Goal: Task Accomplishment & Management: Manage account settings

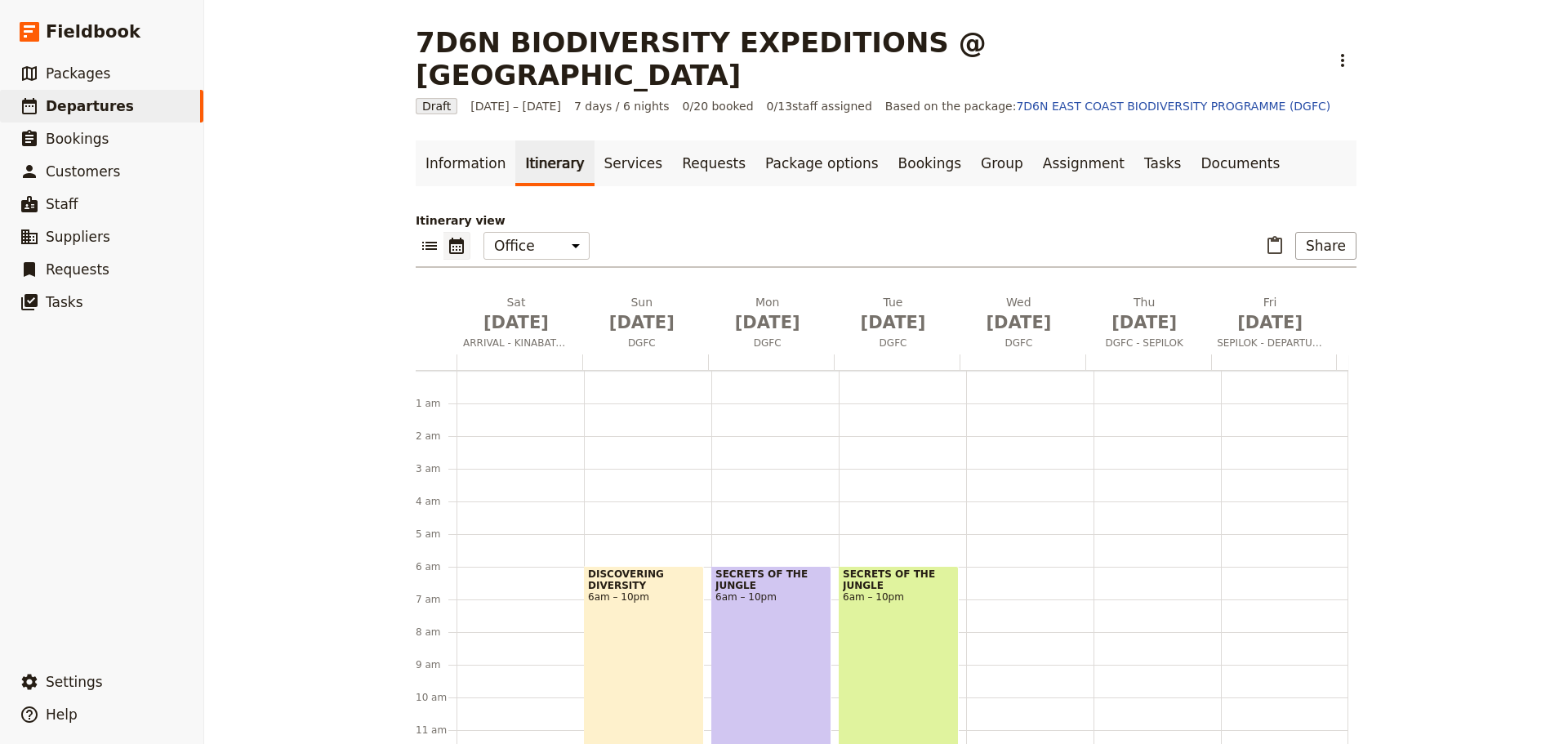
scroll to position [60, 0]
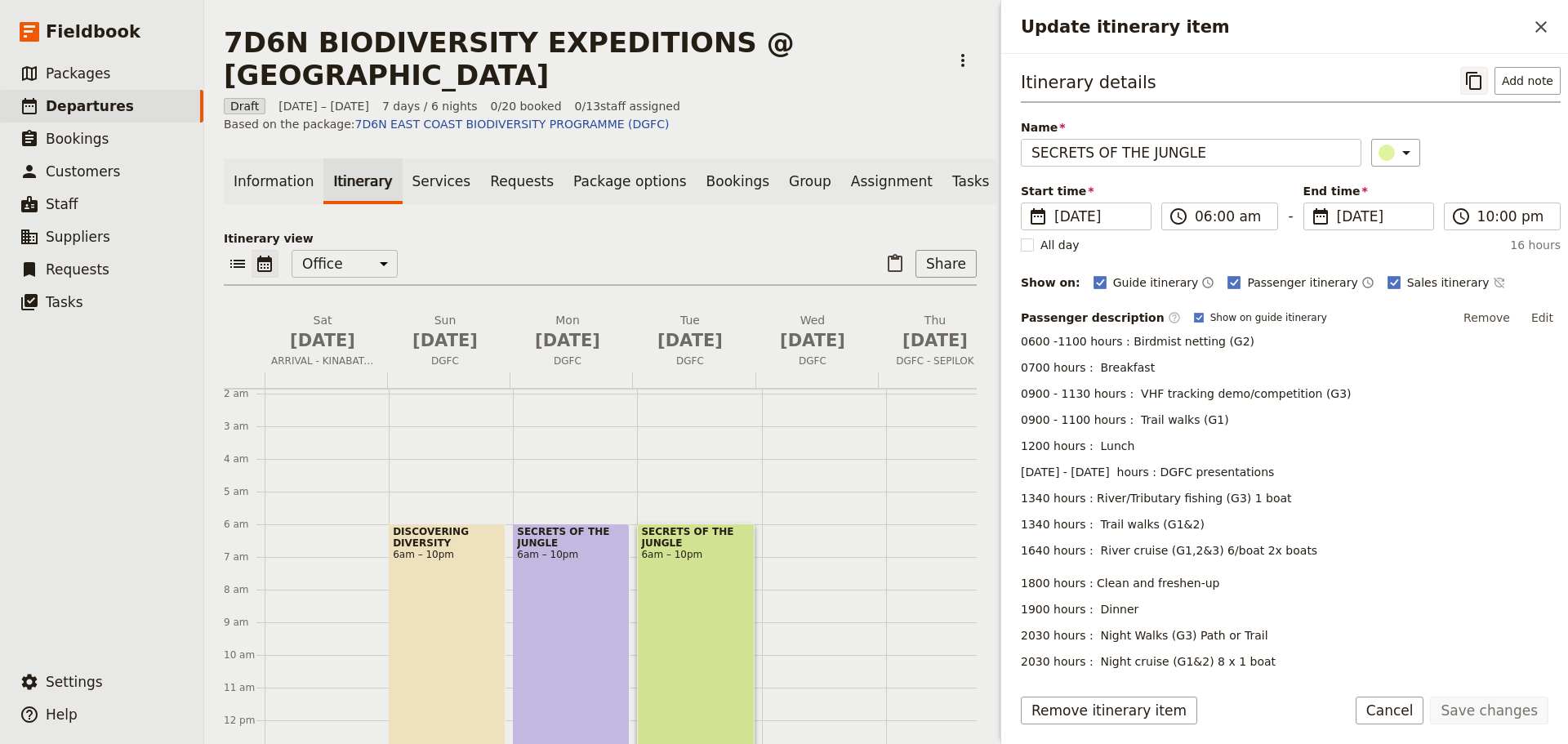
click at [1464, 77] on icon "Copy itinerary item" at bounding box center [1474, 81] width 20 height 20
click at [890, 254] on icon "Paste itinerary item" at bounding box center [895, 264] width 20 height 20
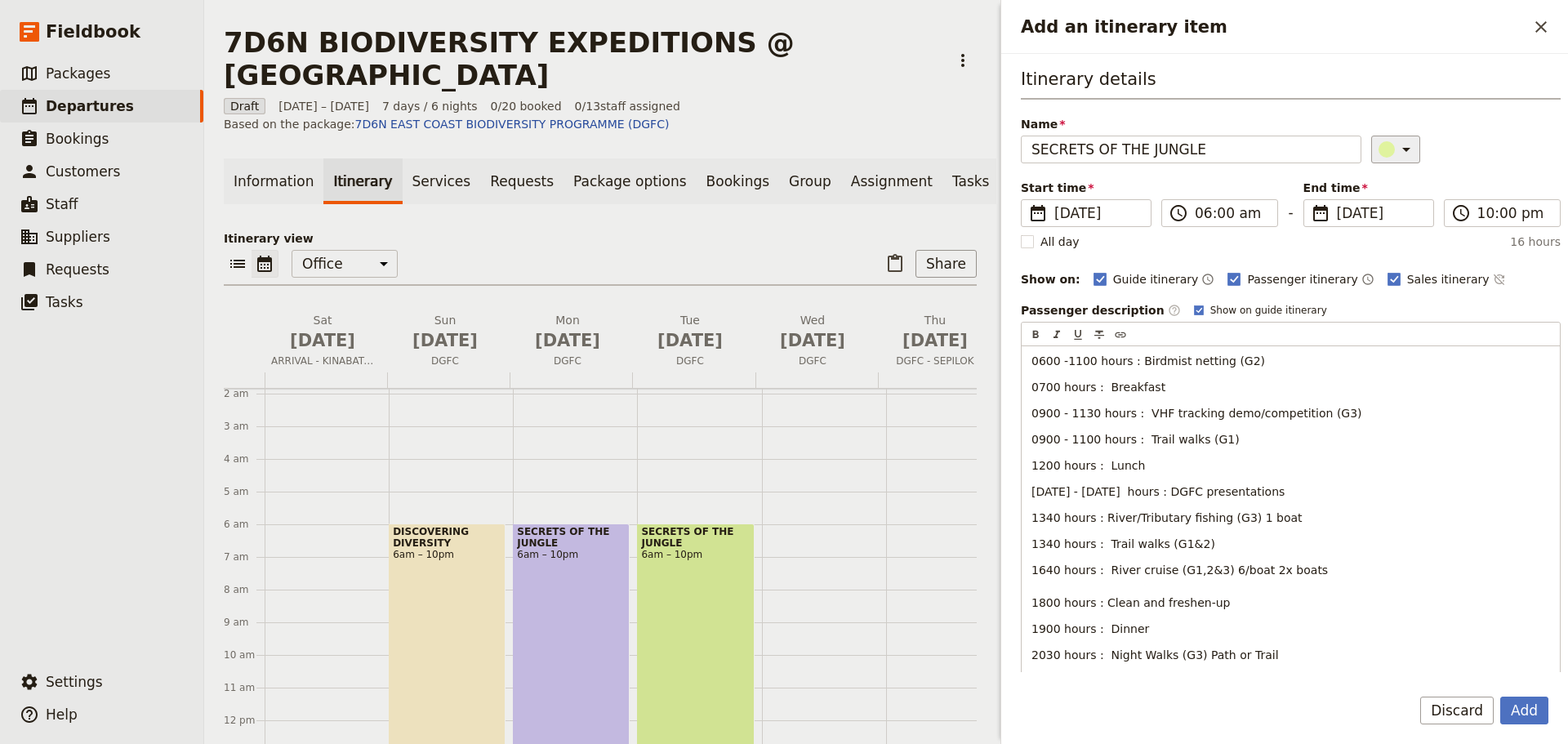
click at [1397, 146] on icon "Add an itinerary item" at bounding box center [1407, 150] width 20 height 20
click at [1391, 239] on div "button" at bounding box center [1391, 242] width 16 height 16
click at [1107, 214] on span "[DATE]" at bounding box center [1098, 213] width 86 height 20
click at [1029, 200] on input "[DATE]" at bounding box center [1028, 199] width 1 height 1
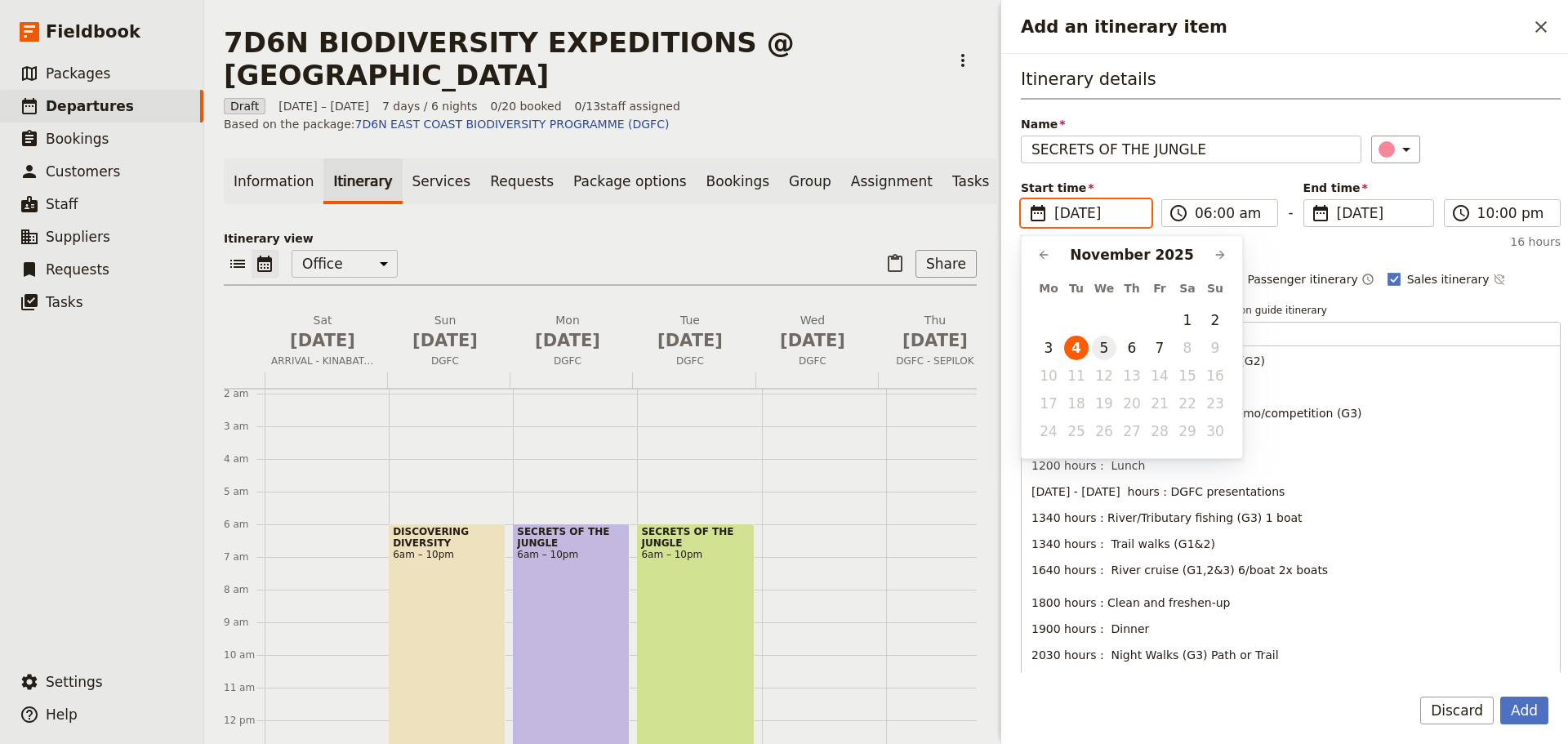
click at [1105, 349] on button "5" at bounding box center [1104, 348] width 24 height 24
type input "[DATE]"
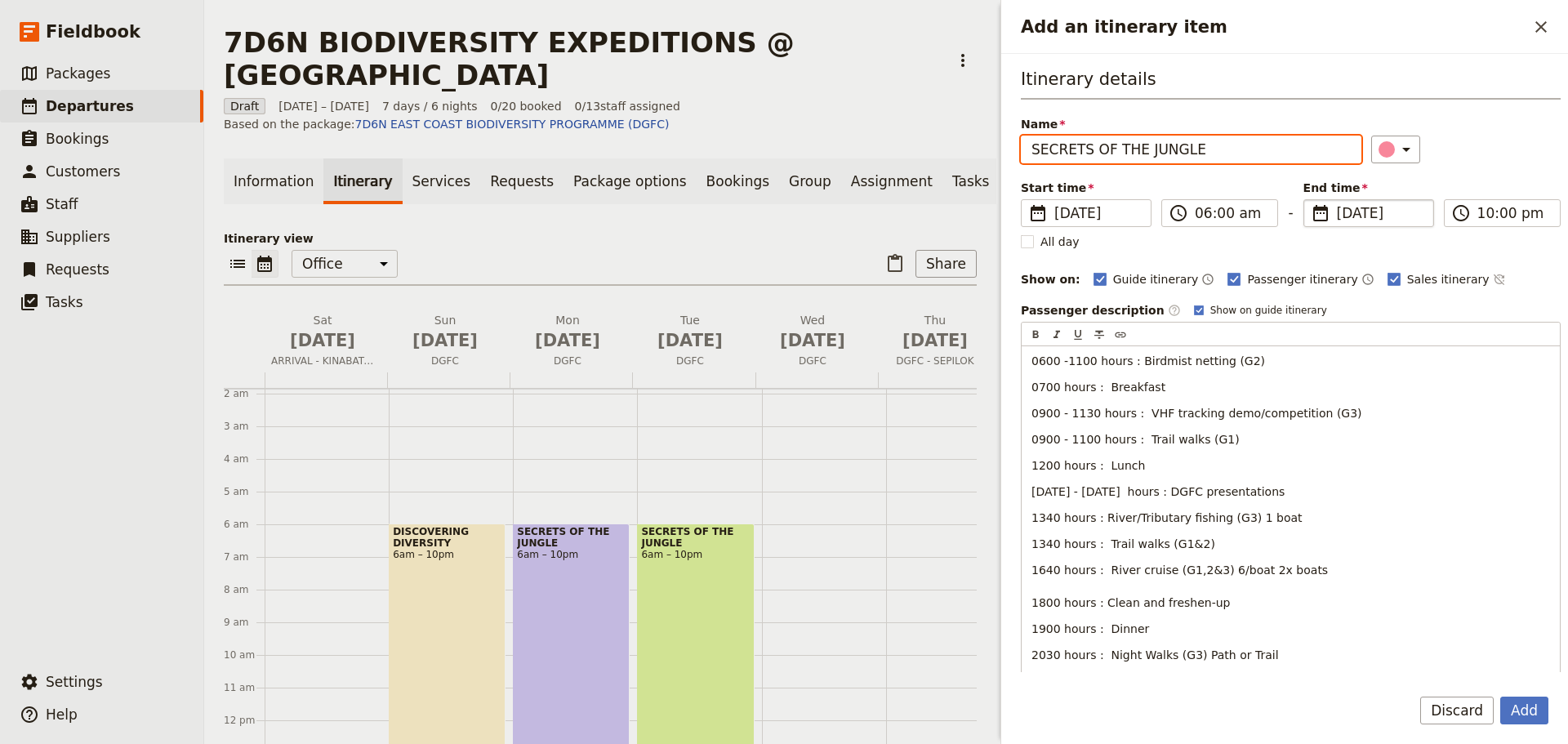
type input "[DATE]"
click at [1338, 213] on span "[DATE]" at bounding box center [1381, 213] width 86 height 20
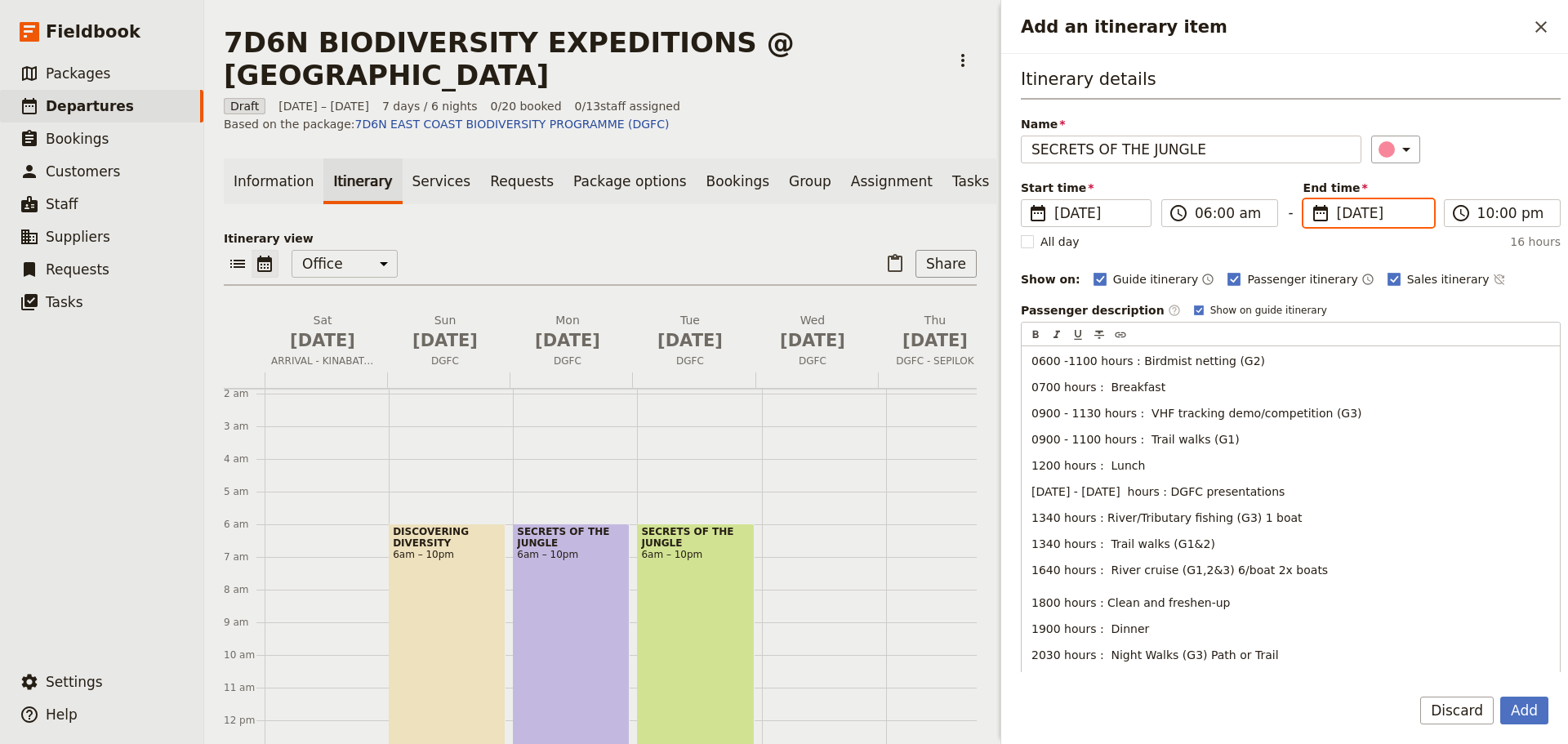
click at [1311, 200] on input "[DATE]" at bounding box center [1310, 199] width 1 height 1
click at [1381, 347] on button "5" at bounding box center [1380, 348] width 24 height 24
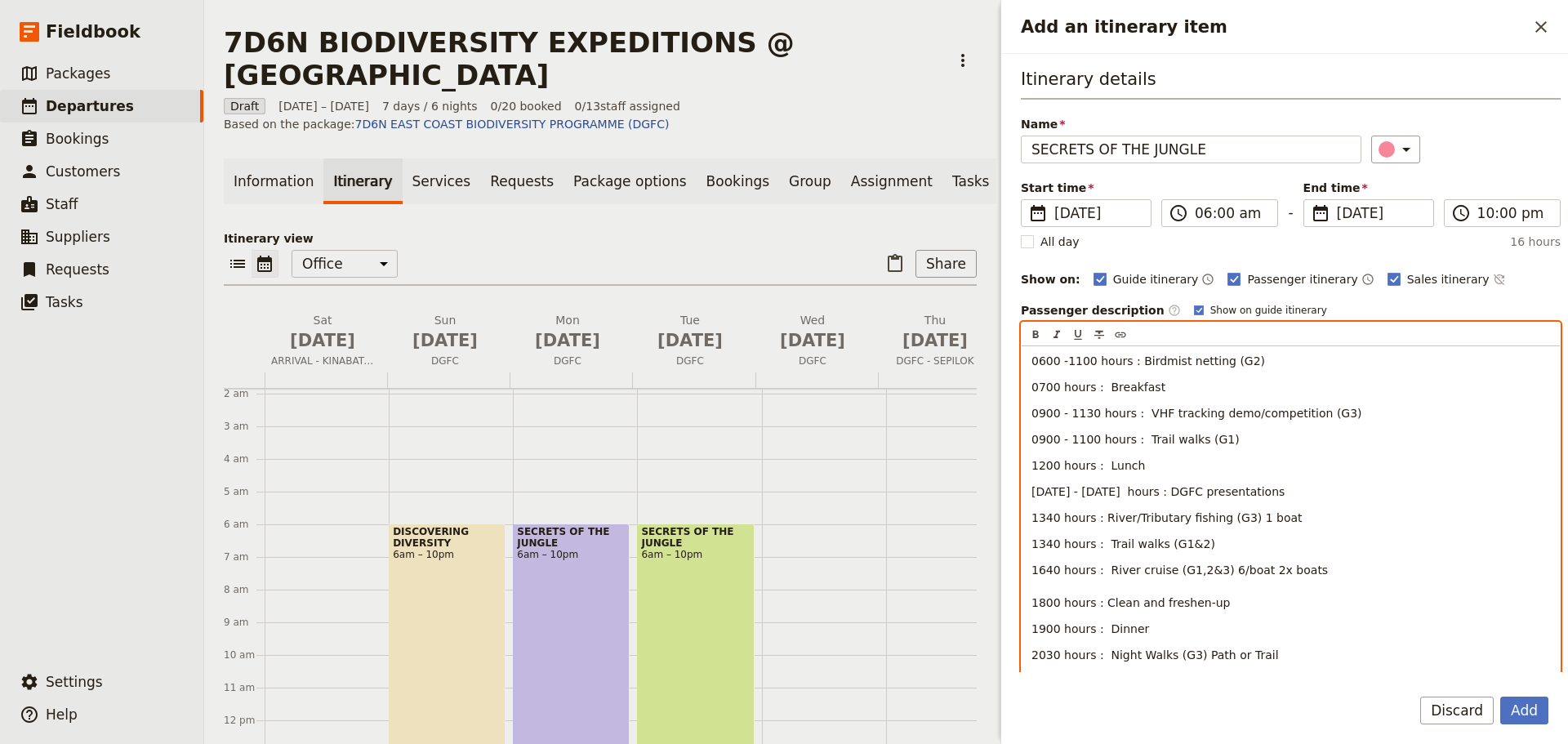
click at [1229, 360] on span "0600 -1100 hours : Birdmist netting (G2)" at bounding box center [1148, 361] width 233 height 14
click at [1316, 412] on span "0900 - 1130 hours : VHF tracking demo/competition (G3)" at bounding box center [1197, 413] width 331 height 14
click at [1204, 438] on span "0900 - 1100 hours : Trail walks (G1)" at bounding box center [1136, 440] width 208 height 14
click at [1227, 438] on p "0900 - 1100 hours : Trail walks (G2)" at bounding box center [1292, 440] width 519 height 16
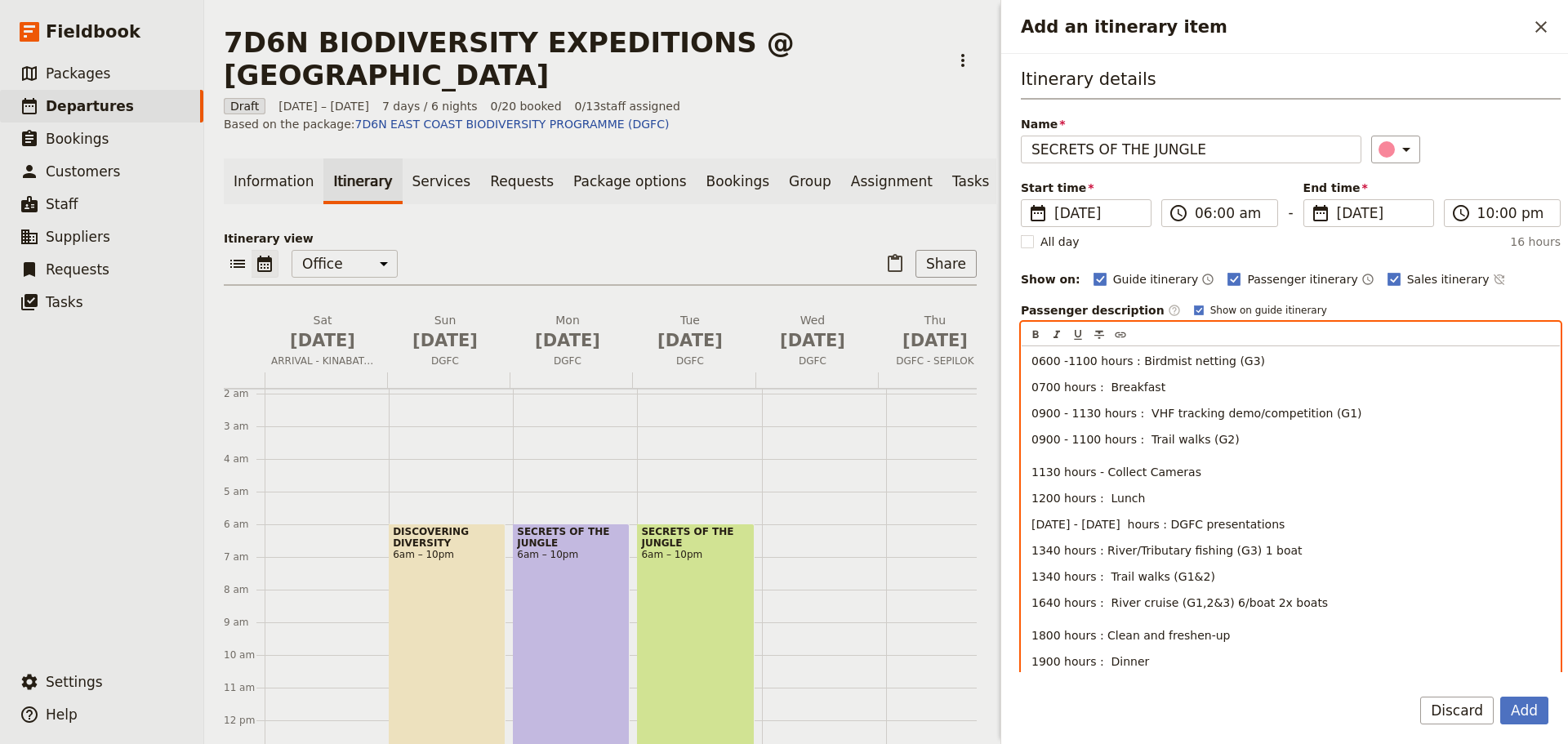
click at [1219, 440] on p "0900 - 1100 hours : Trail walks (G2) 1130 hours - Collect Cameras" at bounding box center [1292, 456] width 519 height 49
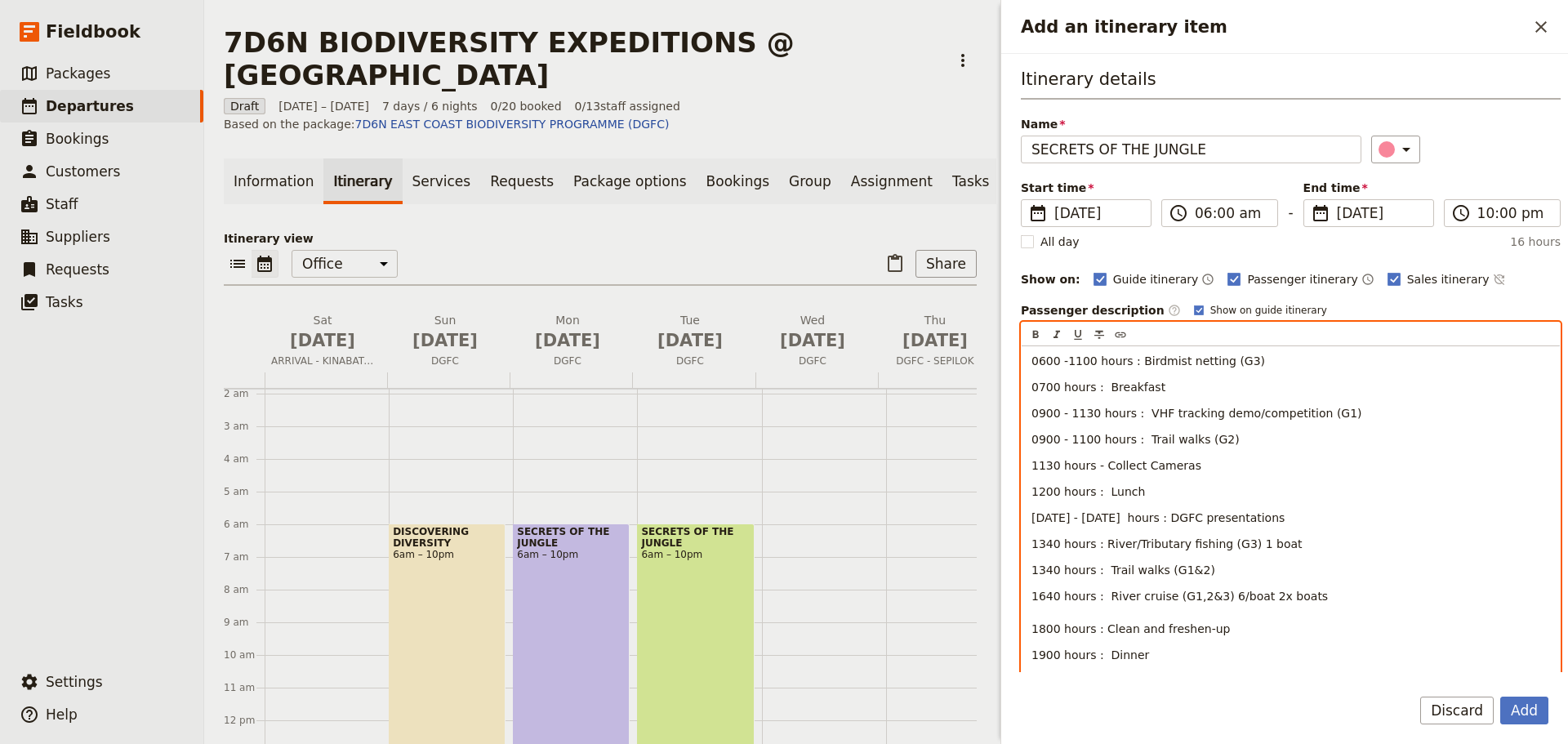
click at [1147, 496] on p "1200 hours : Lunch" at bounding box center [1292, 492] width 519 height 16
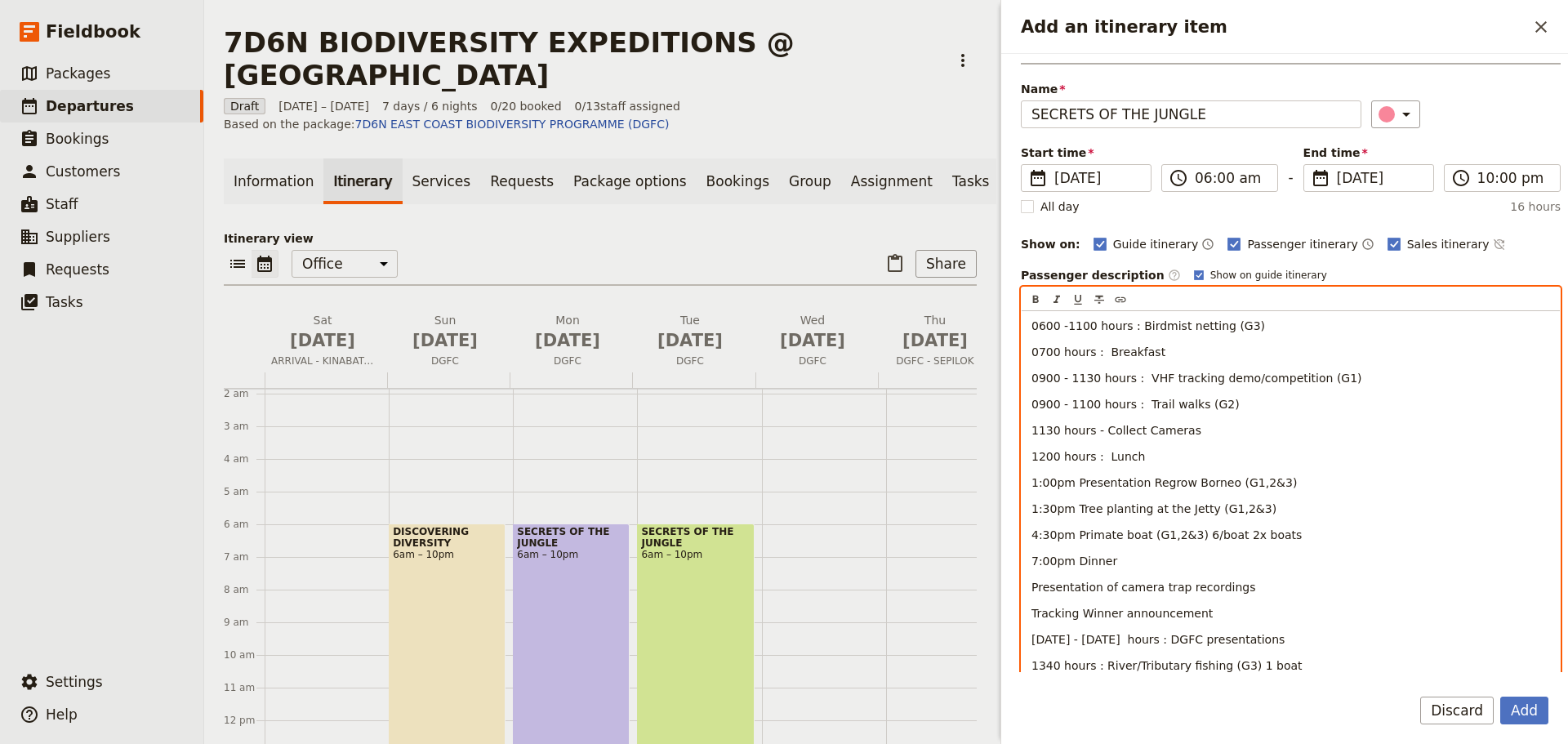
scroll to position [82, 0]
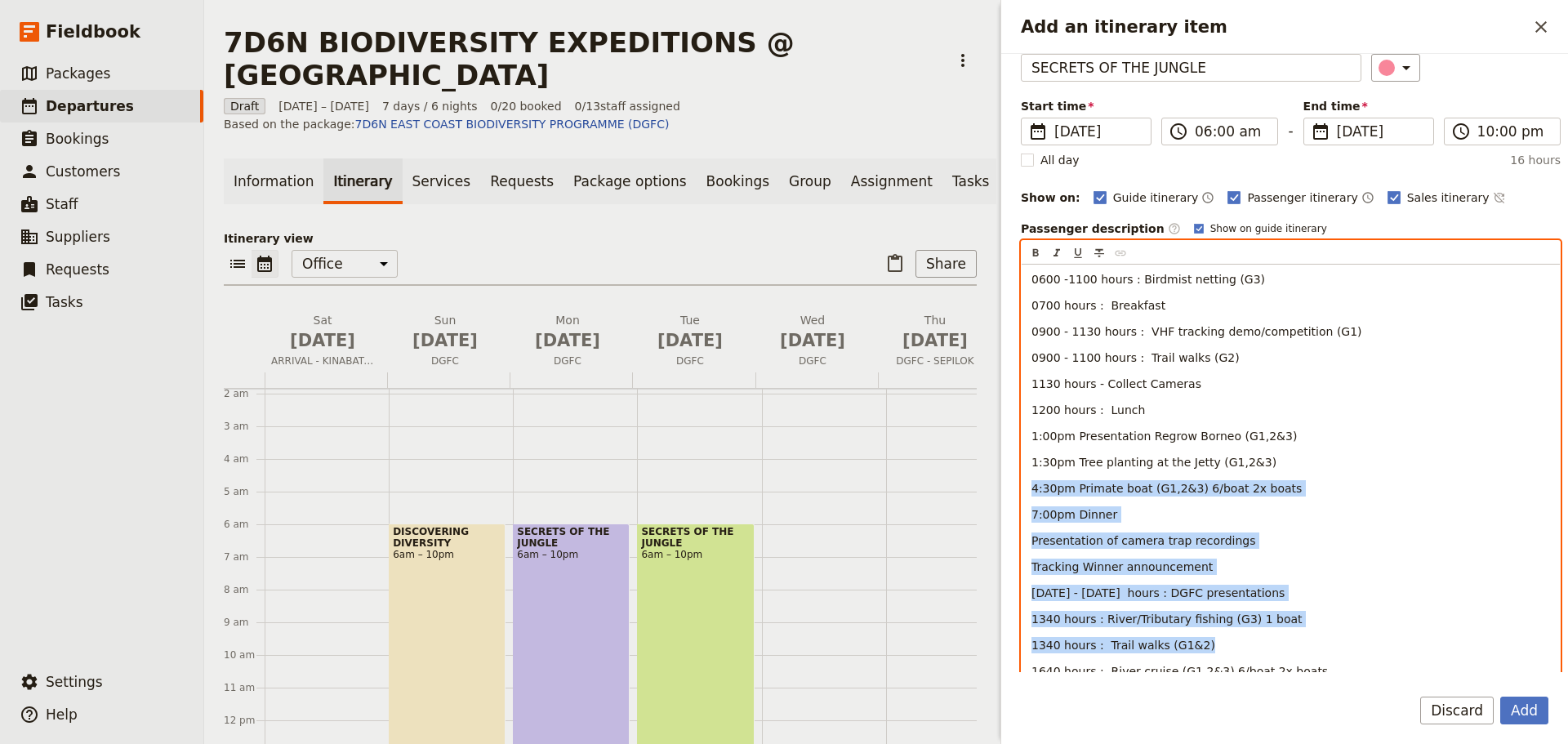
drag, startPoint x: 1032, startPoint y: 487, endPoint x: 1230, endPoint y: 646, distance: 253.9
click at [1230, 646] on div "0600 -1100 hours : Birdmist netting (G3) 0700 hours : Breakfast 0900 - 1130 hou…" at bounding box center [1292, 568] width 539 height 608
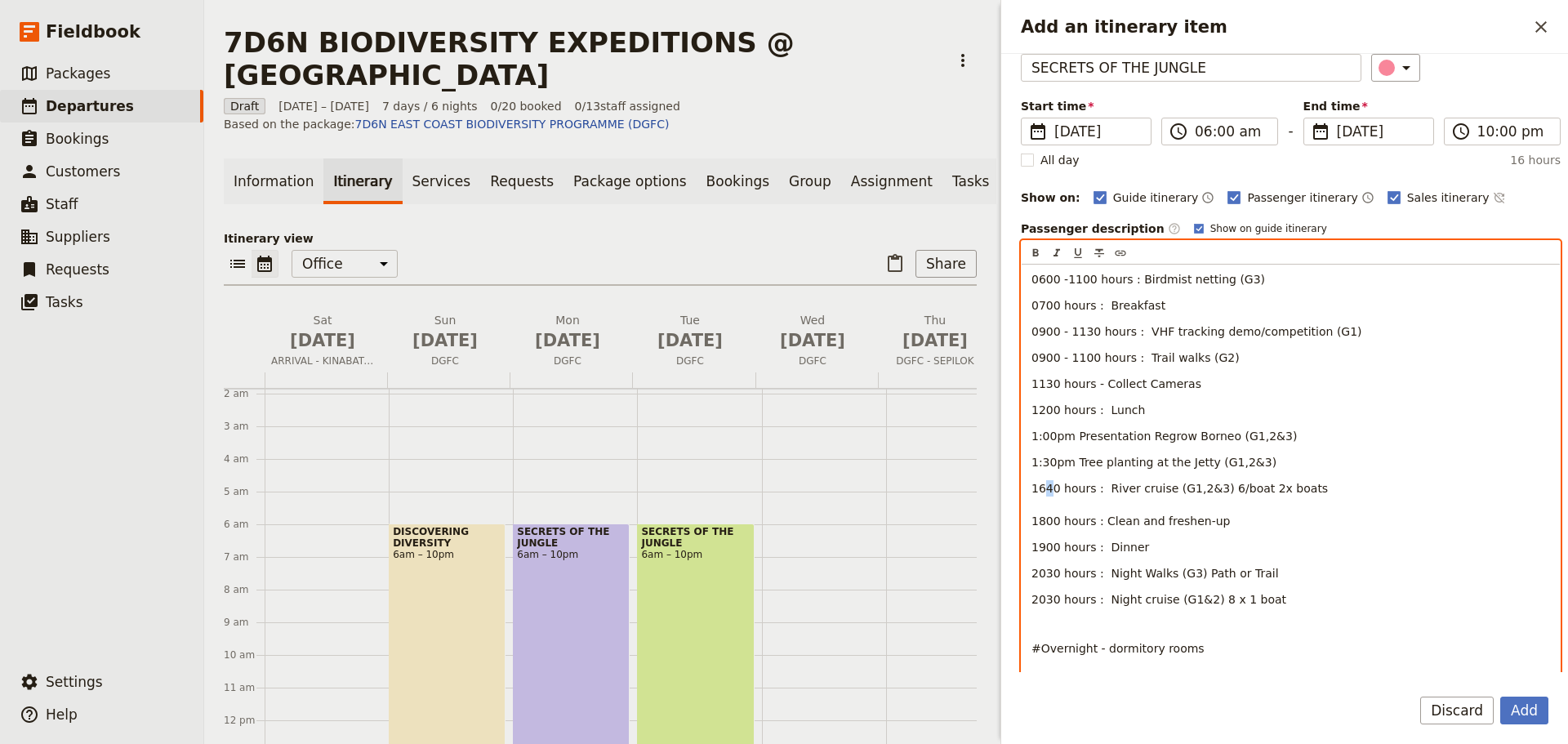
click at [1045, 493] on span "1640 hours : River cruise (G1,2&3) 6/boat 2x boats" at bounding box center [1180, 488] width 296 height 14
click at [1307, 489] on p "1630 hours : River cruise (G1,2&3) 6/boat 2x boats 1800 hours : Clean and fresh…" at bounding box center [1292, 504] width 519 height 49
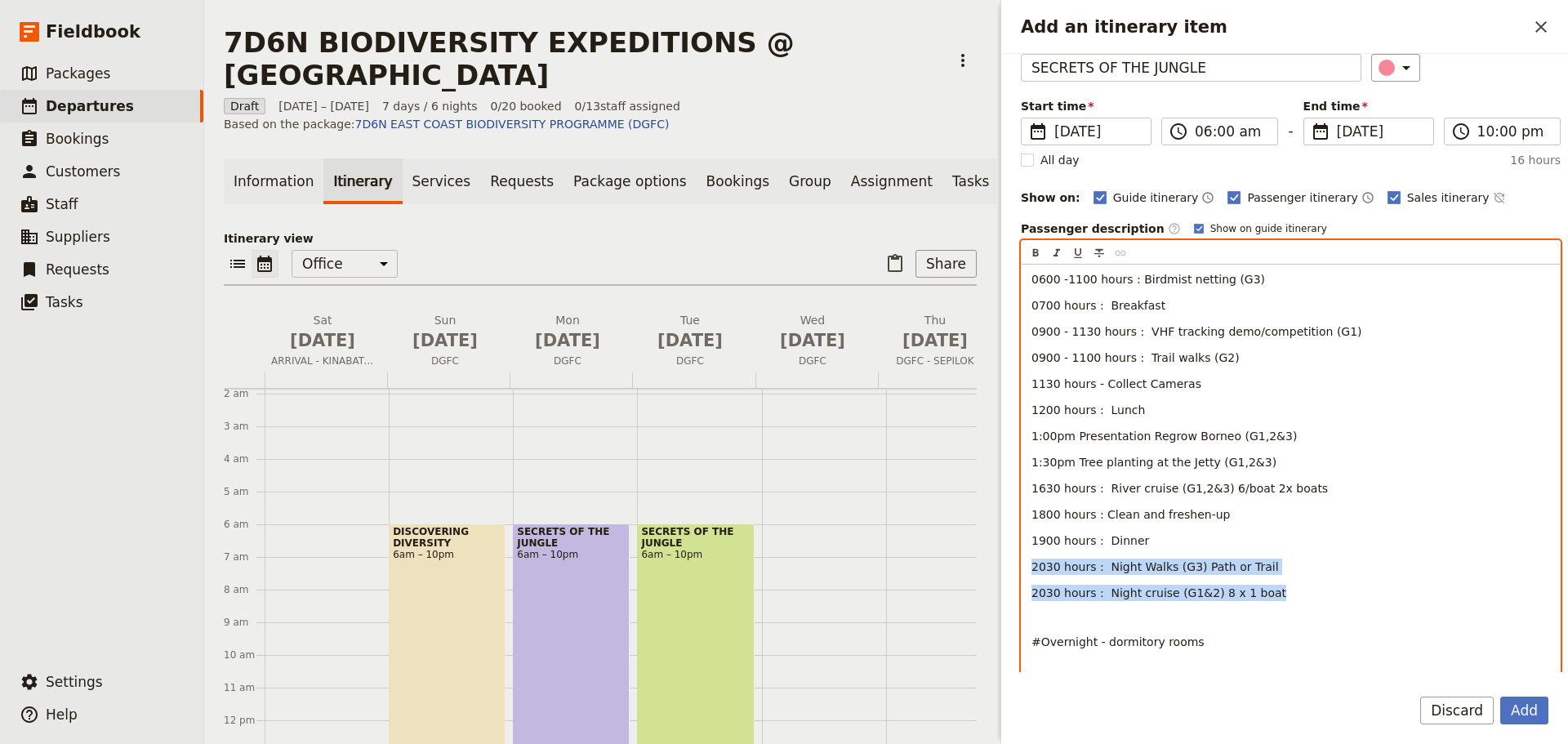
drag, startPoint x: 1033, startPoint y: 567, endPoint x: 1261, endPoint y: 587, distance: 228.9
click at [1261, 587] on div "0600 -1100 hours : Birdmist netting (G3) 0700 hours : Breakfast 0900 - 1130 hou…" at bounding box center [1292, 474] width 539 height 418
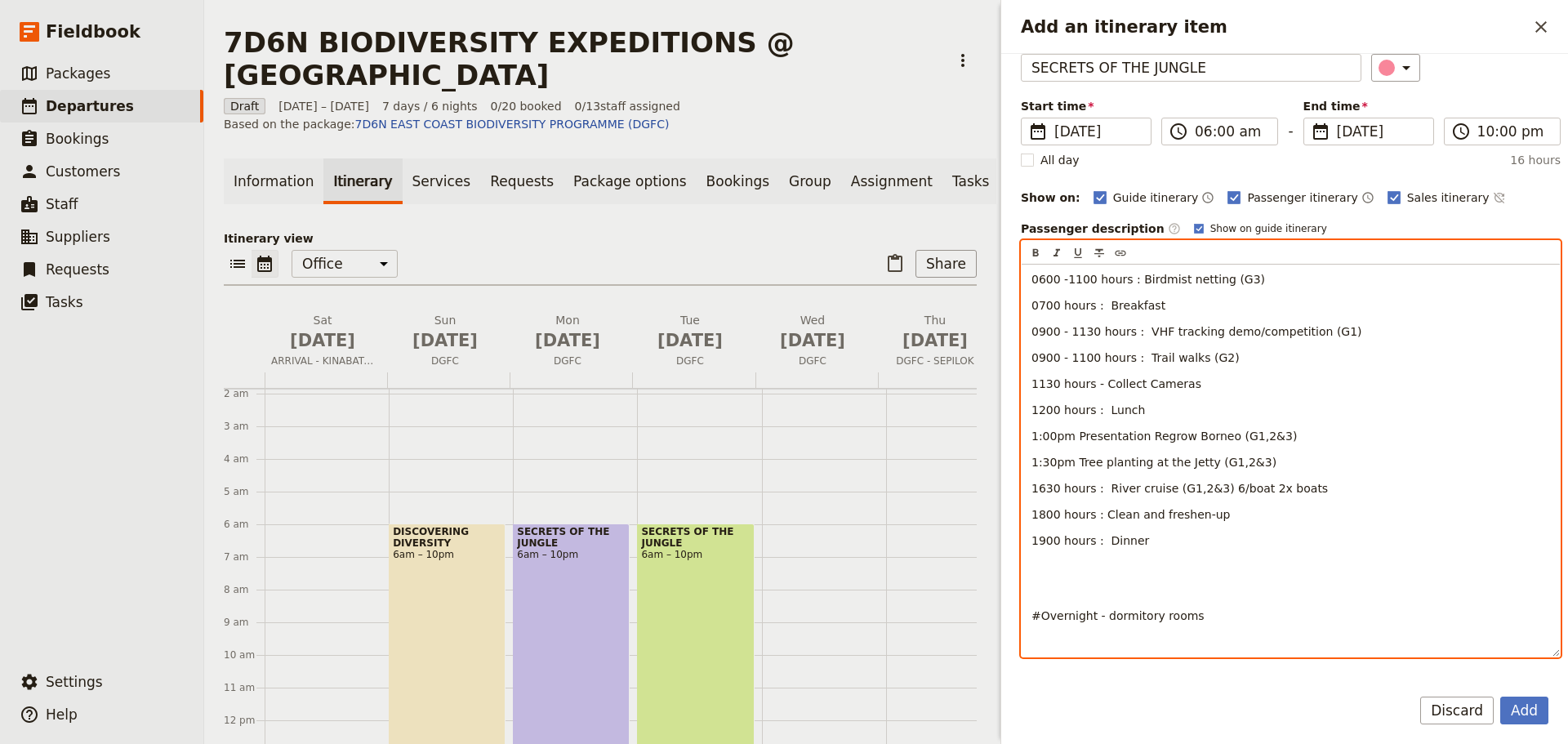
click at [1156, 545] on p "1900 hours : Dinner" at bounding box center [1292, 540] width 519 height 16
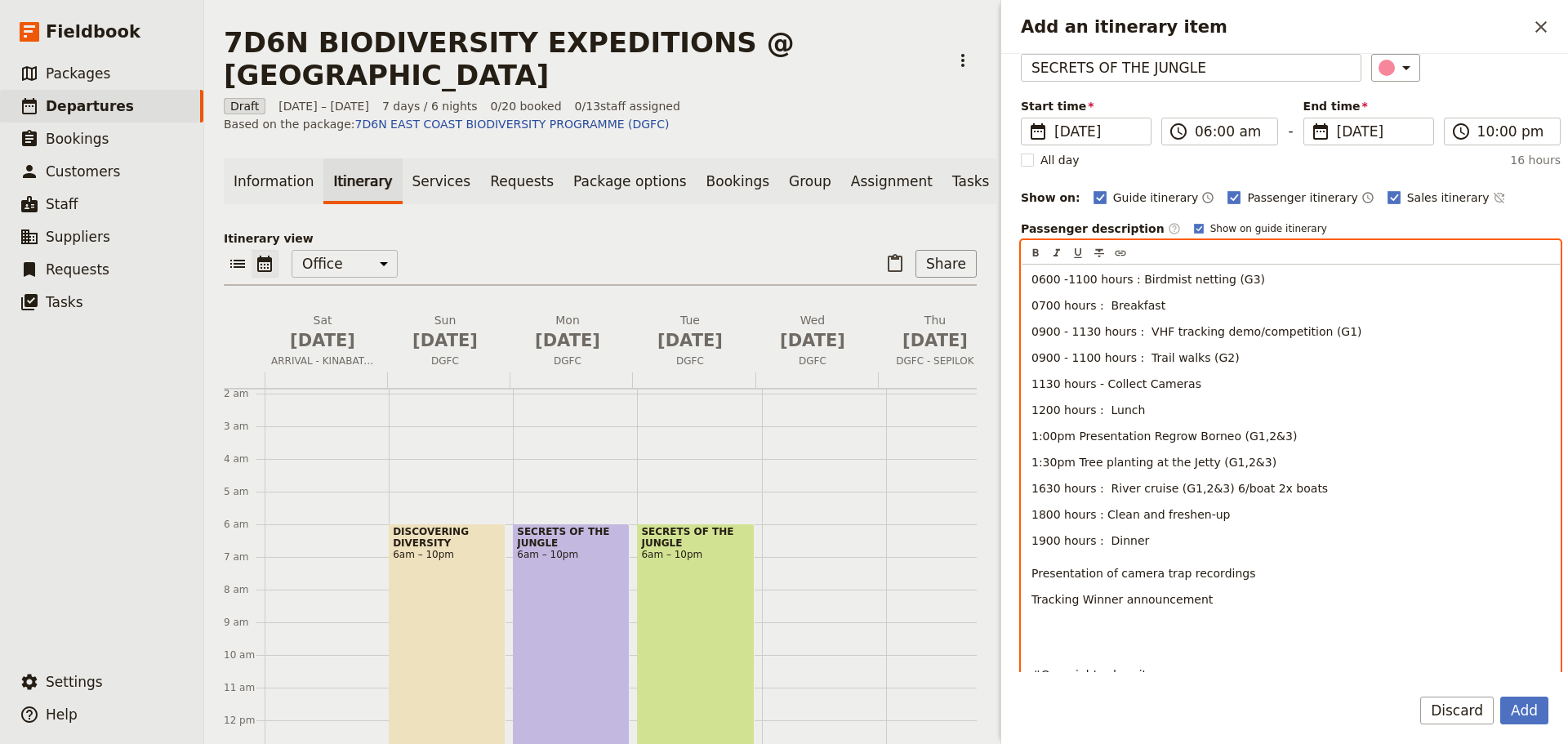
click at [1137, 538] on p "1900 hours : Dinner Presentation of camera trap recordings" at bounding box center [1292, 557] width 519 height 49
click at [1319, 564] on p "2000 hours : Presentation of camera trap recordings" at bounding box center [1292, 567] width 519 height 16
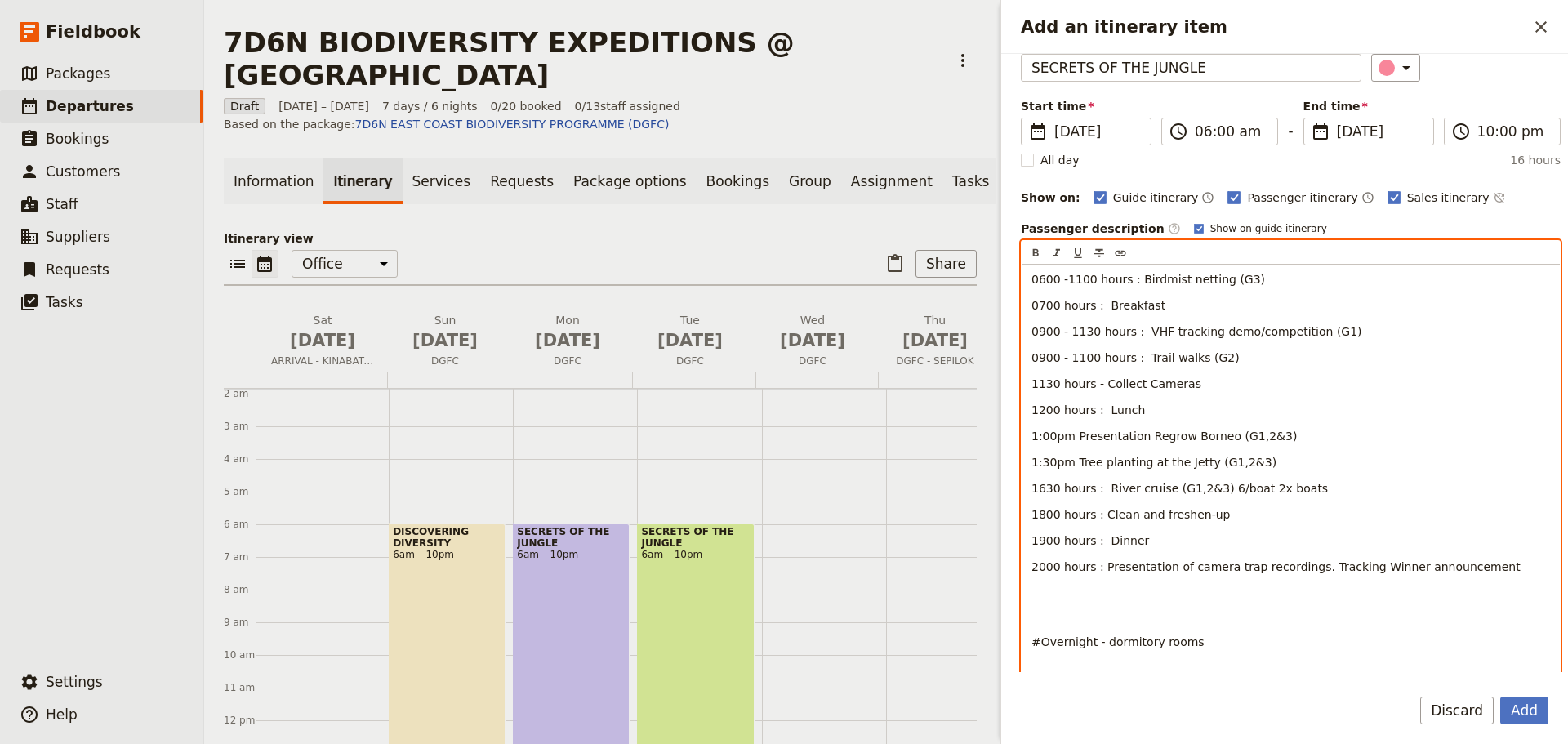
click at [1068, 589] on p "#Overnight - dormitory rooms" at bounding box center [1292, 617] width 519 height 66
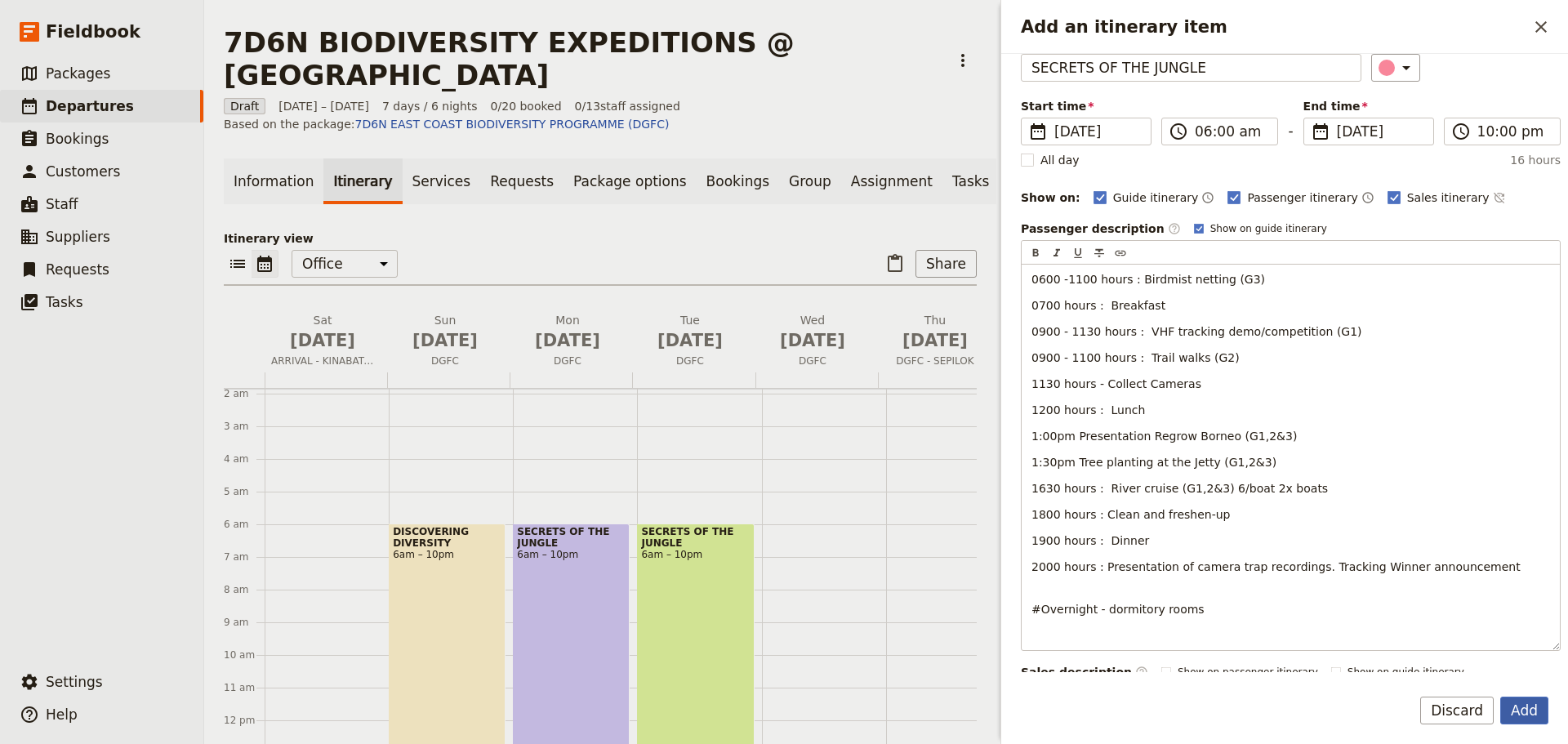
click at [1533, 716] on button "Add" at bounding box center [1525, 711] width 49 height 28
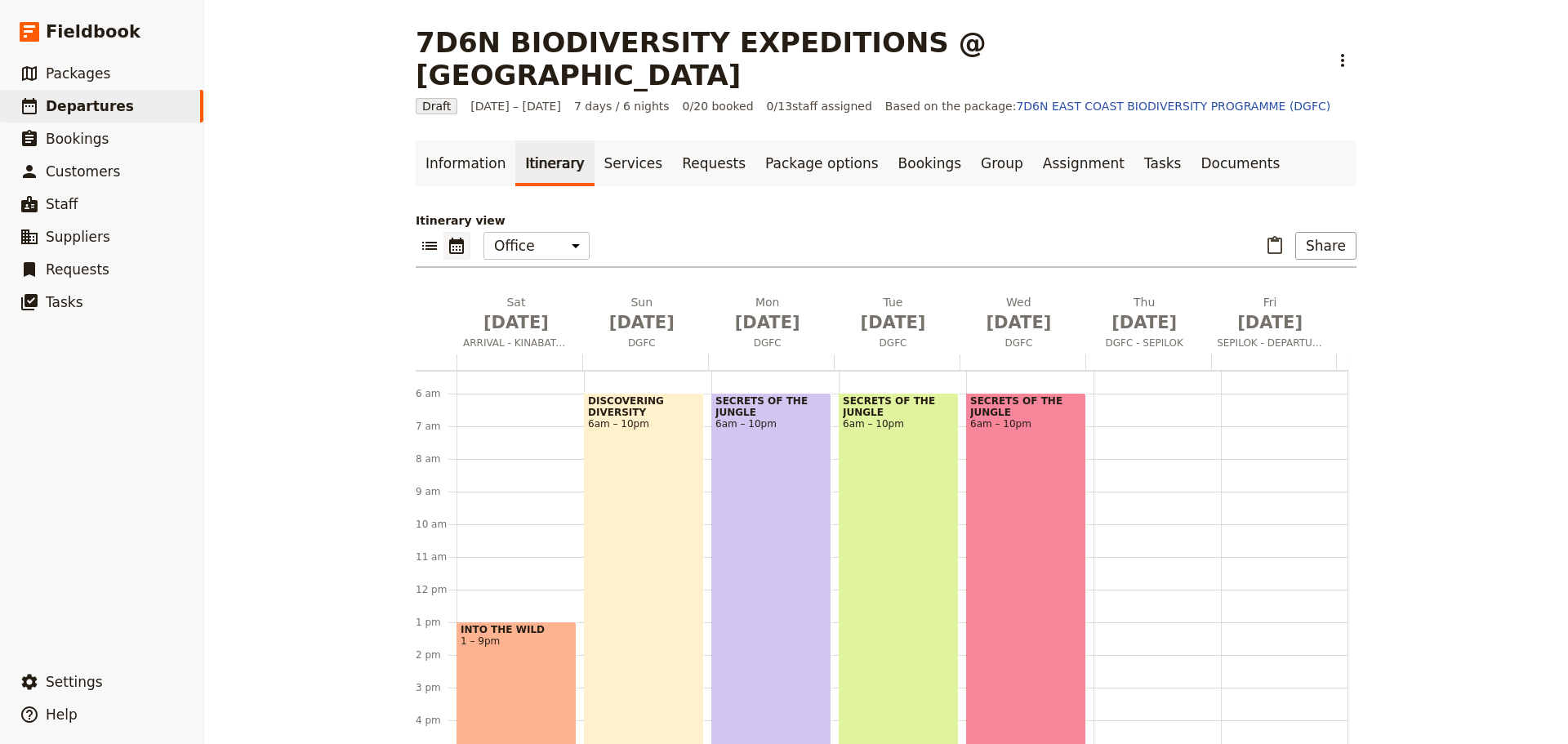
scroll to position [142, 0]
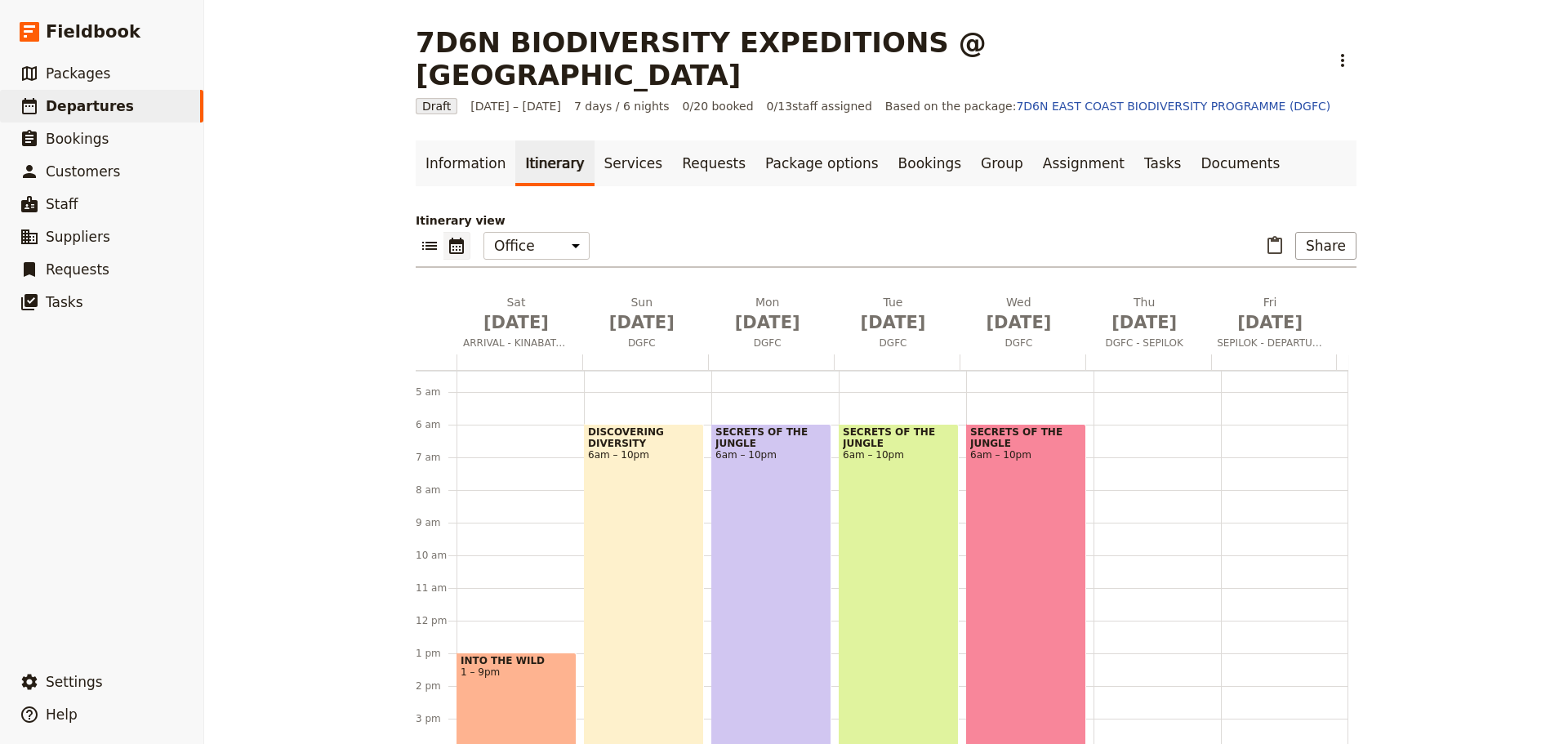
click at [1128, 404] on div at bounding box center [1156, 621] width 127 height 785
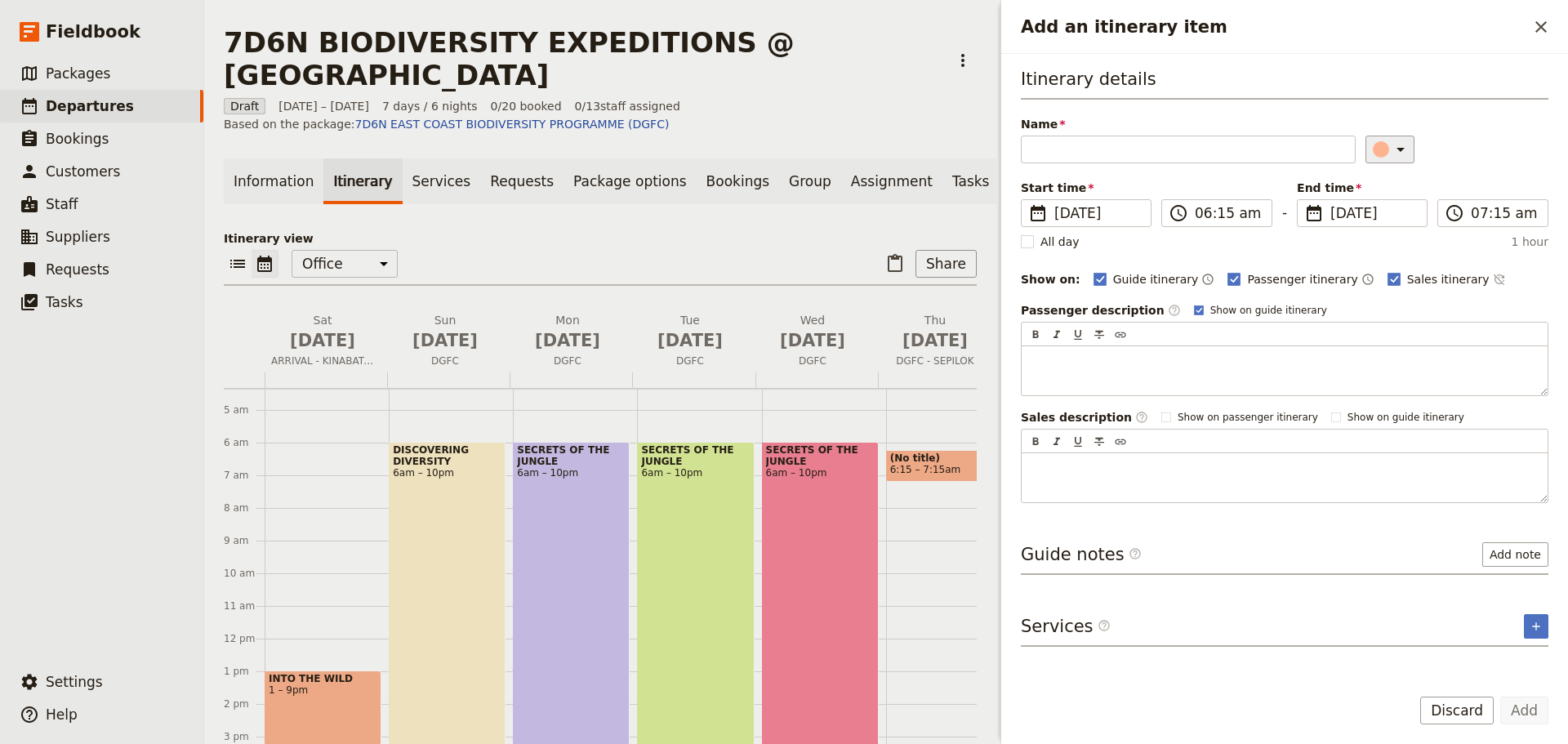
click at [1396, 147] on icon "Add an itinerary item" at bounding box center [1401, 150] width 20 height 20
click at [1371, 242] on div "button" at bounding box center [1371, 242] width 16 height 16
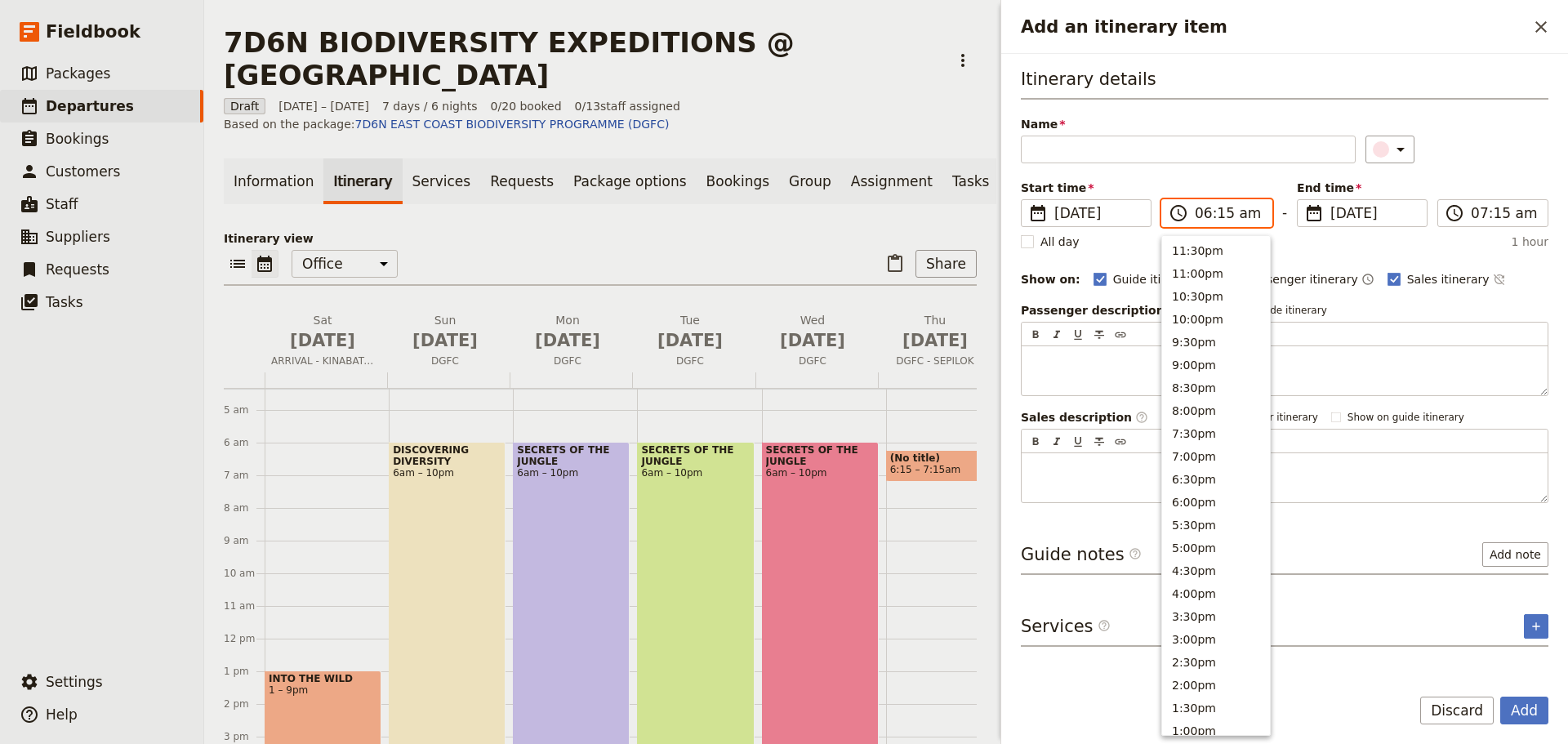
click at [1231, 213] on input "06:15 am" at bounding box center [1228, 213] width 67 height 20
click at [1199, 427] on button "6:30am" at bounding box center [1217, 429] width 108 height 23
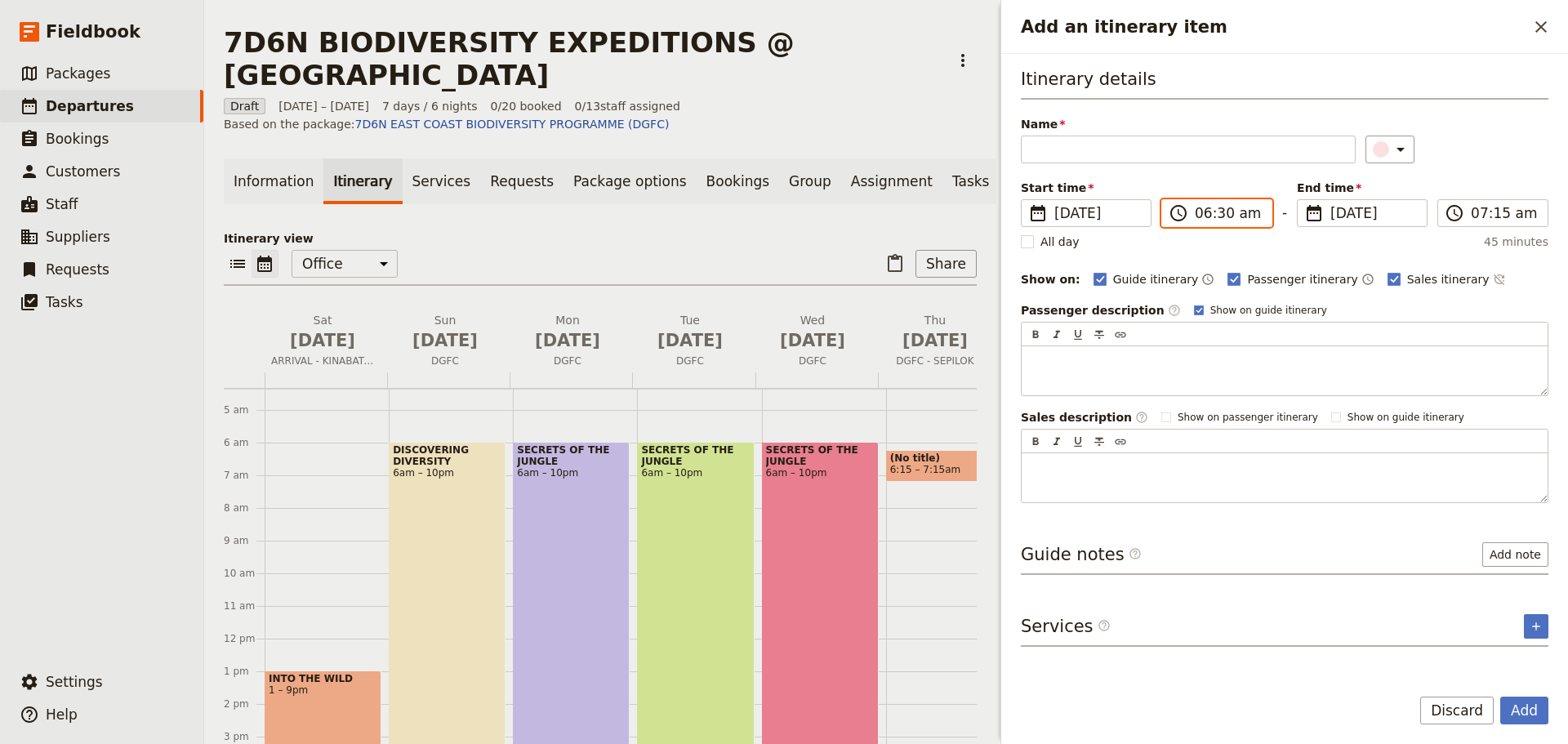
click at [1201, 216] on input "06:30 am" at bounding box center [1228, 213] width 67 height 20
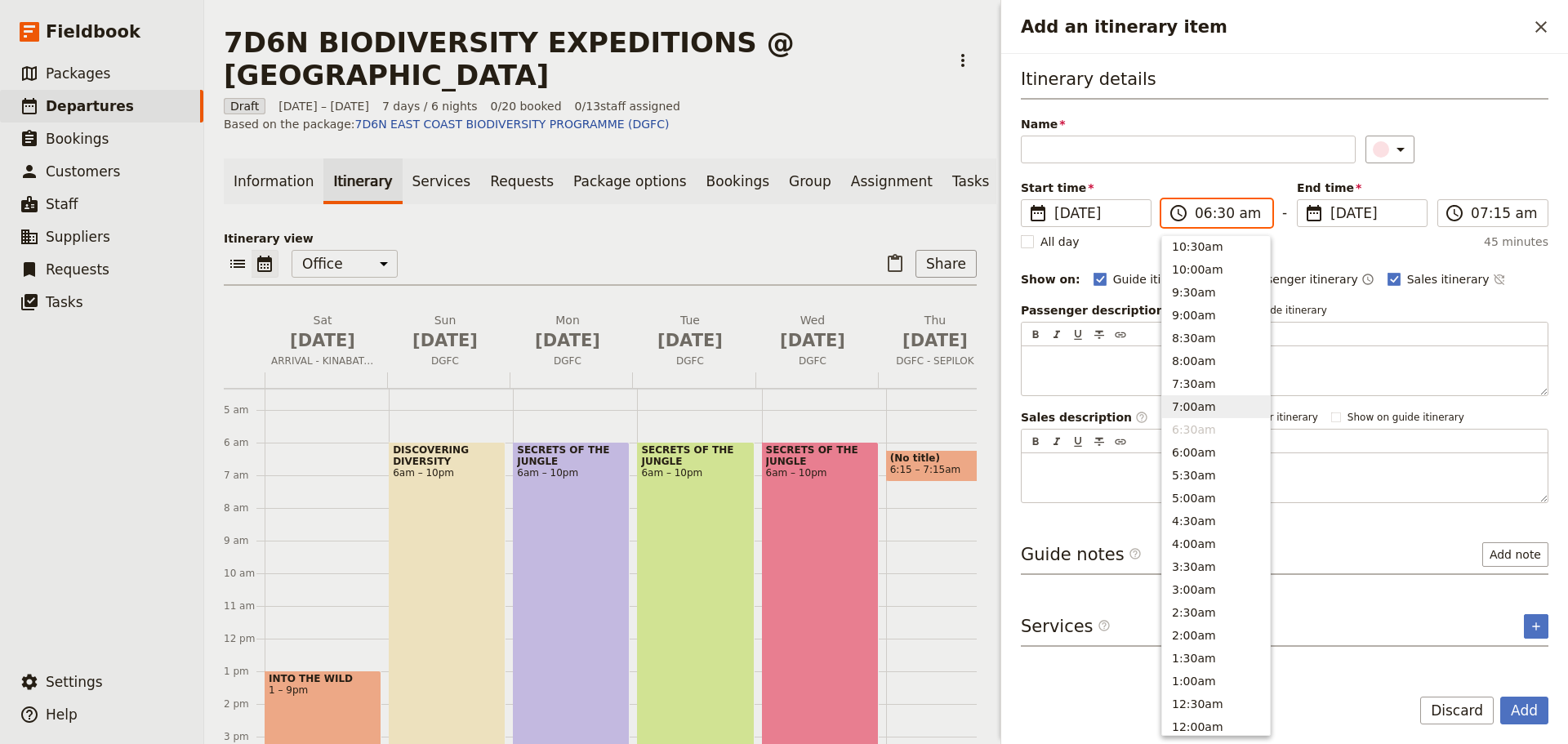
click at [1192, 405] on button "7:00am" at bounding box center [1217, 406] width 108 height 23
type input "07:00 am"
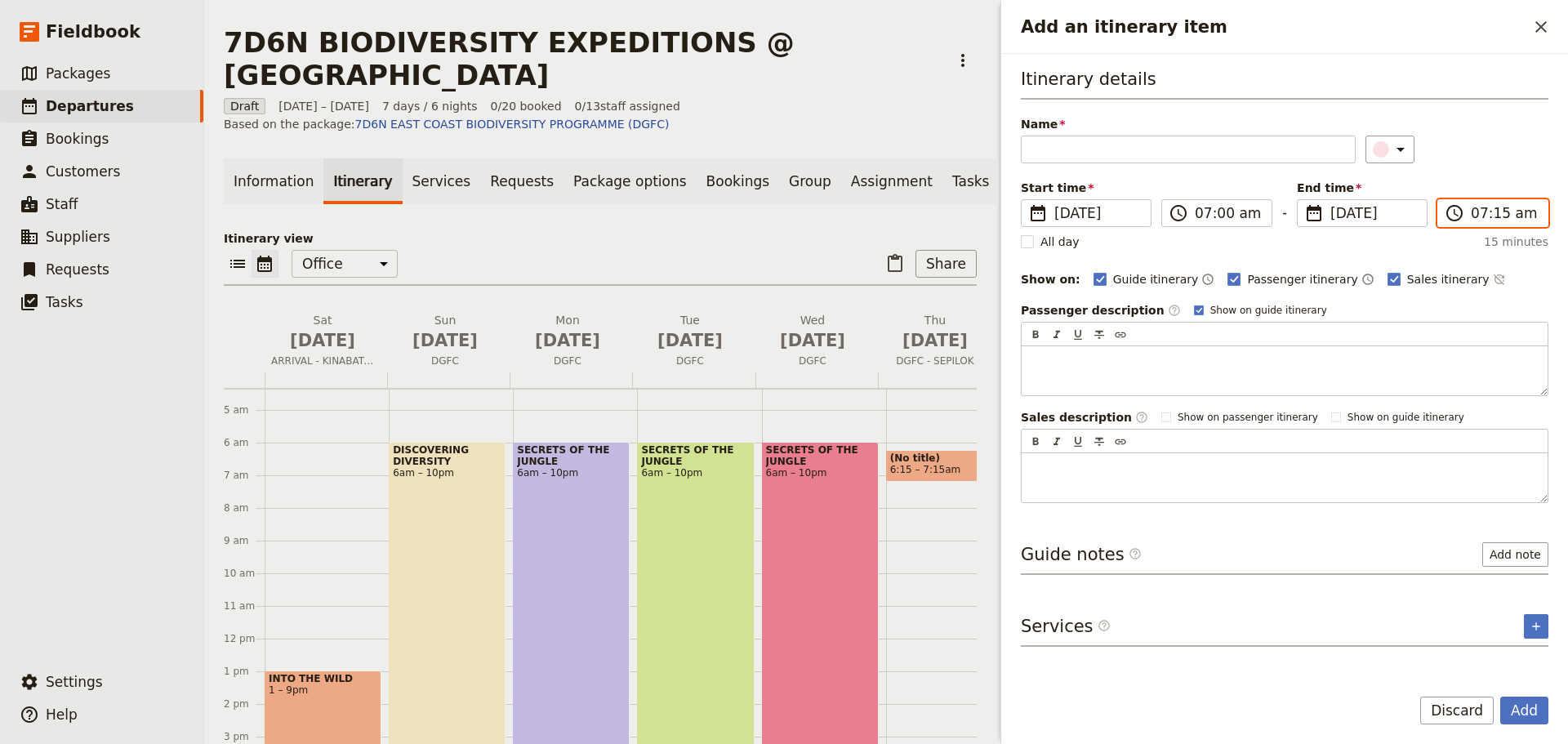
click at [1481, 214] on input "07:15 am" at bounding box center [1505, 213] width 67 height 20
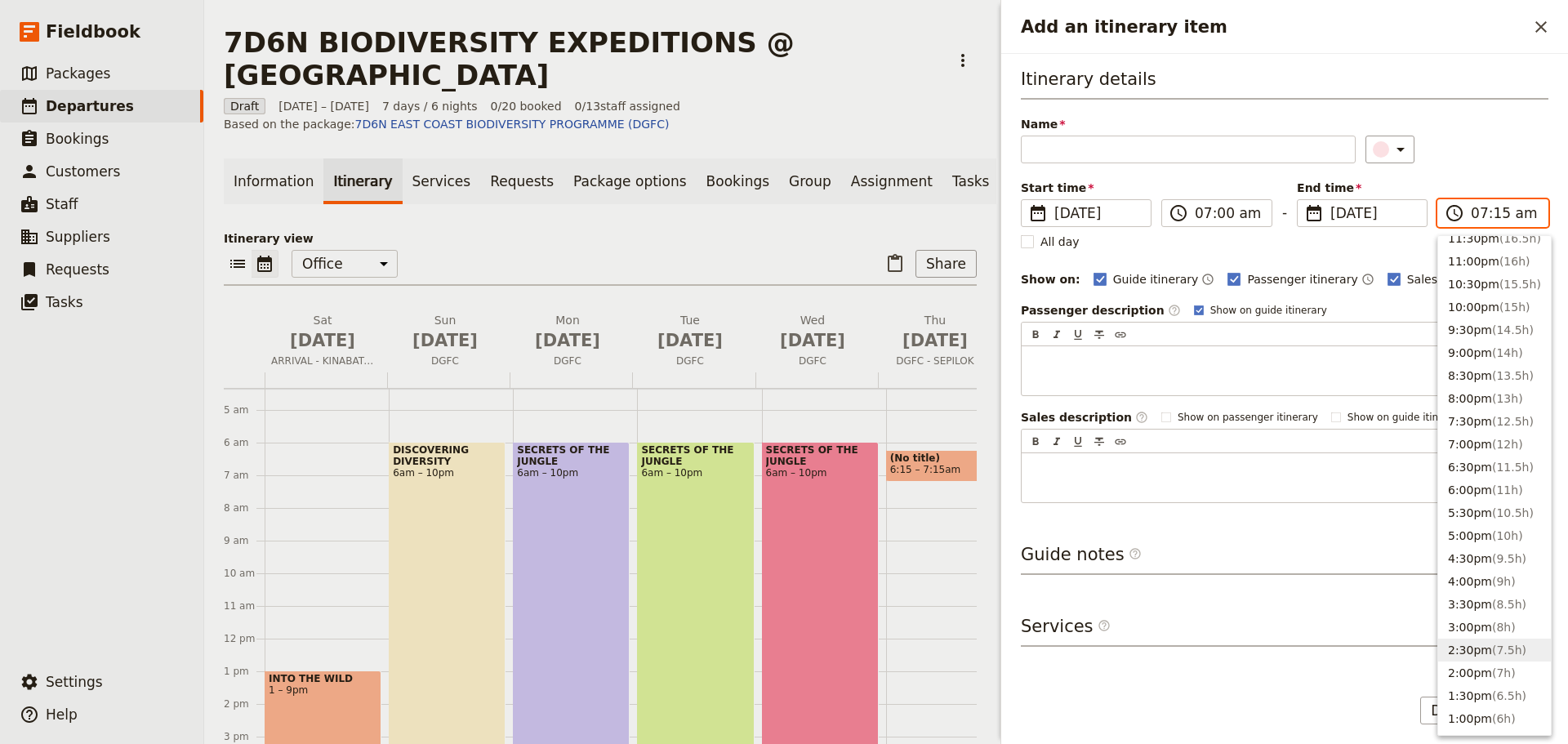
scroll to position [0, 0]
click at [1479, 342] on button "9:30pm ( 14.5h )" at bounding box center [1494, 341] width 113 height 23
type input "09:30 pm"
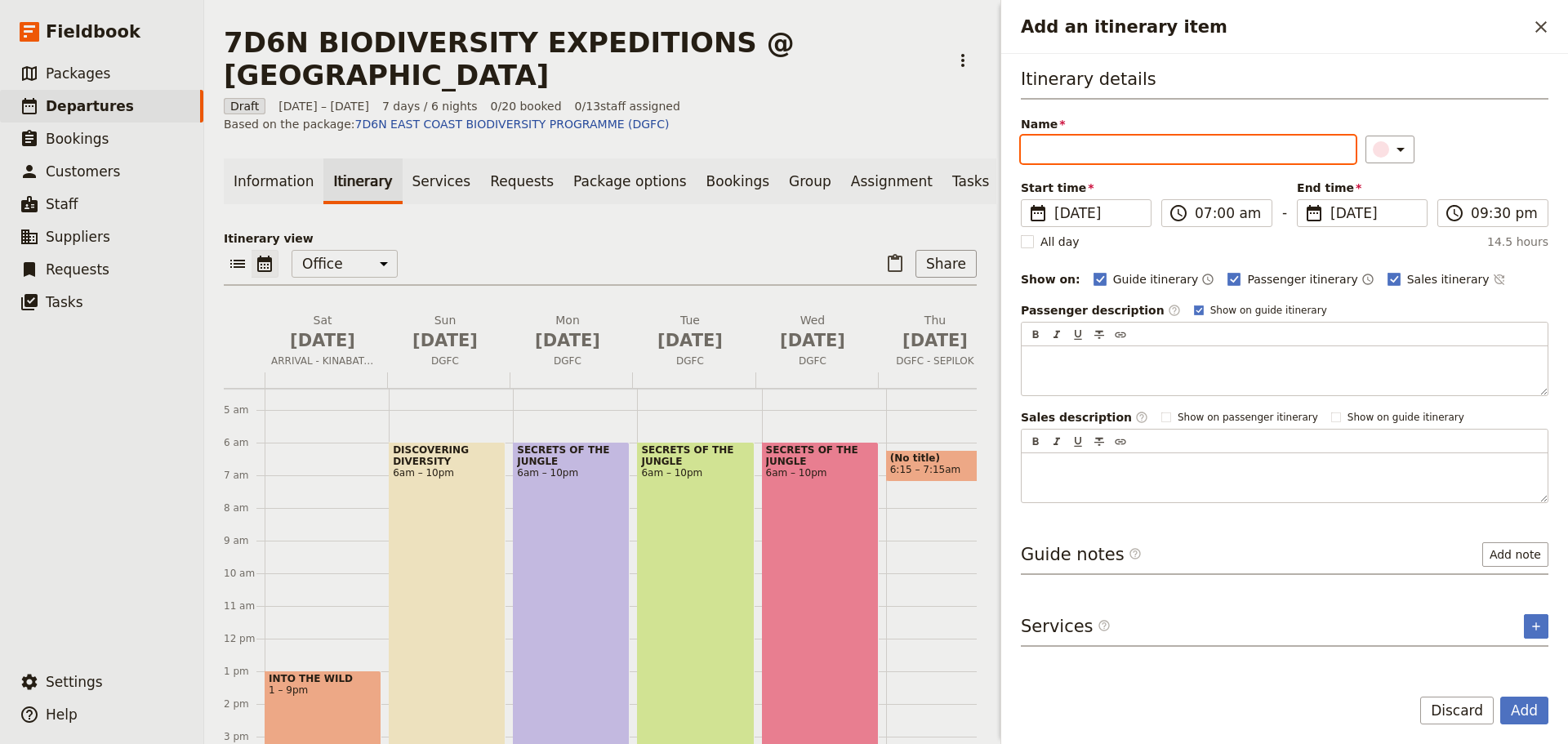
click at [1054, 150] on input "Name" at bounding box center [1189, 150] width 335 height 28
type input "DISCOVER SANDAKAN"
click at [1536, 707] on button "Add" at bounding box center [1525, 711] width 49 height 28
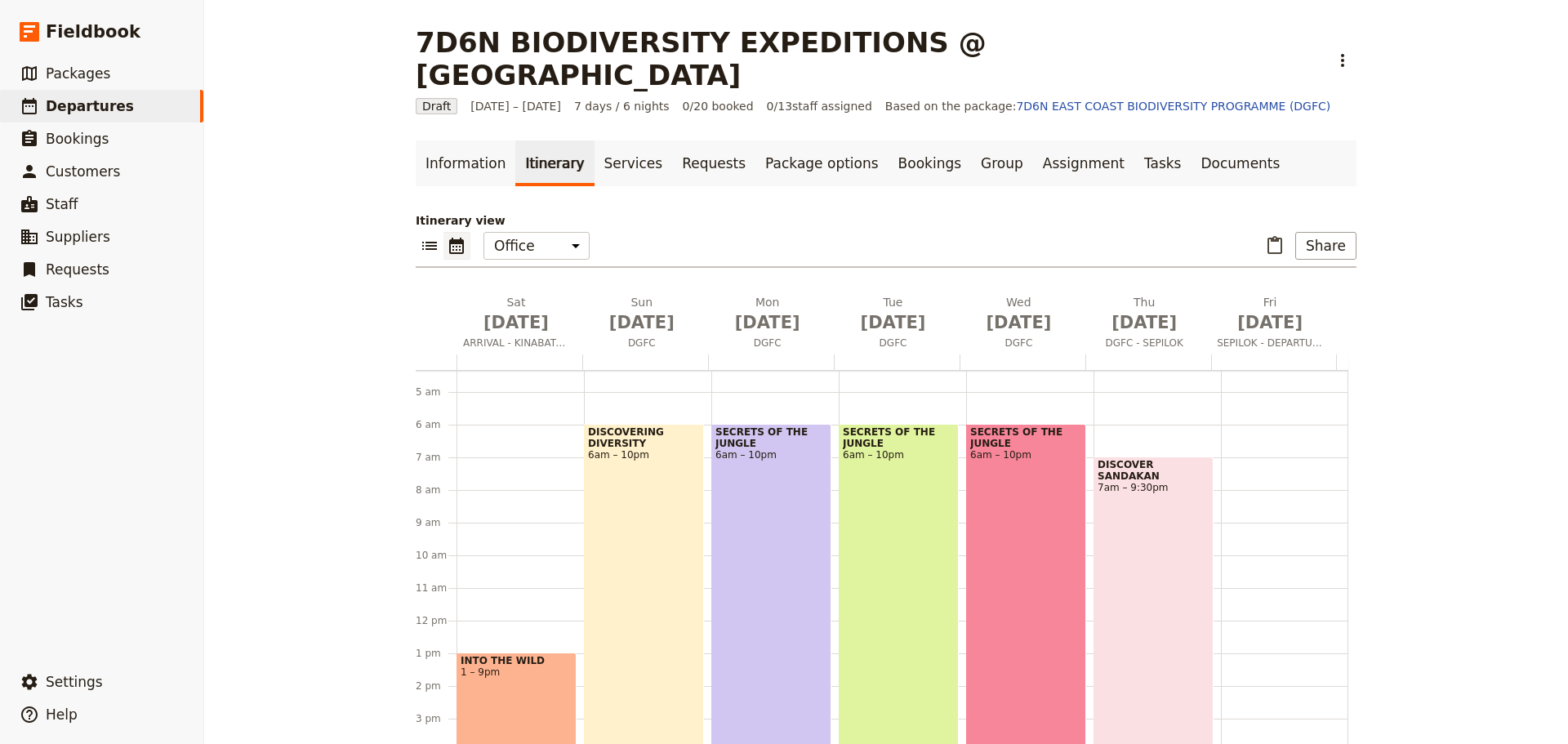
click at [847, 426] on span "SECRETS OF THE JUNGLE" at bounding box center [899, 437] width 112 height 23
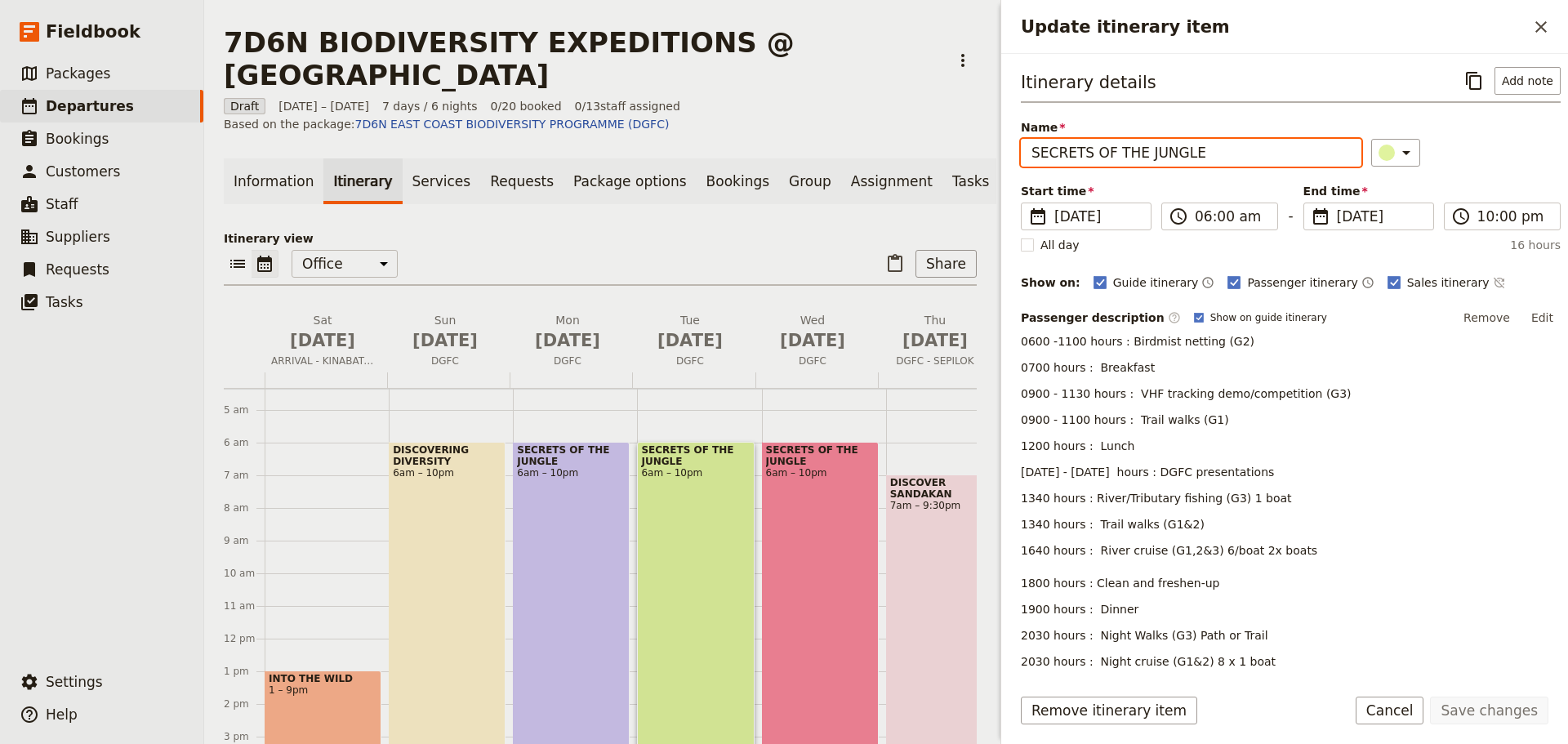
drag, startPoint x: 1201, startPoint y: 154, endPoint x: 971, endPoint y: 162, distance: 230.1
click at [971, 162] on div "7D6N BIODIVERSITY EXPEDITIONS @ [GEOGRAPHIC_DATA] ​ Draft [DATE] – [DATE] 7 day…" at bounding box center [886, 372] width 1364 height 744
type input "CONNECTION TO NATURE"
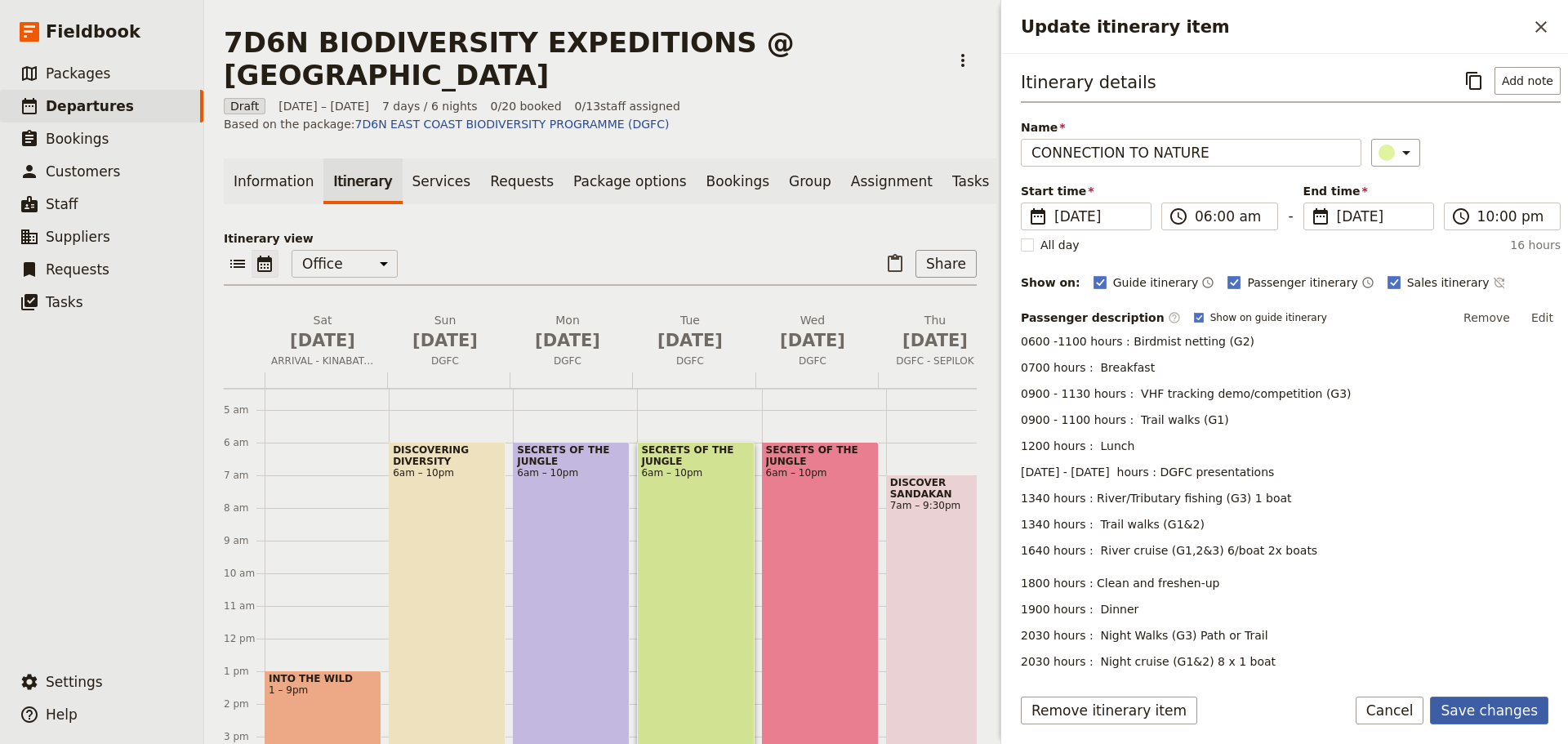
click at [1470, 712] on button "Save changes" at bounding box center [1490, 711] width 119 height 28
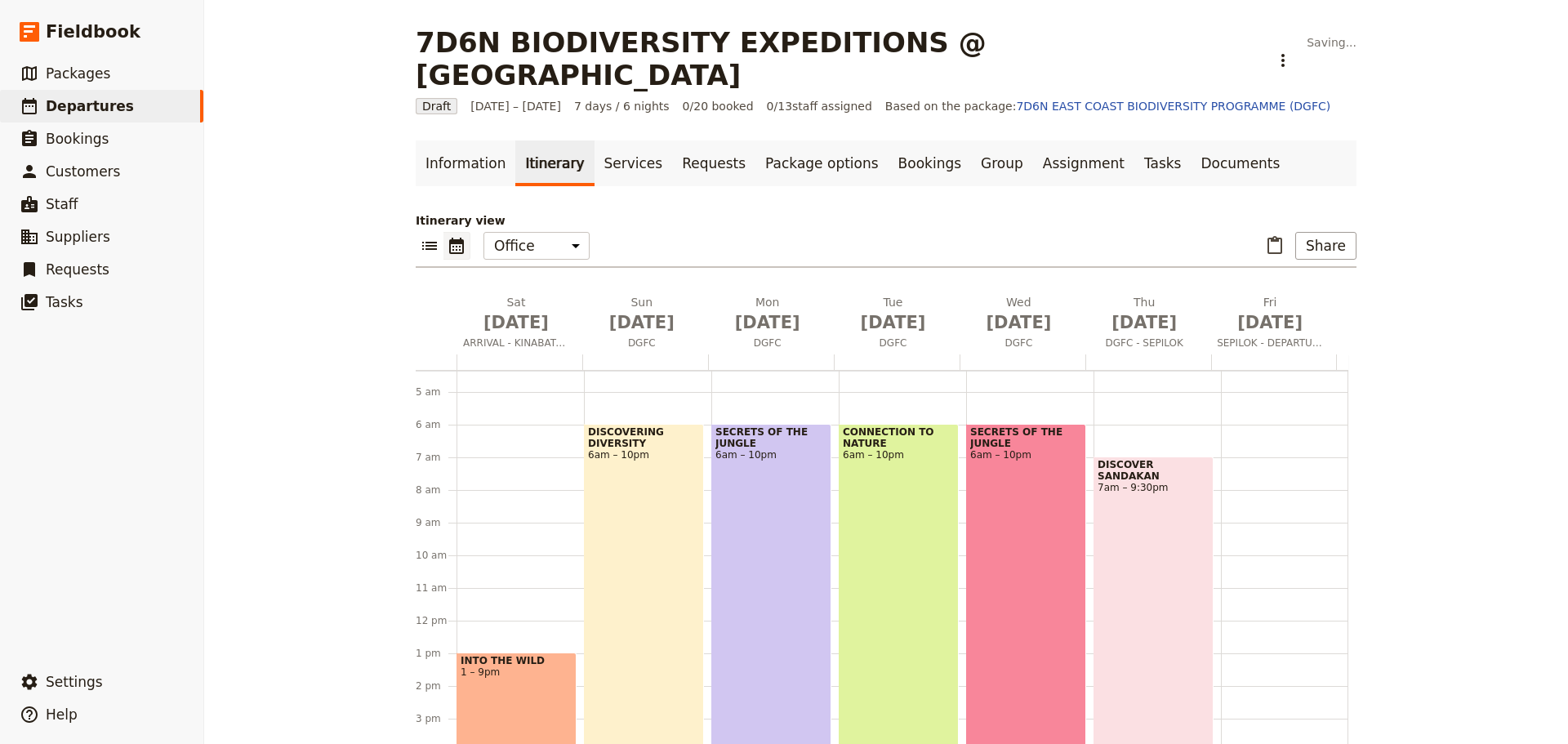
scroll to position [196, 0]
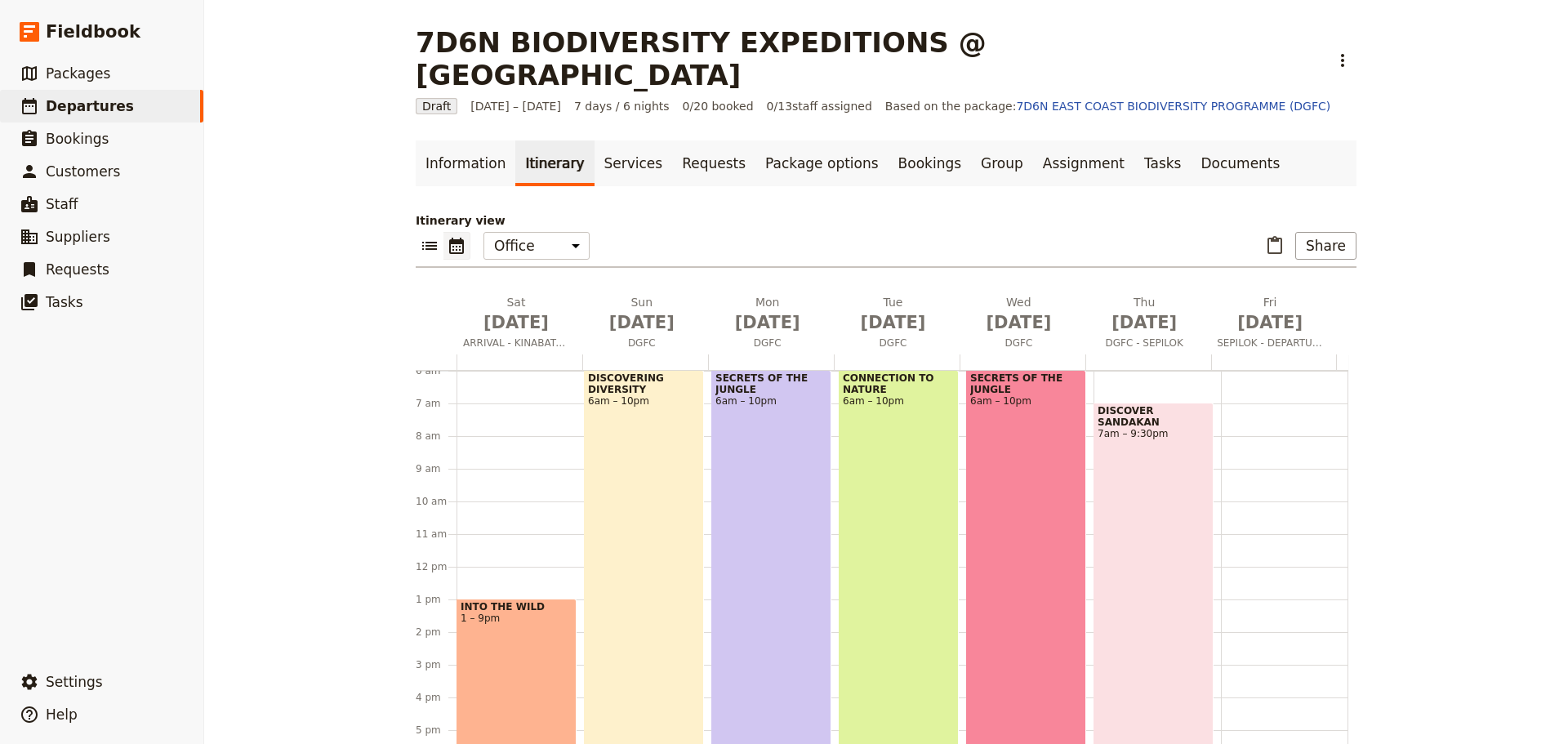
click at [977, 373] on span "SECRETS OF THE JUNGLE" at bounding box center [1027, 384] width 112 height 23
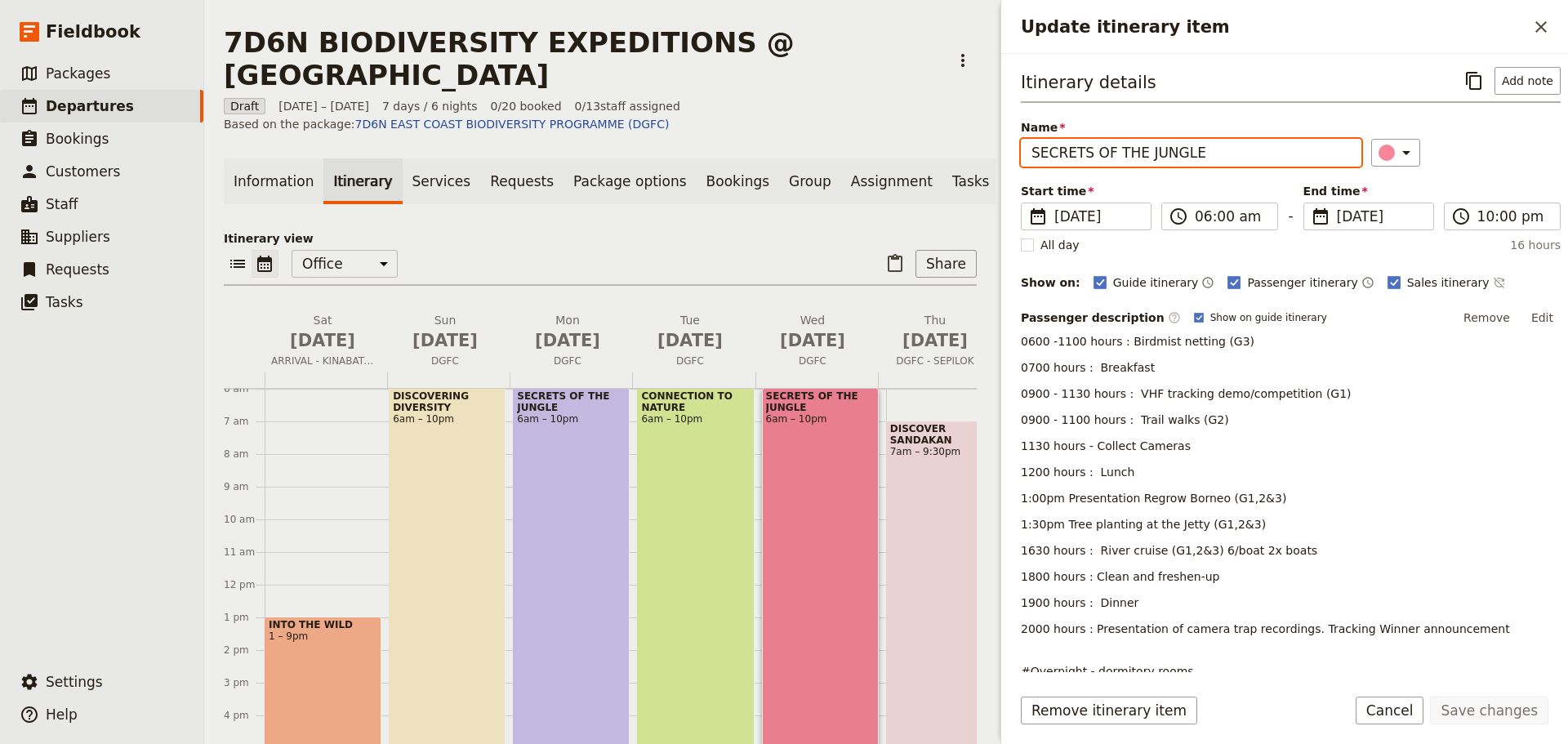
drag, startPoint x: 1210, startPoint y: 154, endPoint x: 978, endPoint y: 161, distance: 232.1
click at [978, 161] on div "7D6N BIODIVERSITY EXPEDITIONS @ [GEOGRAPHIC_DATA] ​ Draft [DATE] – [DATE] 7 day…" at bounding box center [886, 372] width 1364 height 744
type input "CONSERVATION JOURNEY"
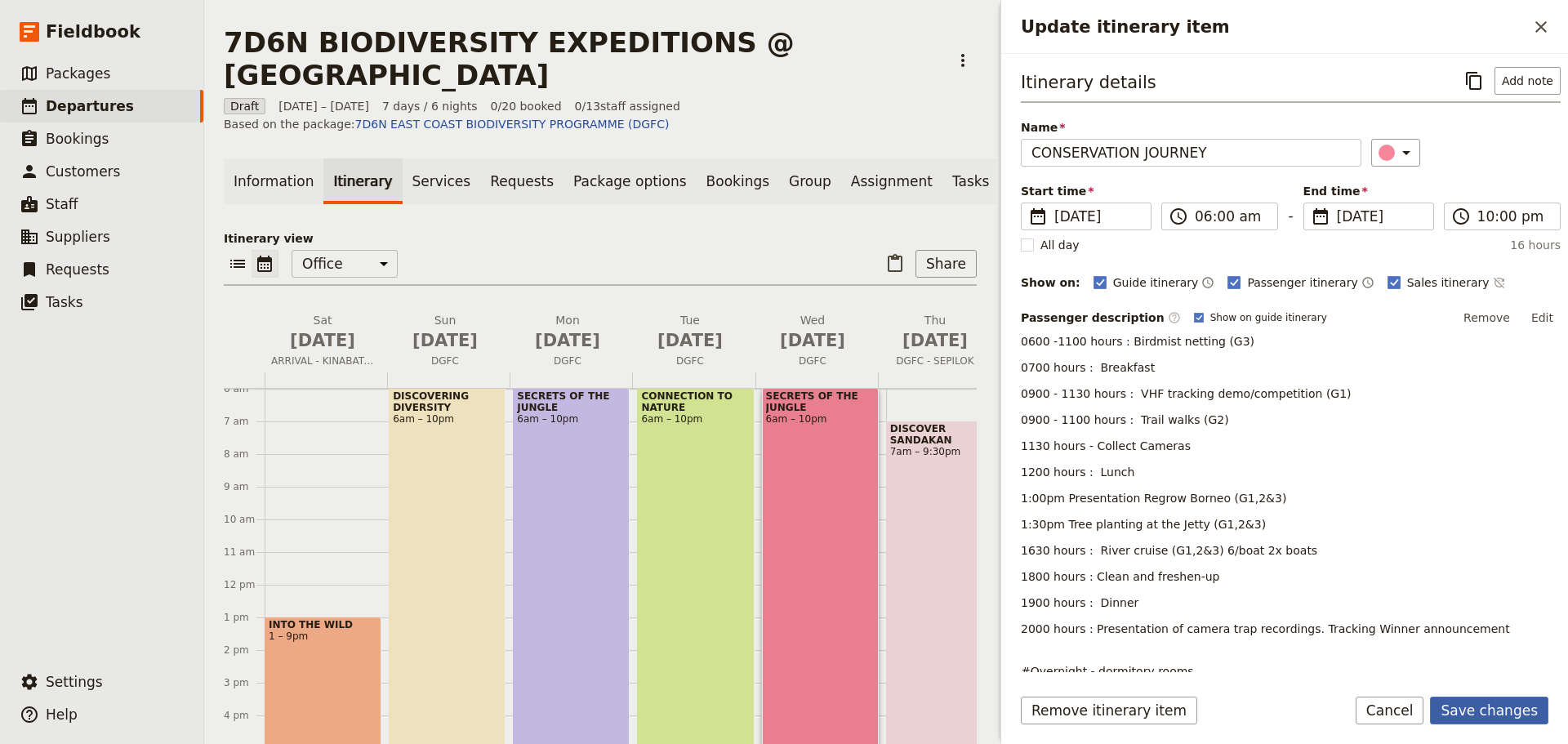
click at [1496, 711] on button "Save changes" at bounding box center [1490, 711] width 119 height 28
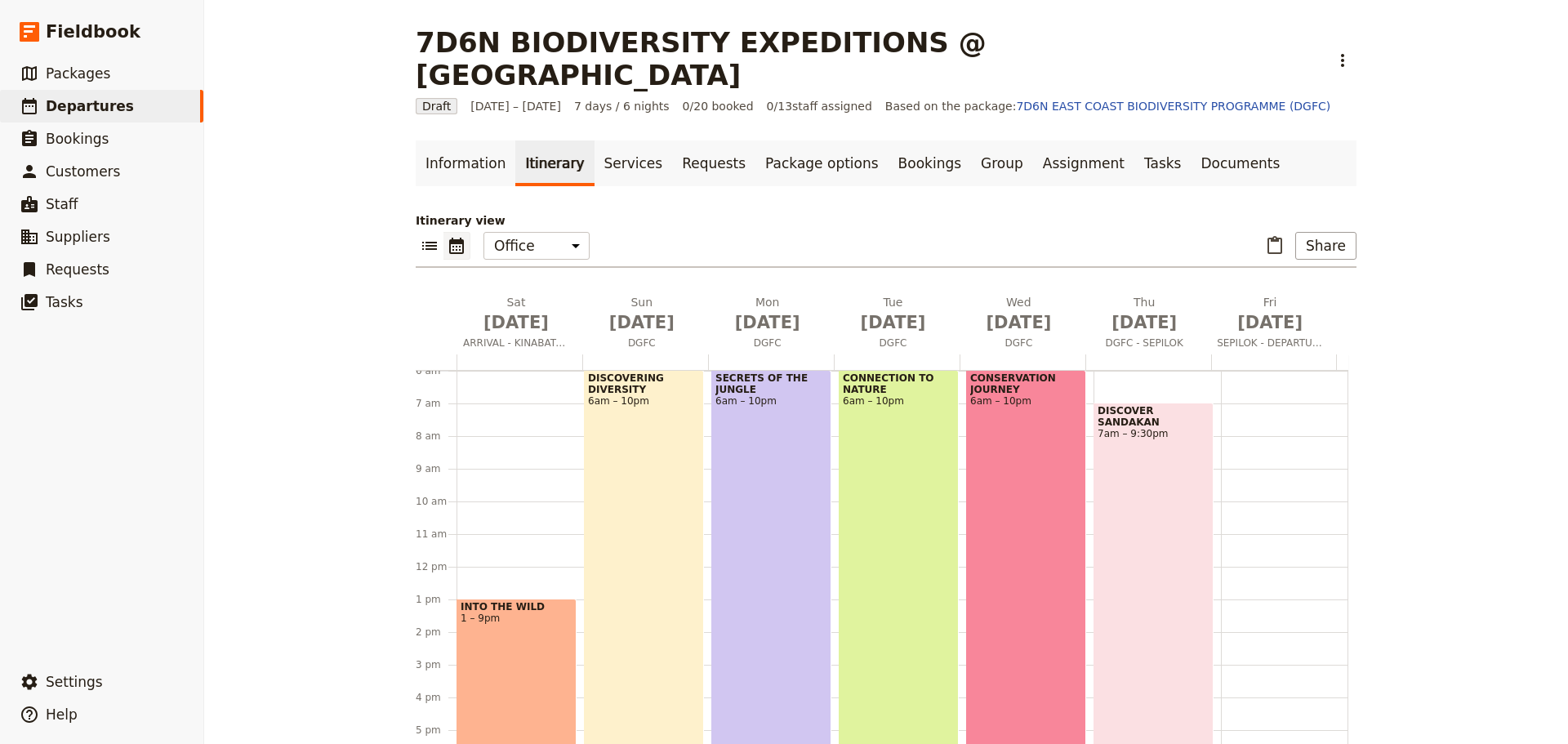
click at [1139, 420] on div "DISCOVER SANDAKAN 7am – 9:30pm" at bounding box center [1153, 639] width 120 height 473
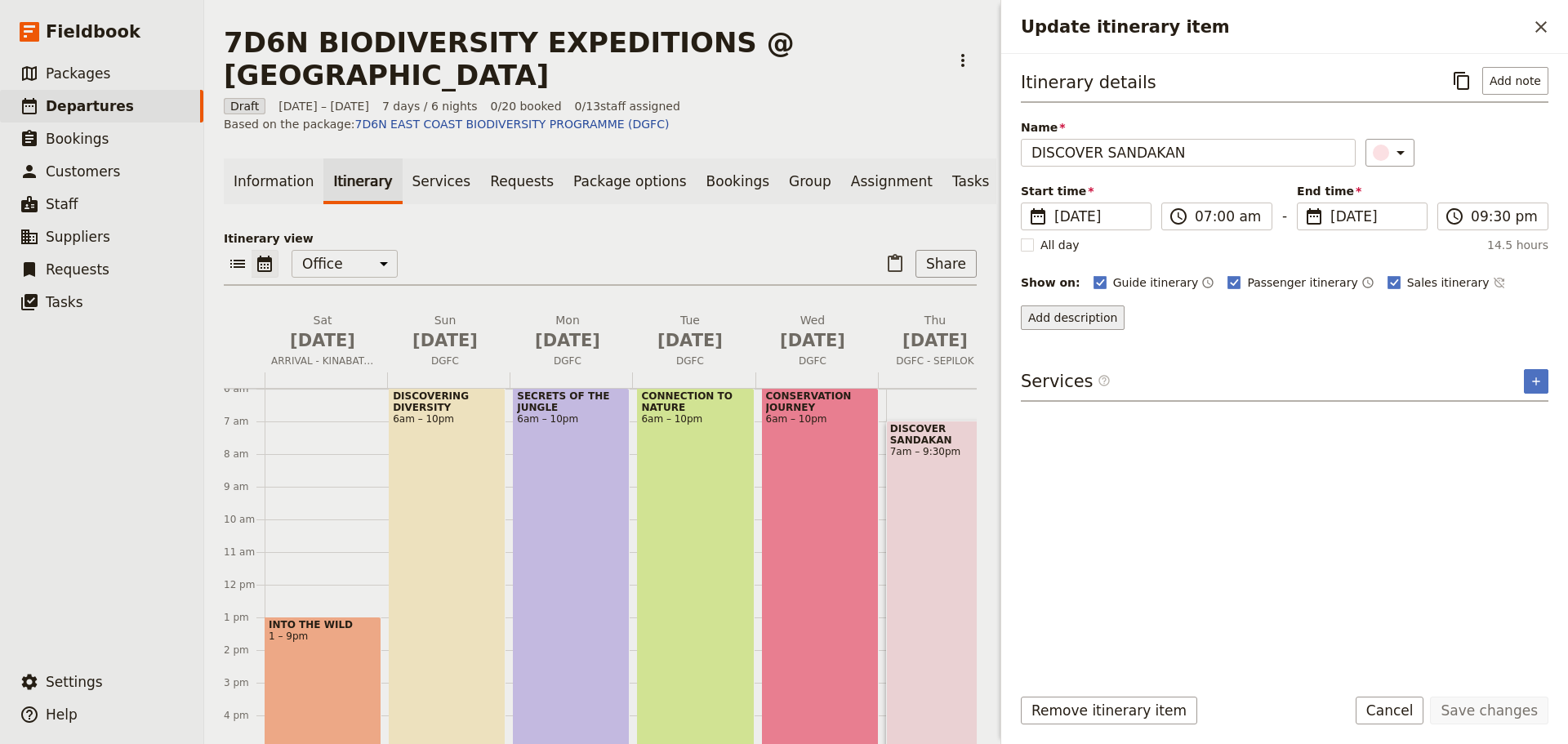
click at [1076, 316] on button "Add description" at bounding box center [1073, 317] width 104 height 24
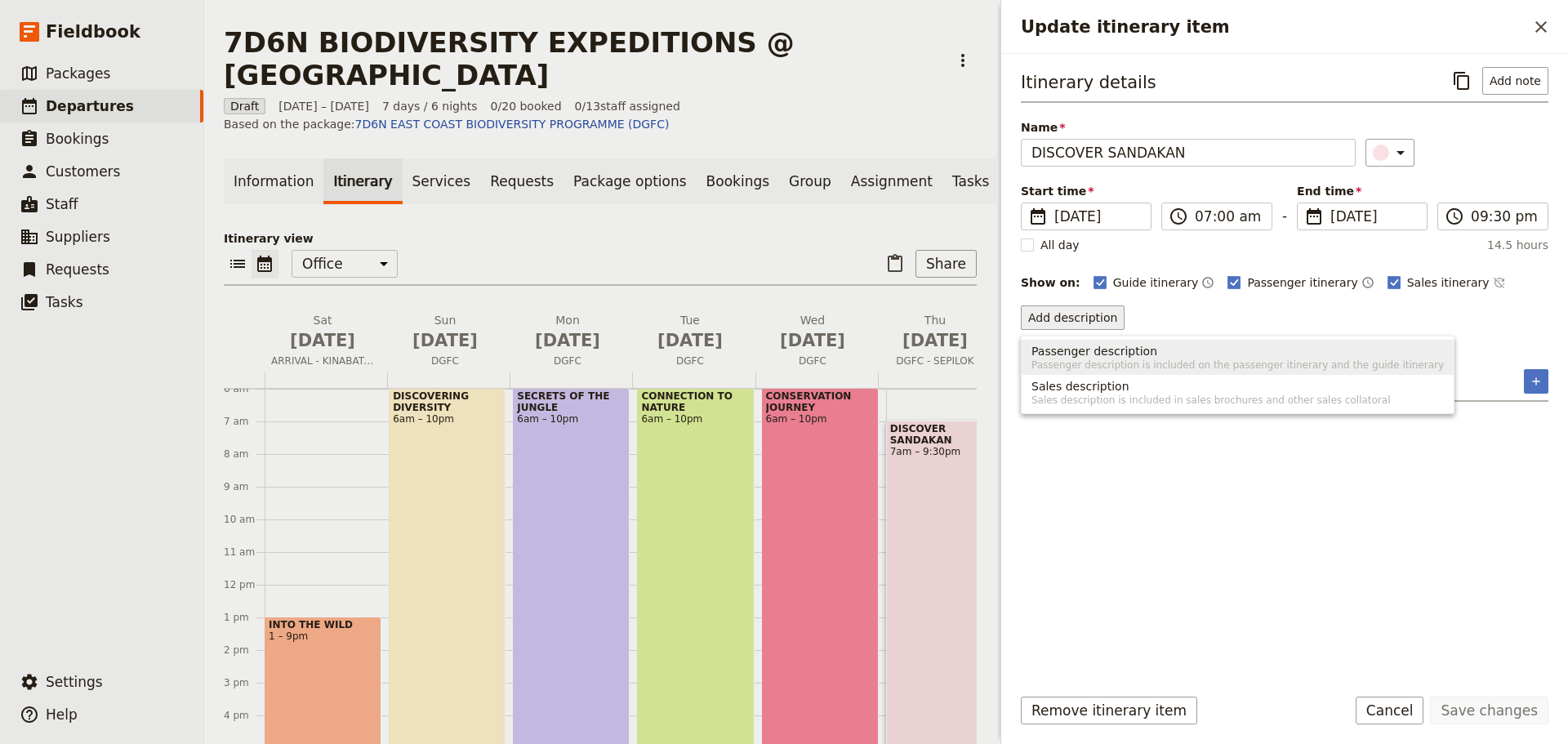
click at [1101, 356] on span "Passenger description" at bounding box center [1095, 351] width 126 height 16
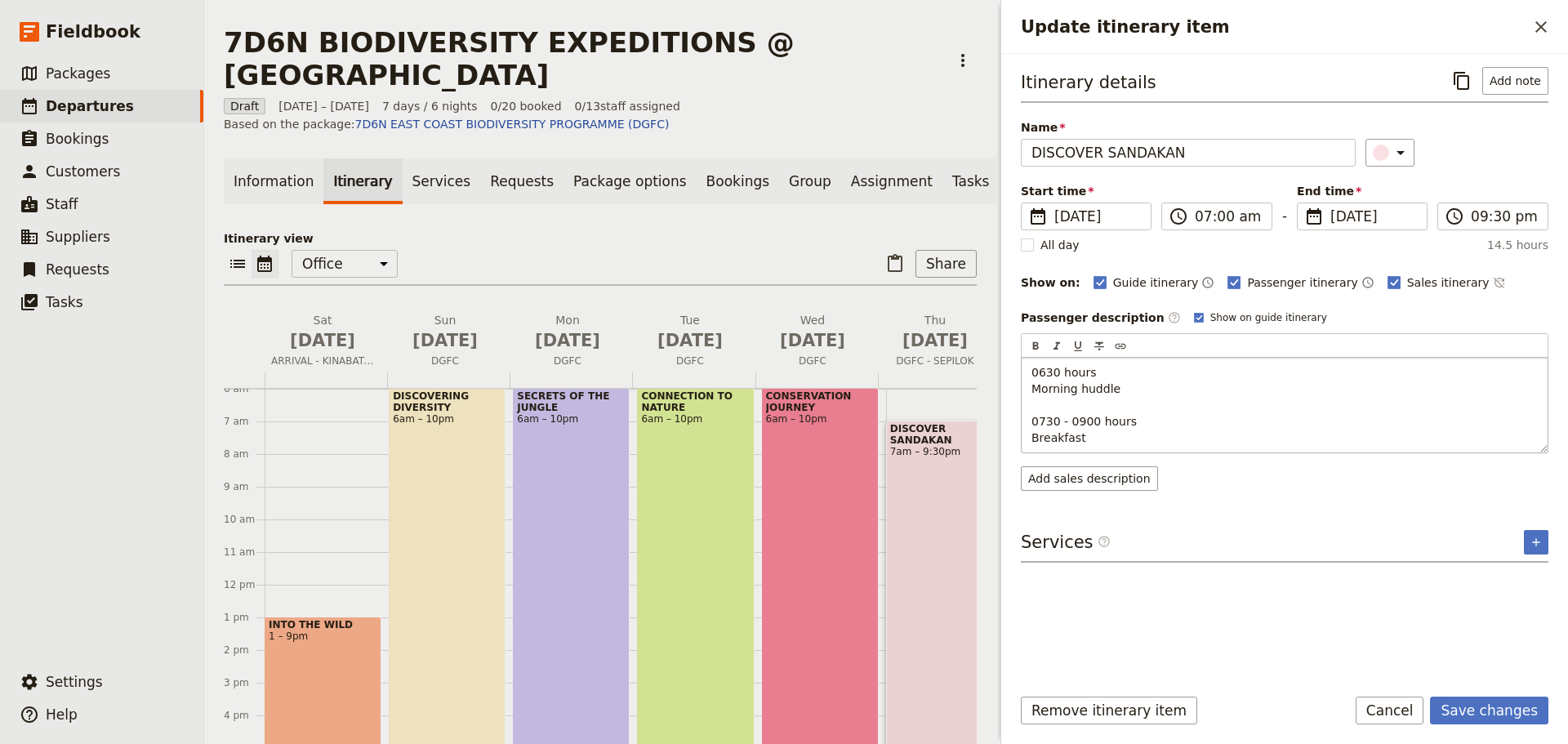
click at [1089, 433] on p "0630 hours Morning huddle 0730 - 0900 hours Breakfast" at bounding box center [1285, 405] width 506 height 82
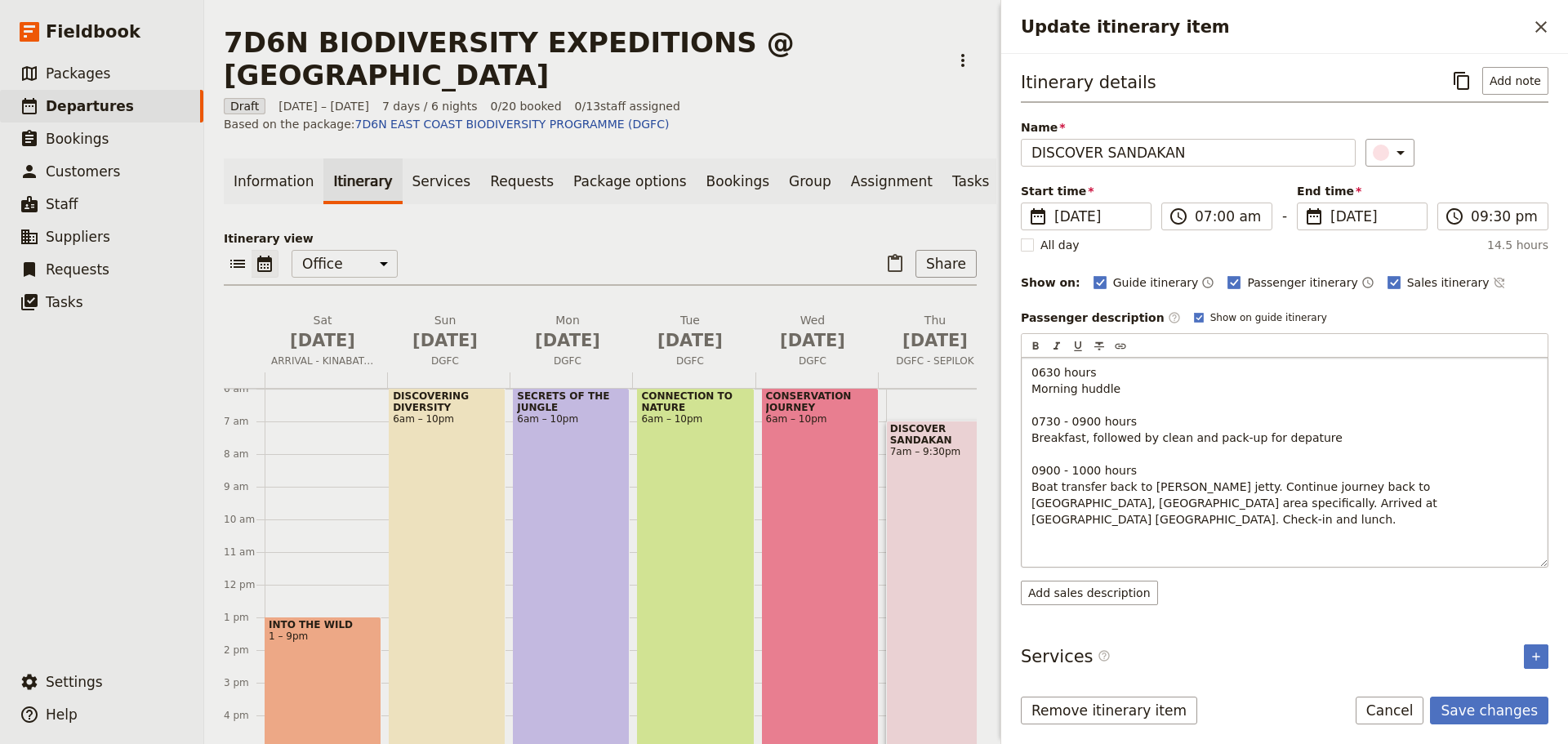
click at [1091, 472] on span "0900 - 1000 hours" at bounding box center [1084, 470] width 105 height 14
click at [1049, 531] on p "0630 hours Morning huddle 0730 - 0900 hours Breakfast, followed by clean and pa…" at bounding box center [1285, 463] width 506 height 196
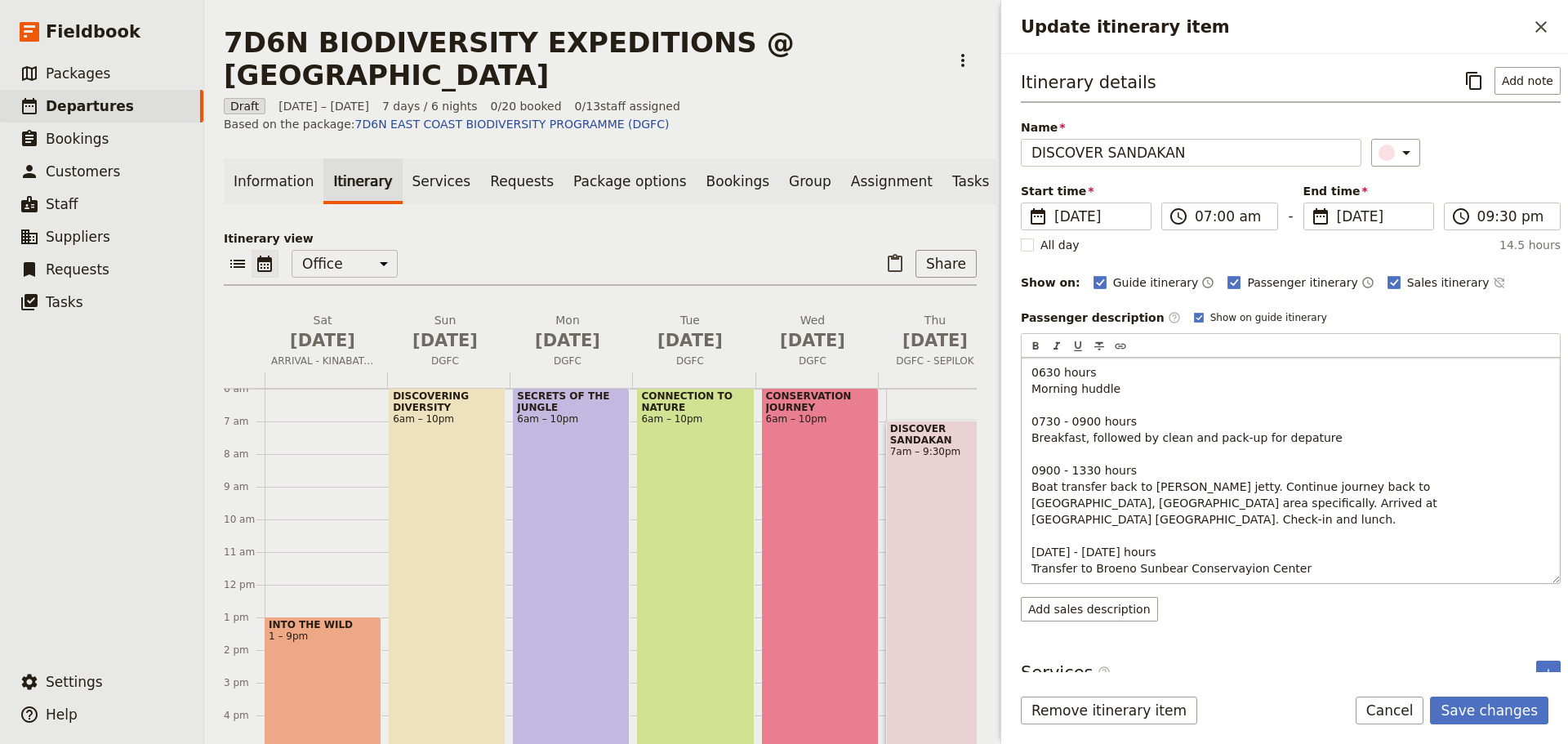
click at [1122, 562] on span "Transfer to Broeno Sunbear Conservayion Center" at bounding box center [1172, 568] width 280 height 14
click at [1225, 562] on span "Transfer to Borneo Sunbear Conservayion Center" at bounding box center [1172, 568] width 280 height 14
click at [1287, 550] on p "0630 hours Morning huddle 0730 - 0900 hours Breakfast, followed by clean and pa…" at bounding box center [1292, 471] width 519 height 213
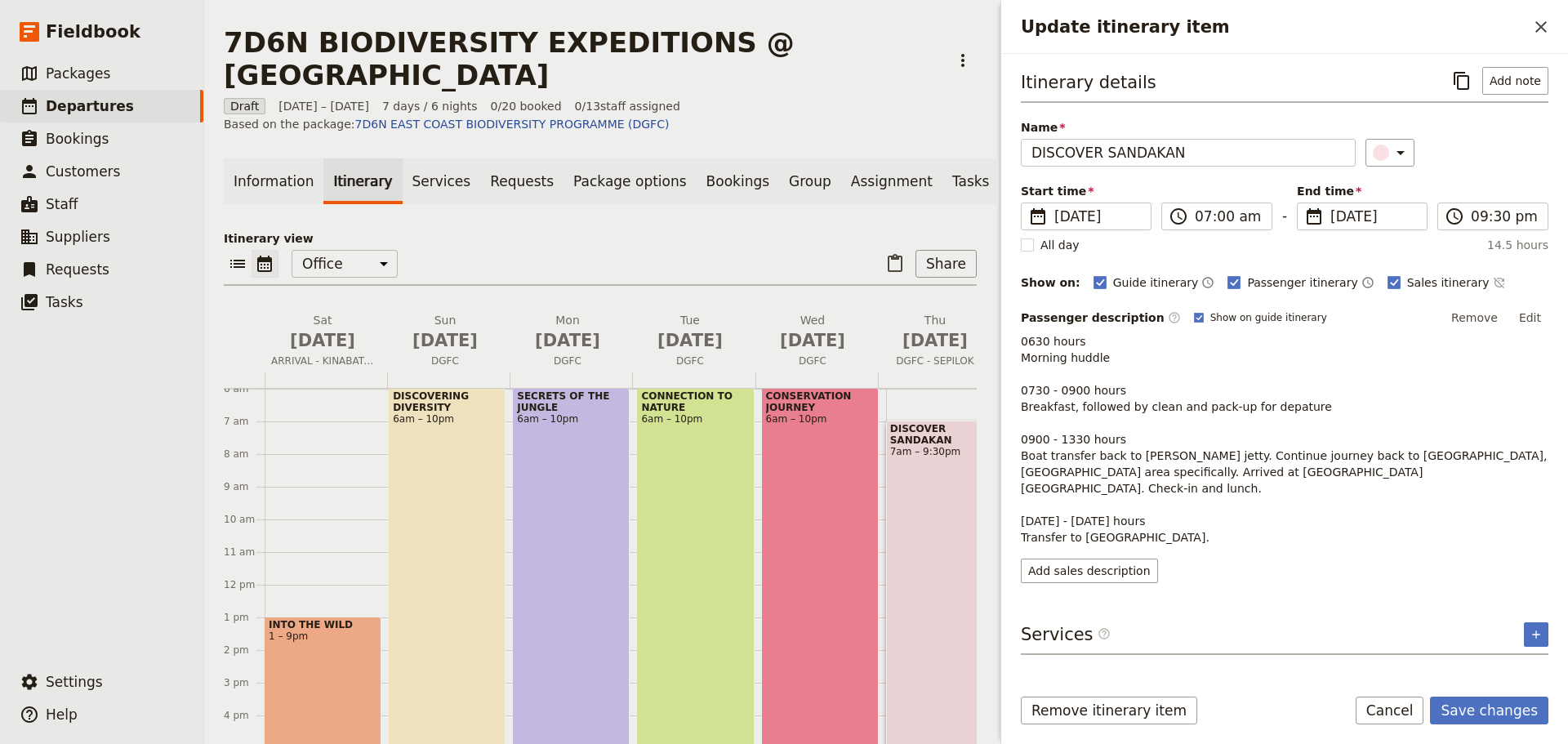
click at [1530, 313] on button "Edit" at bounding box center [1530, 317] width 37 height 24
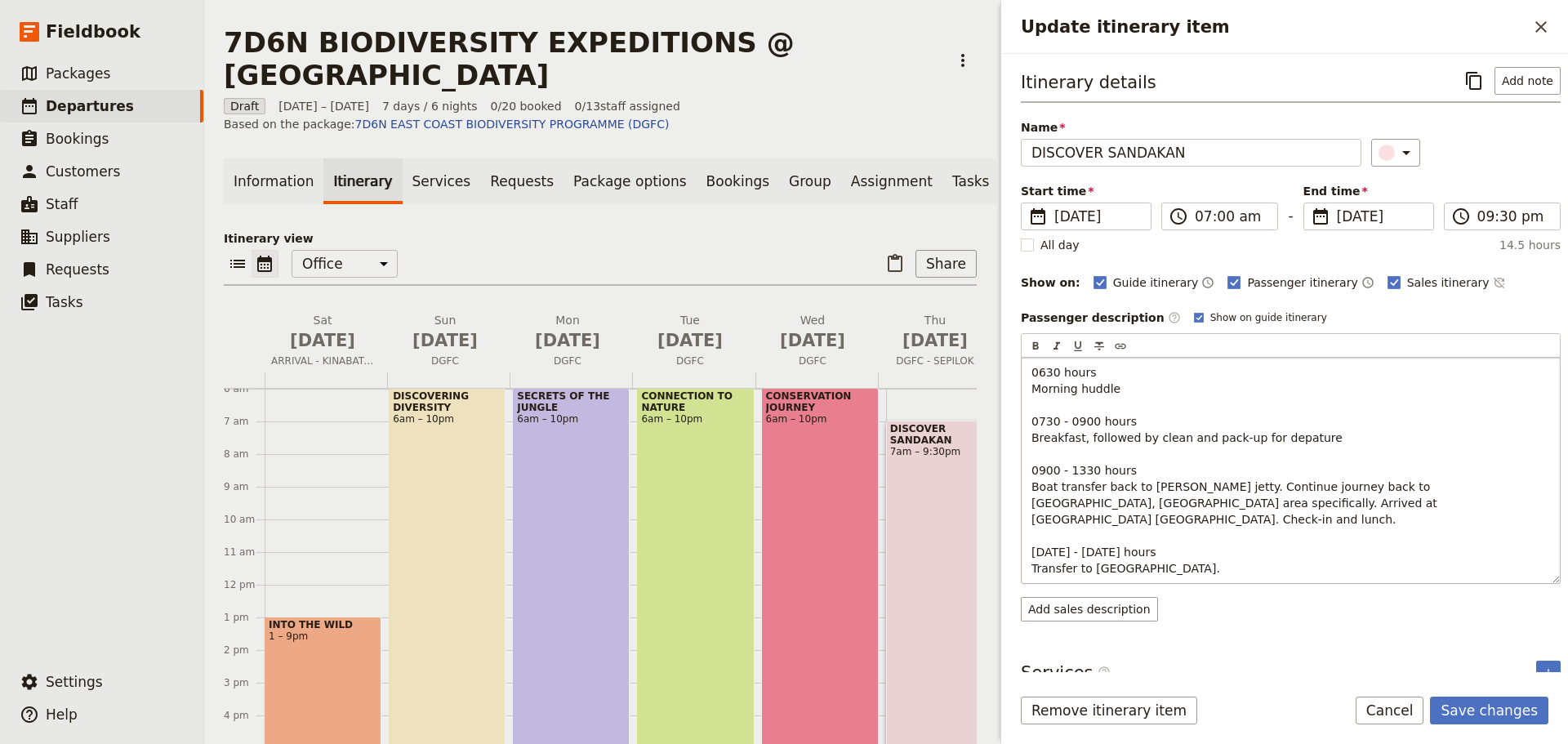
click at [1312, 549] on p "0630 hours Morning huddle 0730 - 0900 hours Breakfast, followed by clean and pa…" at bounding box center [1292, 471] width 519 height 213
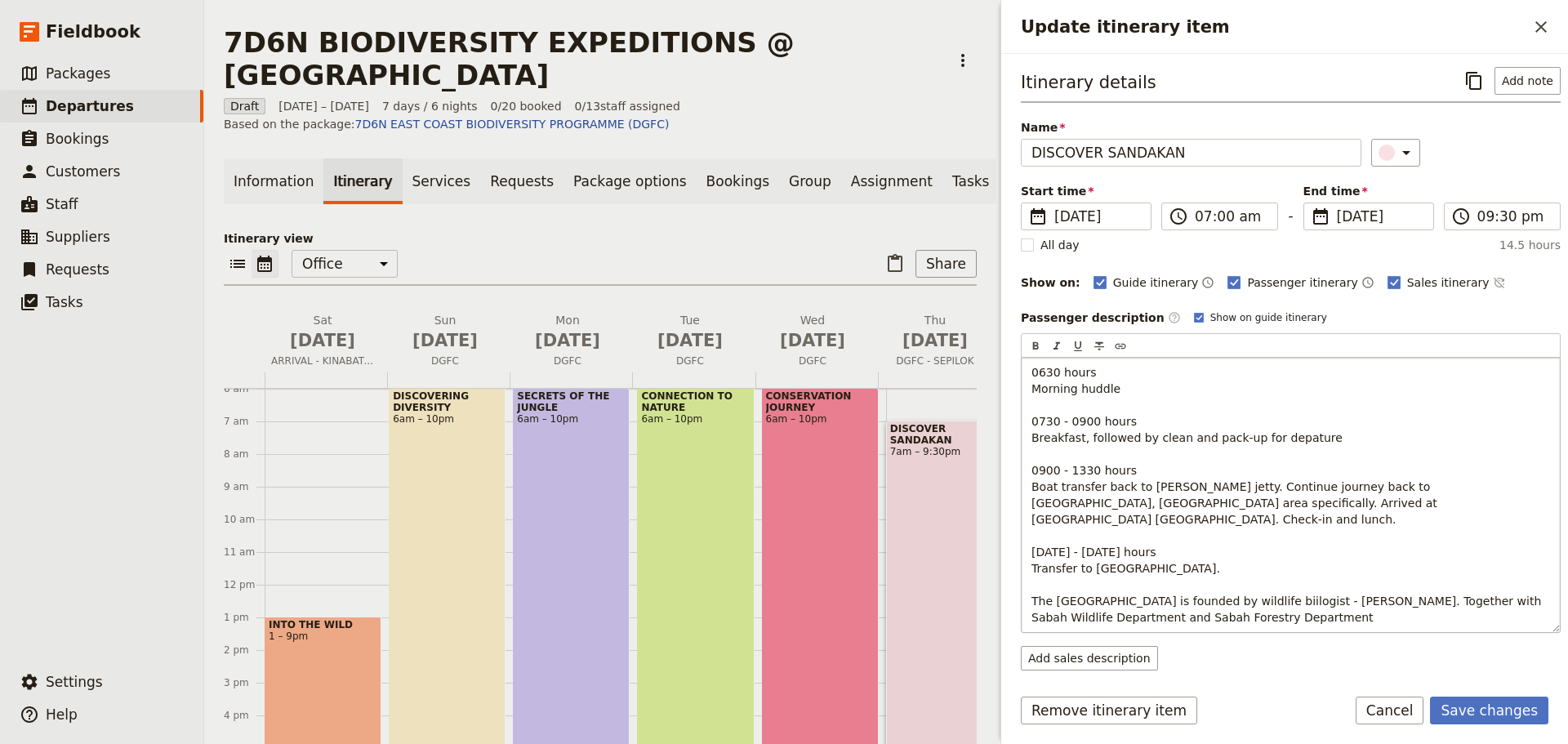
click at [1269, 599] on span "The [GEOGRAPHIC_DATA] is founded by wildlife biilogist - [PERSON_NAME]. Togethe…" at bounding box center [1289, 609] width 514 height 30
click at [1263, 604] on span "The [GEOGRAPHIC_DATA] is founded by wildlife biilogist - [PERSON_NAME]. Togethe…" at bounding box center [1289, 609] width 514 height 30
click at [1397, 605] on p "0630 hours Morning huddle 0730 - 0900 hours Breakfast, followed by clean and pa…" at bounding box center [1292, 495] width 519 height 261
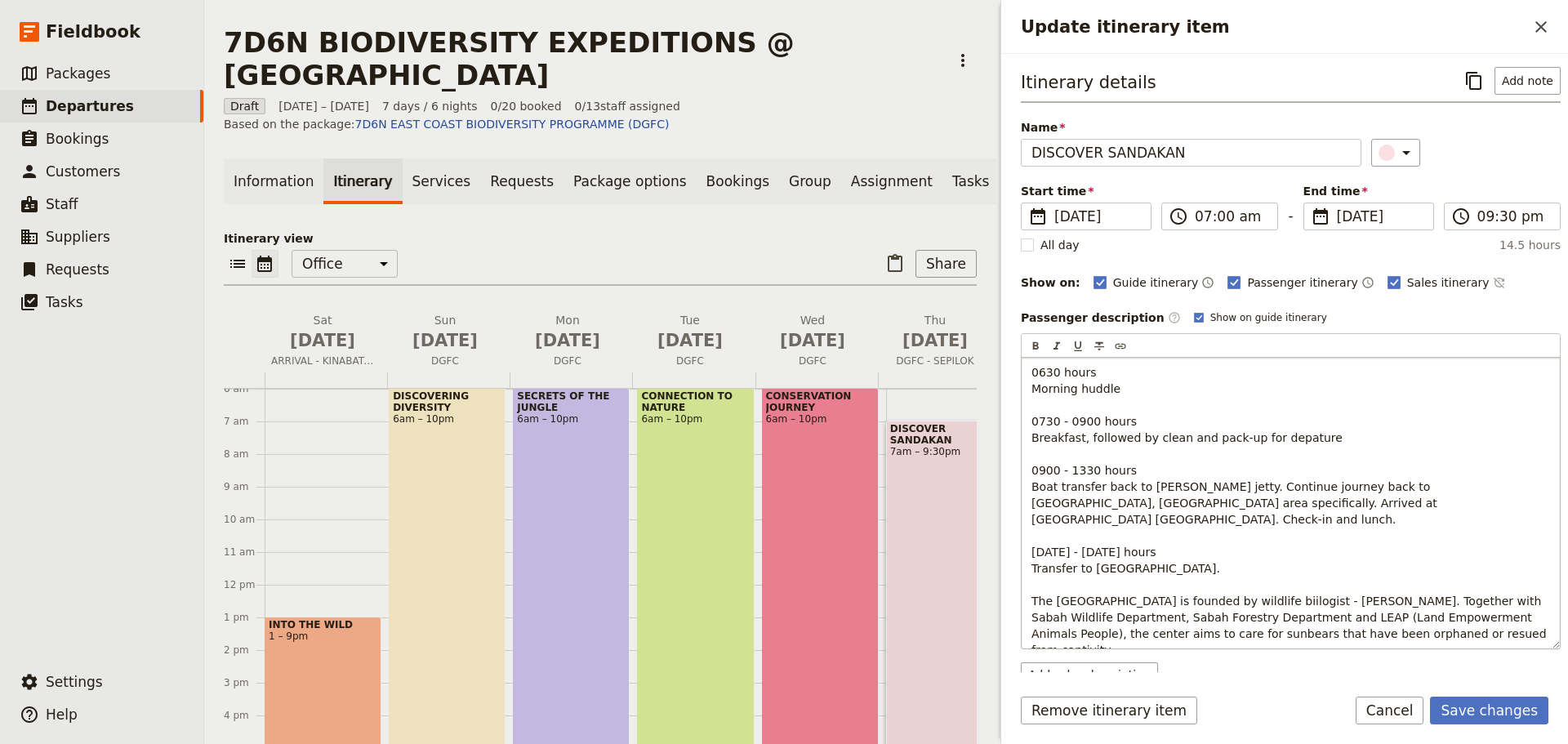
click at [1047, 636] on span "The [GEOGRAPHIC_DATA] is founded by wildlife biilogist - [PERSON_NAME]. Togethe…" at bounding box center [1292, 625] width 519 height 62
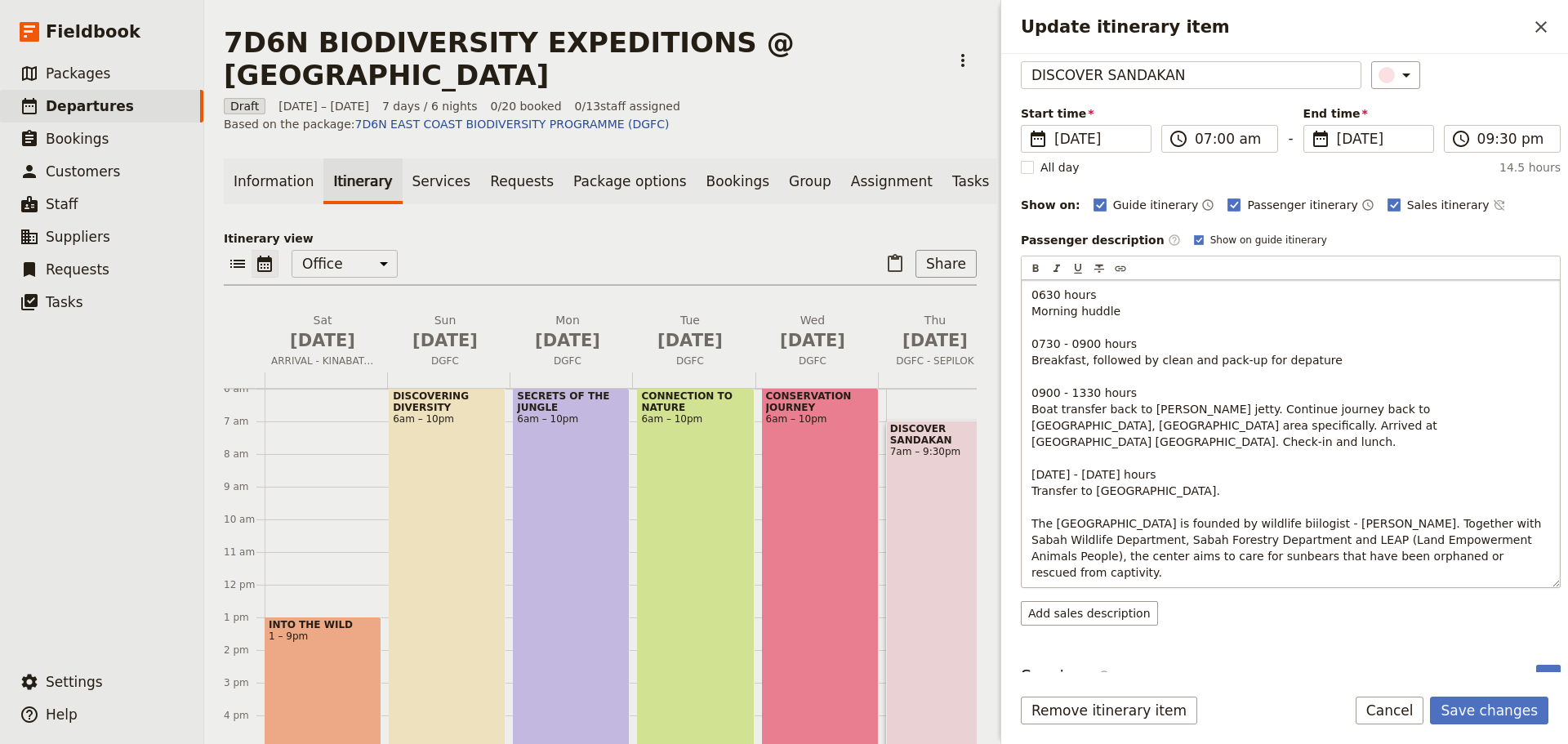
scroll to position [82, 0]
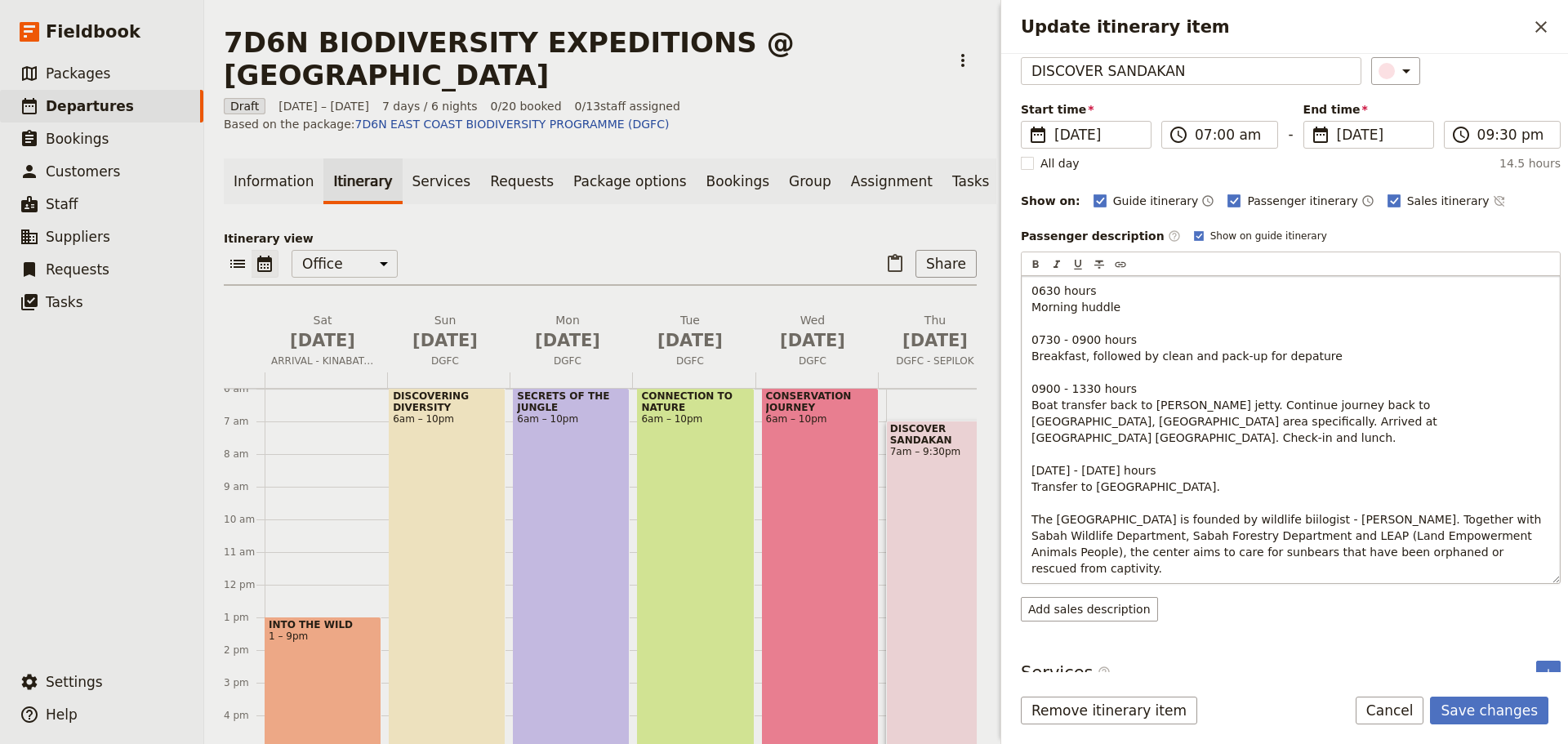
click at [1180, 552] on p "0630 hours Morning huddle 0730 - 0900 hours Breakfast, followed by clean and pa…" at bounding box center [1292, 430] width 519 height 295
click at [1042, 611] on span "TRansfer back to [GEOGRAPHIC_DATA] for" at bounding box center [1152, 617] width 240 height 14
click at [1219, 603] on p "0630 hours Morning huddle 0730 - 0900 hours Breakfast, followed by clean and pa…" at bounding box center [1292, 454] width 519 height 343
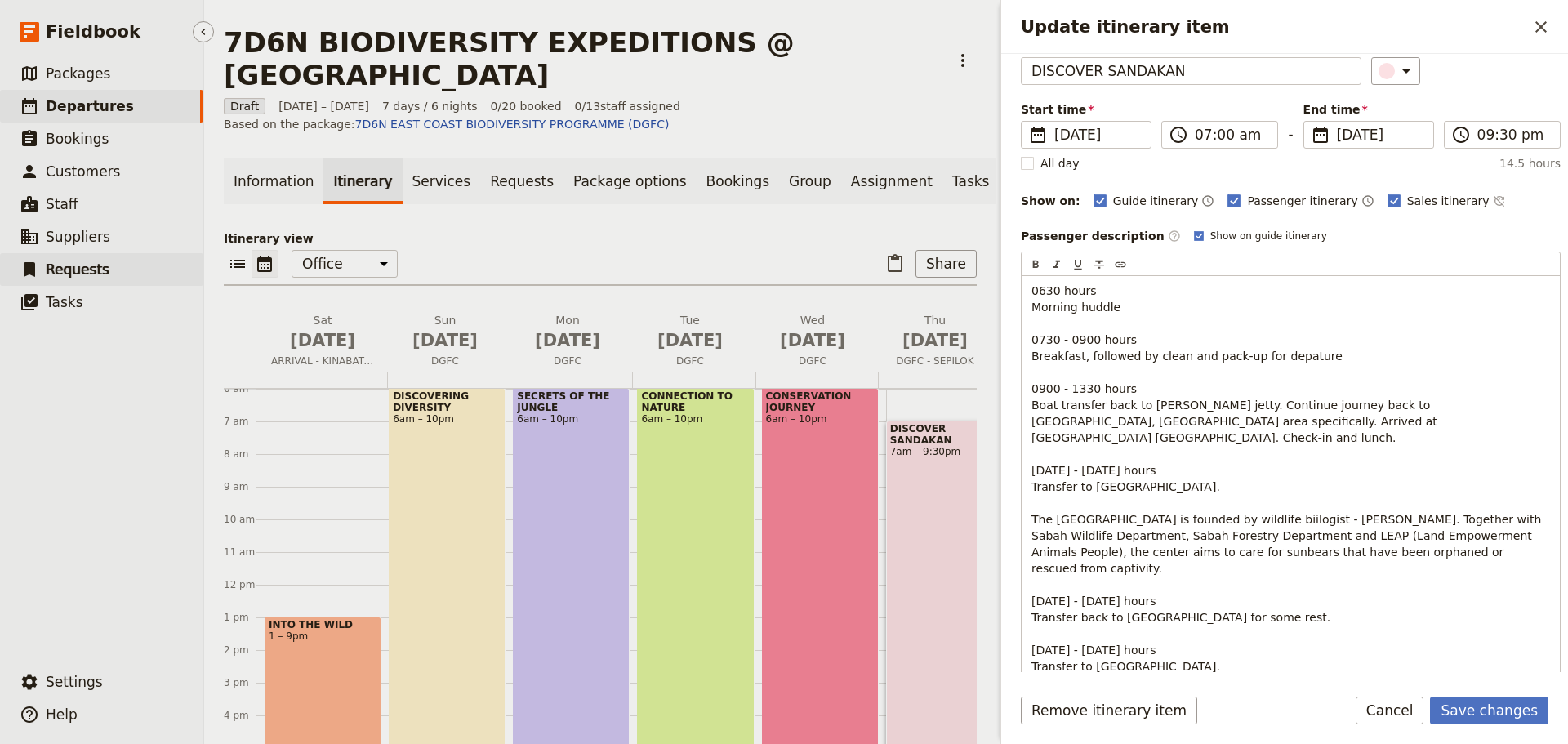
scroll to position [20, 0]
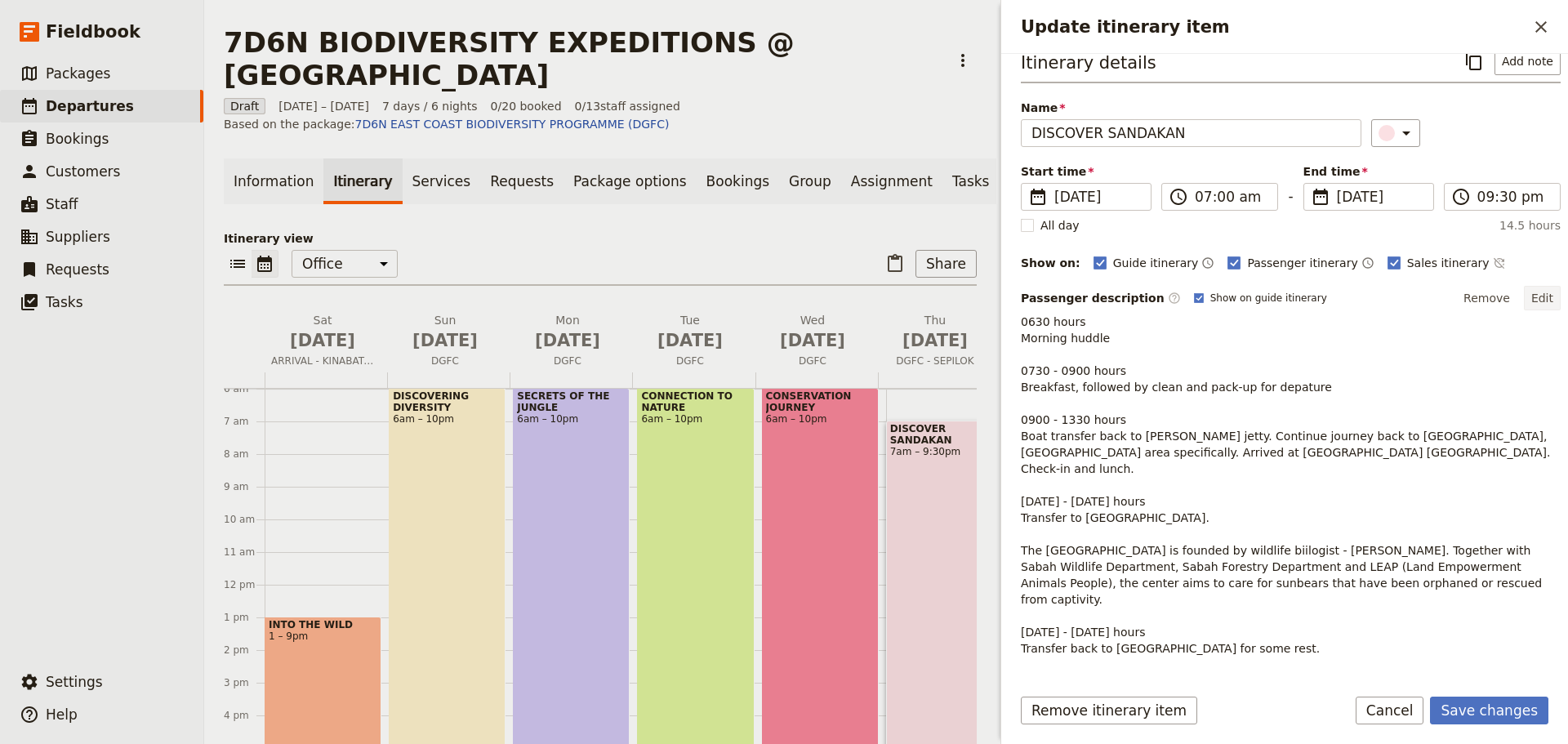
click at [1528, 291] on button "Edit" at bounding box center [1542, 297] width 37 height 24
click at [1536, 301] on button "Edit" at bounding box center [1542, 297] width 37 height 24
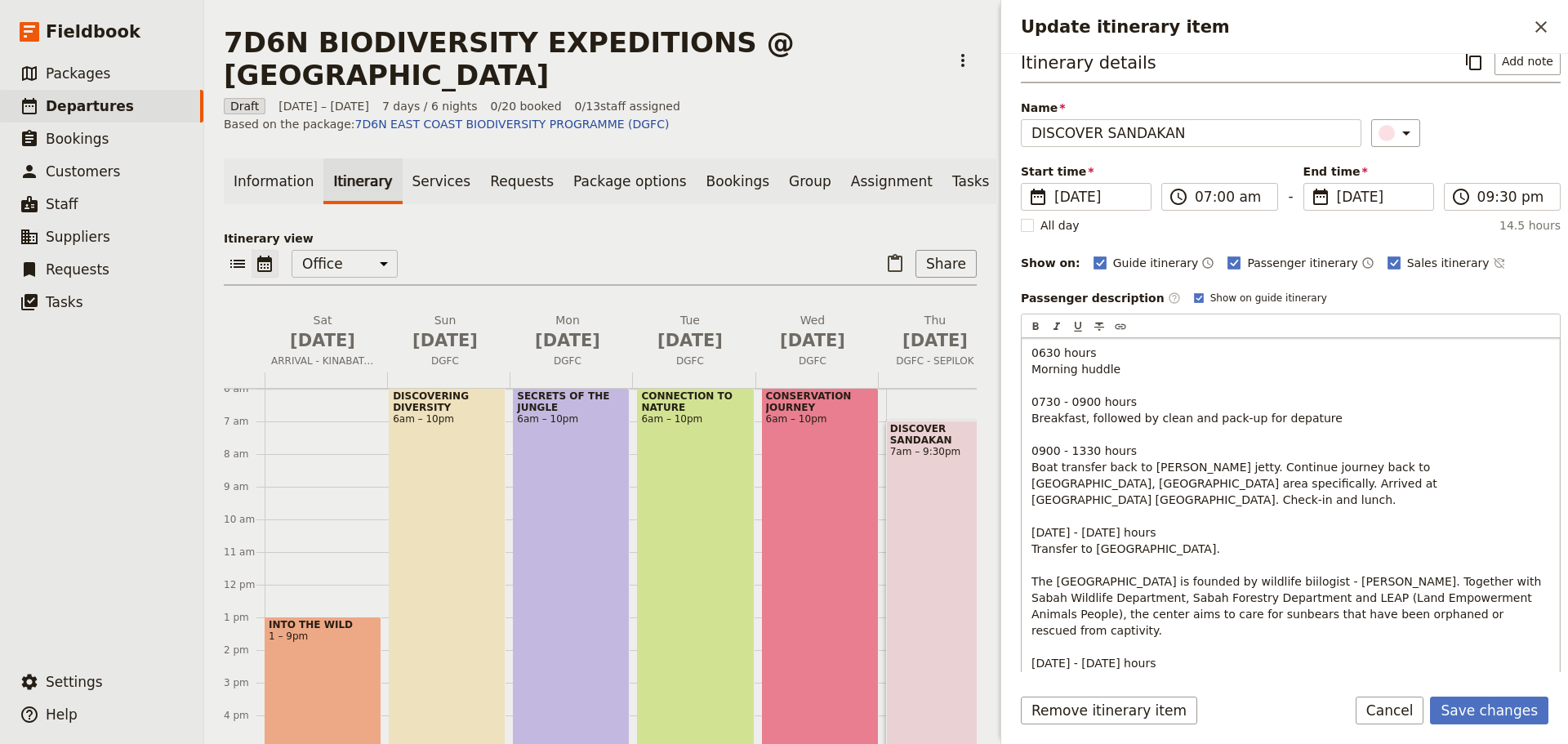
click at [1263, 672] on p "0630 hours Morning huddle 0730 - 0900 hours Breakfast, followed by clean and pa…" at bounding box center [1292, 540] width 519 height 392
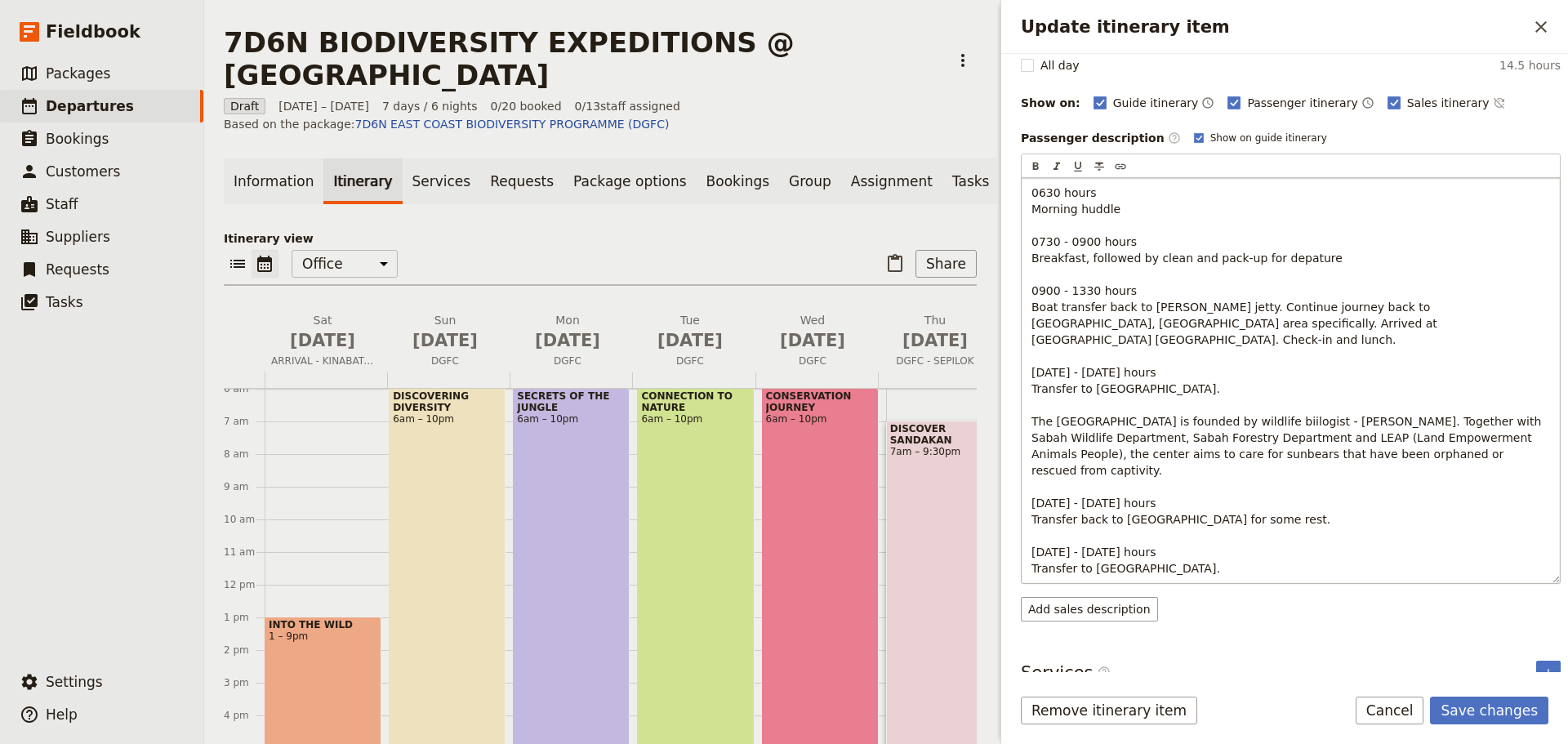
scroll to position [184, 0]
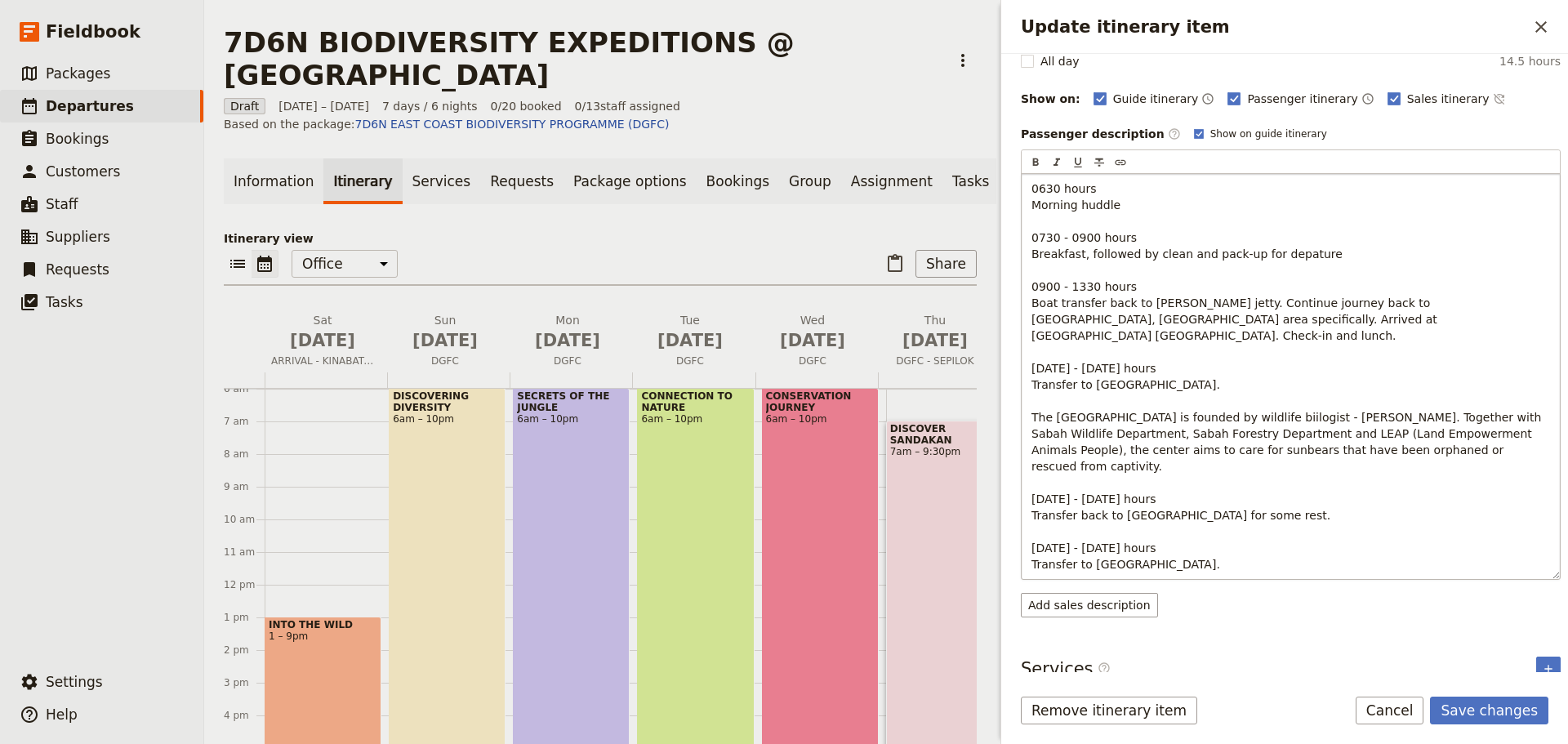
click at [1239, 540] on p "0630 hours Morning huddle 0730 - 0900 hours Breakfast, followed by clean and pa…" at bounding box center [1292, 376] width 519 height 392
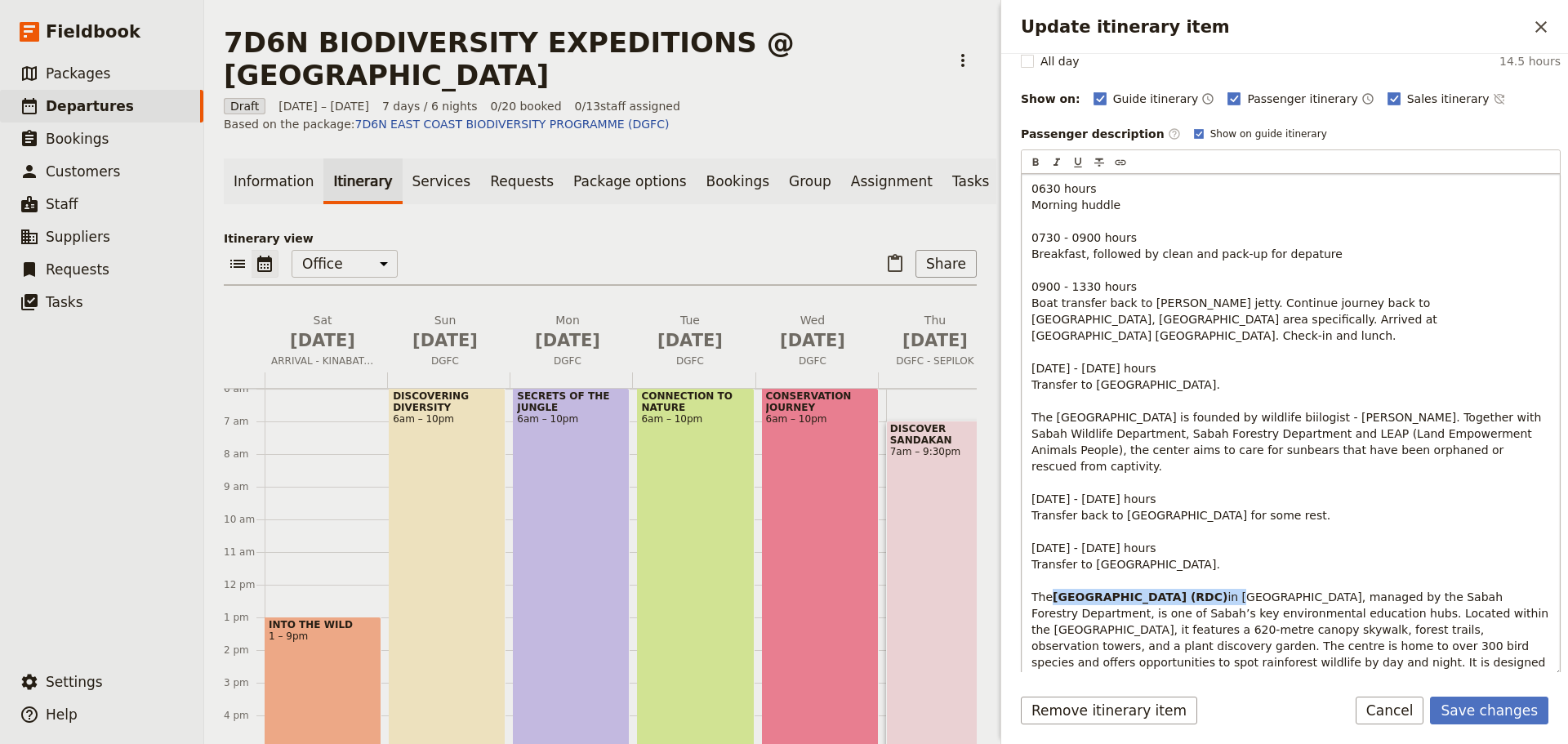
drag, startPoint x: 1081, startPoint y: 578, endPoint x: 1252, endPoint y: 579, distance: 171.0
click at [1252, 579] on p "0630 hours Morning huddle 0730 - 0900 hours Breakfast, followed by clean and pa…" at bounding box center [1292, 433] width 519 height 506
click at [1244, 615] on span "Sepilok, managed by the Sabah Forestry Department, is one of Sabah’s key enviro…" at bounding box center [1284, 638] width 505 height 95
drag, startPoint x: 1252, startPoint y: 579, endPoint x: 1029, endPoint y: 583, distance: 223.0
click at [1029, 583] on div "0630 hours Morning huddle 0730 - 0900 hours Breakfast, followed by clean and pa…" at bounding box center [1292, 425] width 539 height 504
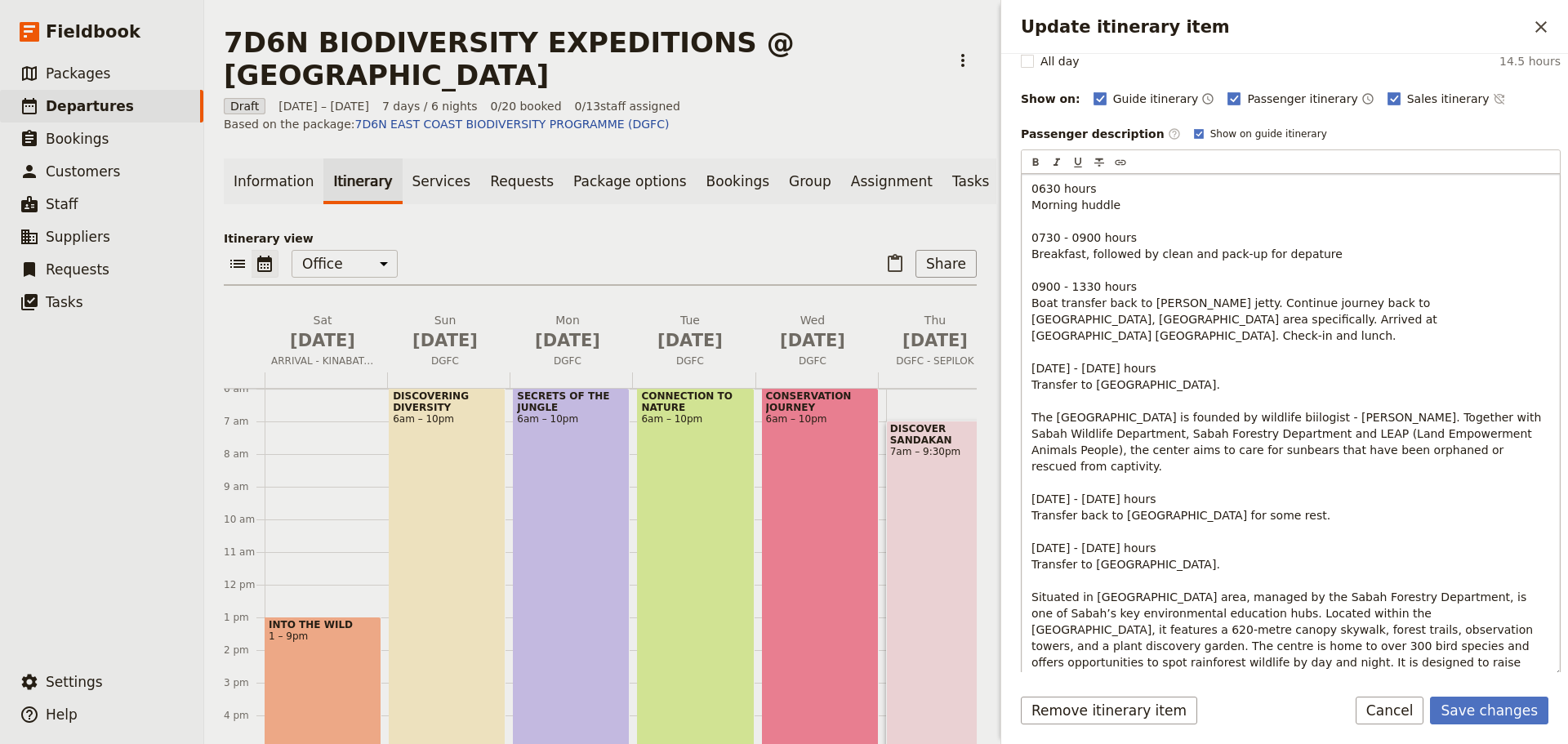
click at [1158, 591] on span "Situated in [GEOGRAPHIC_DATA] area, managed by the Sabah Forestry Department, i…" at bounding box center [1284, 638] width 505 height 95
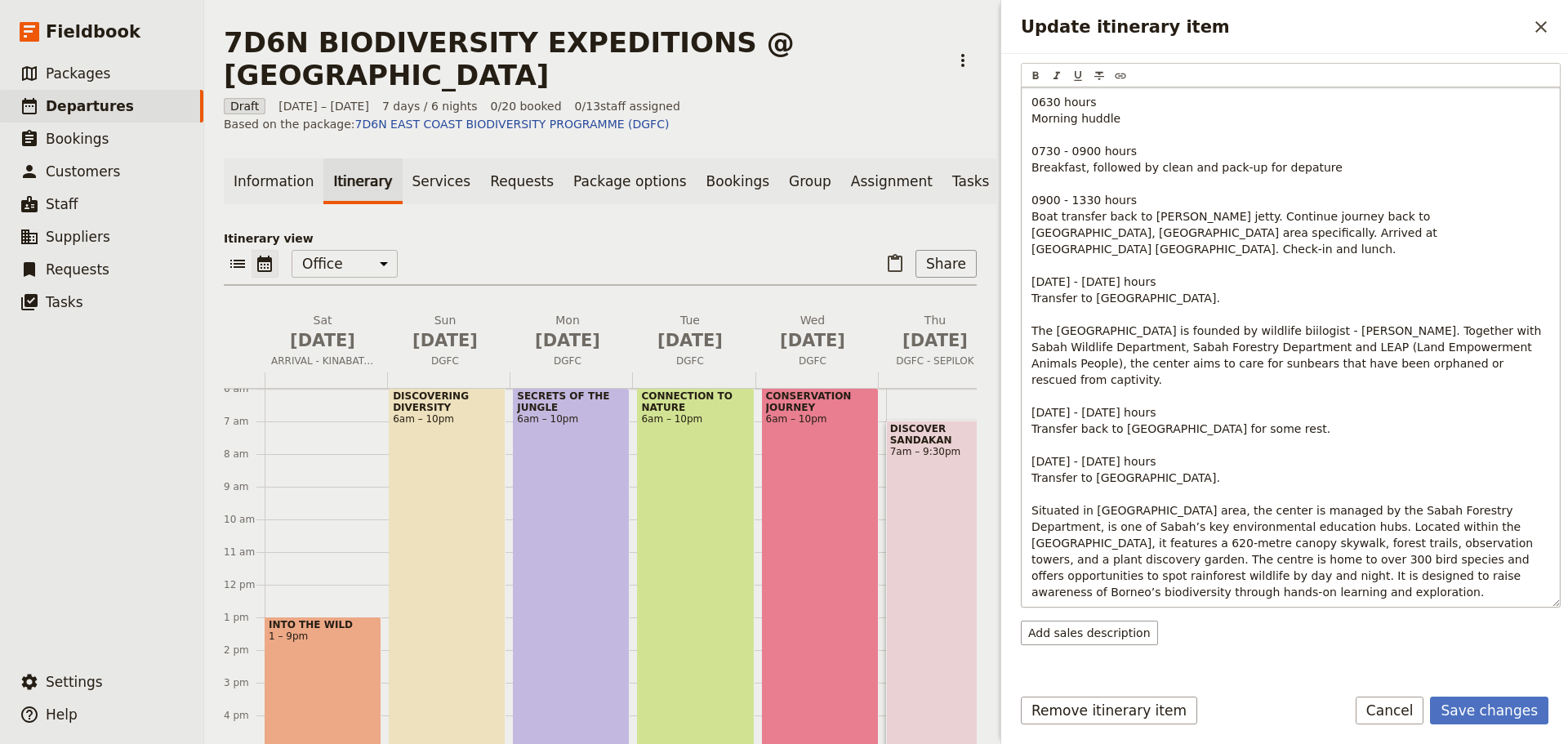
scroll to position [298, 0]
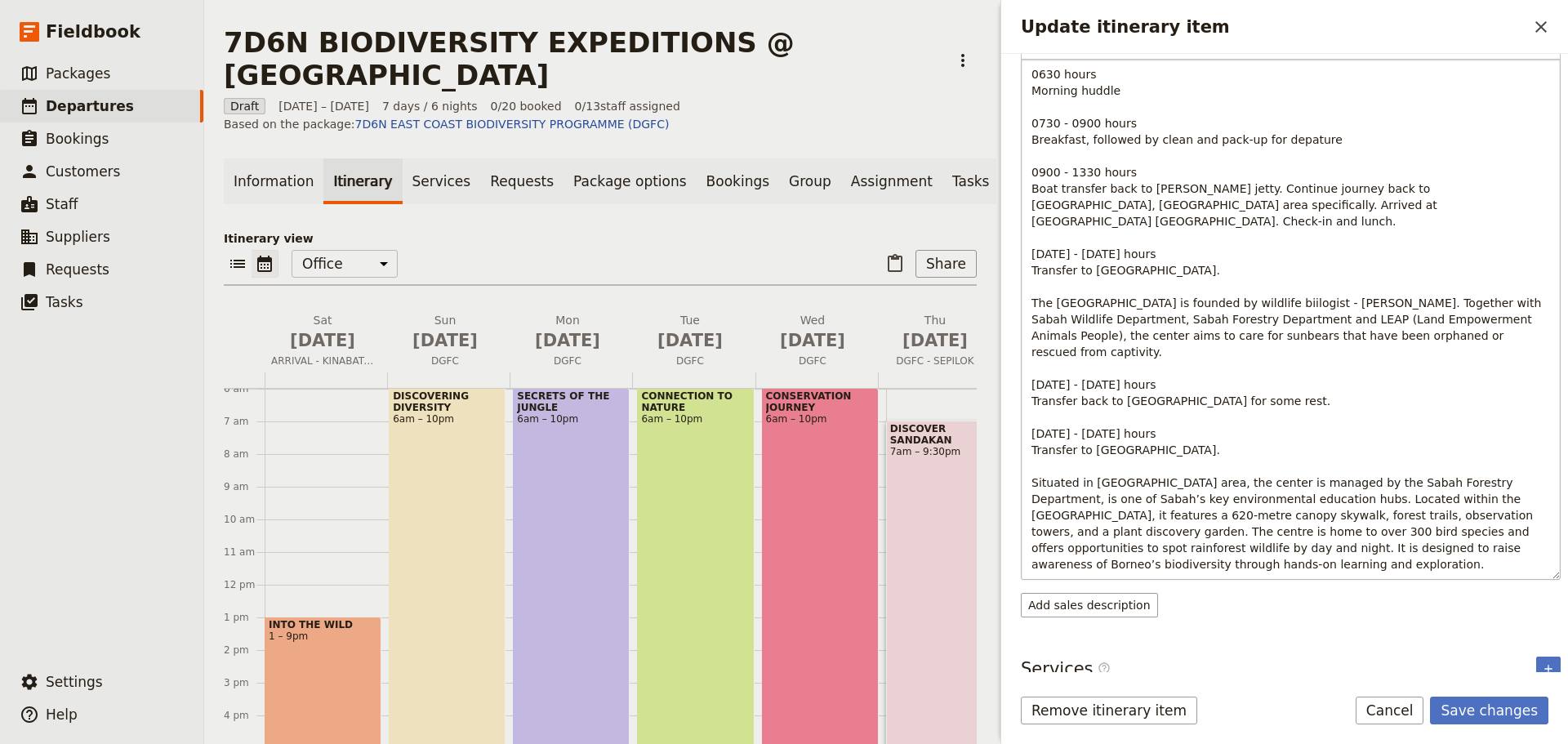
click at [1101, 547] on p "0630 hours Morning huddle 0730 - 0900 hours Breakfast, followed by clean and pa…" at bounding box center [1292, 319] width 519 height 506
click at [1087, 427] on span "[DATE] - [DATE] hours" at bounding box center [1094, 433] width 124 height 14
click at [1074, 577] on p "0630 hours Morning huddle 0730 - 0900 hours Breakfast, followed by clean and pa…" at bounding box center [1292, 335] width 519 height 540
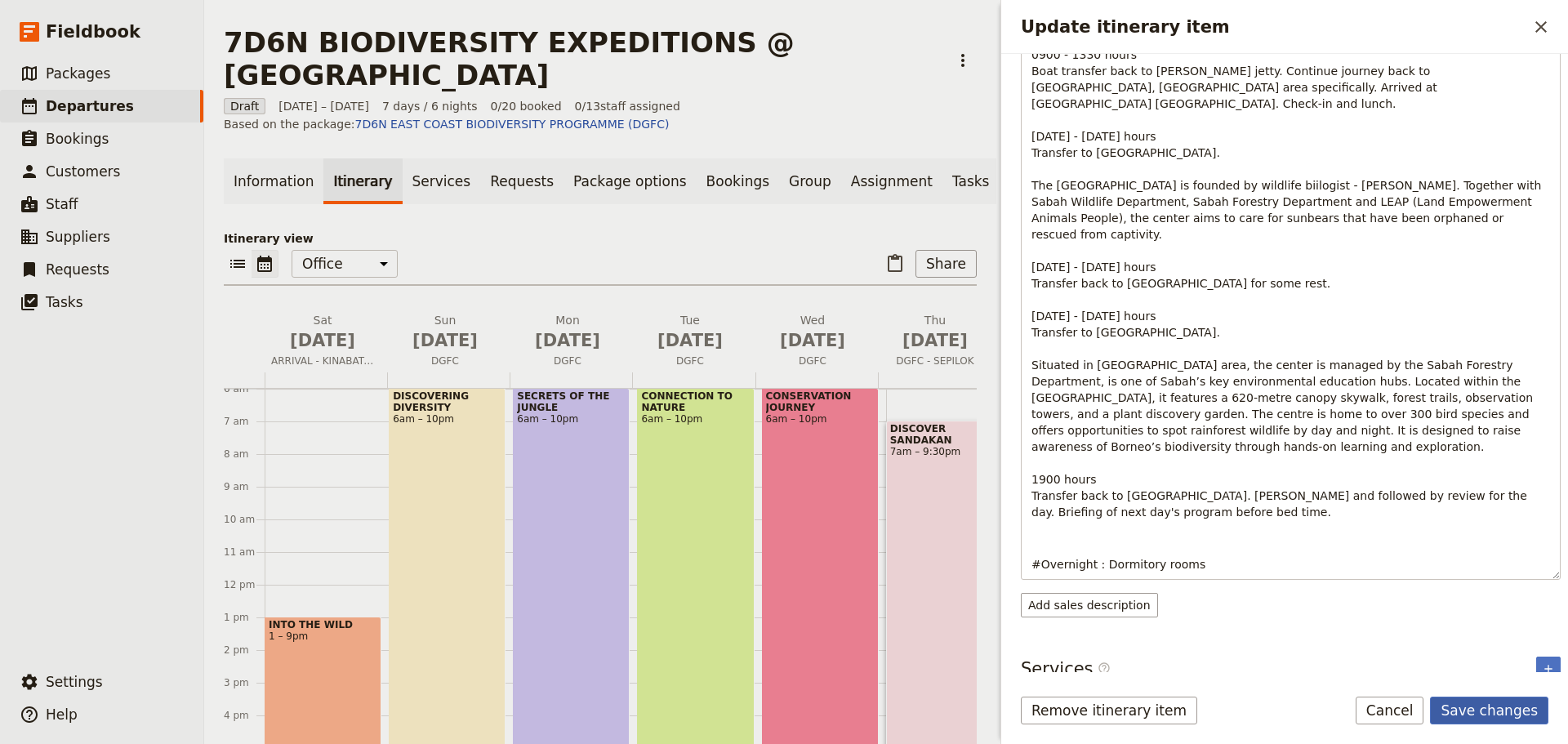
scroll to position [345, 0]
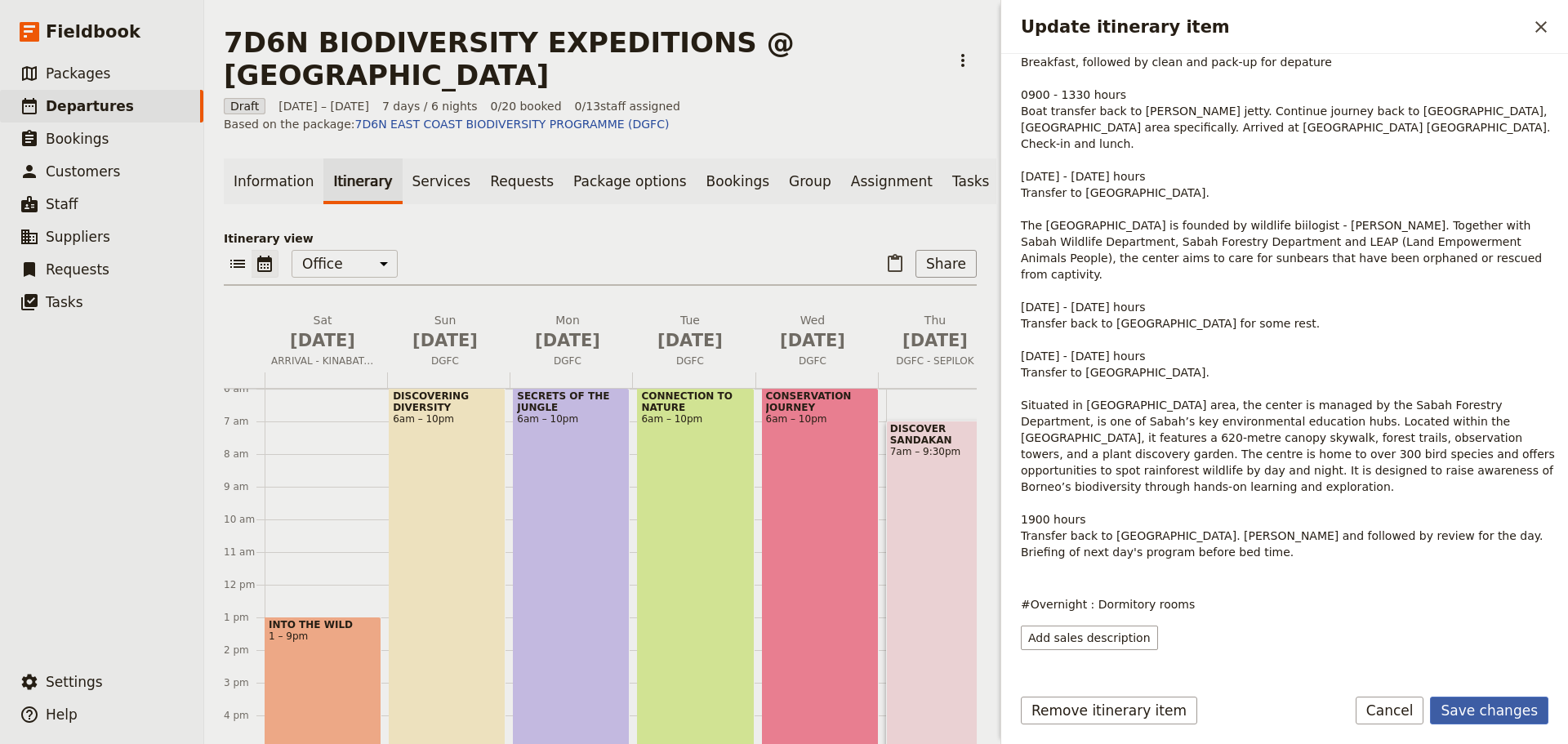
click at [1515, 711] on button "Save changes" at bounding box center [1490, 711] width 119 height 28
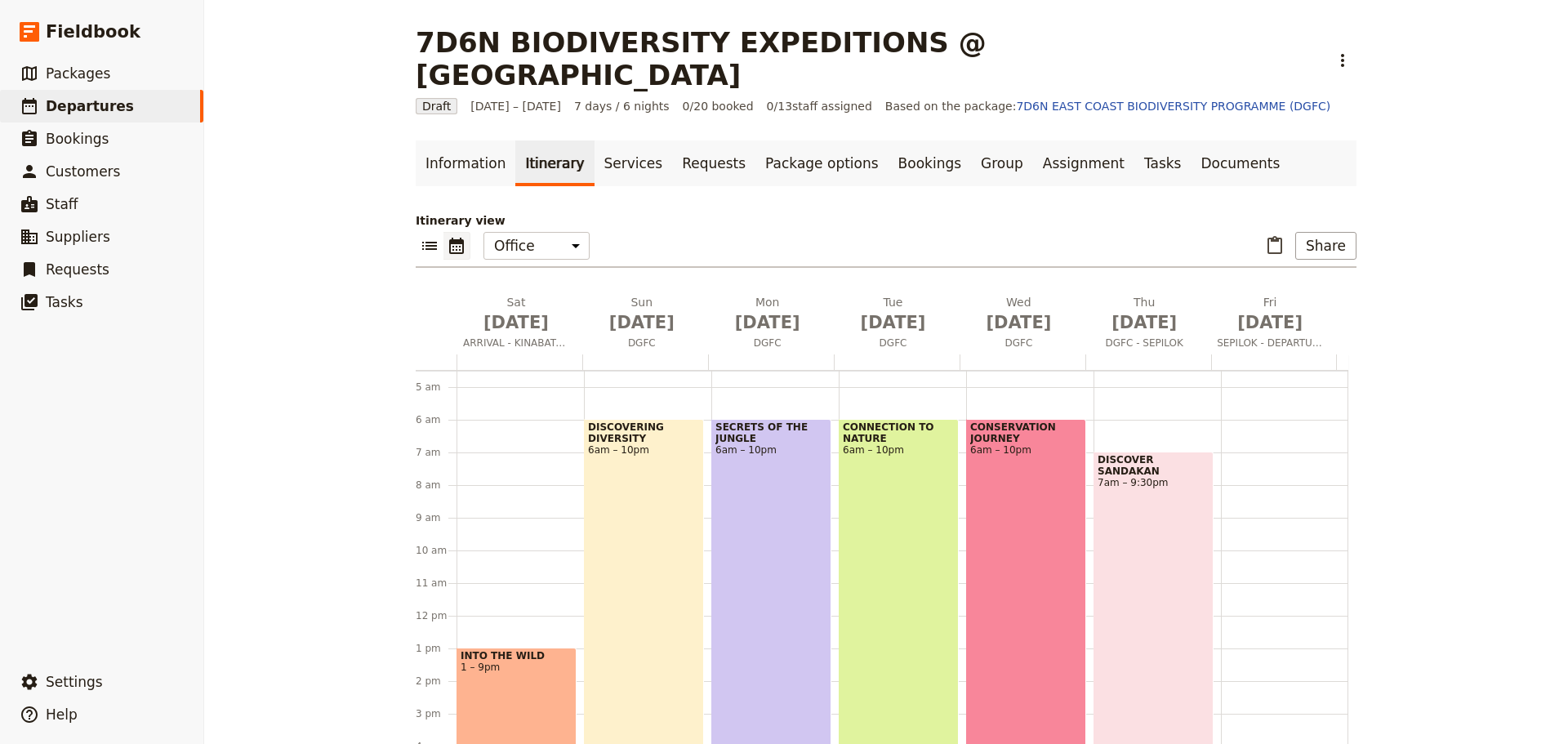
scroll to position [142, 0]
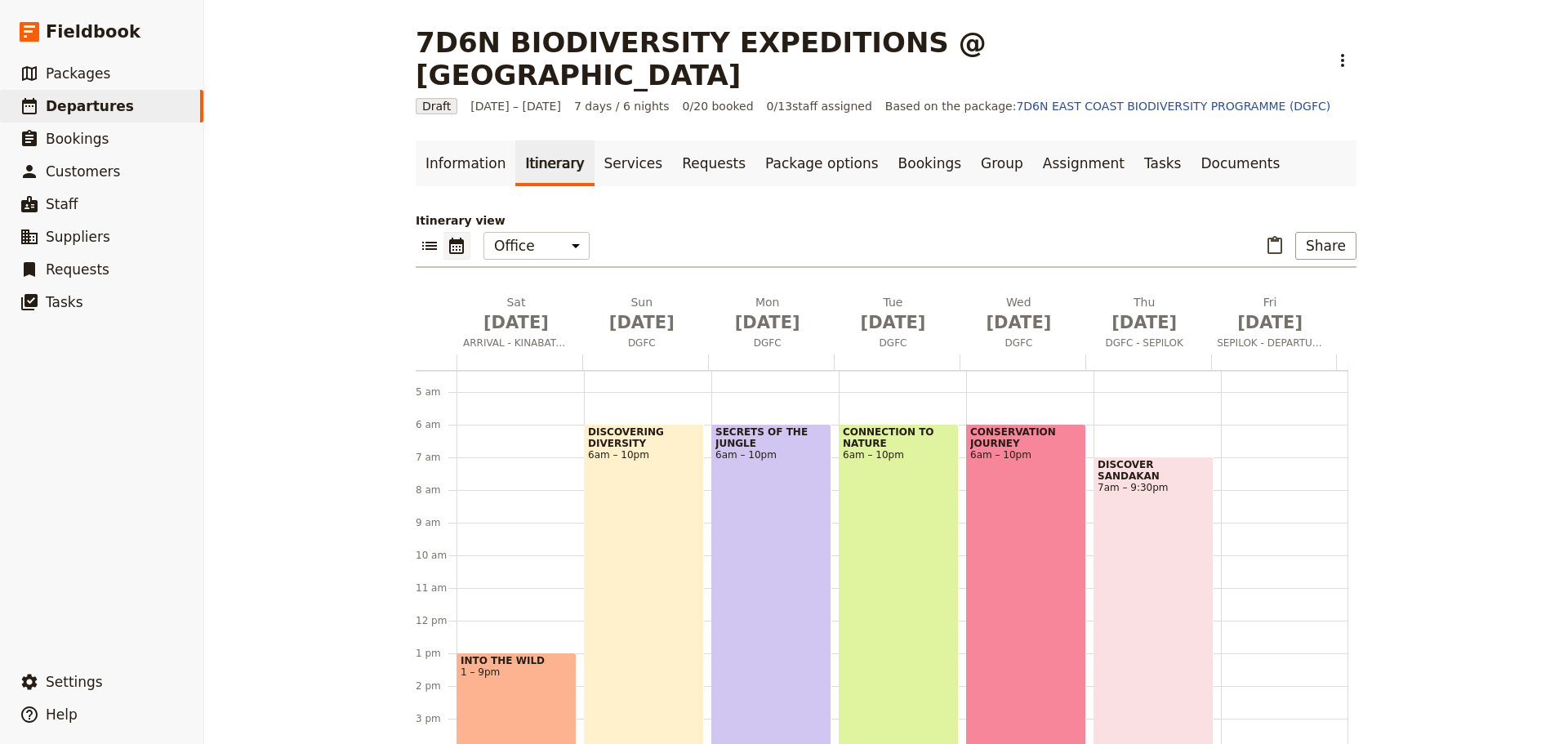
click at [1252, 439] on div at bounding box center [1284, 621] width 127 height 785
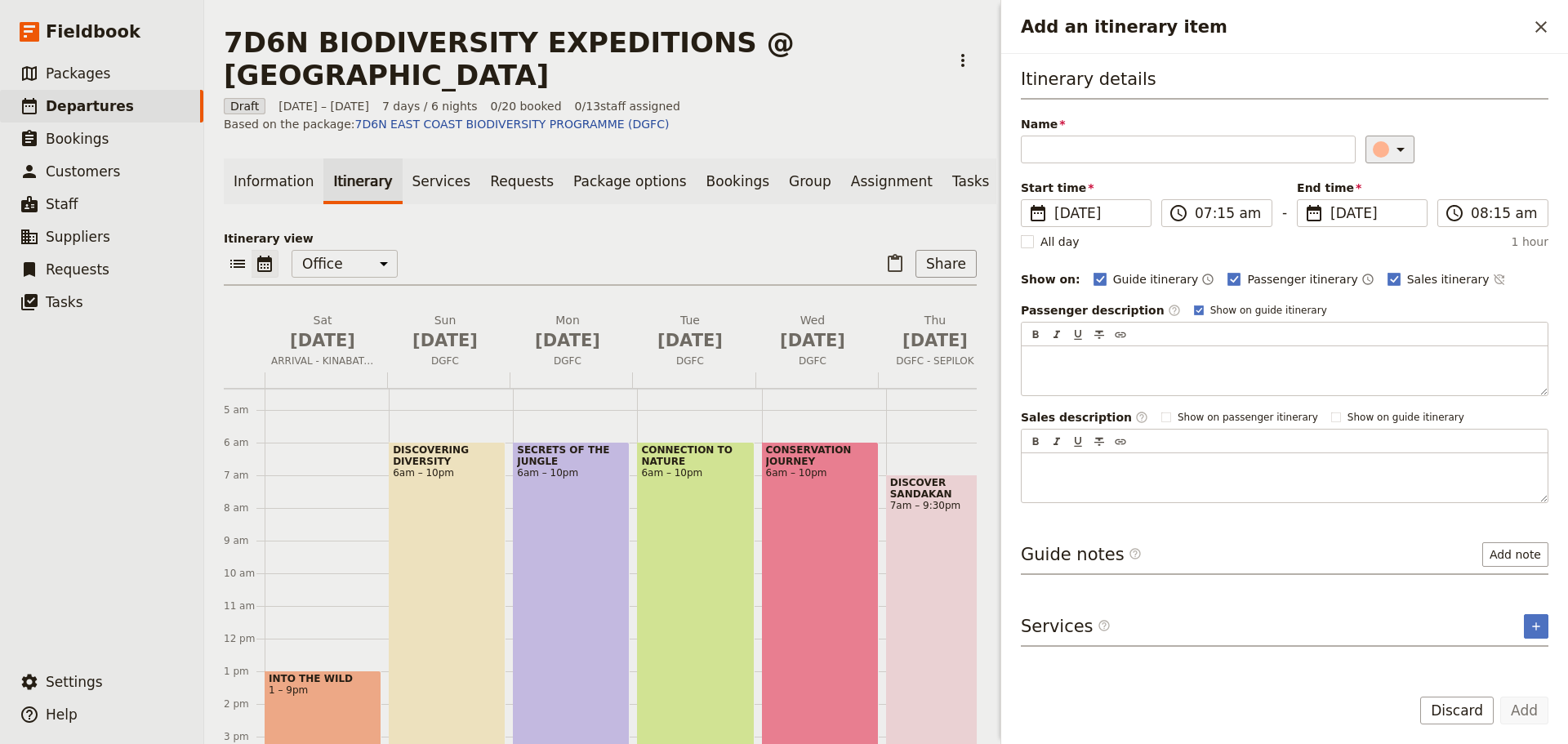
click at [1397, 149] on icon "Add an itinerary item" at bounding box center [1400, 150] width 8 height 5
click at [1370, 259] on div "button" at bounding box center [1371, 262] width 16 height 16
click at [1079, 149] on input "Name" at bounding box center [1189, 150] width 335 height 28
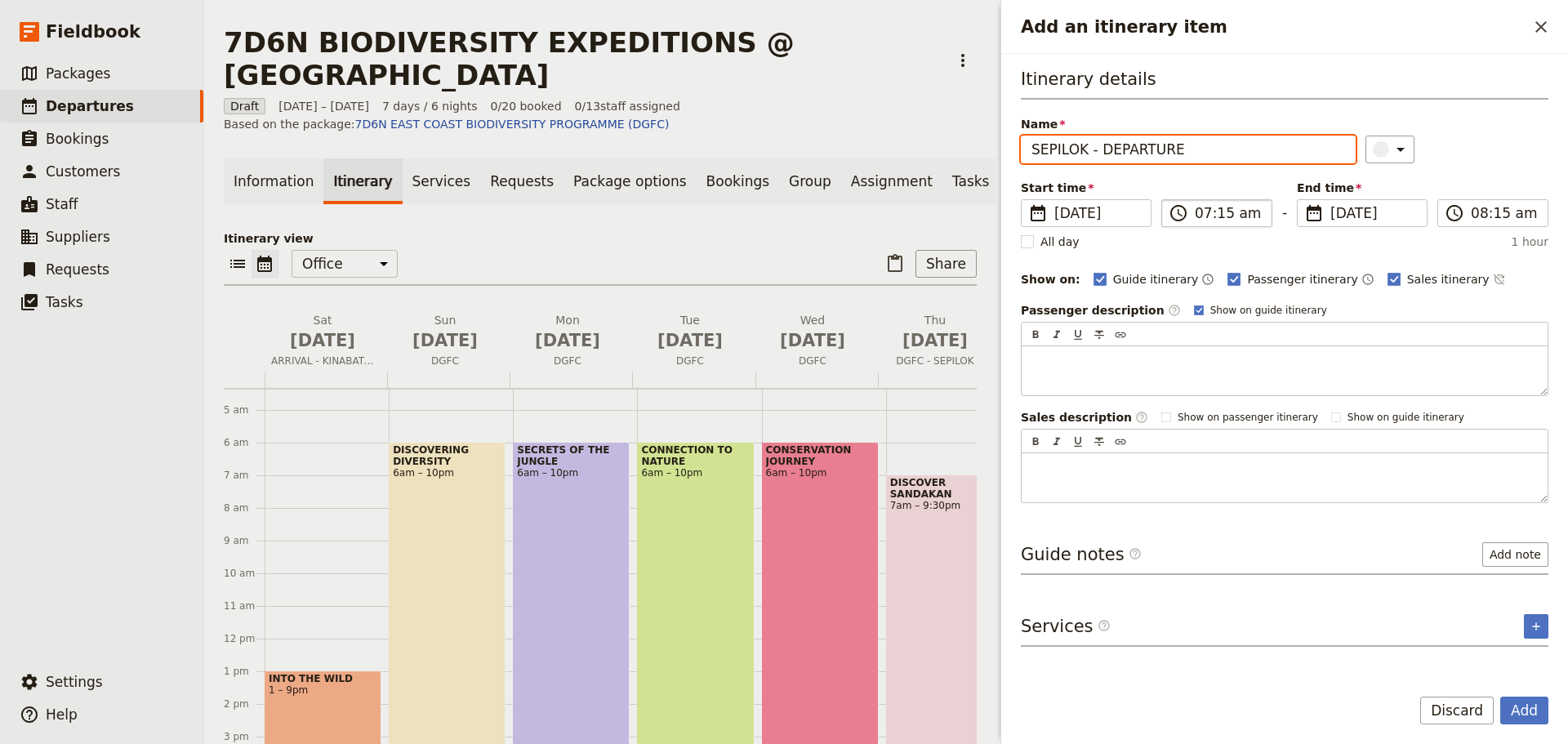
type input "SEPILOK - DEPARTURE"
click at [1234, 217] on input "07:15 am" at bounding box center [1228, 213] width 67 height 20
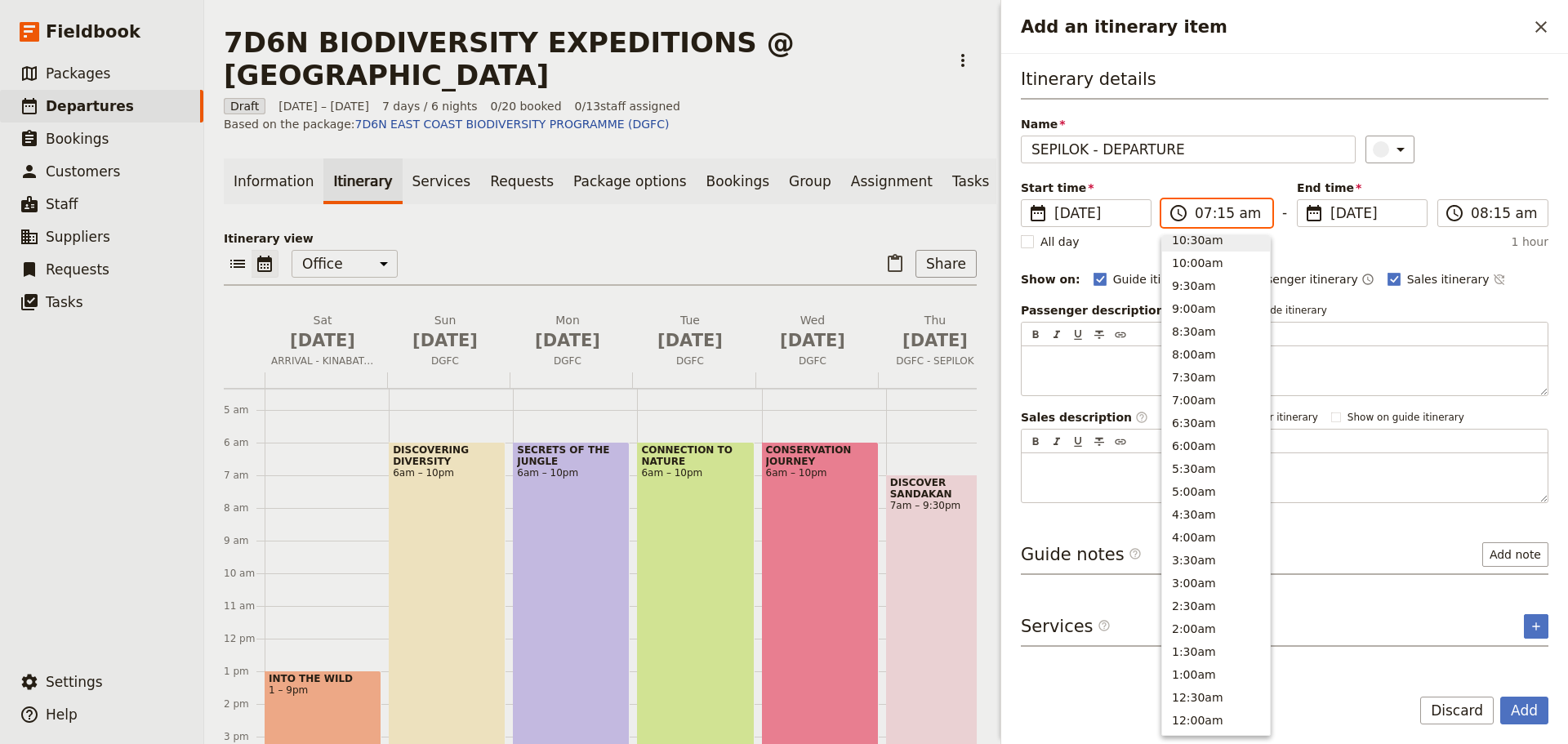
scroll to position [599, 0]
click at [1191, 452] on button "6:00am" at bounding box center [1217, 452] width 108 height 23
type input "06:00 am"
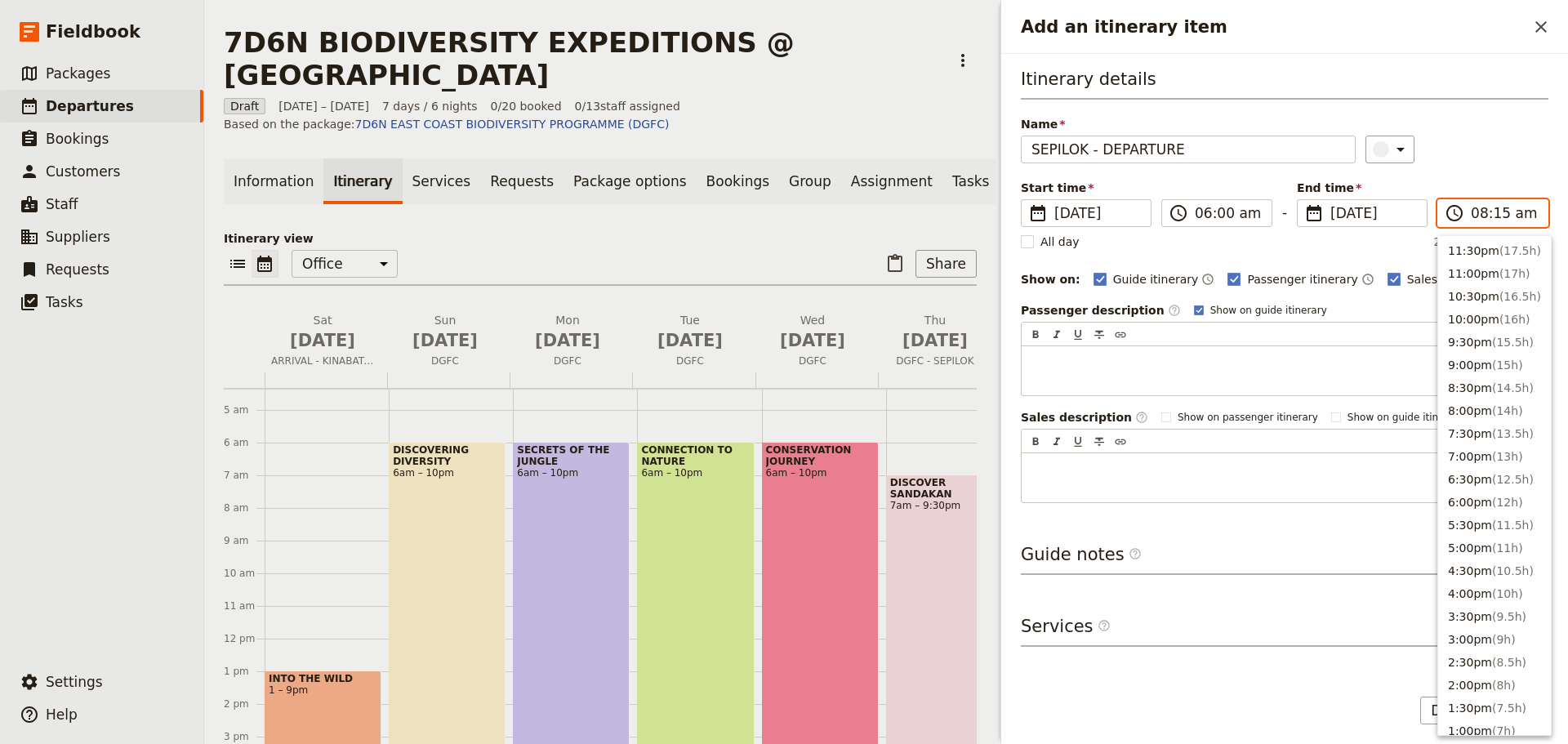
click at [1491, 213] on input "08:15 am" at bounding box center [1505, 213] width 67 height 20
click at [1477, 505] on button "12:00pm ( 6h )" at bounding box center [1494, 504] width 113 height 23
type input "12:00 pm"
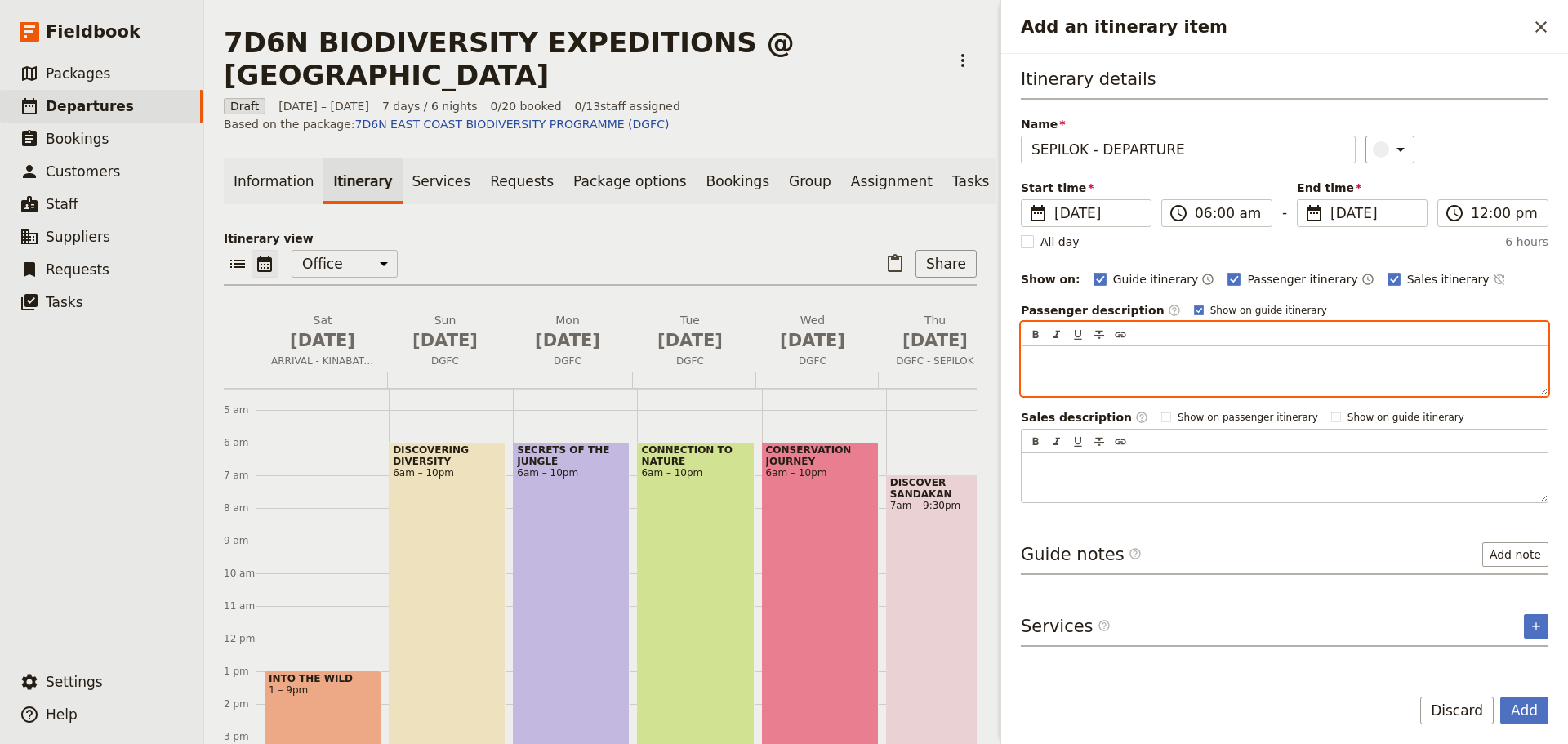
click at [1111, 365] on p "Add an itinerary item" at bounding box center [1285, 361] width 506 height 16
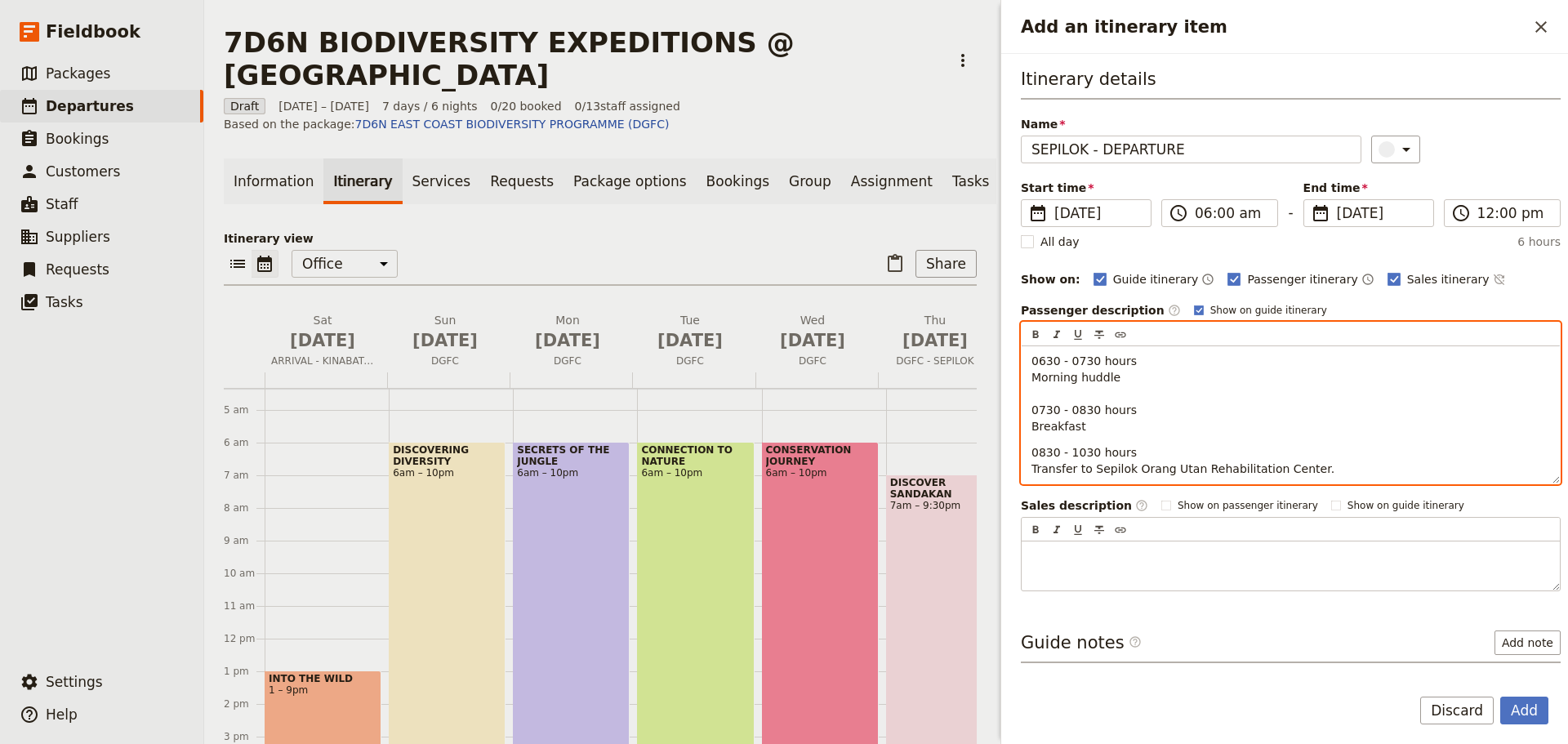
click at [1323, 470] on p "0830 - 1030 hours Transfer to Sepilok Orang Utan Rehabilitation Center." at bounding box center [1292, 460] width 519 height 32
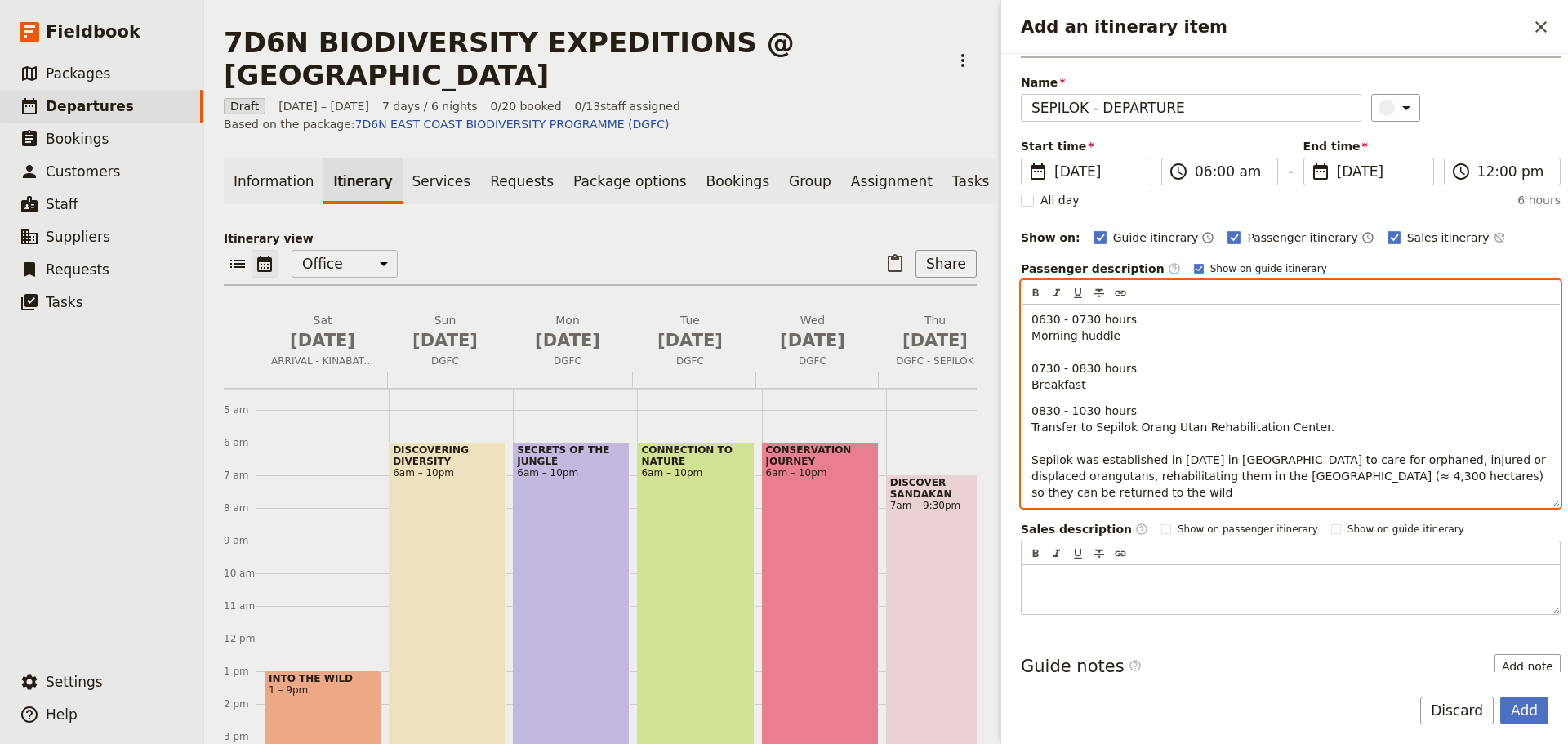
scroll to position [82, 0]
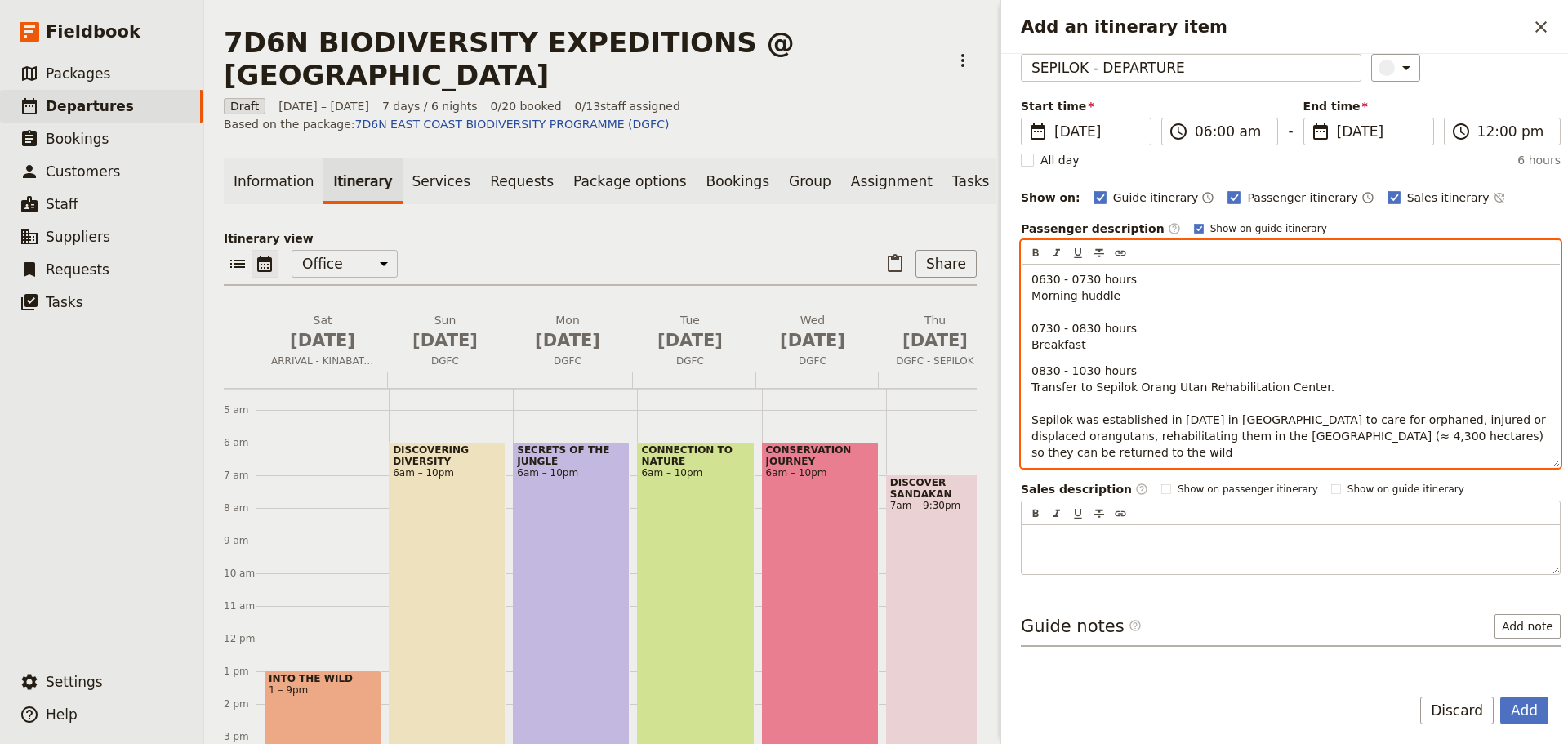
click at [1117, 448] on p "0830 - 1030 hours Transfer to Sepilok Orang Utan Rehabilitation Center. Sepilok…" at bounding box center [1292, 412] width 519 height 98
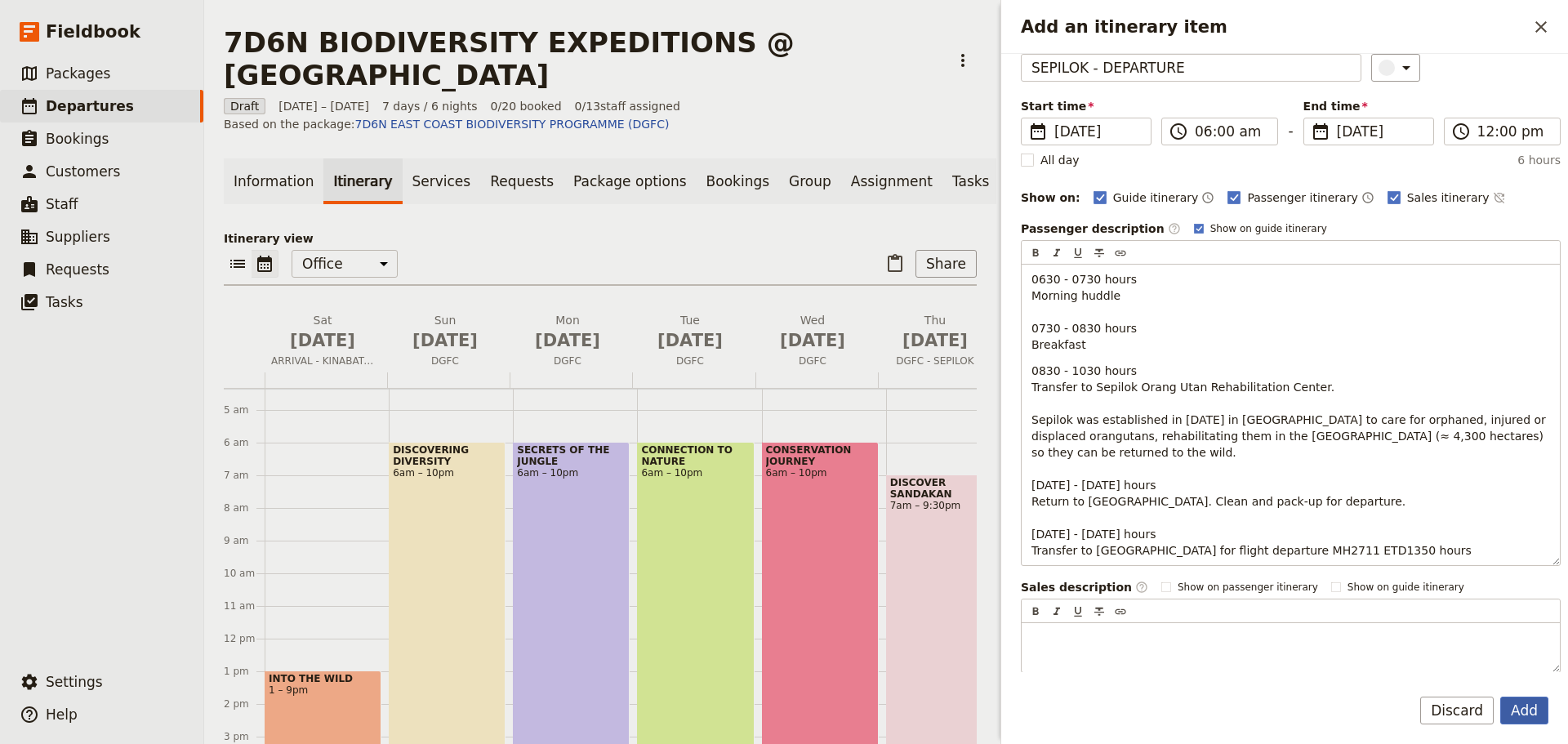
click at [1531, 715] on button "Add" at bounding box center [1525, 711] width 49 height 28
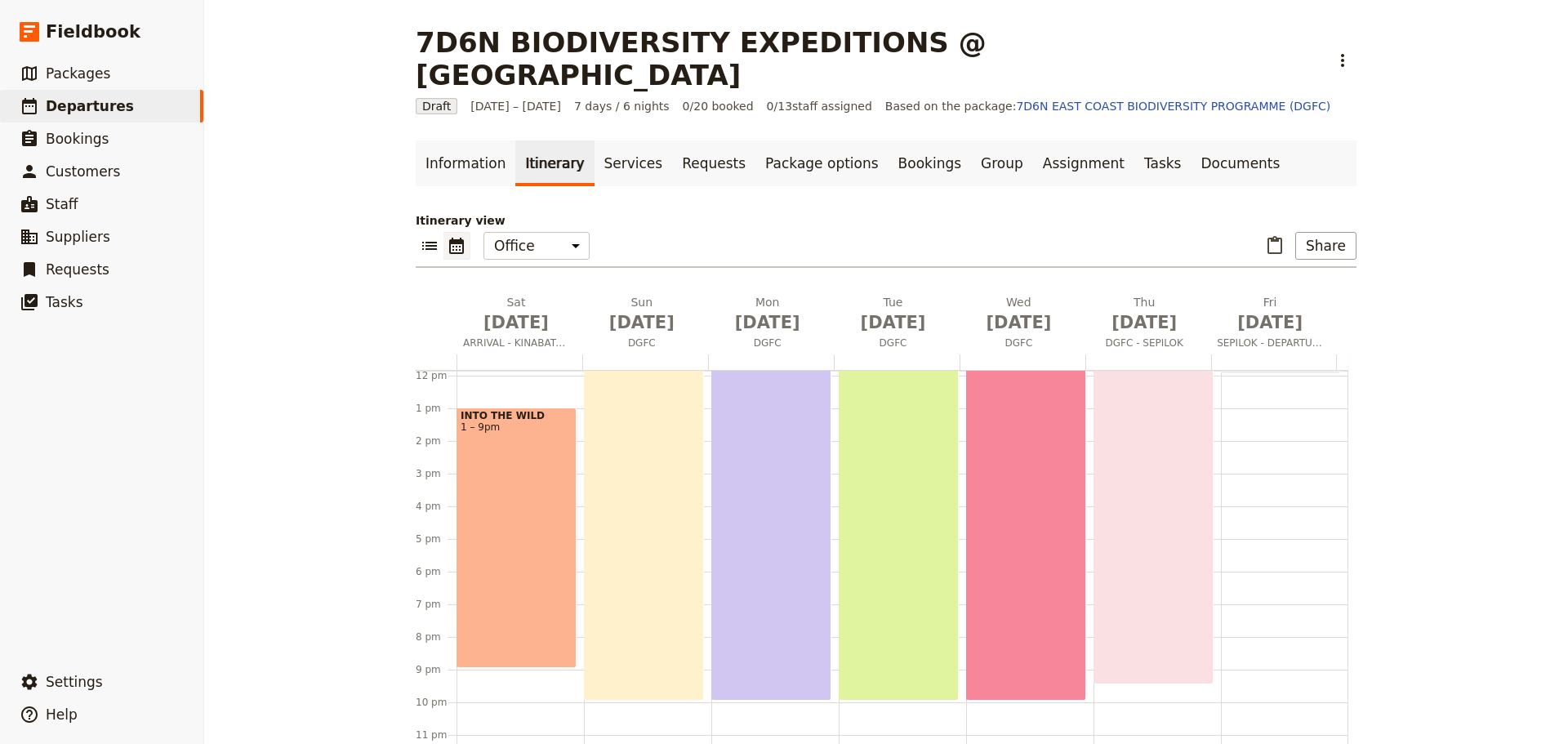
scroll to position [0, 0]
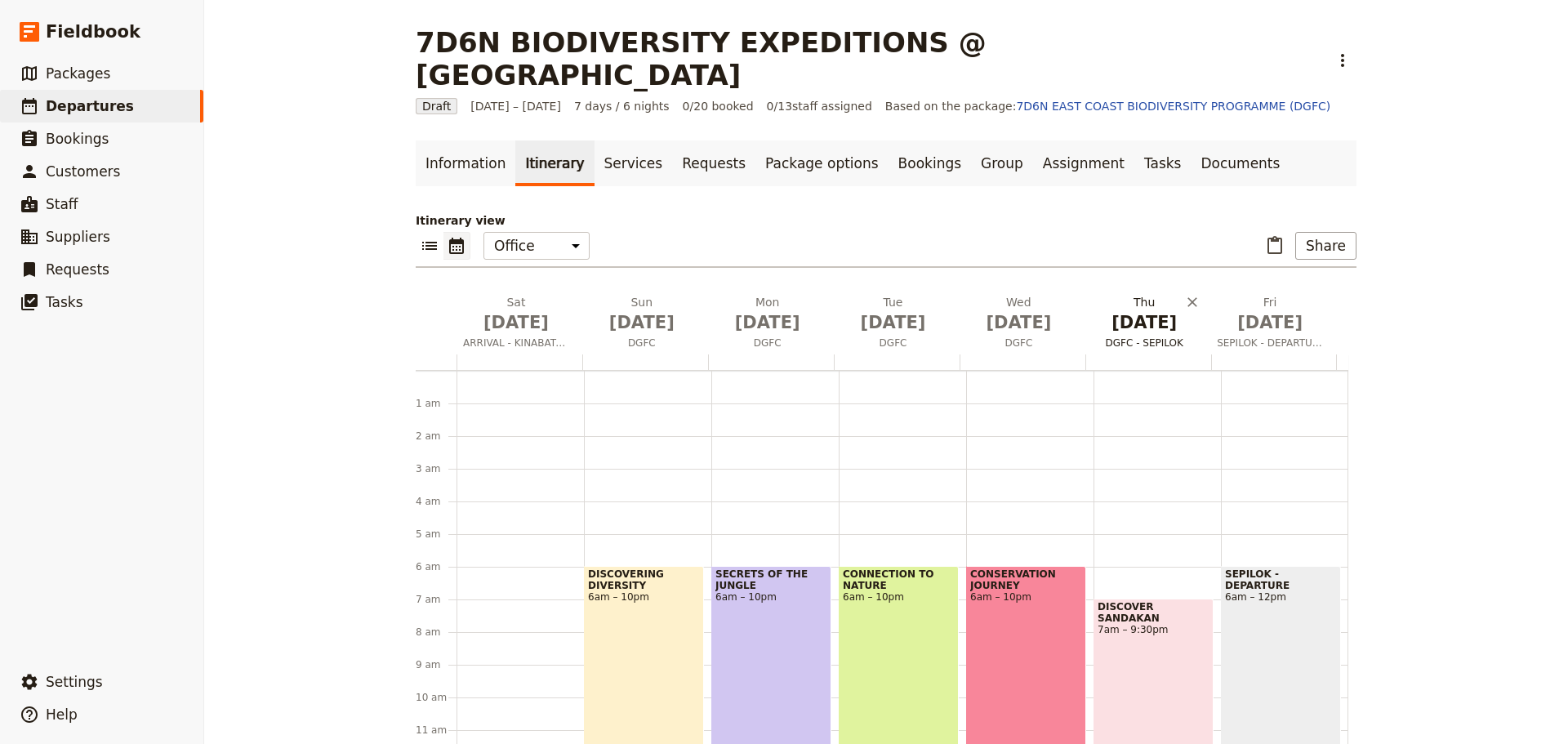
click at [1149, 337] on span "DGFC - SEPILOK" at bounding box center [1145, 343] width 119 height 14
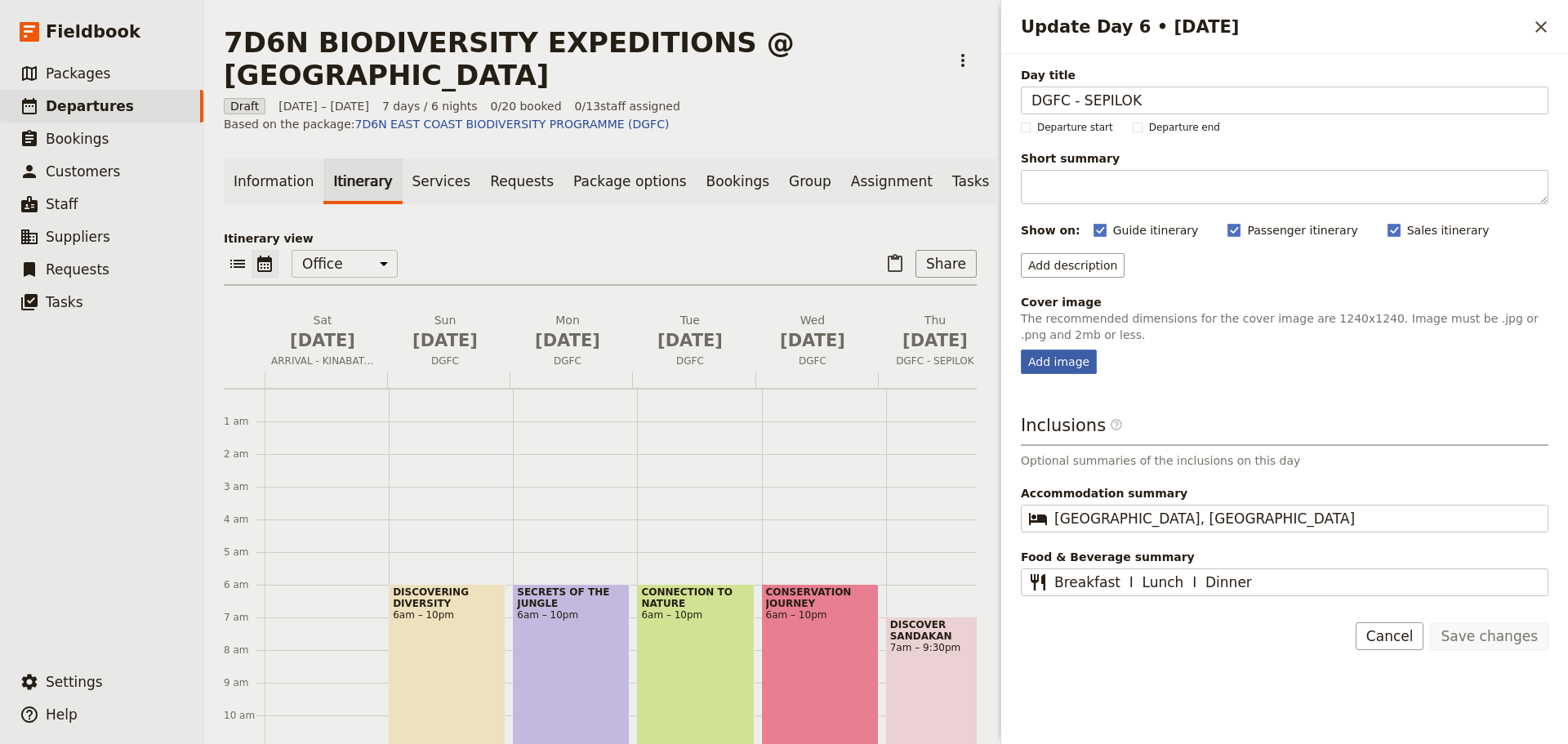
click at [1056, 362] on div "Add image" at bounding box center [1059, 361] width 76 height 24
click at [1021, 349] on input "Add image" at bounding box center [1020, 349] width 1 height 1
type input "C:\fakepath\images.jpeg"
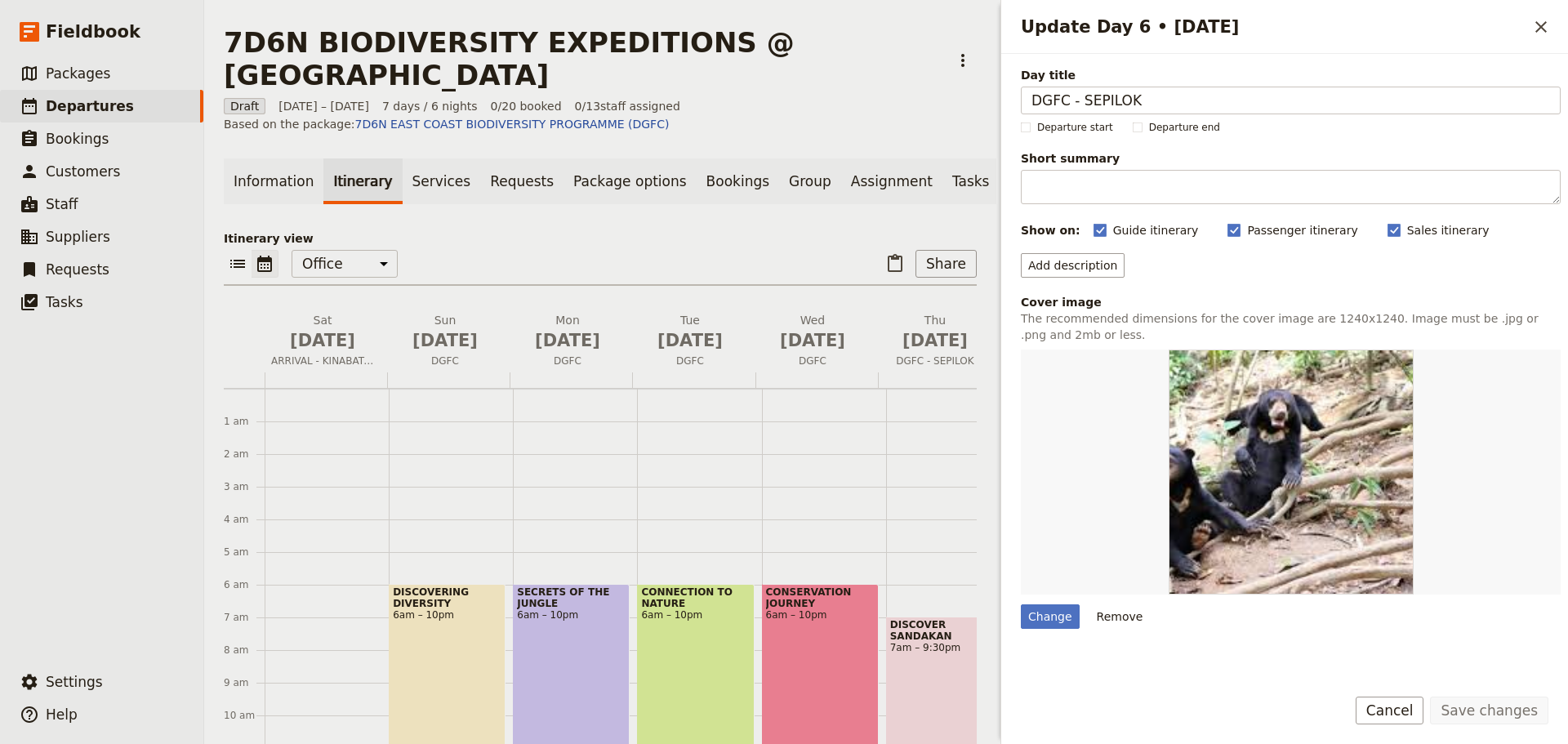
click at [1302, 515] on img "Update Day 6 • 6 Nov" at bounding box center [1292, 472] width 245 height 245
drag, startPoint x: 1302, startPoint y: 515, endPoint x: 1372, endPoint y: 510, distance: 70.2
click at [1372, 510] on img "Update Day 6 • 6 Nov" at bounding box center [1292, 472] width 245 height 245
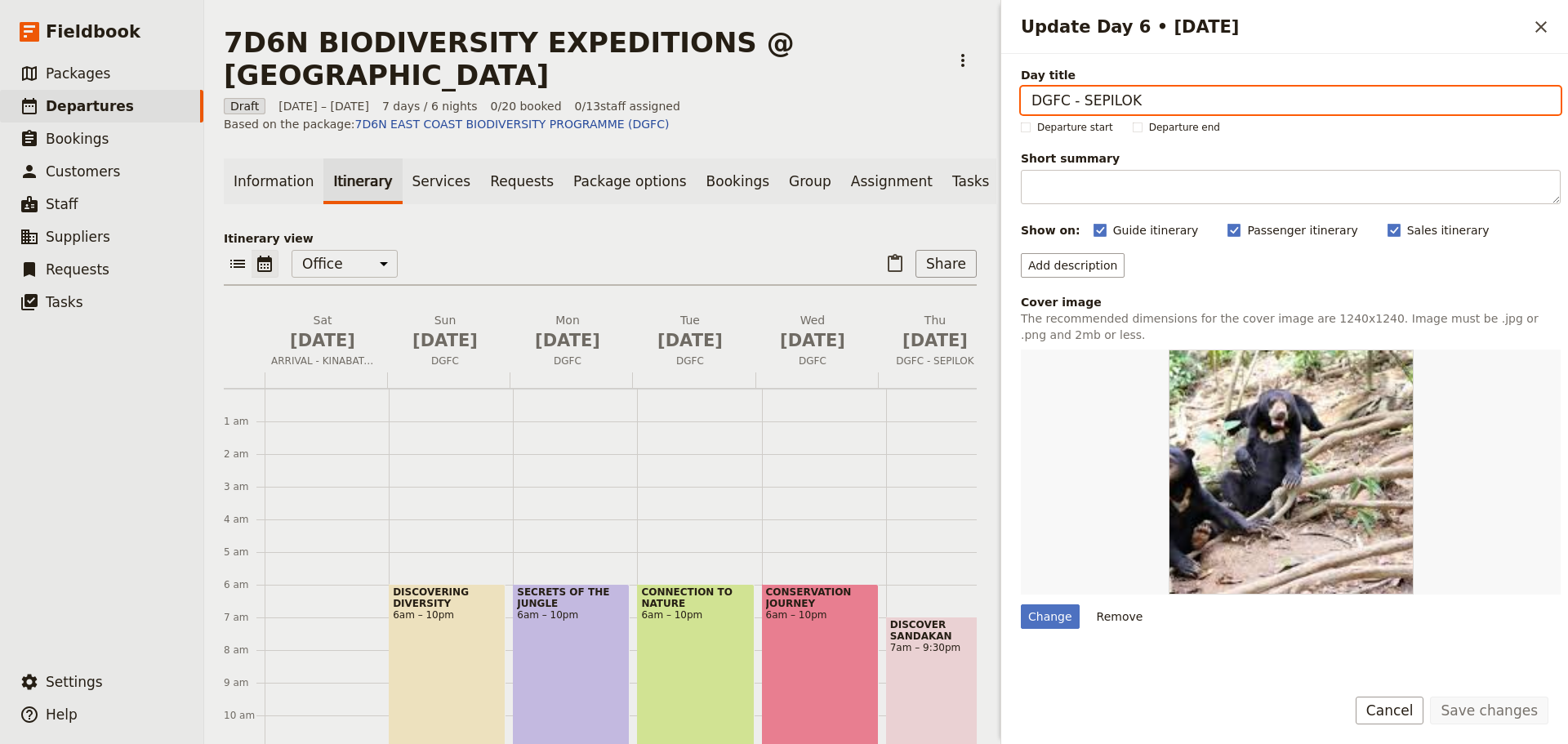
click at [1160, 95] on input "DGFC - SEPILOK" at bounding box center [1292, 100] width 540 height 28
type input "DGFC - BORNEO SUNBEAR"
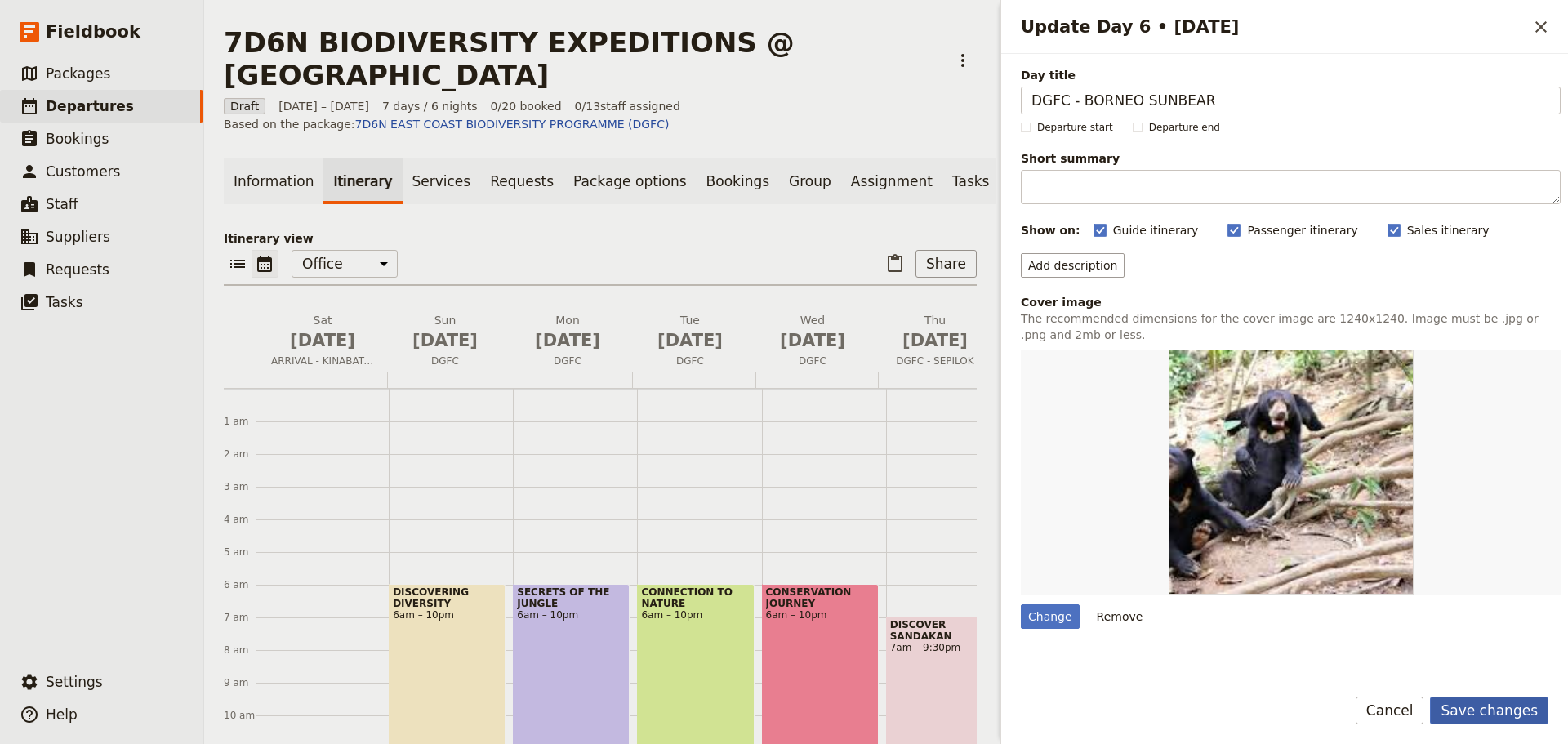
click at [1491, 708] on button "Save changes" at bounding box center [1490, 711] width 119 height 28
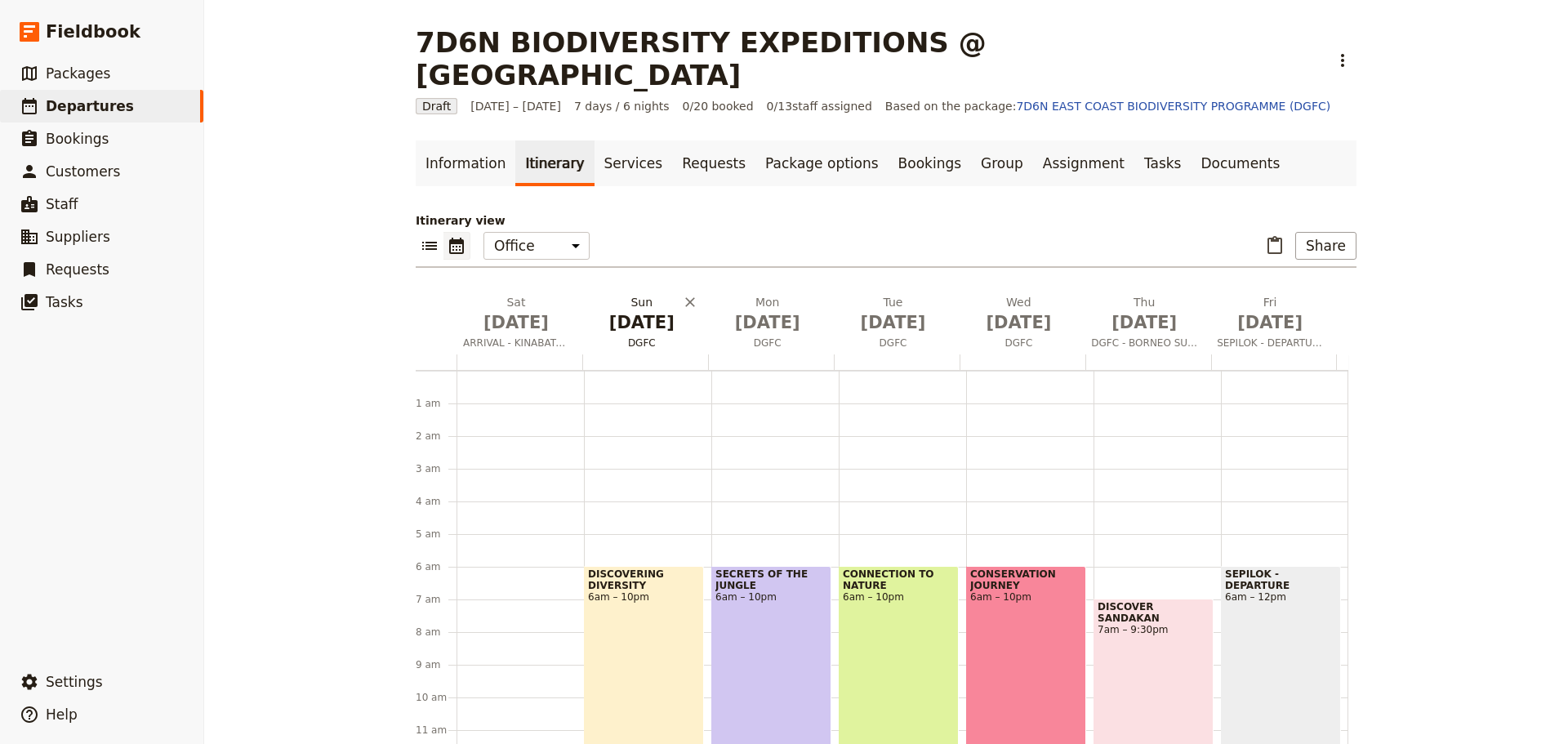
click at [629, 337] on span "DGFC" at bounding box center [642, 343] width 119 height 14
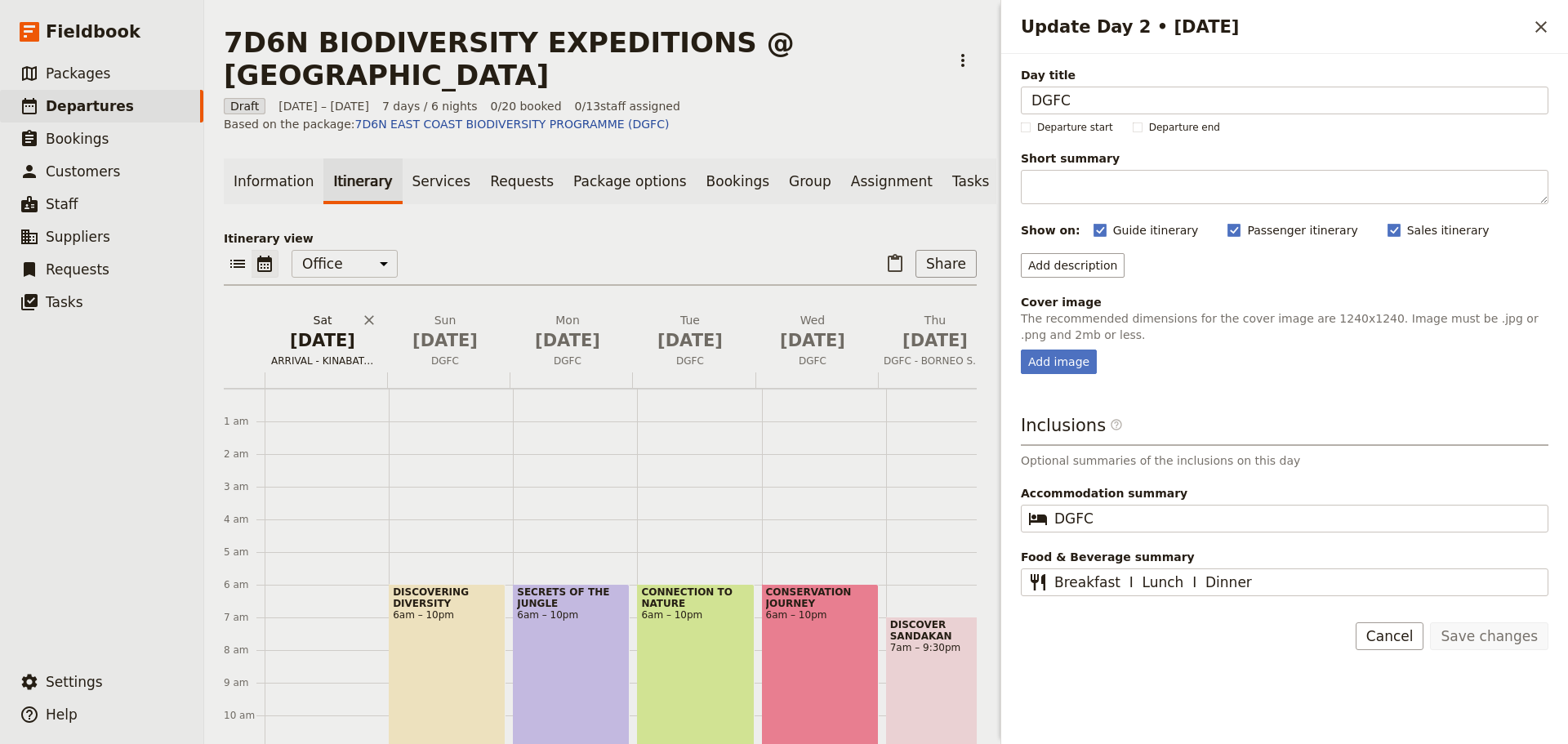
click at [327, 343] on button "[DATE] ARRIVAL - KINABATANGAN" at bounding box center [326, 341] width 122 height 60
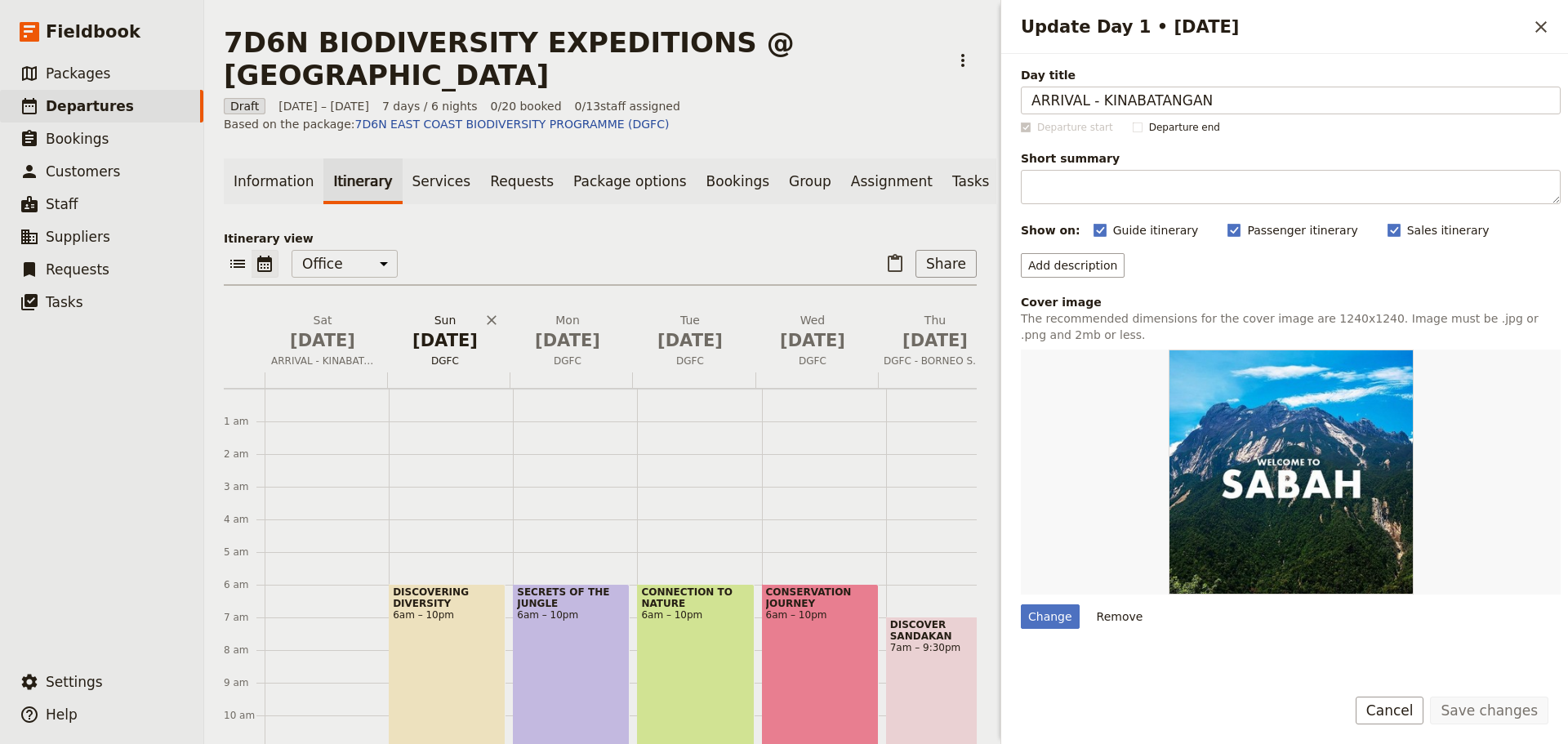
click at [464, 355] on span "DGFC" at bounding box center [445, 361] width 116 height 14
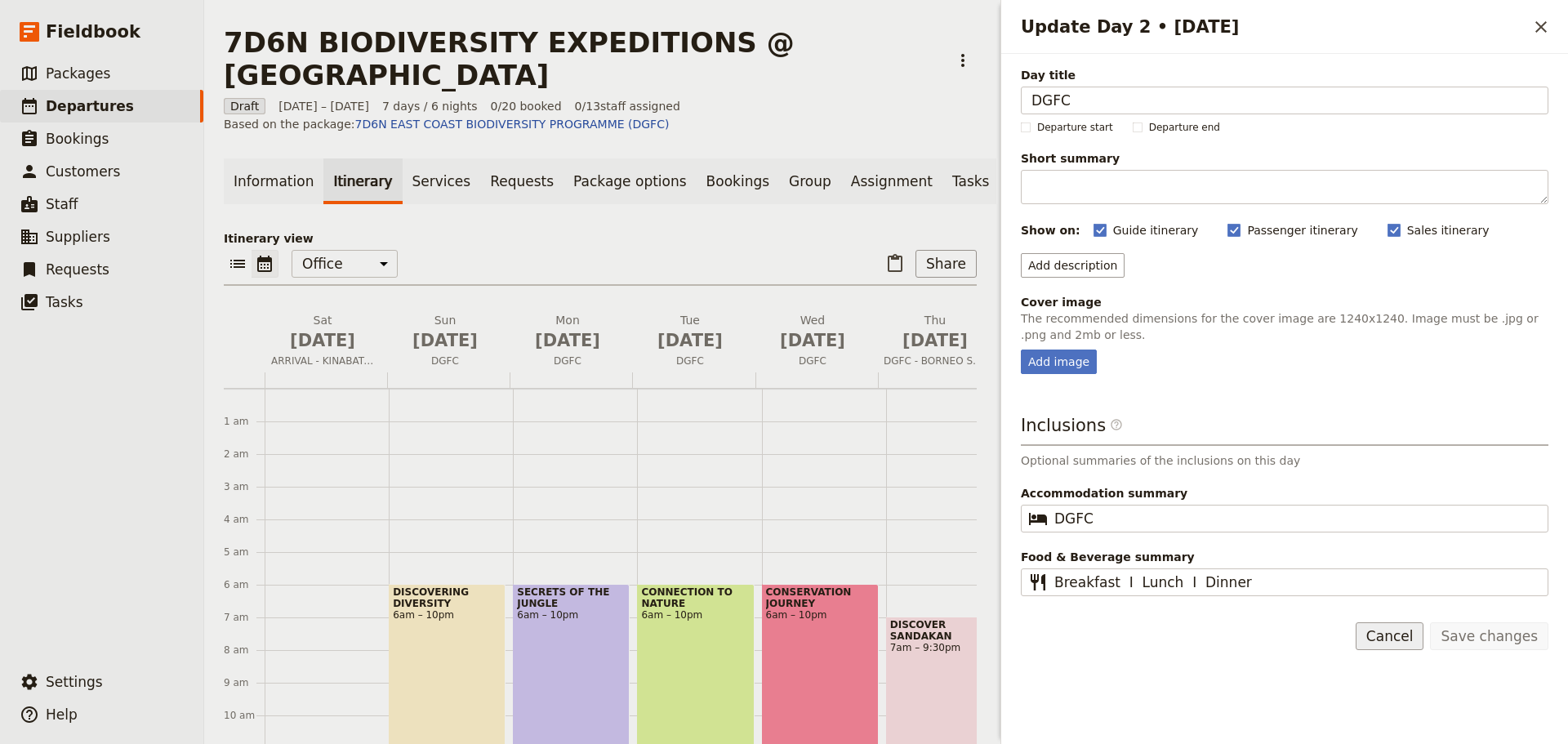
click at [1401, 635] on button "Cancel" at bounding box center [1391, 636] width 68 height 28
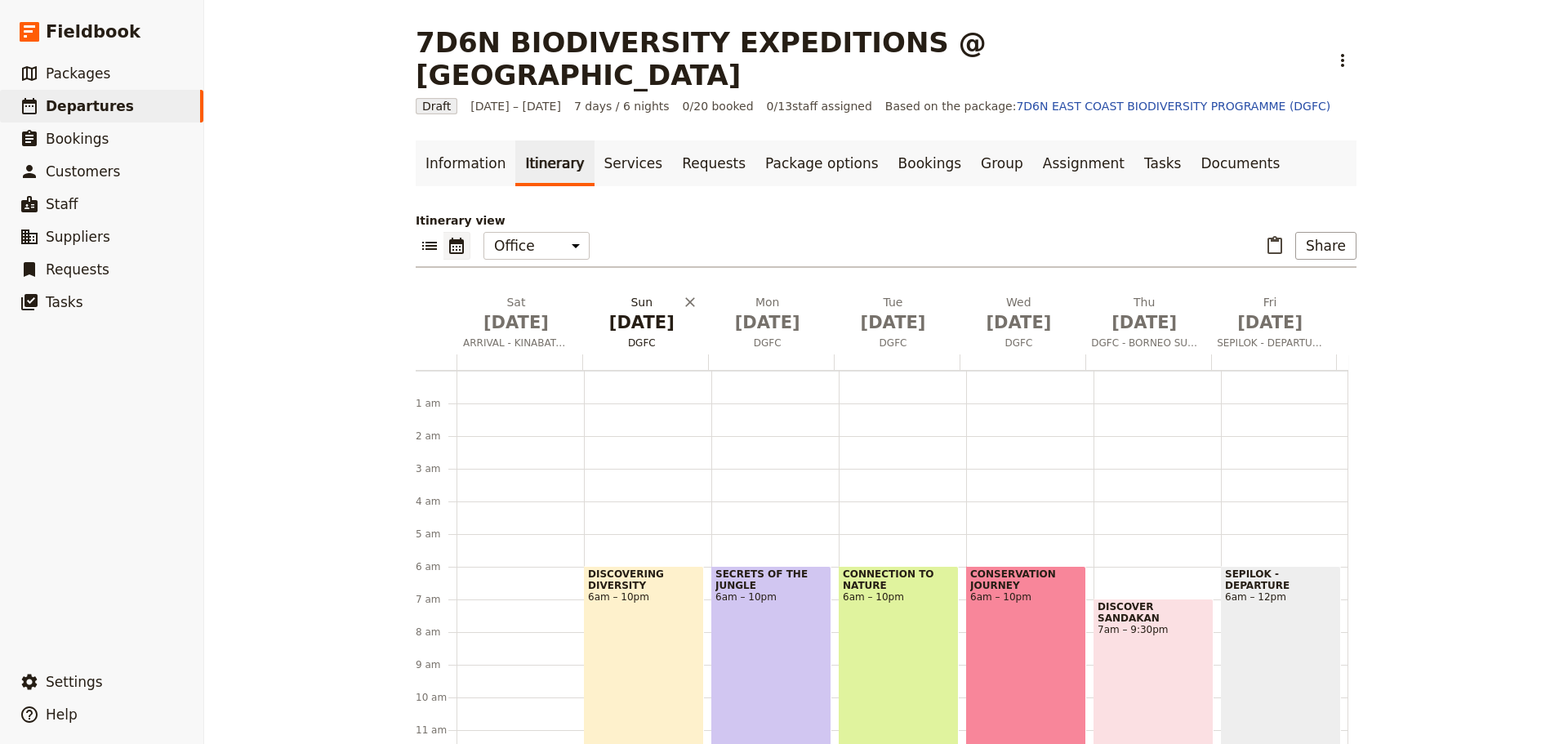
click at [639, 337] on span "DGFC" at bounding box center [642, 343] width 119 height 14
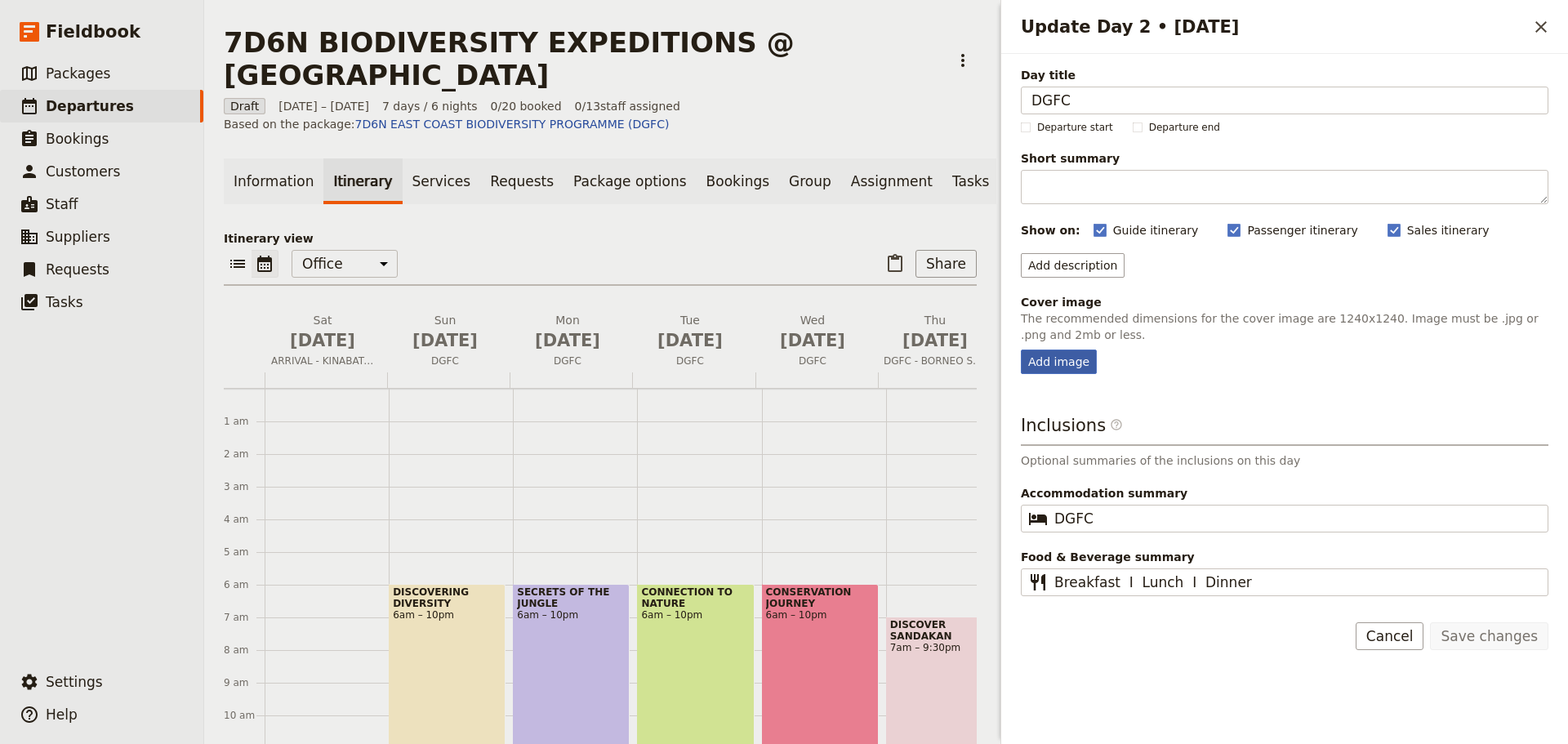
click at [1041, 356] on div "Add image" at bounding box center [1059, 361] width 76 height 24
click at [1021, 349] on input "Add image" at bounding box center [1020, 349] width 1 height 1
type input "C:\fakepath\Kinabatangan_River_(14154417142).jpg"
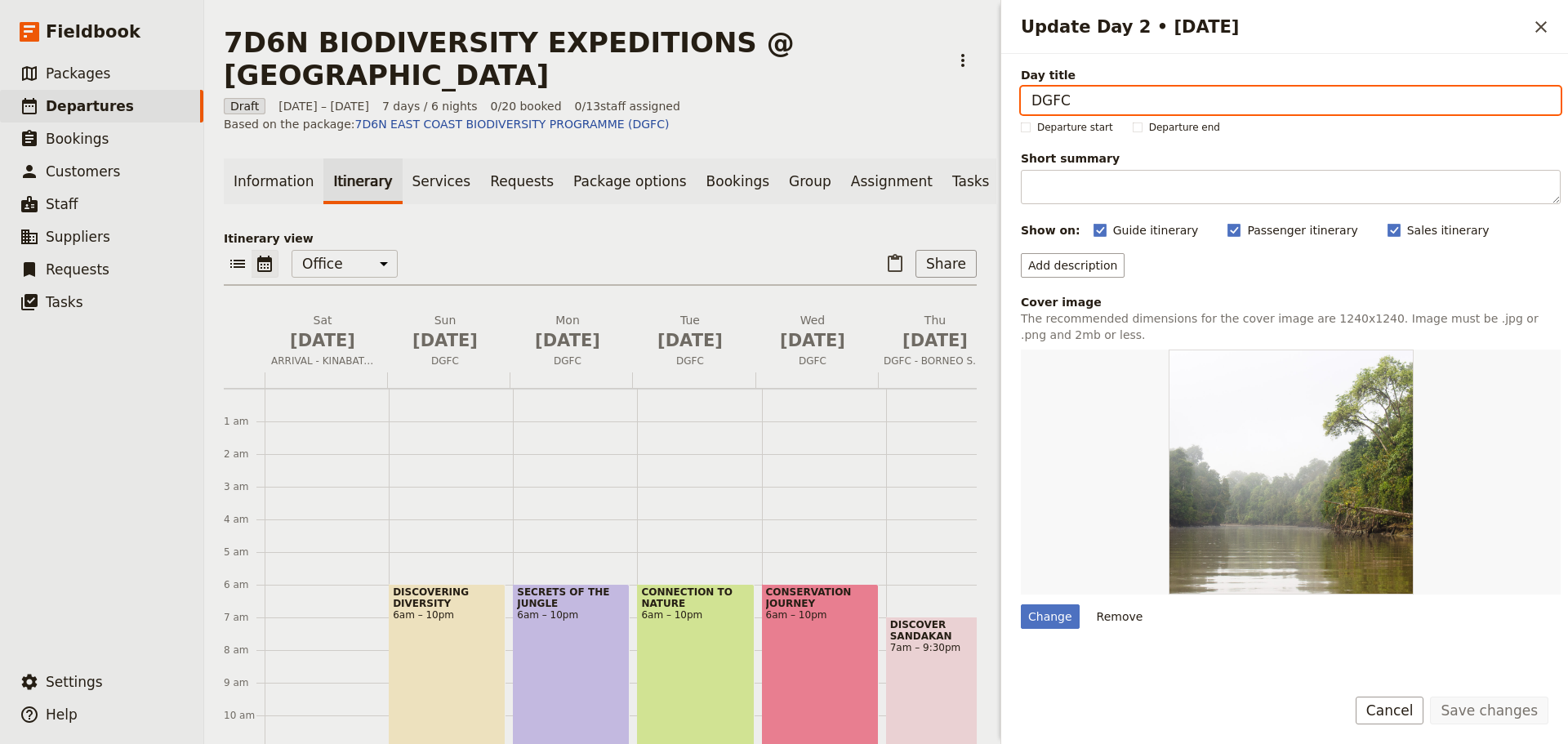
click at [1082, 105] on input "DGFC" at bounding box center [1292, 100] width 540 height 28
type input "DGFC"
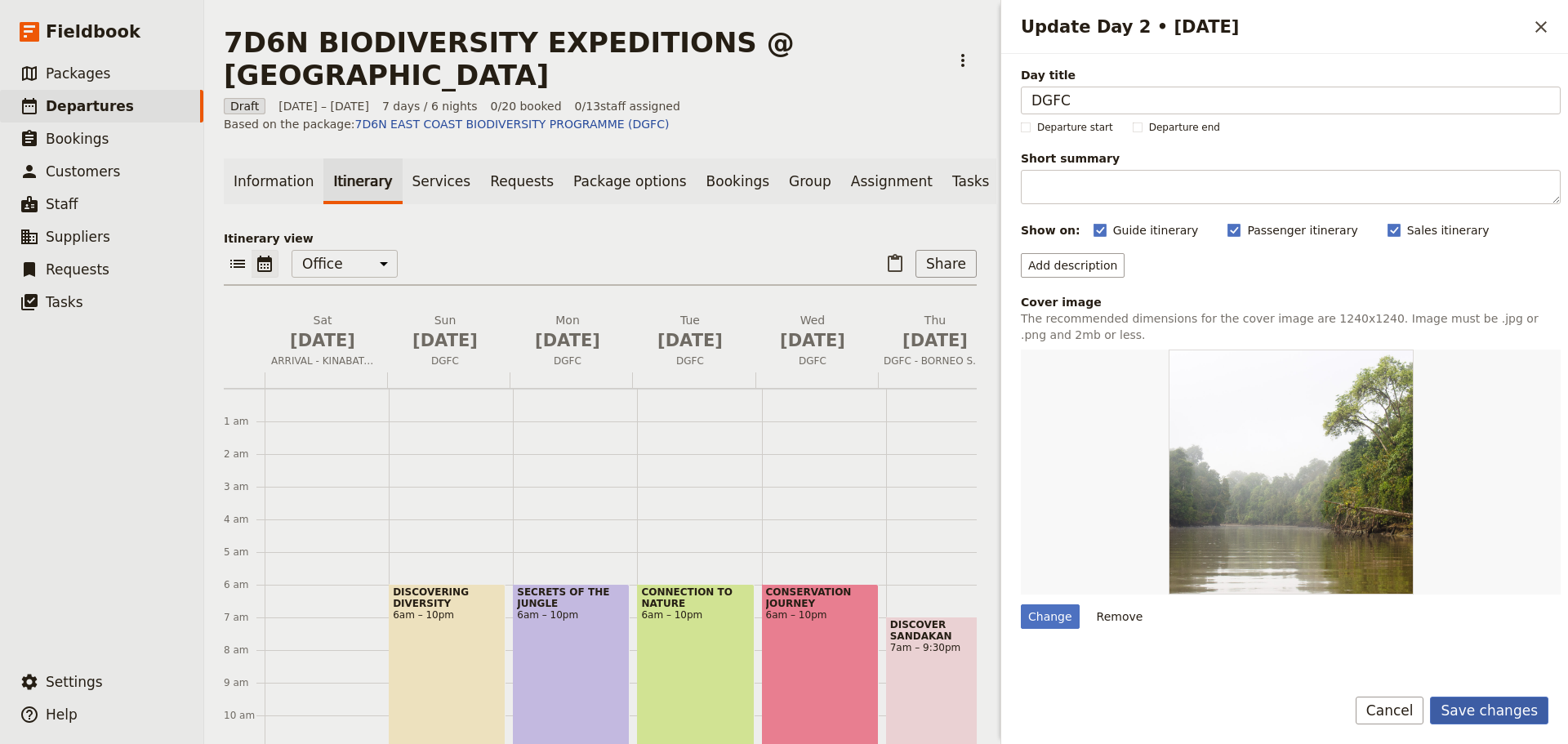
click at [1471, 713] on button "Save changes" at bounding box center [1490, 711] width 119 height 28
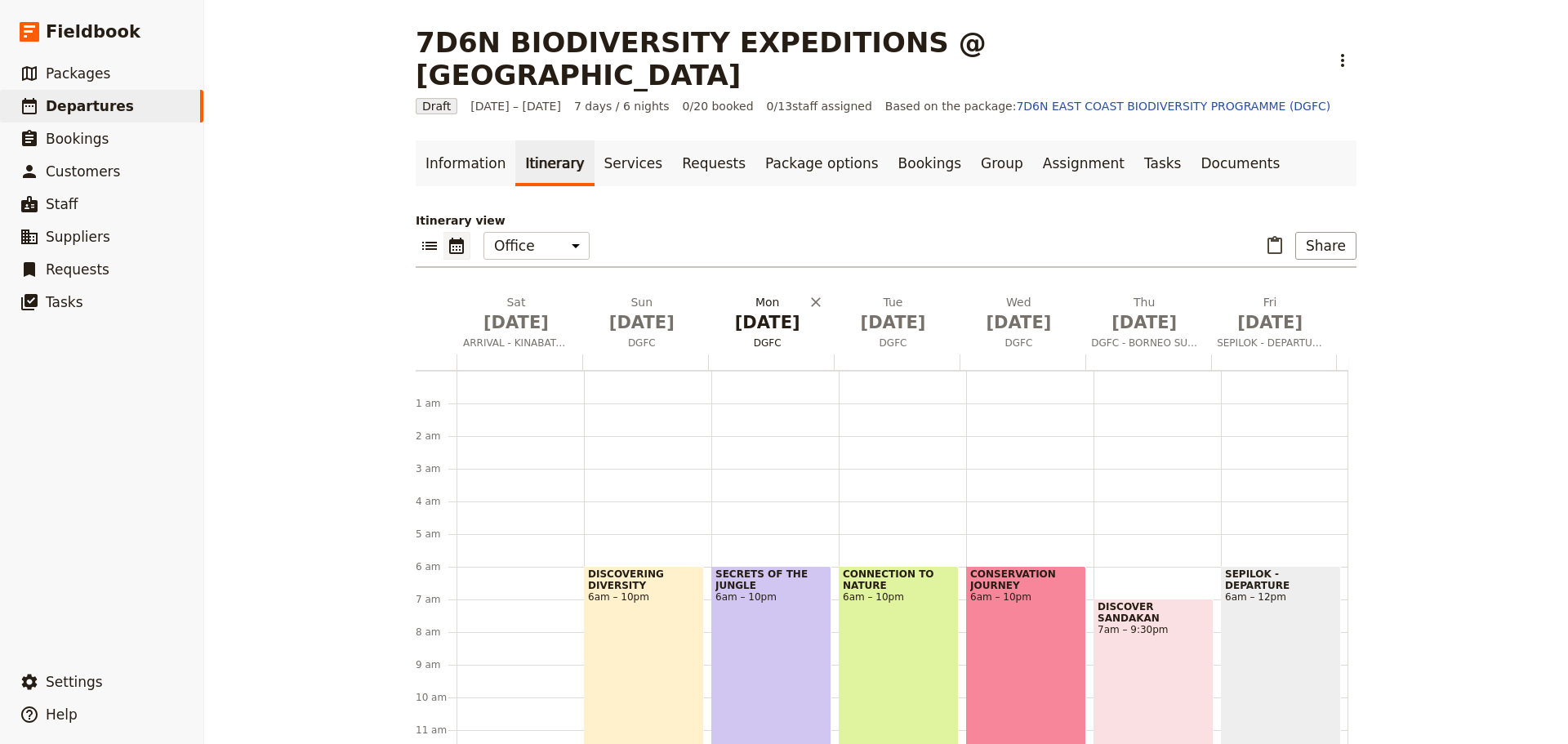
click at [758, 337] on span "DGFC" at bounding box center [767, 343] width 119 height 14
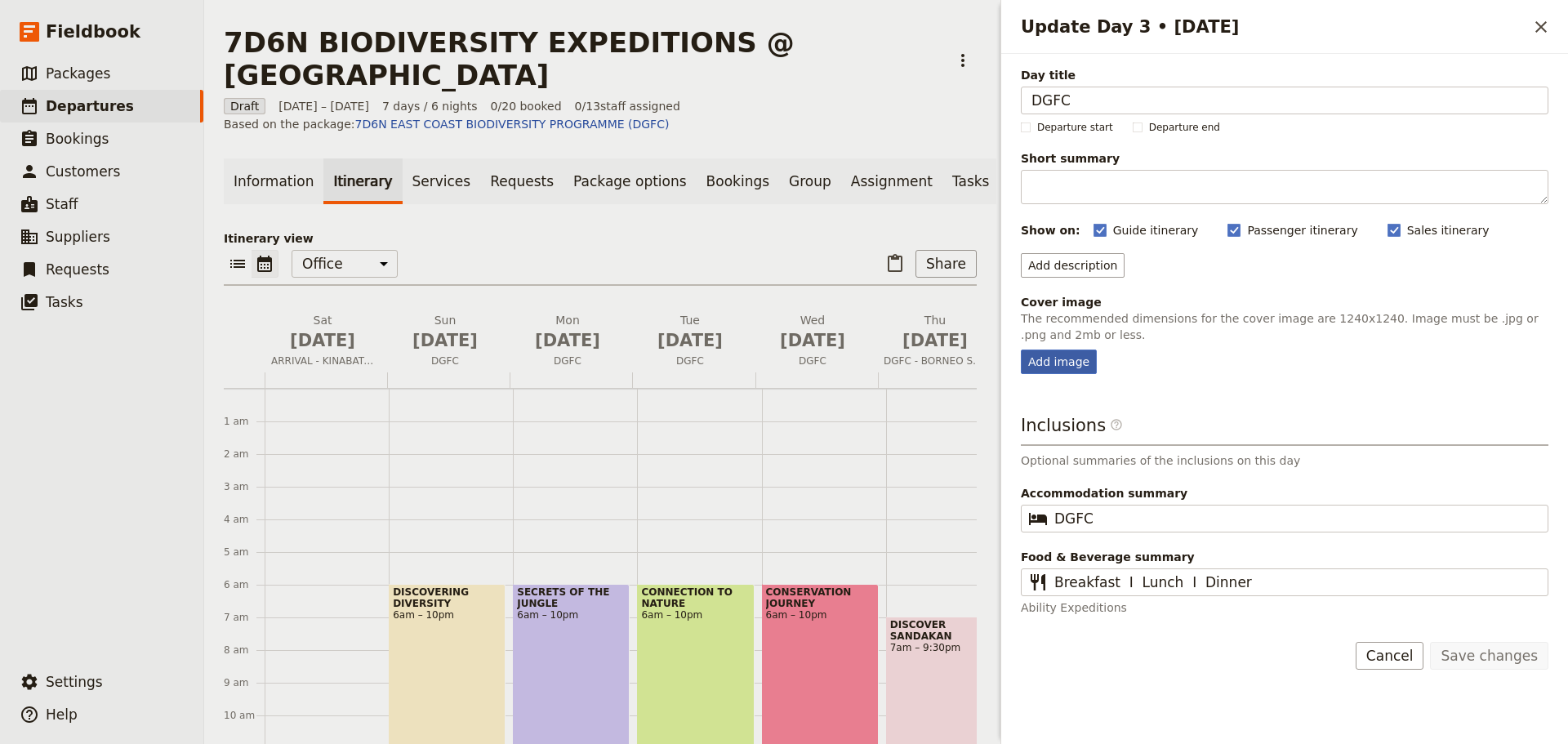
click at [1055, 358] on div "Add image" at bounding box center [1059, 361] width 76 height 24
click at [1021, 349] on input "Add image" at bounding box center [1020, 349] width 1 height 1
type input "C:\fakepath\Day 5 (7).jpeg"
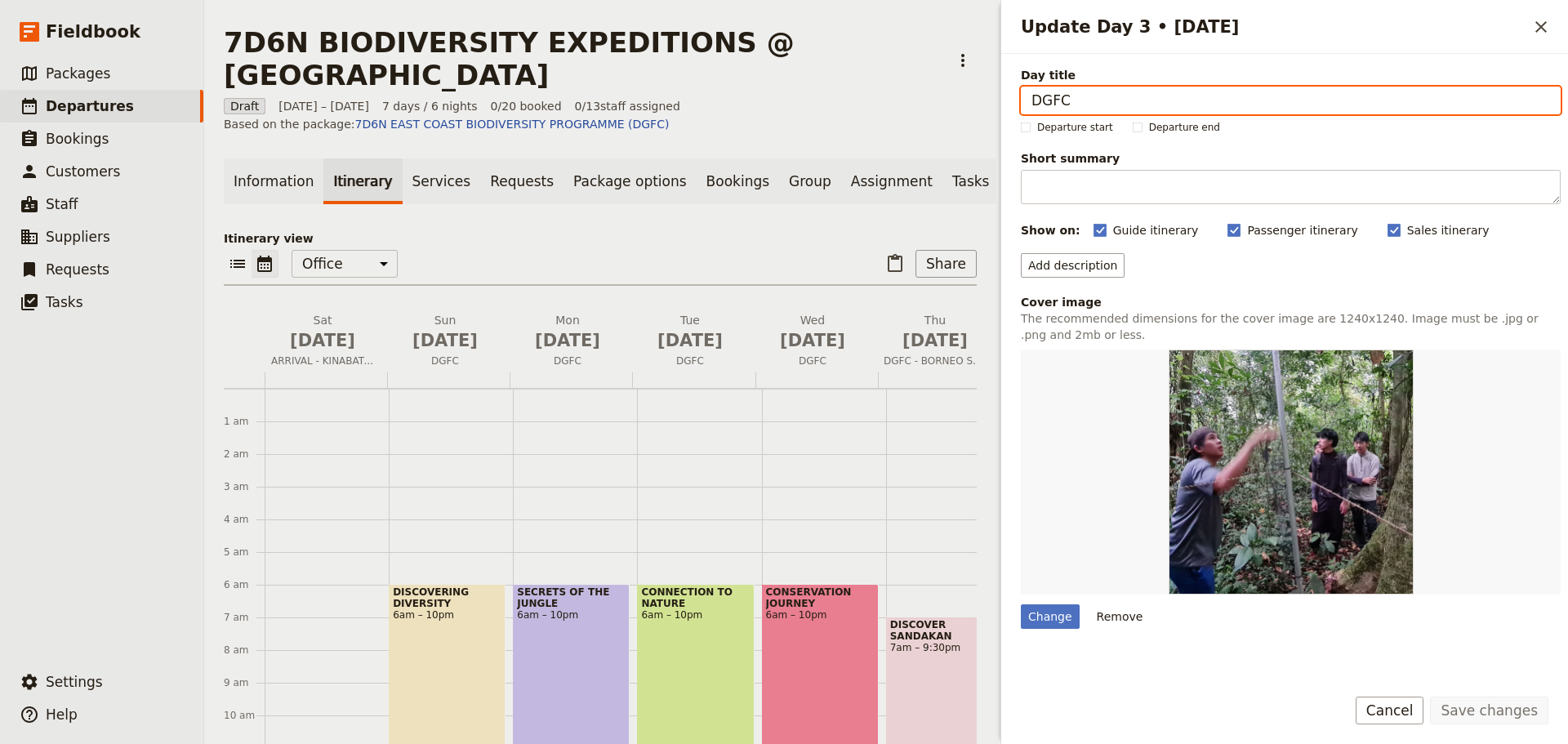
click at [1086, 100] on input "DGFC" at bounding box center [1292, 100] width 540 height 28
type input "DGFC"
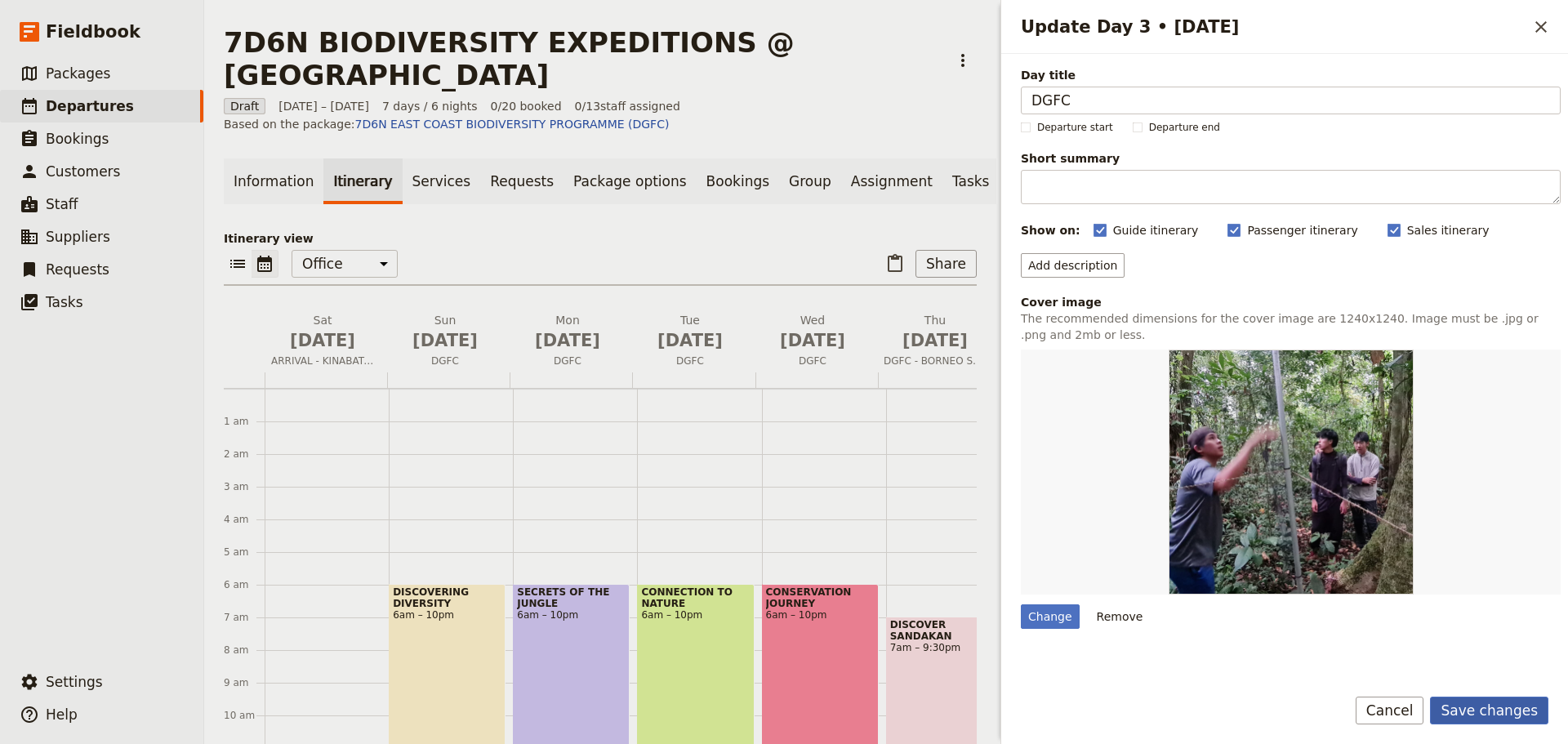
click at [1472, 716] on button "Save changes" at bounding box center [1490, 711] width 119 height 28
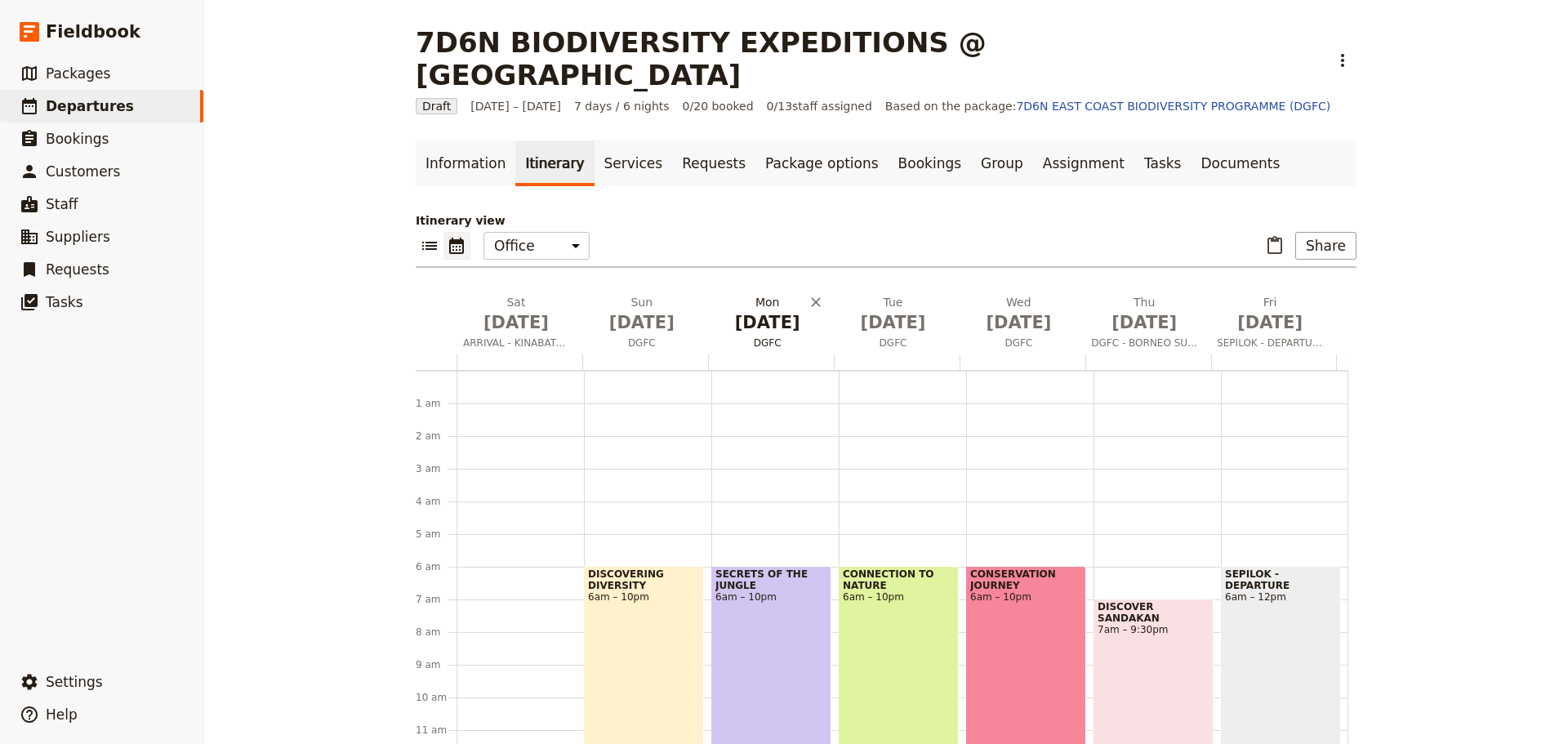
click at [761, 337] on span "DGFC" at bounding box center [767, 343] width 119 height 14
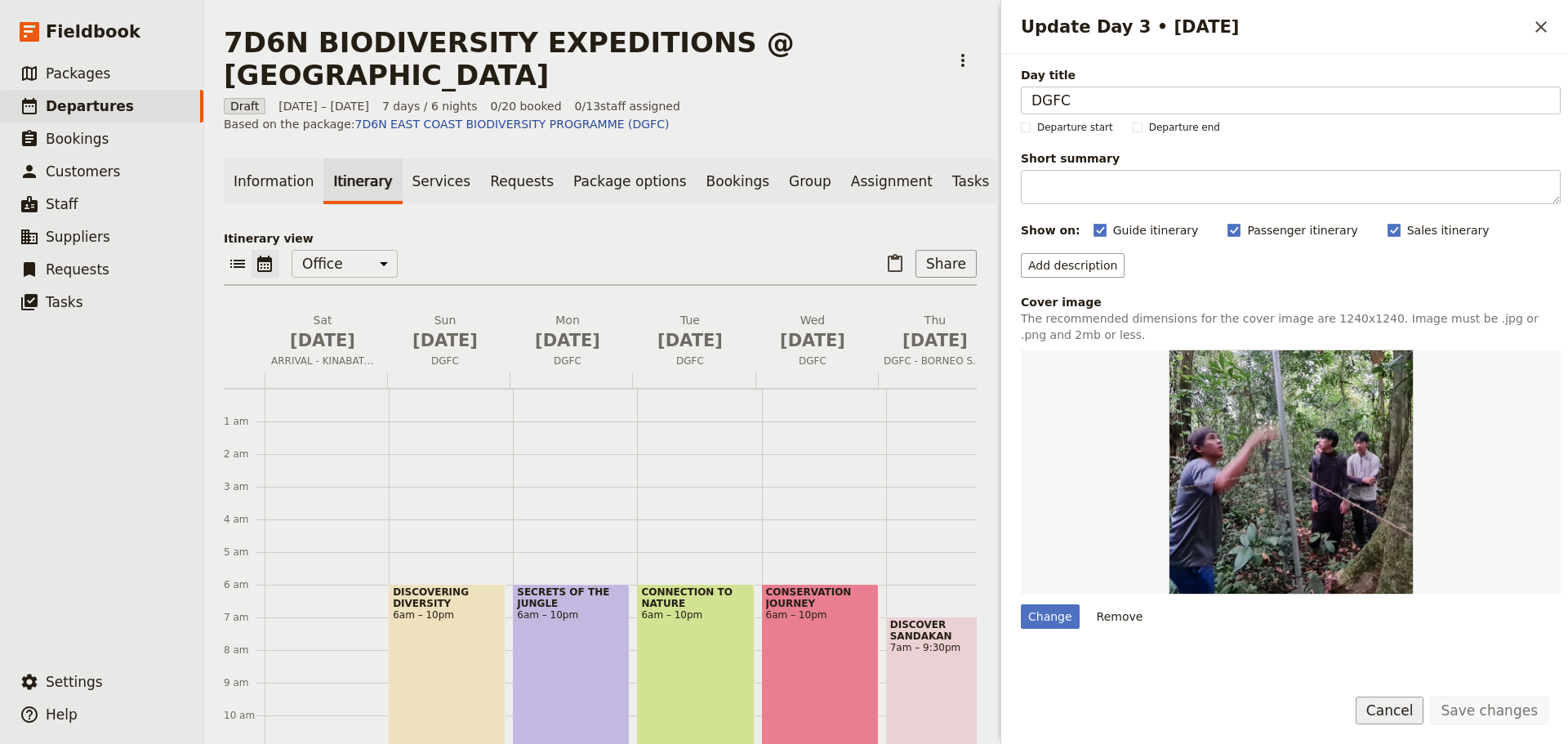
click at [1417, 712] on button "Cancel" at bounding box center [1391, 711] width 68 height 28
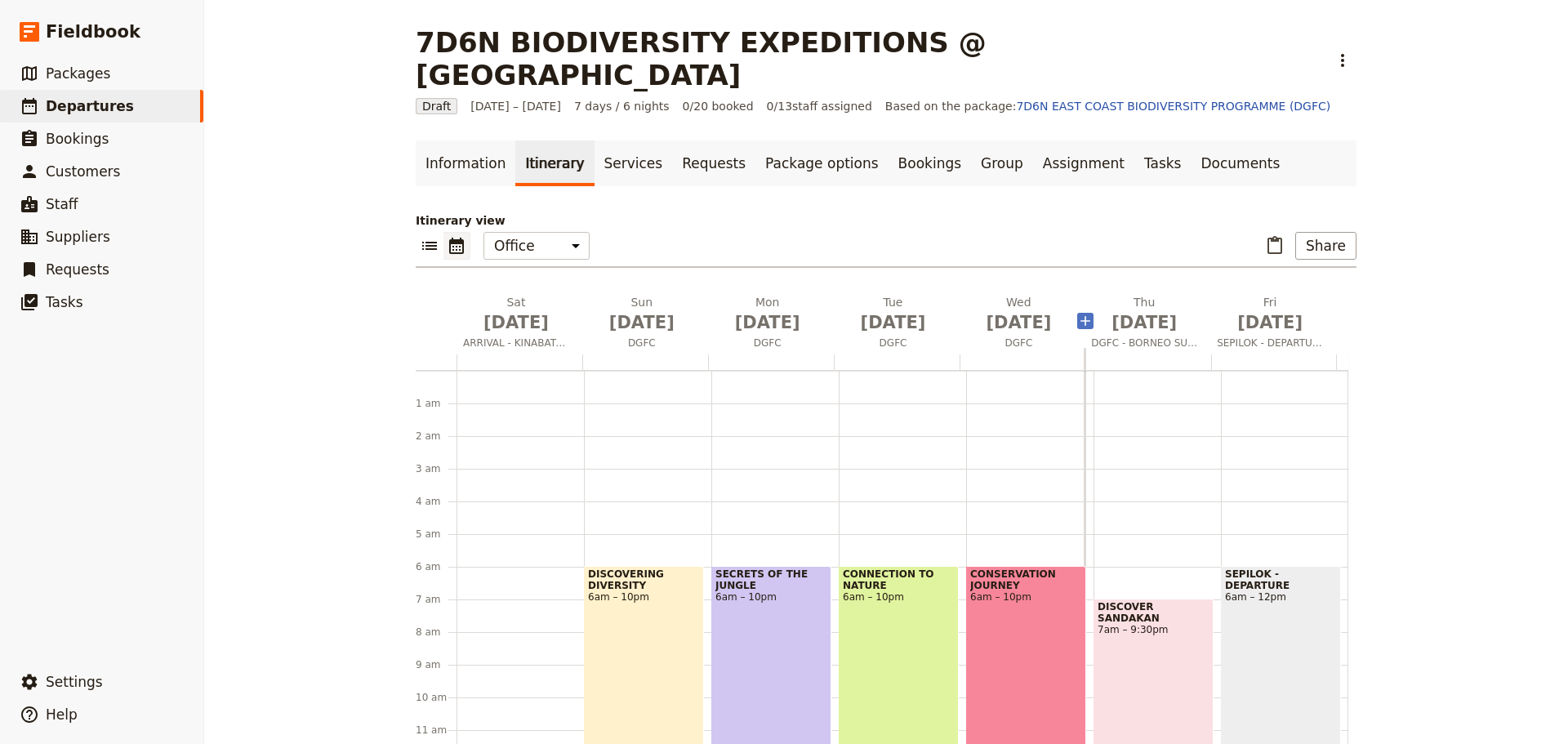
click at [883, 337] on span "DGFC" at bounding box center [893, 343] width 119 height 14
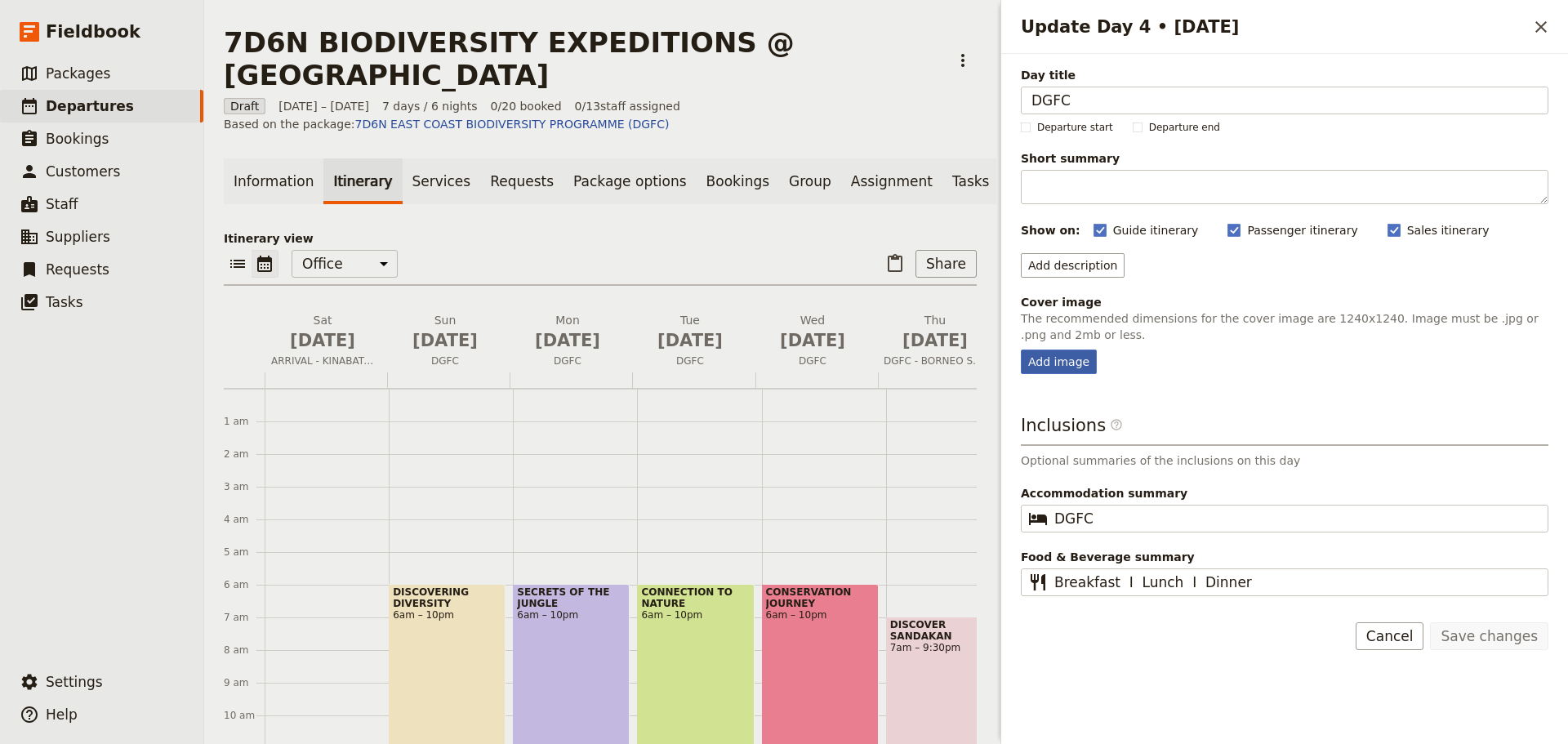
click at [1053, 361] on div "Add image" at bounding box center [1059, 361] width 76 height 24
click at [1021, 349] on input "Add image" at bounding box center [1020, 349] width 1 height 1
type input "C:\fakepath\Day 4 (33).jpeg"
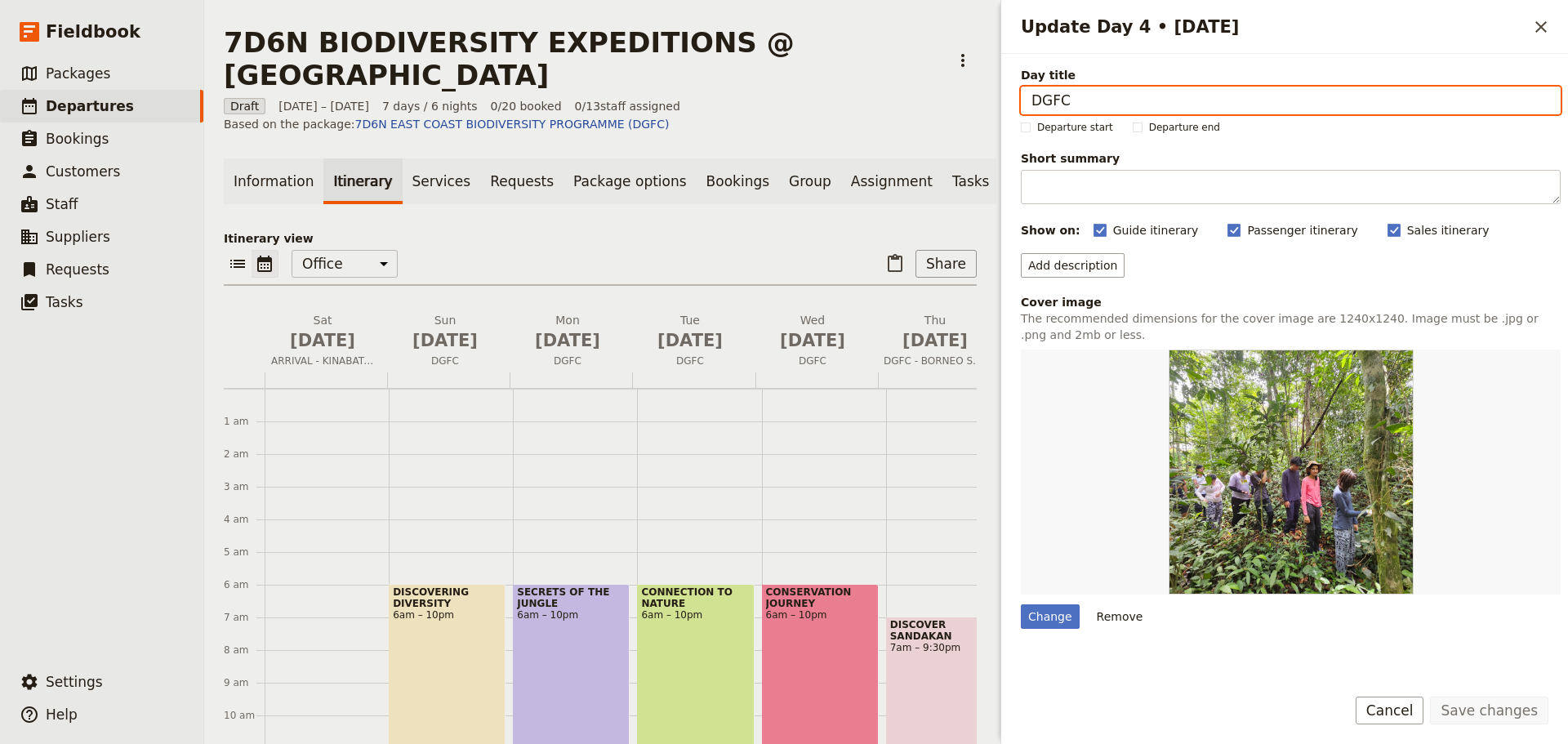
click at [1092, 110] on input "DGFC" at bounding box center [1292, 100] width 540 height 28
type input "DGFC"
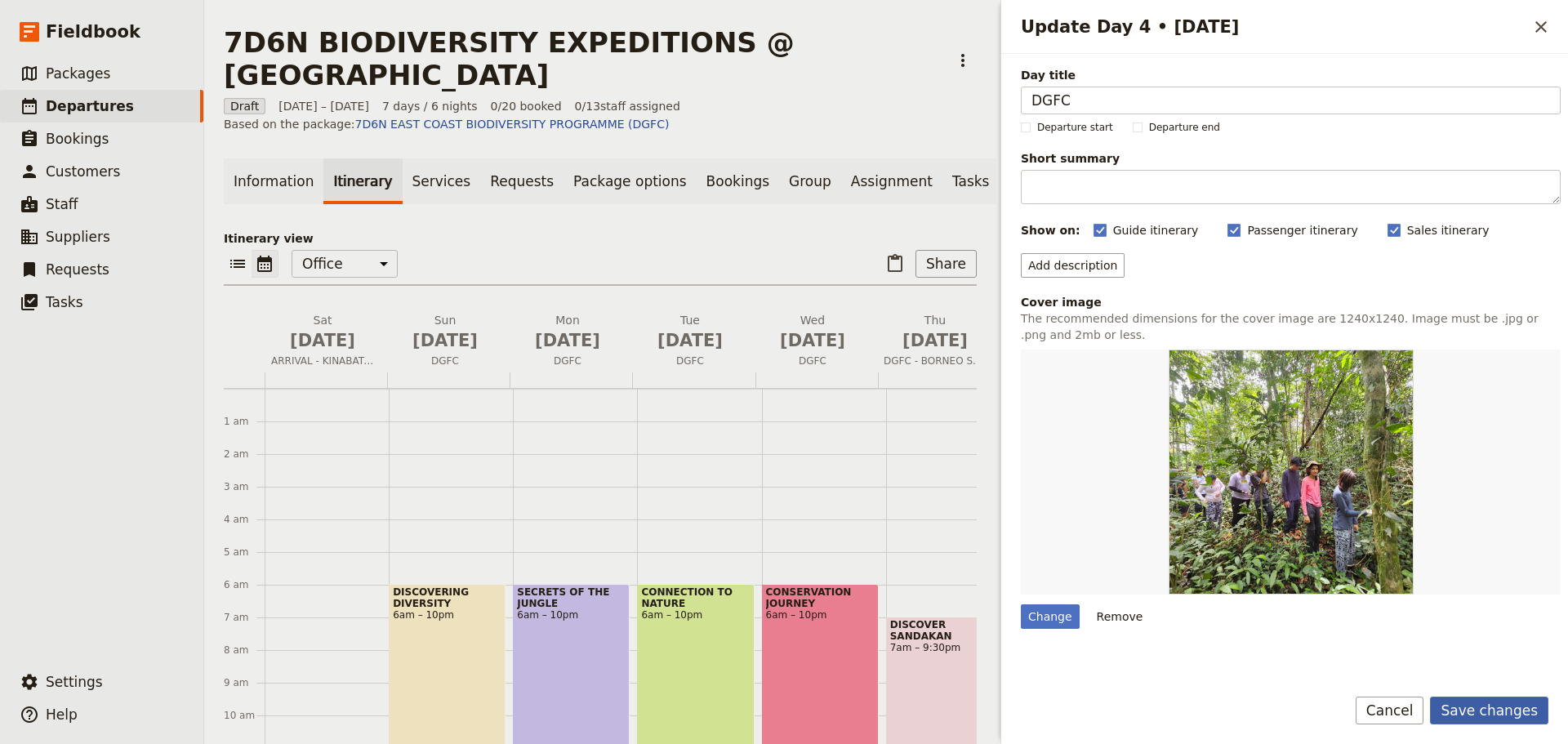
click at [1498, 712] on button "Save changes" at bounding box center [1490, 711] width 119 height 28
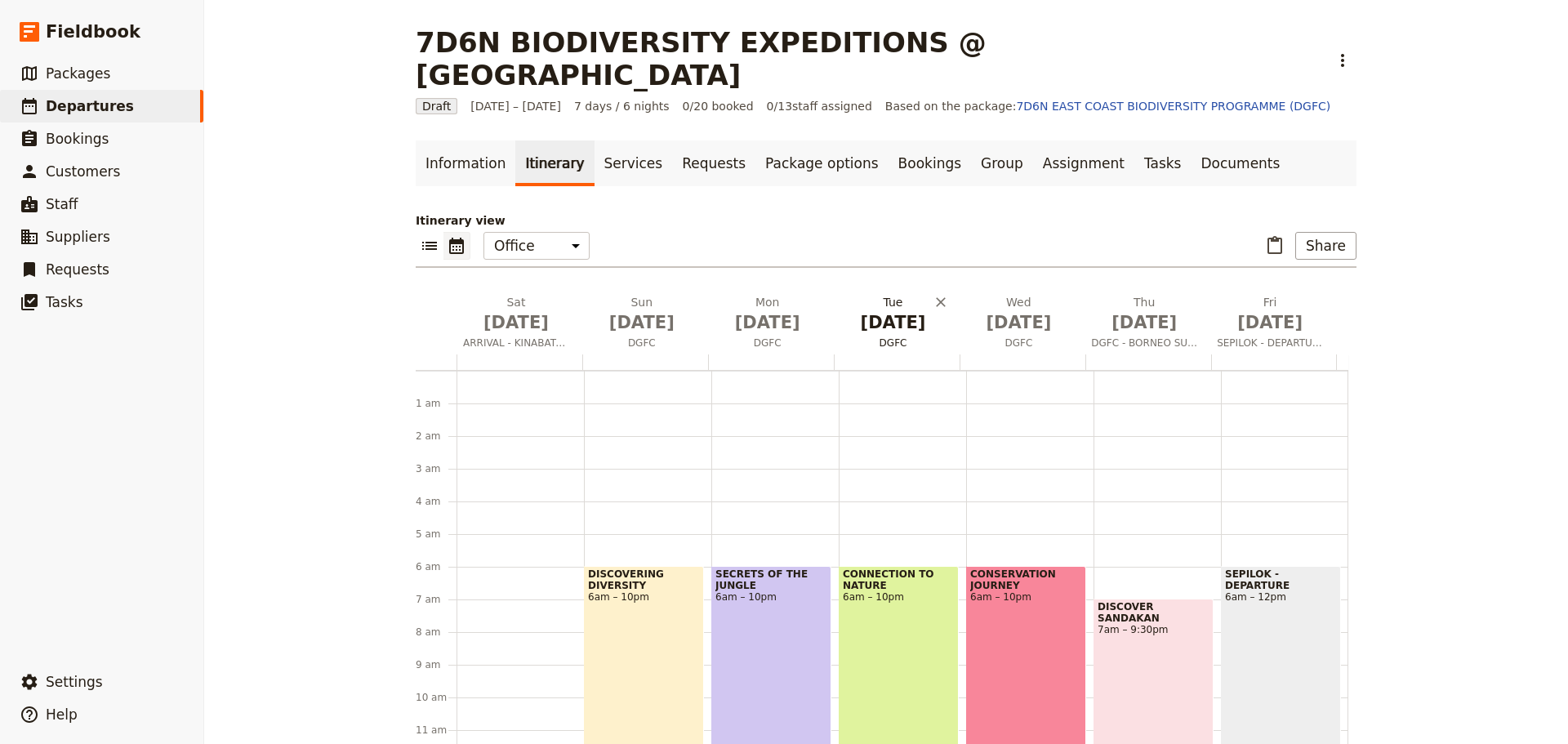
click at [892, 337] on span "DGFC" at bounding box center [893, 343] width 119 height 14
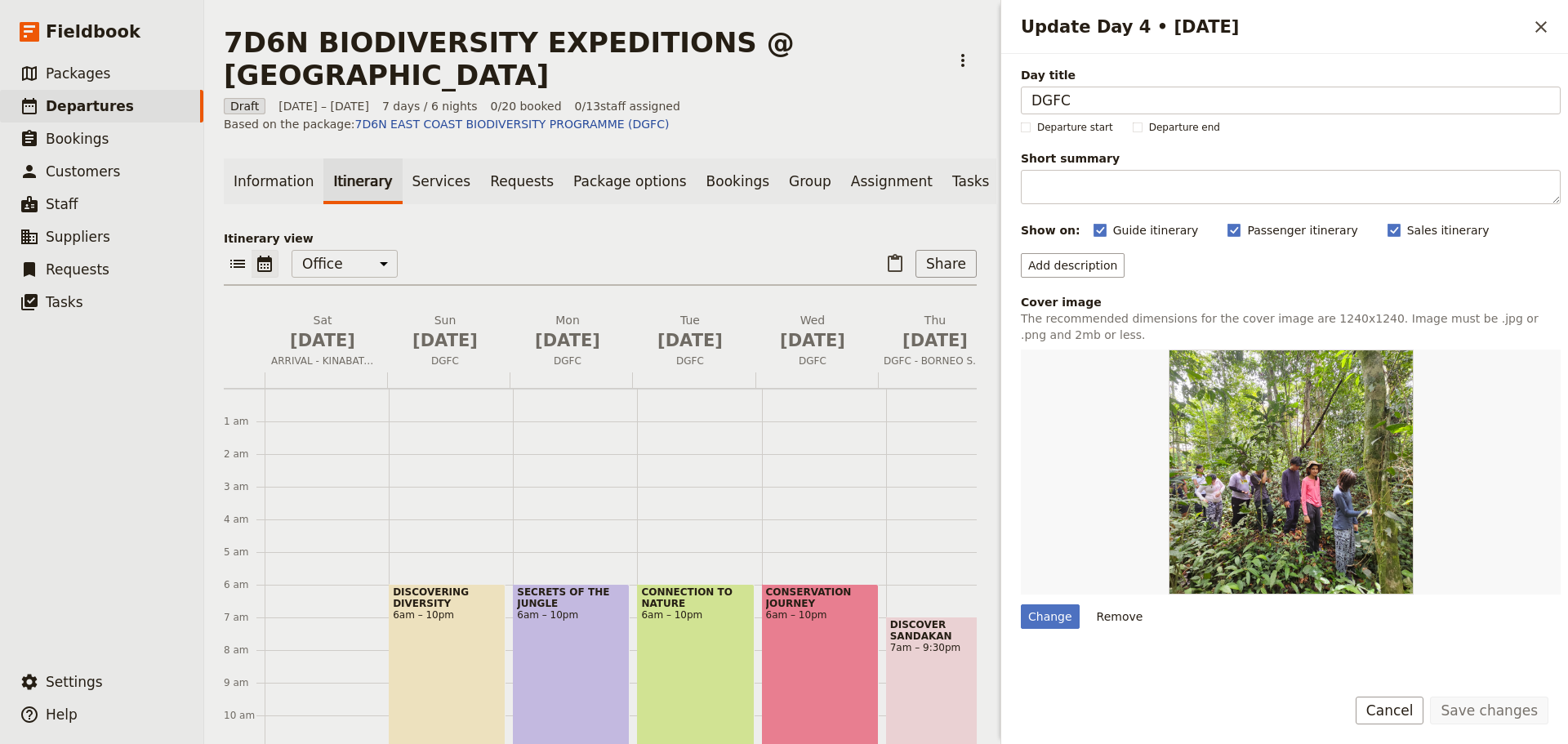
drag, startPoint x: 1392, startPoint y: 710, endPoint x: 1391, endPoint y: 702, distance: 8.1
click at [1393, 710] on button "Cancel" at bounding box center [1391, 711] width 68 height 28
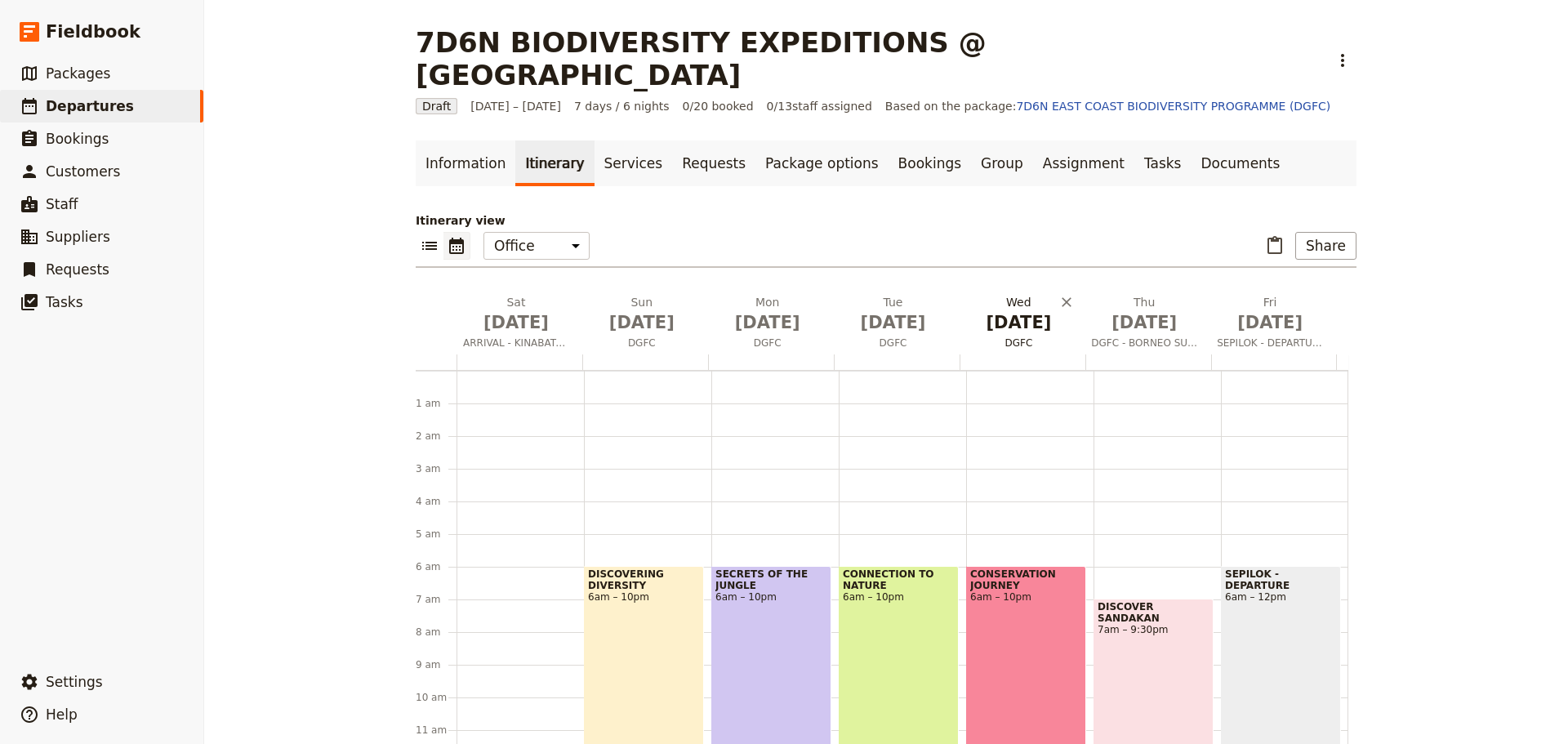
click at [1006, 337] on span "DGFC" at bounding box center [1019, 343] width 119 height 14
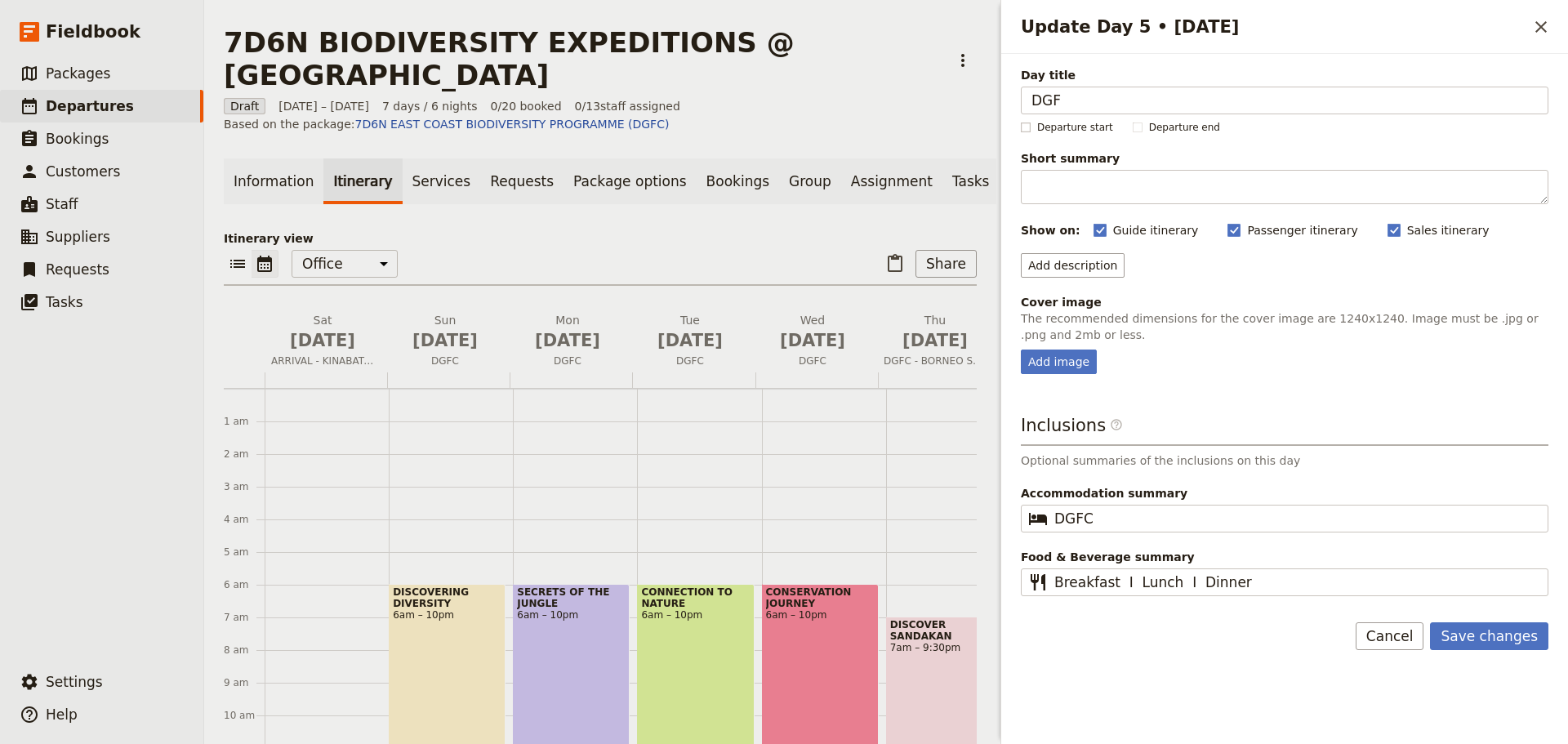
type input "DGFC"
click at [1048, 360] on div "Add image" at bounding box center [1059, 361] width 76 height 24
click at [1021, 349] on input "Add image" at bounding box center [1020, 349] width 1 height 1
type input "C:\fakepath\Day 6 (9).jpeg"
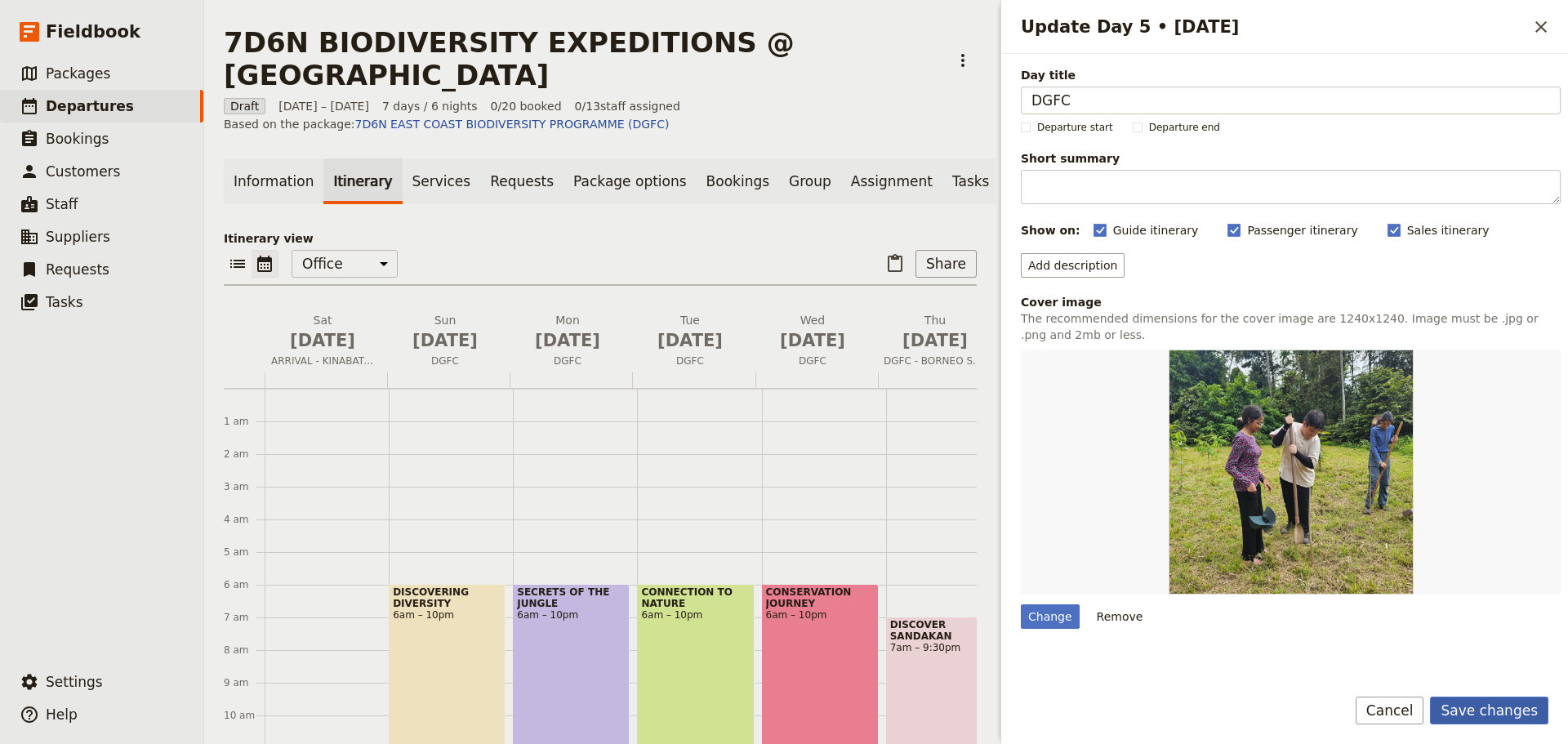
click at [1487, 712] on button "Save changes" at bounding box center [1490, 711] width 119 height 28
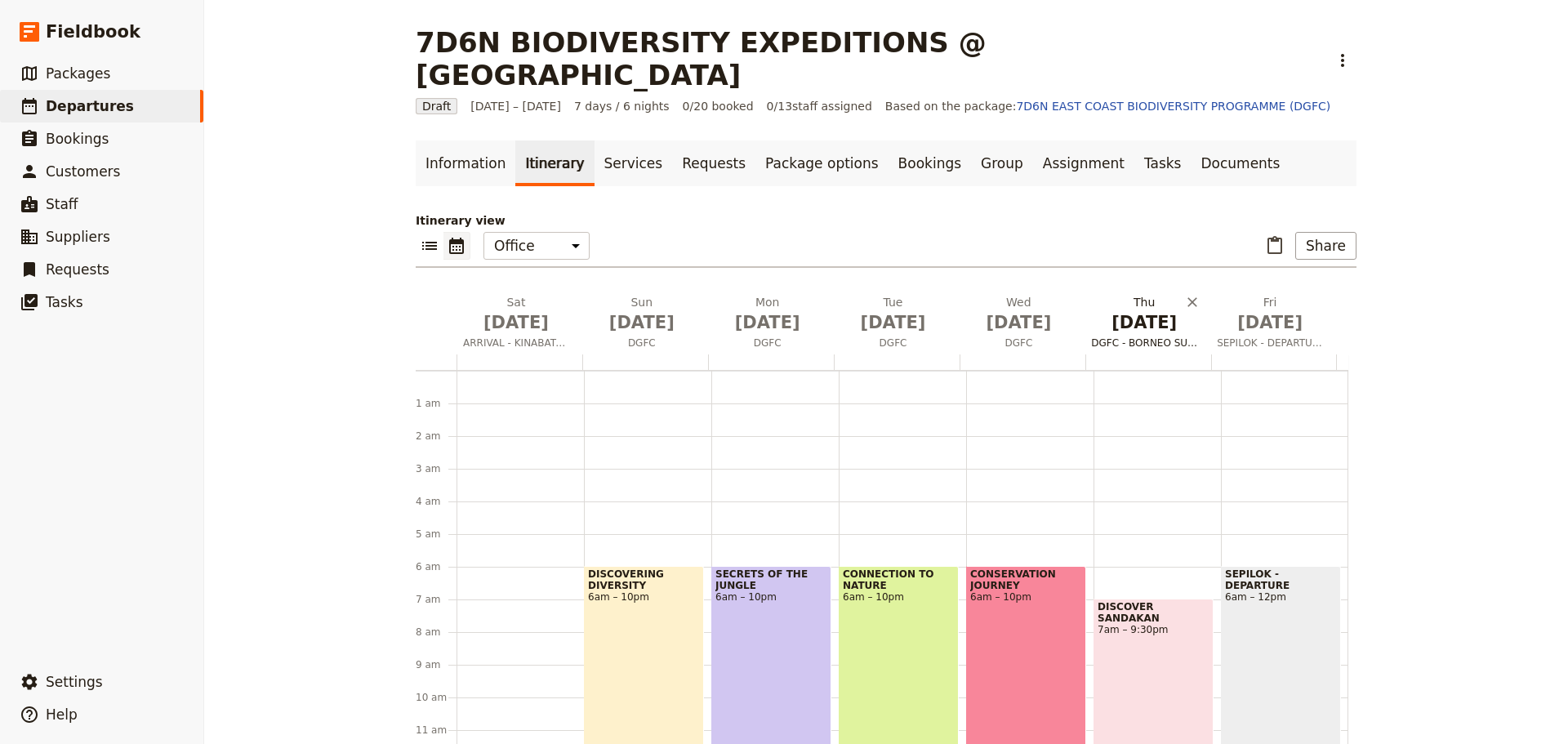
click at [1140, 337] on span "DGFC - BORNEO SUNBEAR" at bounding box center [1145, 343] width 119 height 14
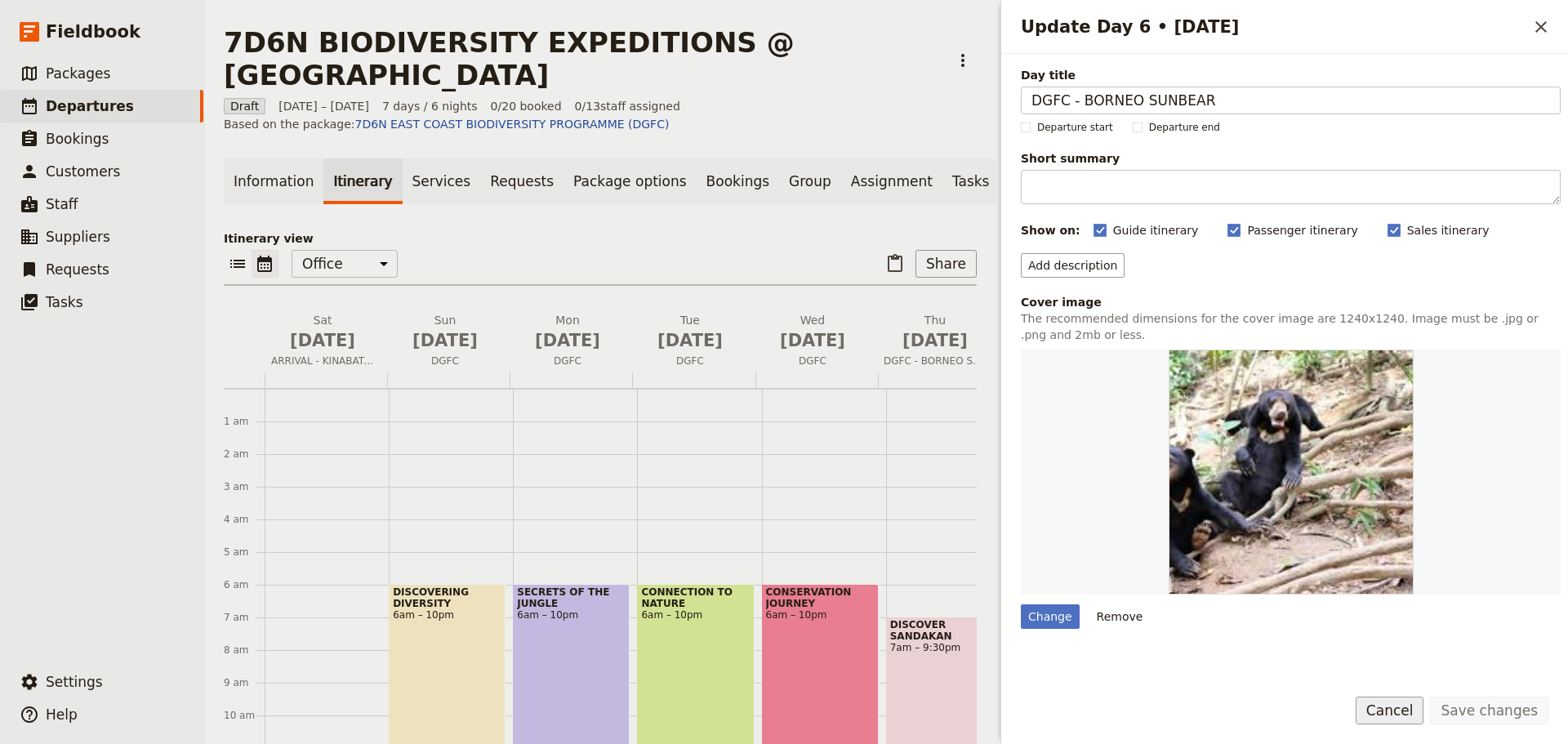
click at [1424, 722] on button "Cancel" at bounding box center [1391, 711] width 68 height 28
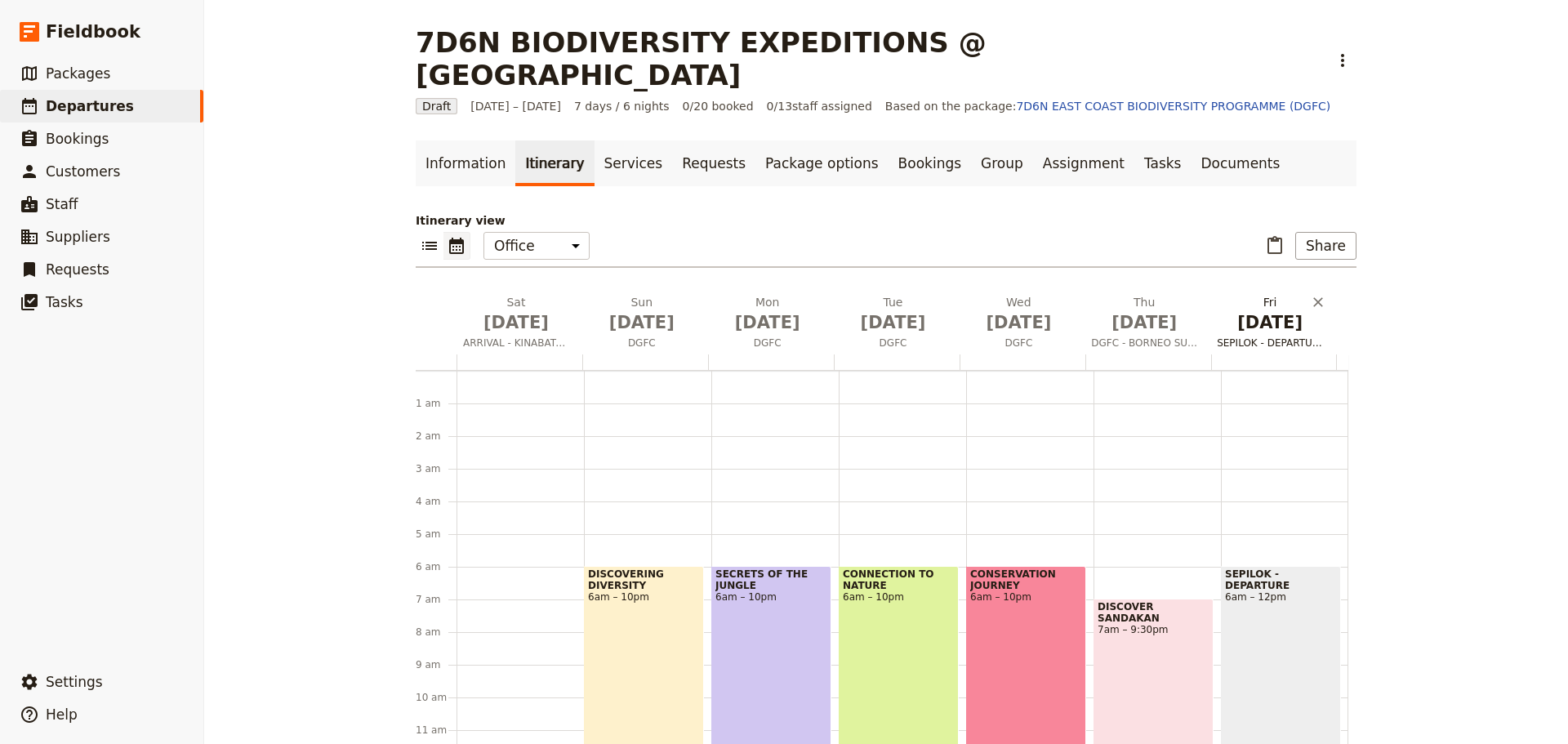
click at [1263, 337] on span "SEPILOK - DEPARTURE" at bounding box center [1270, 343] width 119 height 14
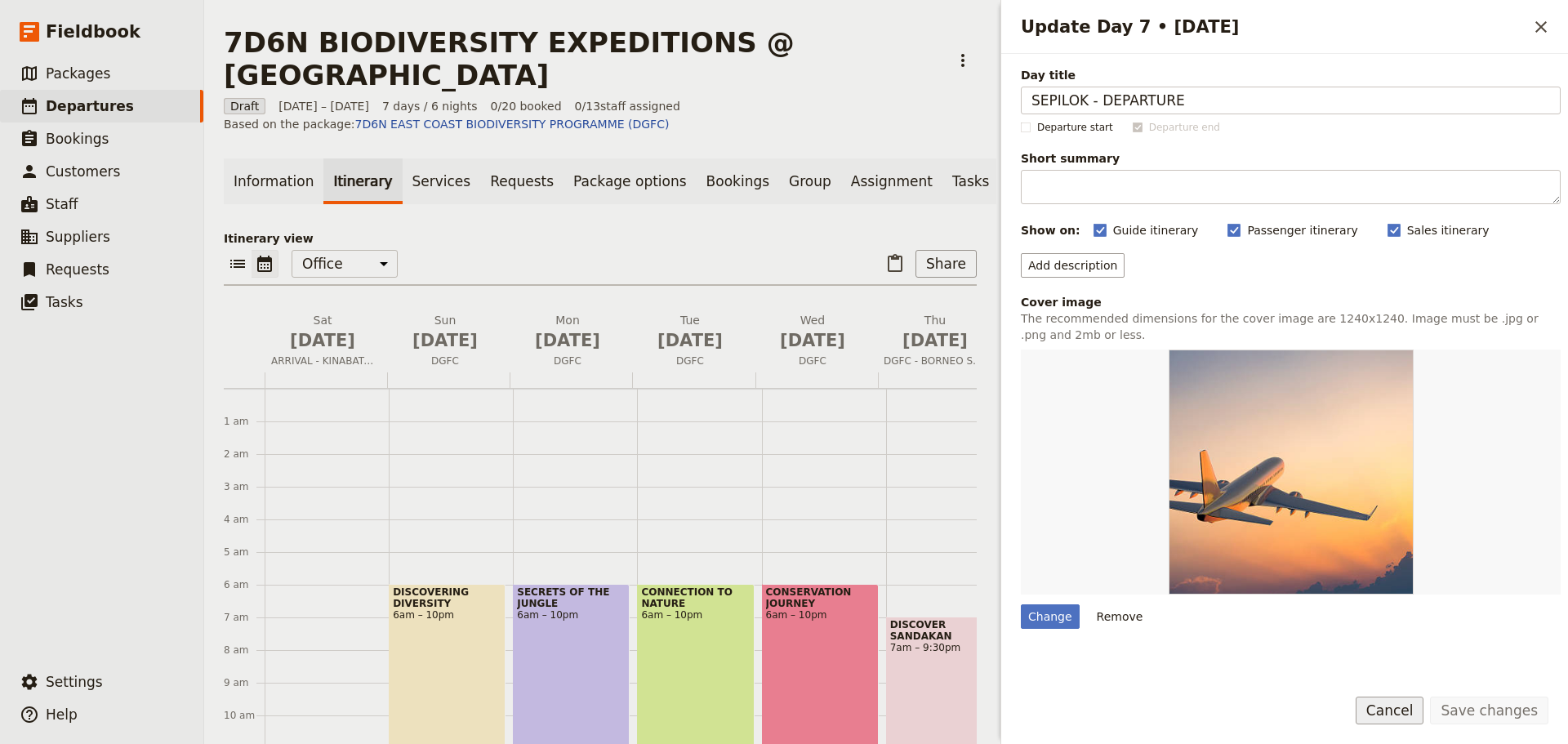
click at [1409, 717] on button "Cancel" at bounding box center [1391, 711] width 68 height 28
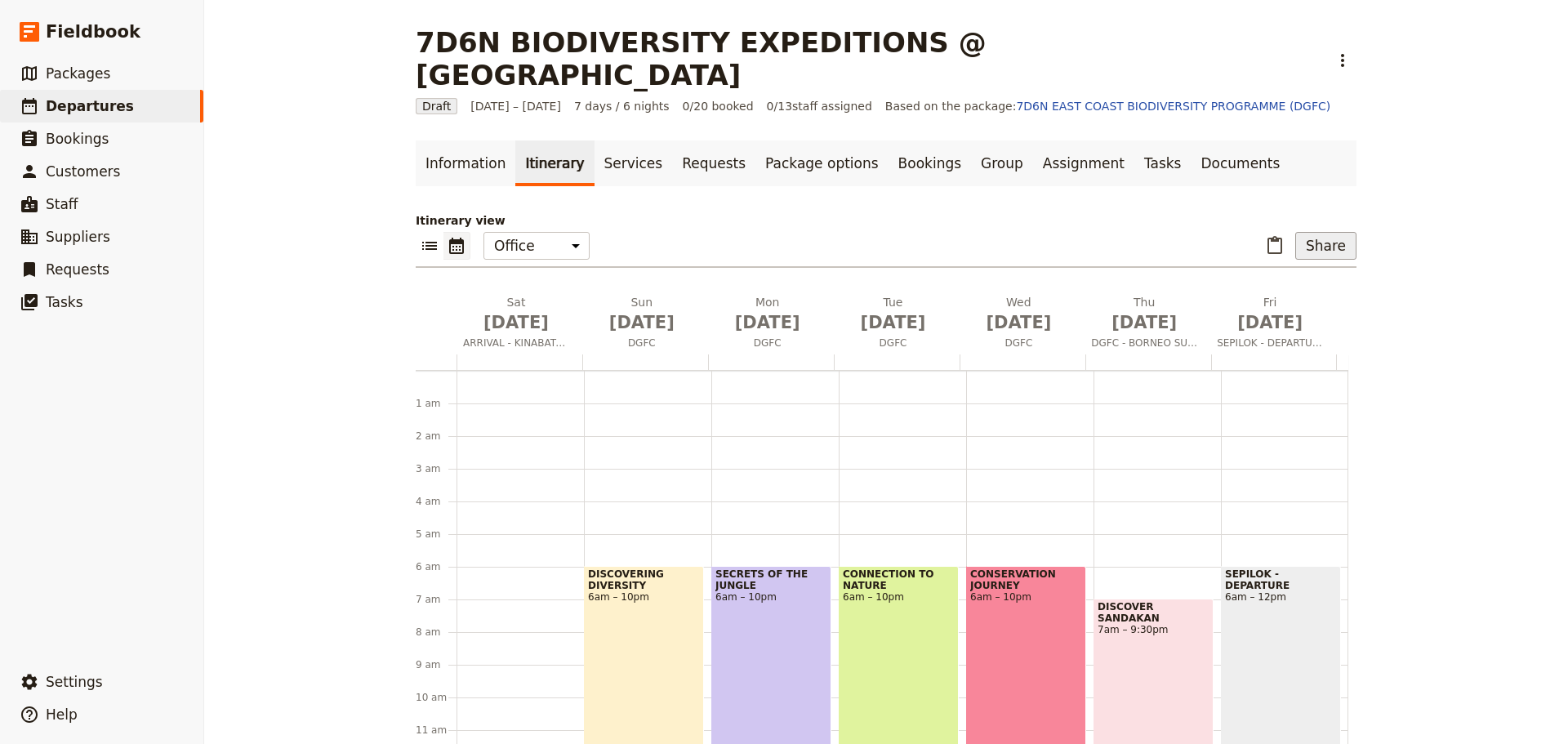
click at [1323, 232] on button "Share" at bounding box center [1327, 246] width 61 height 28
click at [1295, 296] on span "Passenger itinerary" at bounding box center [1284, 295] width 110 height 16
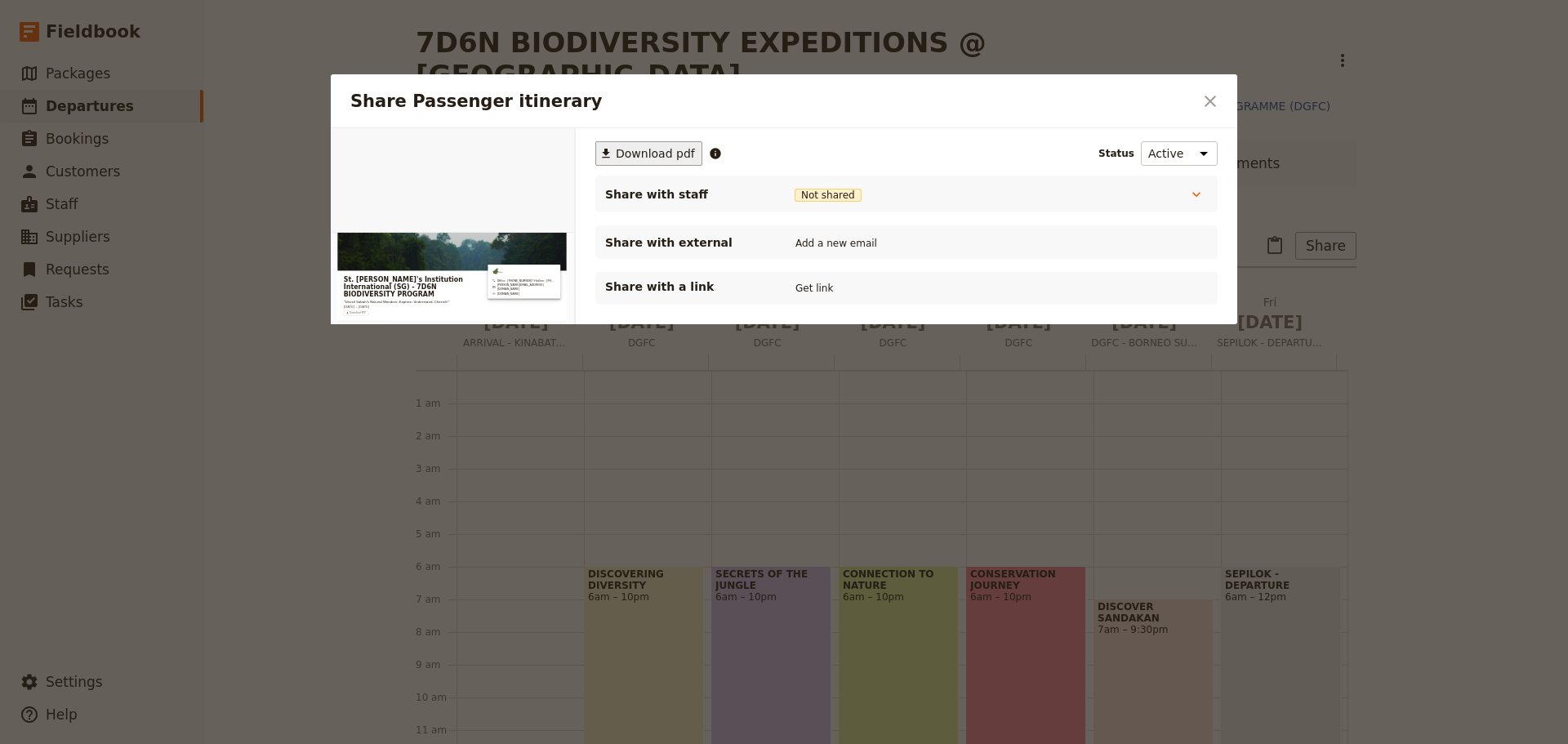
click at [635, 150] on span "Download pdf" at bounding box center [656, 153] width 79 height 16
click at [1210, 100] on icon "Close dialog" at bounding box center [1210, 101] width 12 height 12
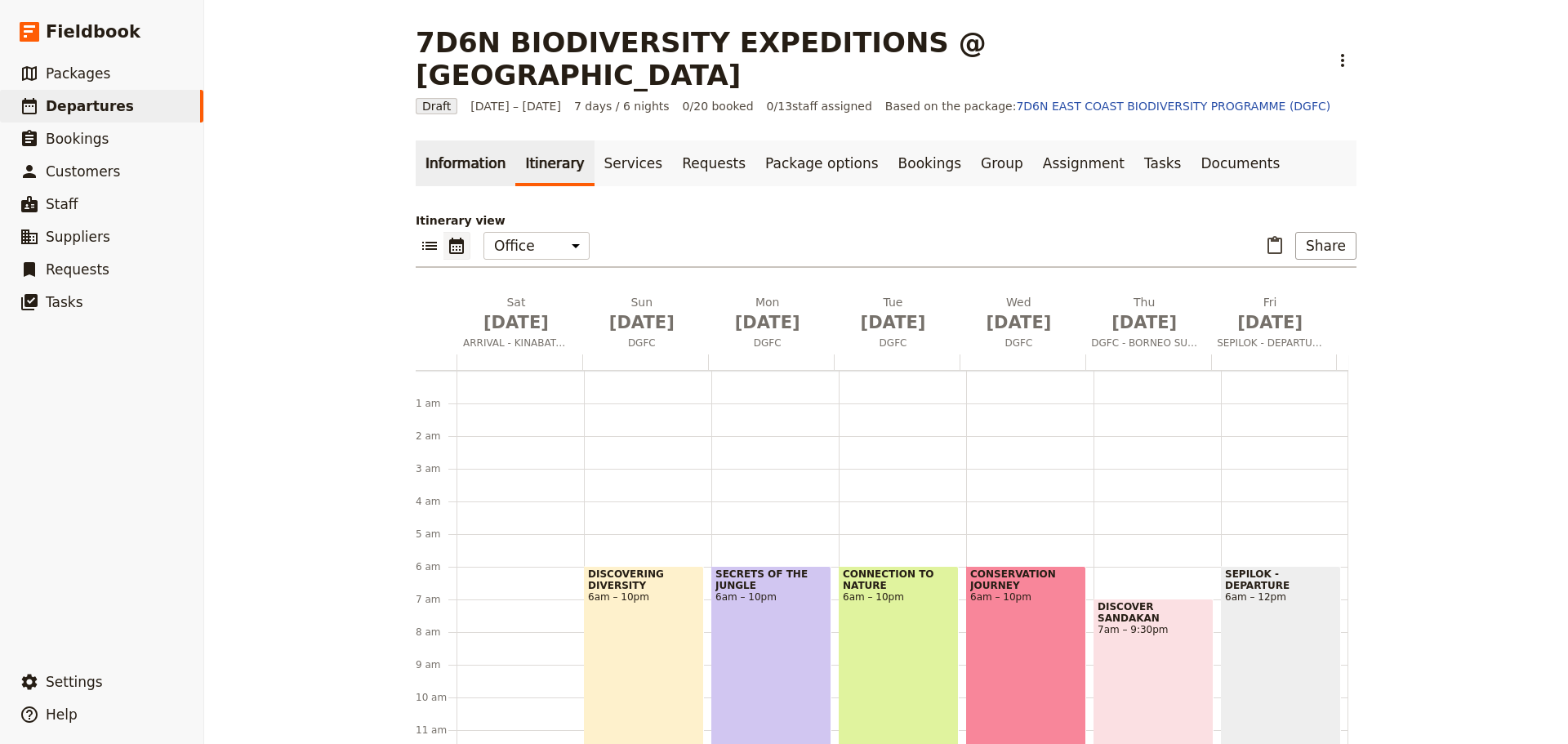
click at [458, 141] on link "Information" at bounding box center [466, 163] width 100 height 46
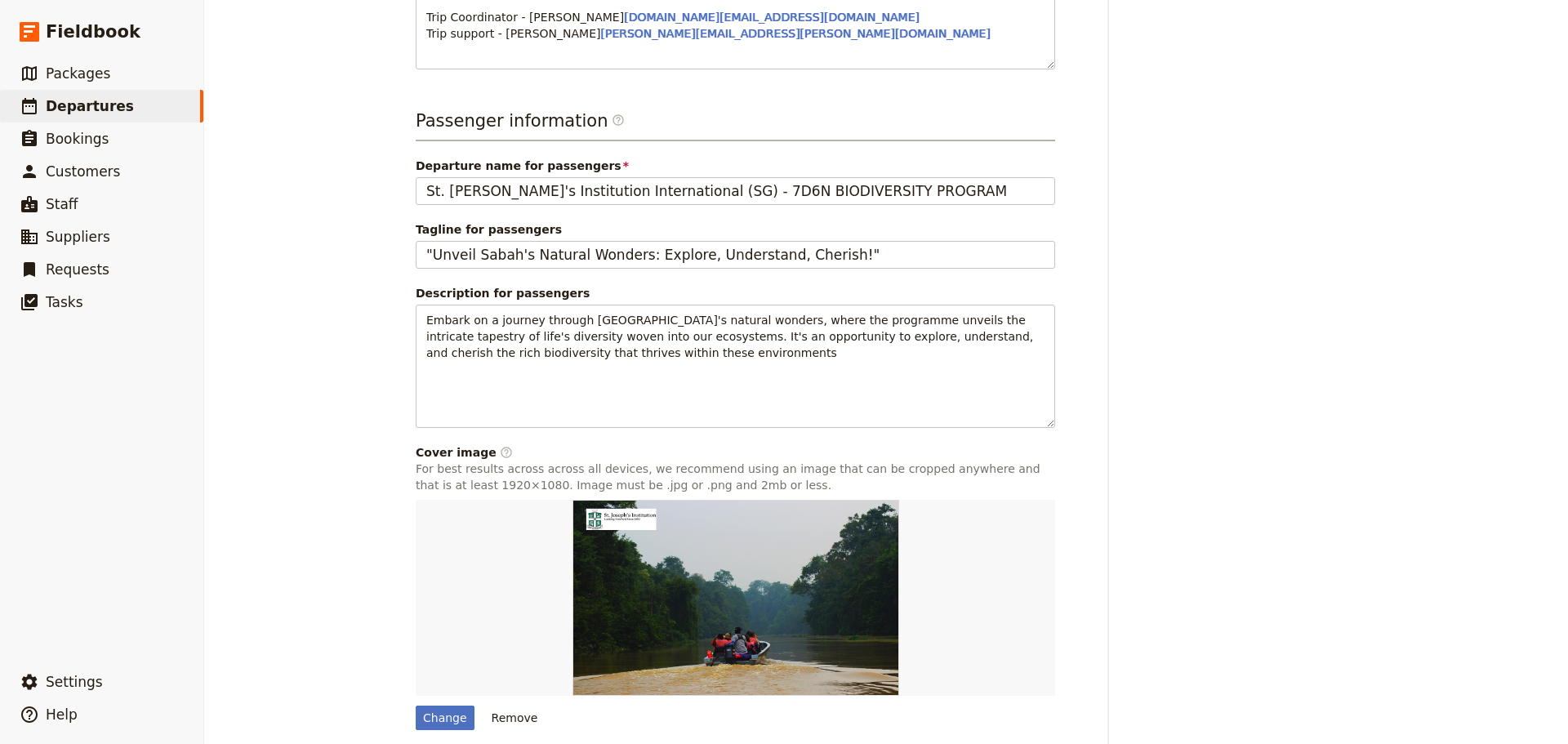
scroll to position [721, 0]
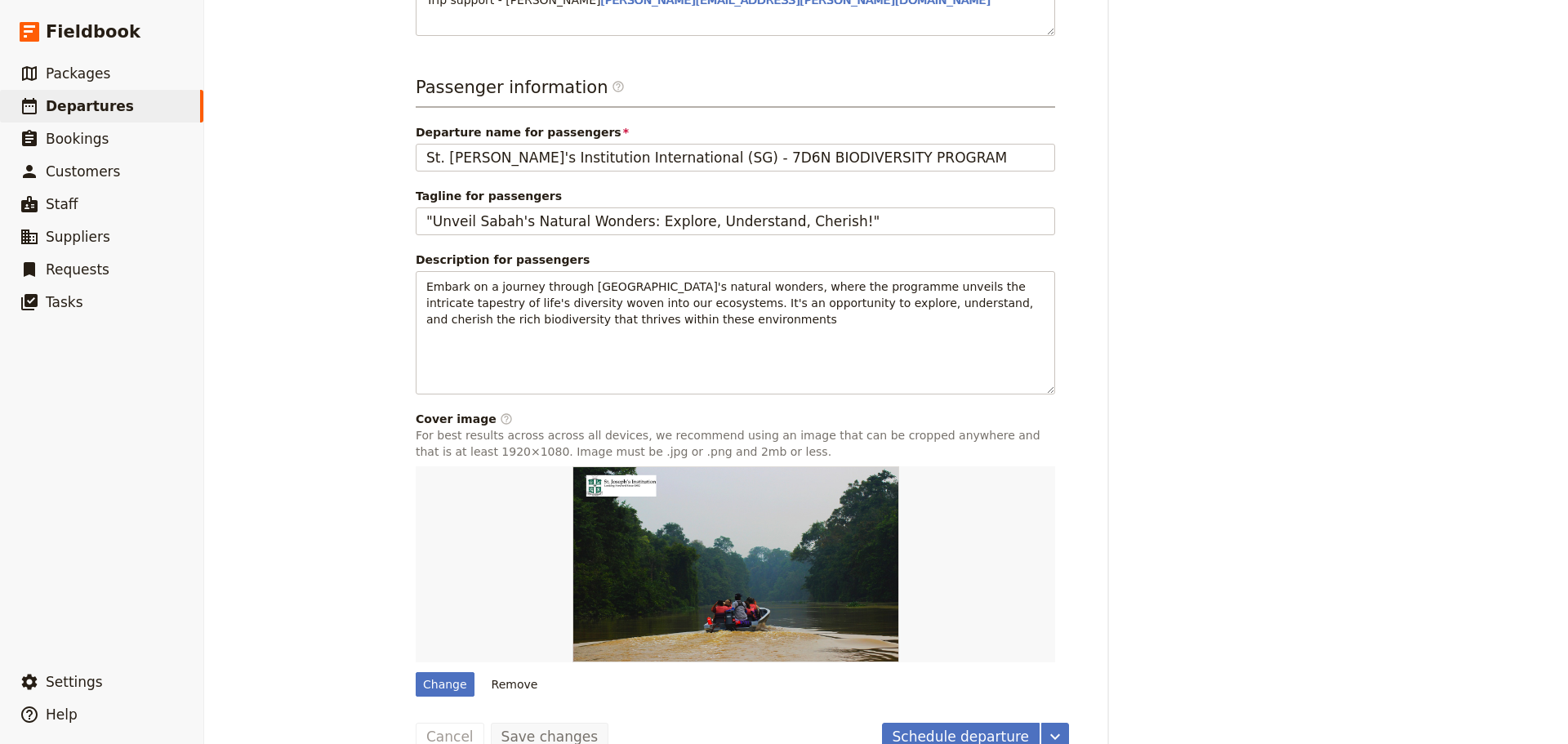
click at [695, 567] on img at bounding box center [736, 565] width 327 height 196
click at [512, 672] on button "Remove" at bounding box center [515, 684] width 61 height 24
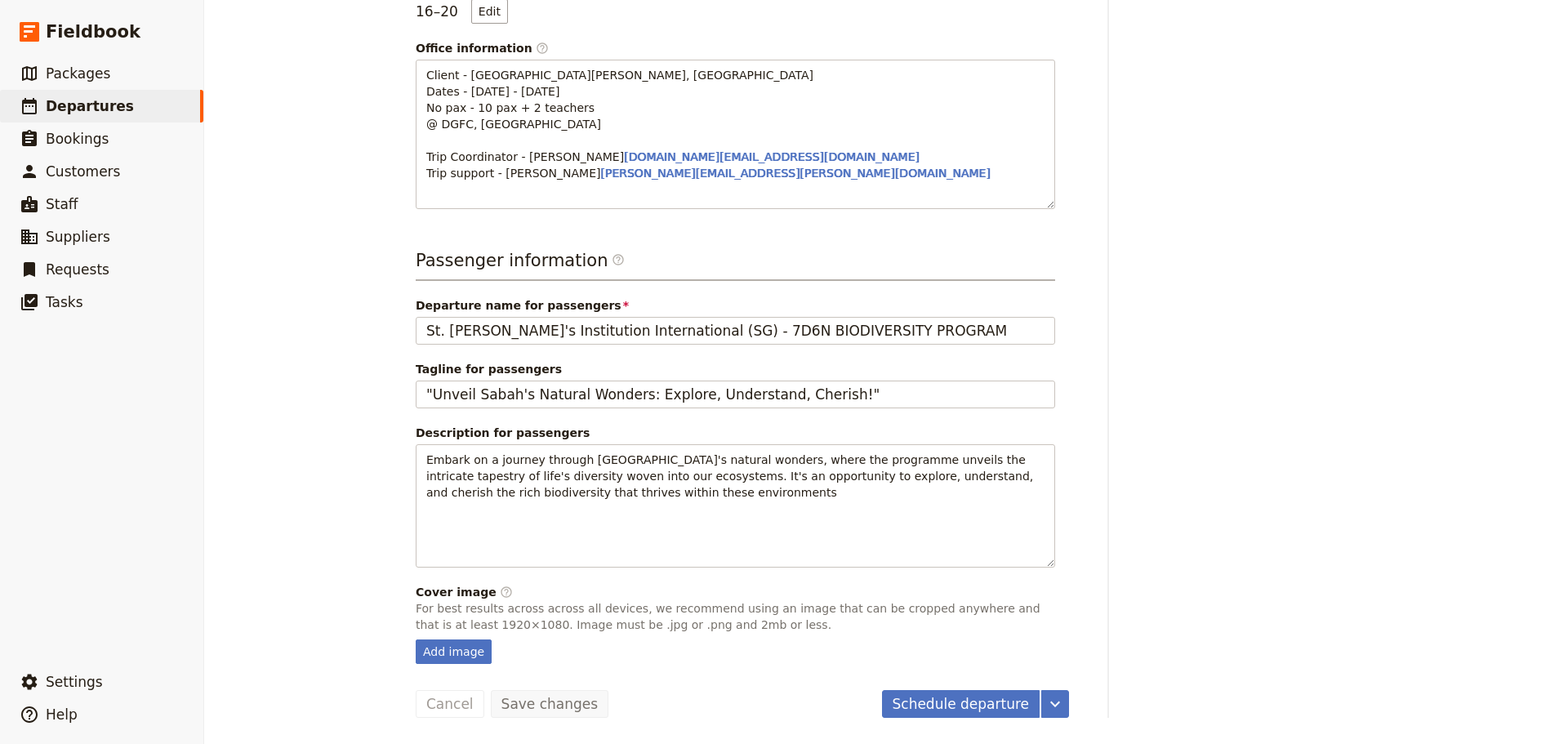
scroll to position [515, 0]
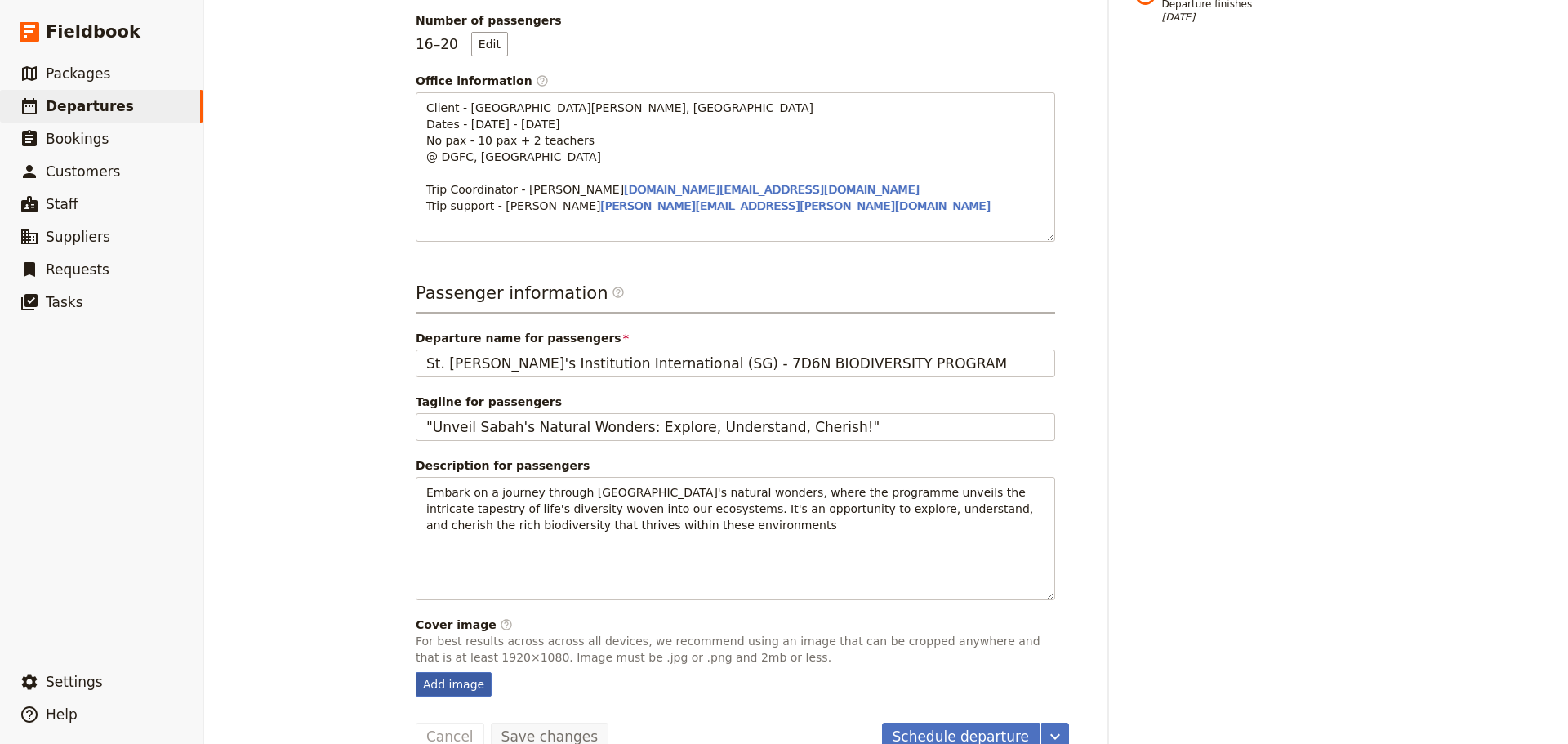
click at [465, 672] on div "Add image" at bounding box center [454, 684] width 76 height 24
click at [416, 672] on input "Add image" at bounding box center [415, 672] width 1 height 1
type input "C:\fakepath\SJII.png"
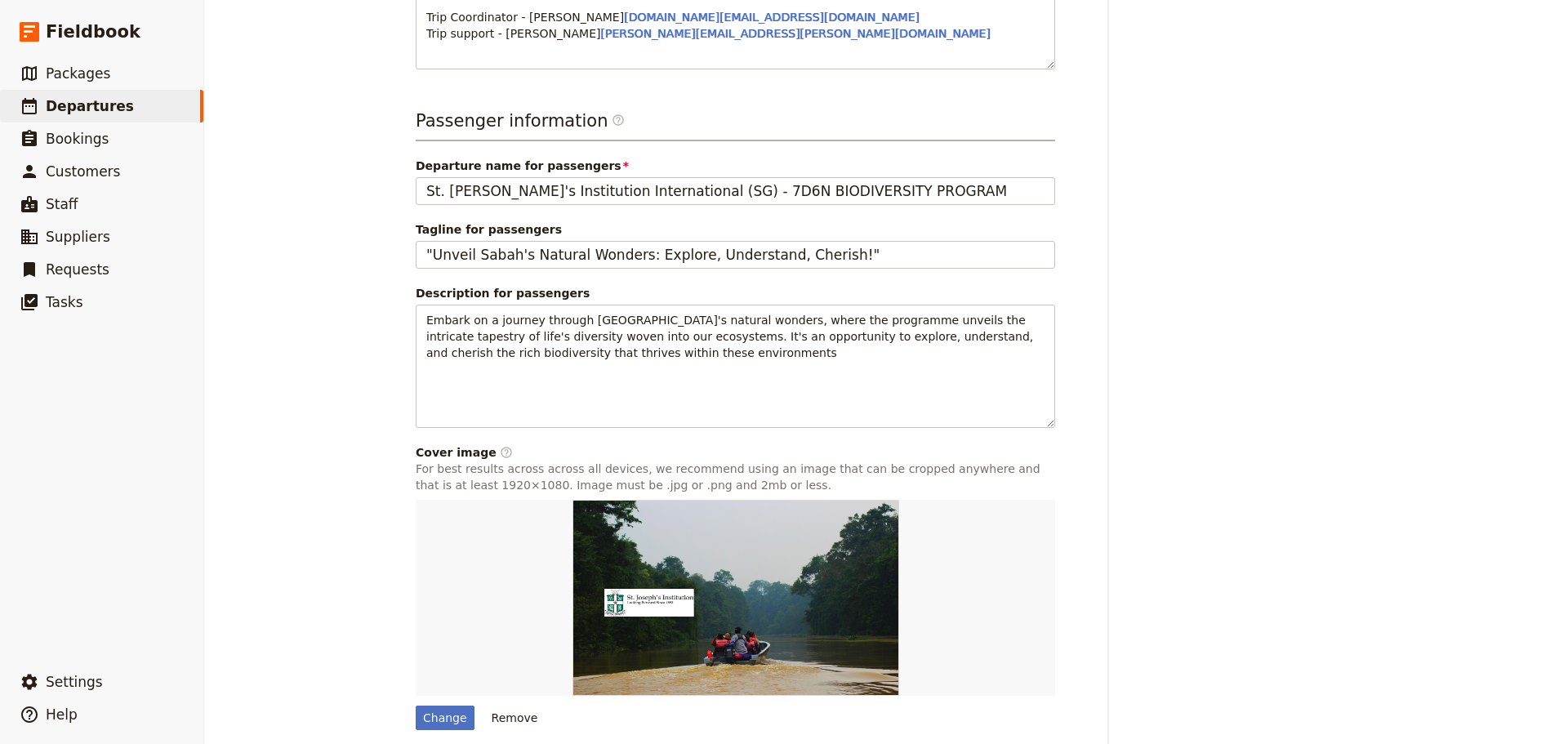
scroll to position [721, 0]
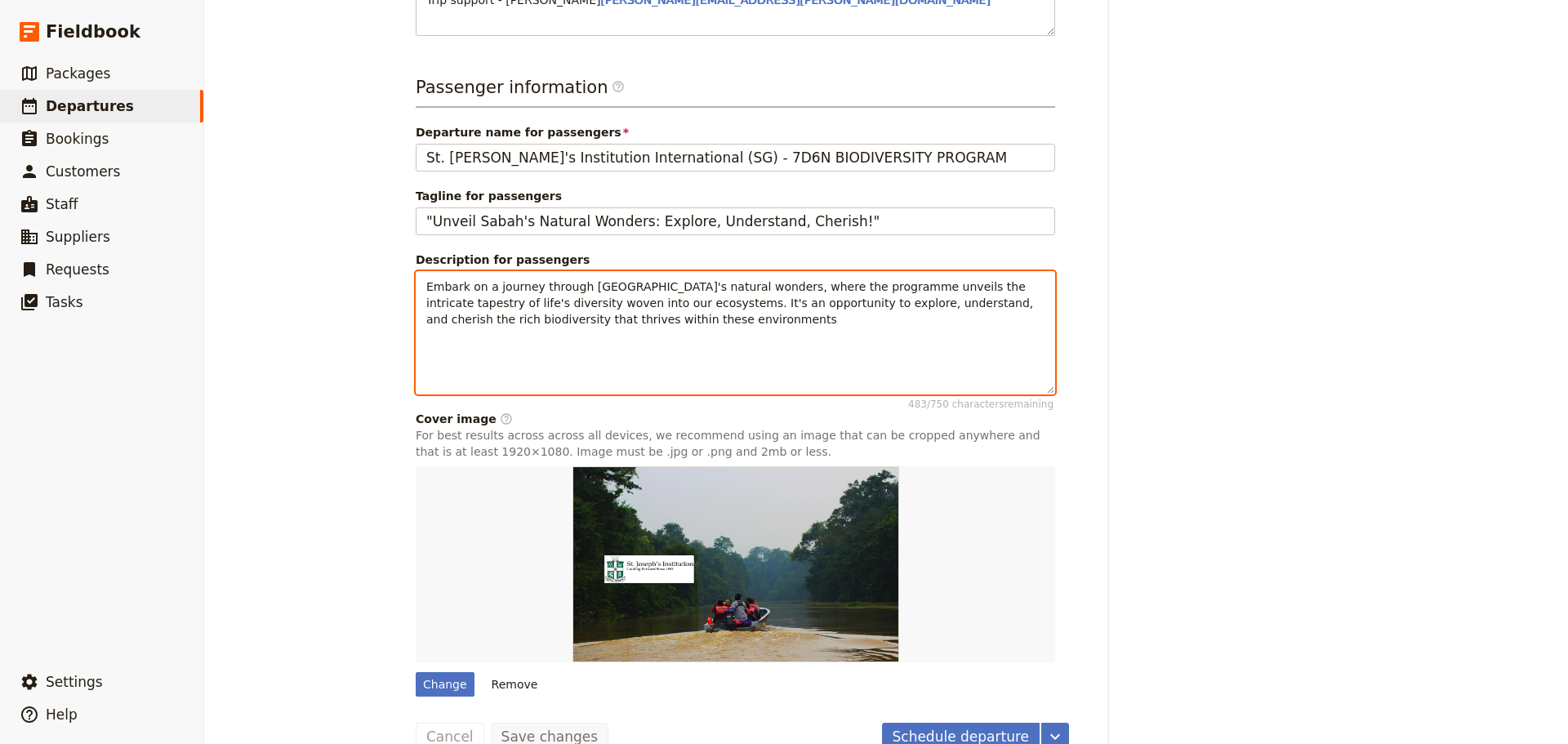
click at [603, 288] on p "Embark on a journey through [GEOGRAPHIC_DATA]'s natural wonders, where the prog…" at bounding box center [735, 303] width 619 height 49
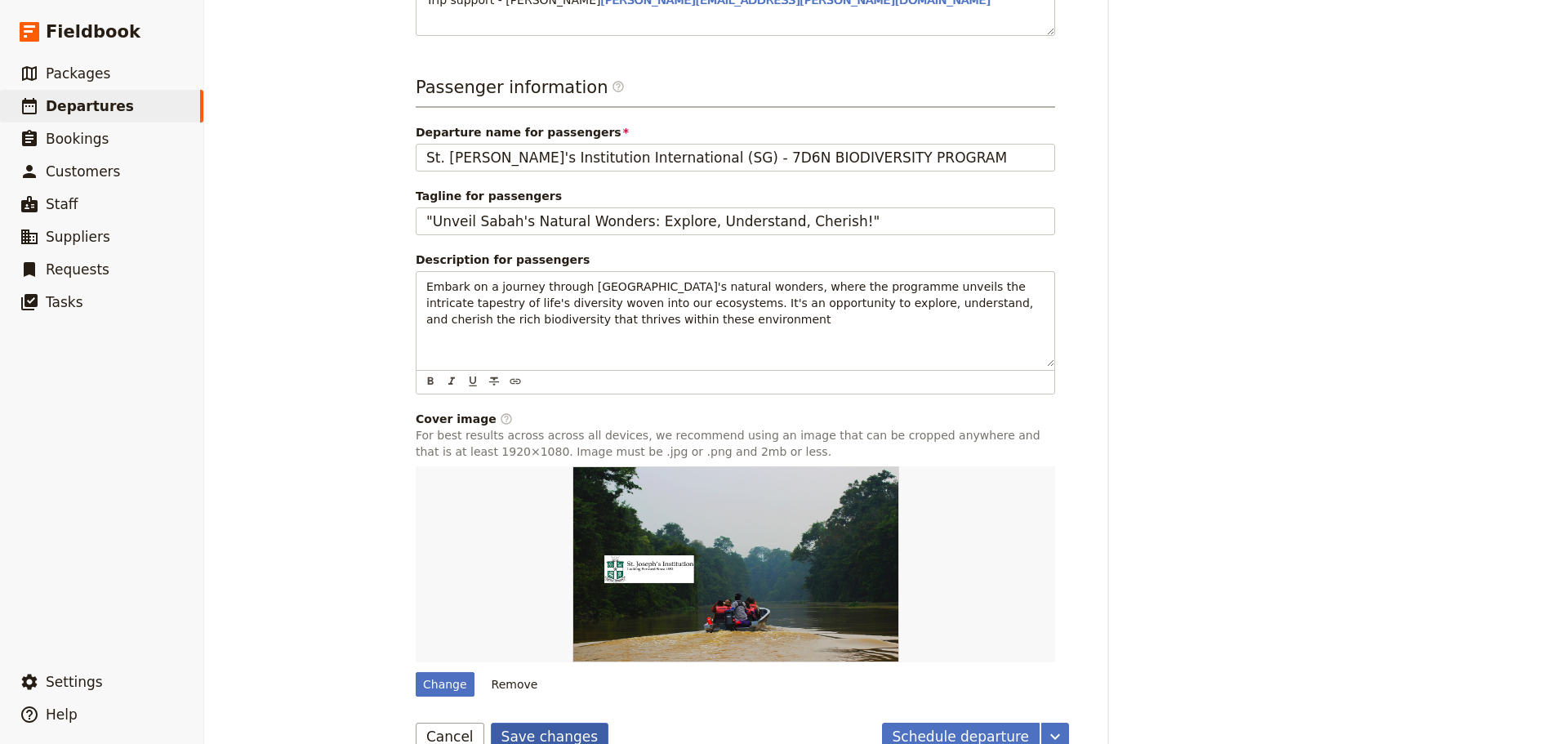
click at [512, 723] on button "Save changes" at bounding box center [550, 737] width 119 height 28
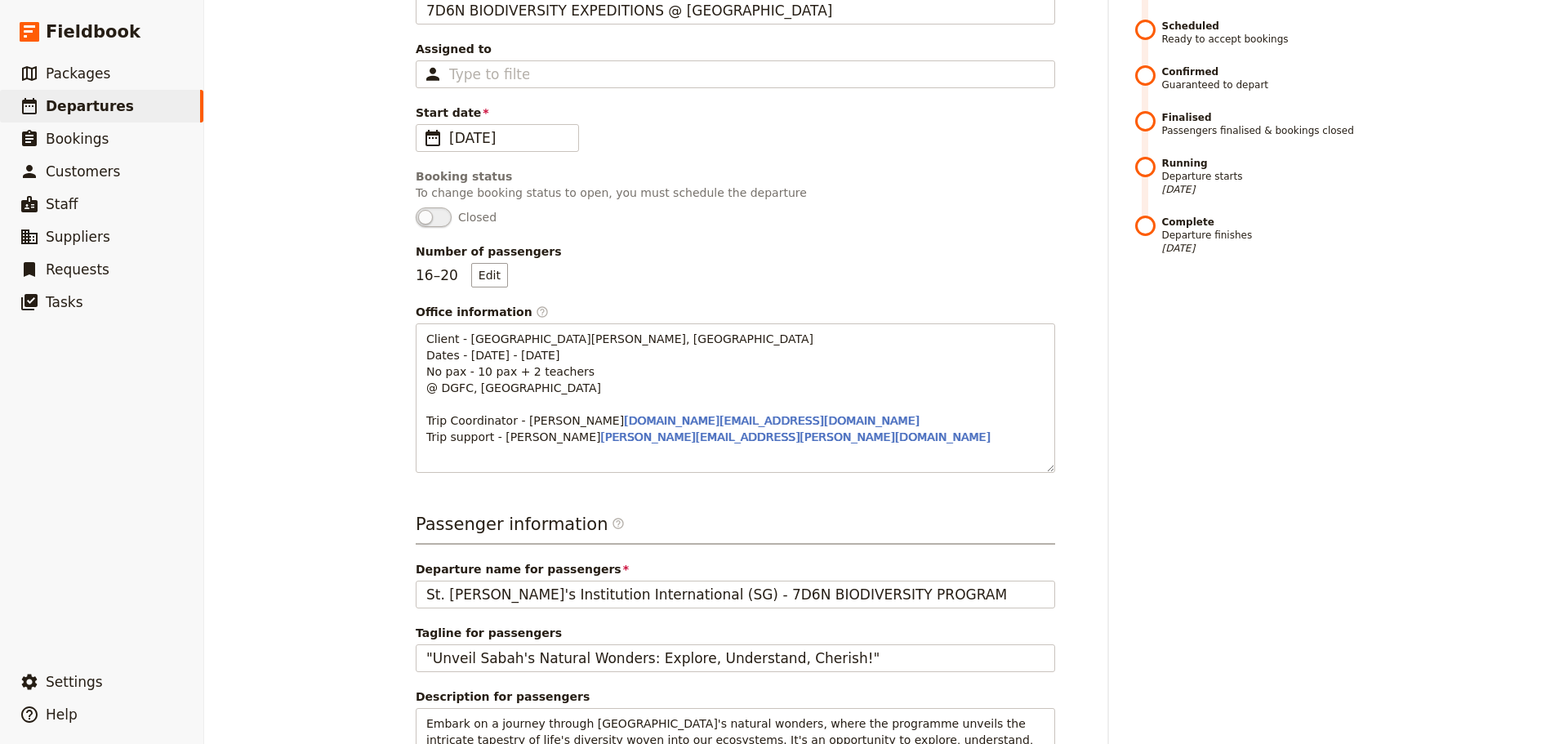
scroll to position [0, 0]
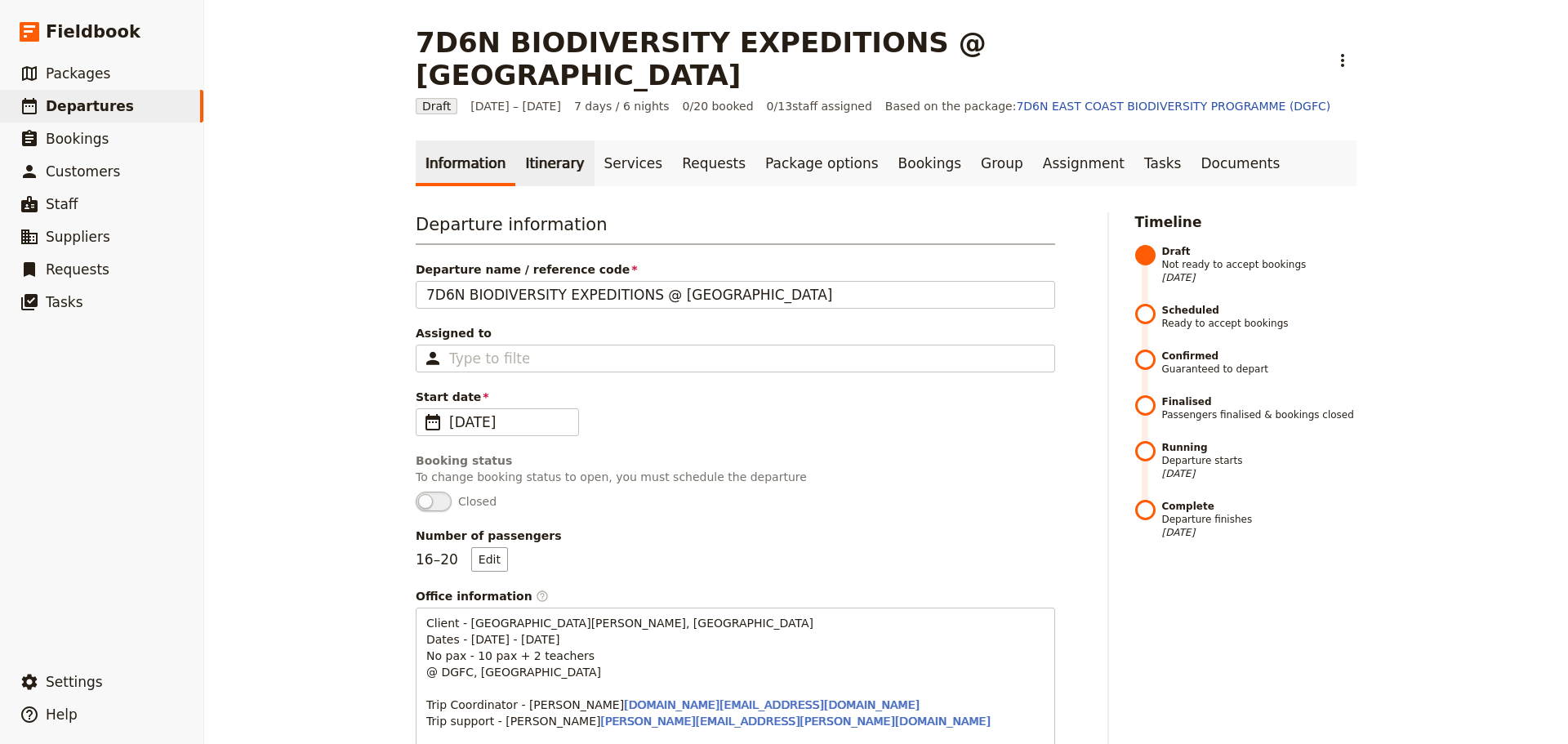
click at [549, 141] on link "Itinerary" at bounding box center [554, 163] width 78 height 46
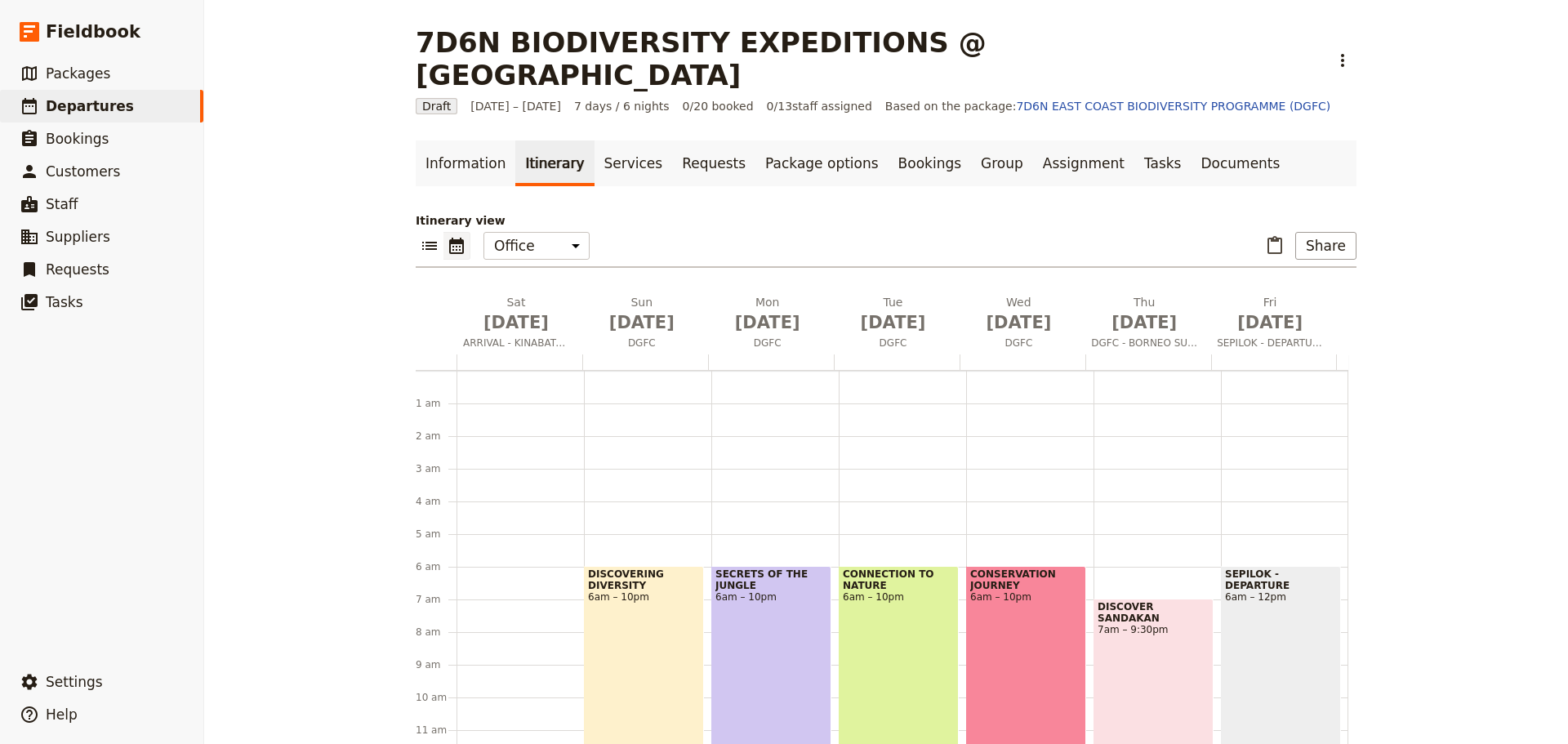
scroll to position [180, 0]
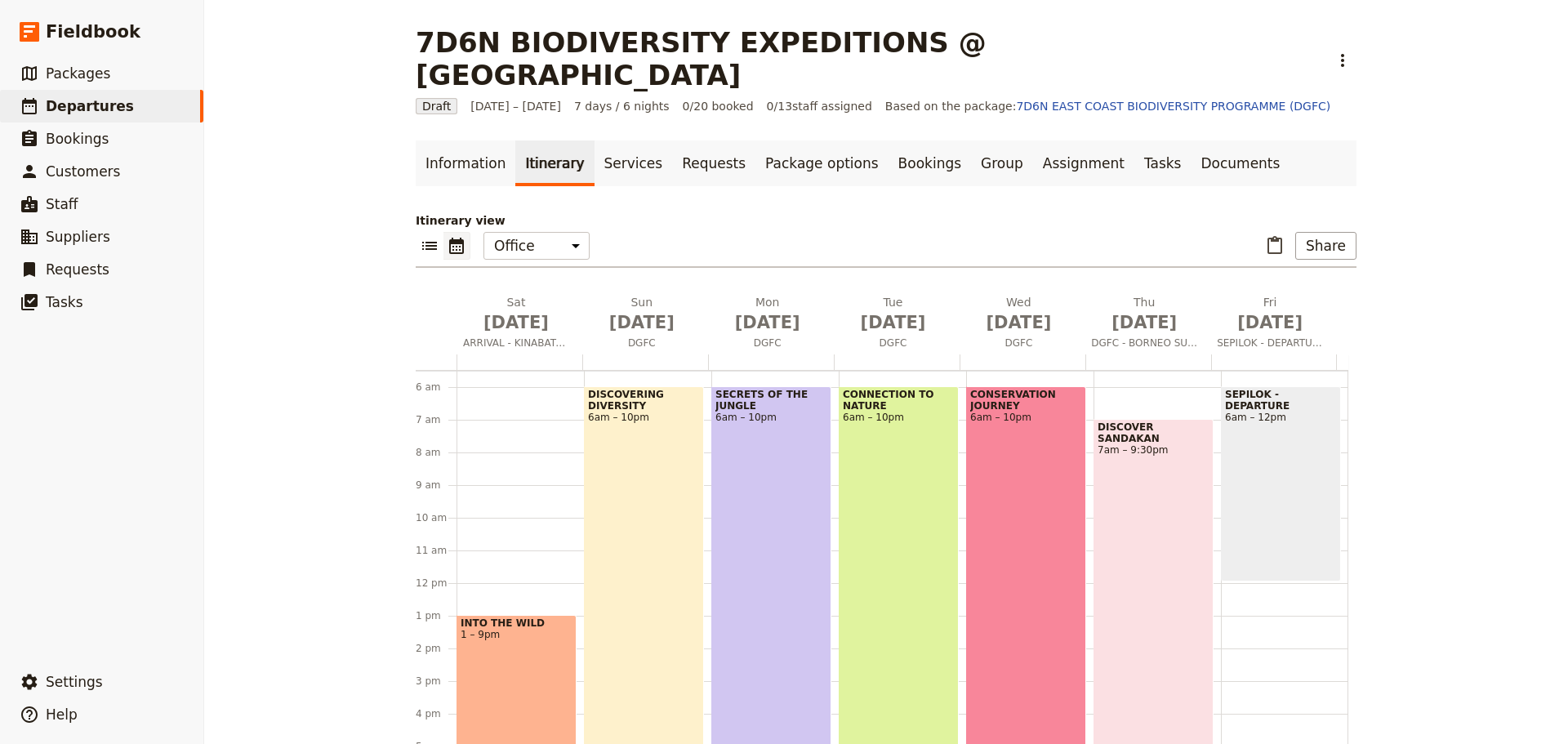
click at [1011, 407] on div "CONSERVATION JOURNEY 6am – 10pm" at bounding box center [1026, 648] width 120 height 522
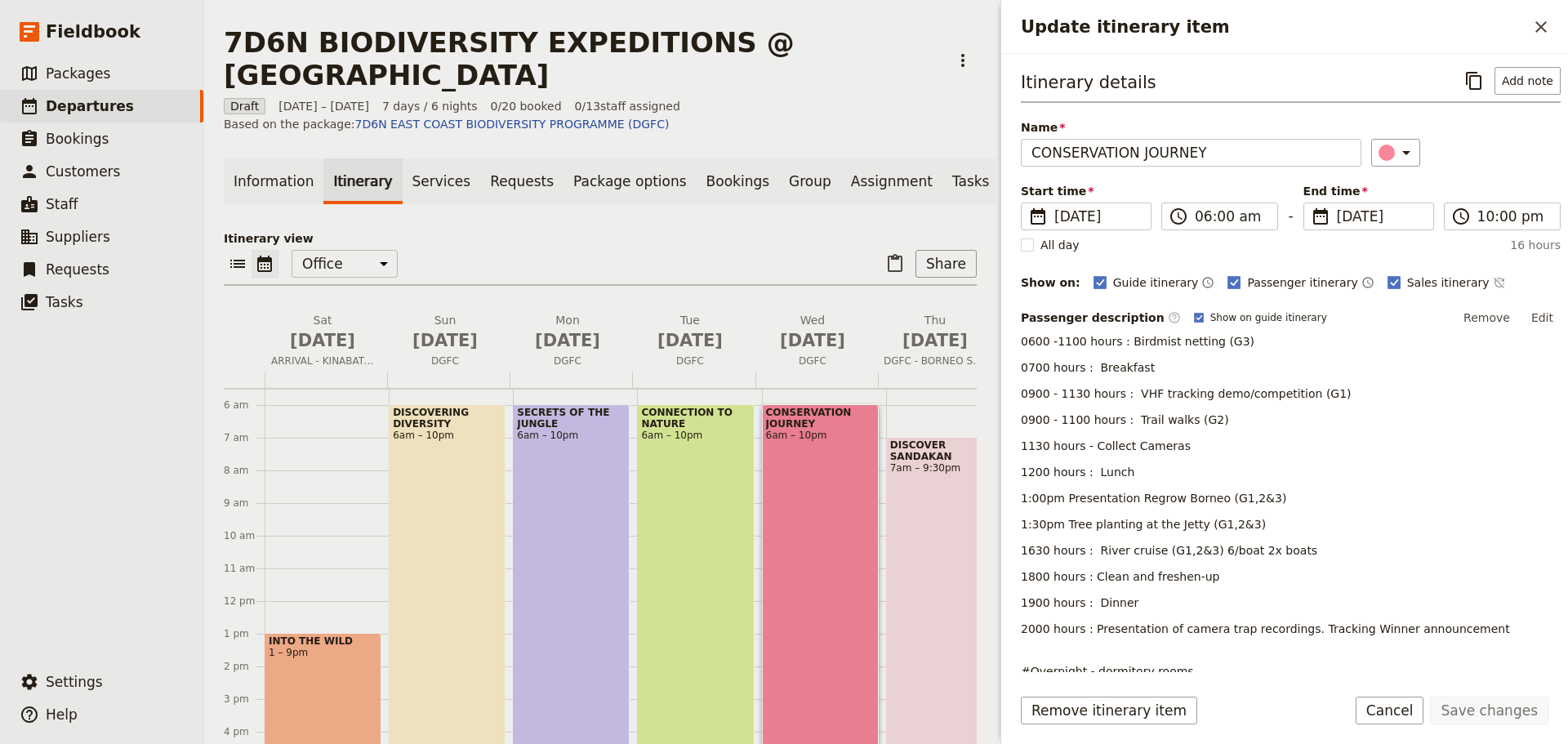
click at [1058, 500] on span "1:00pm Presentation Regrow Borneo (G1,2&3)" at bounding box center [1154, 498] width 266 height 14
click at [1540, 318] on button "Edit" at bounding box center [1542, 317] width 37 height 24
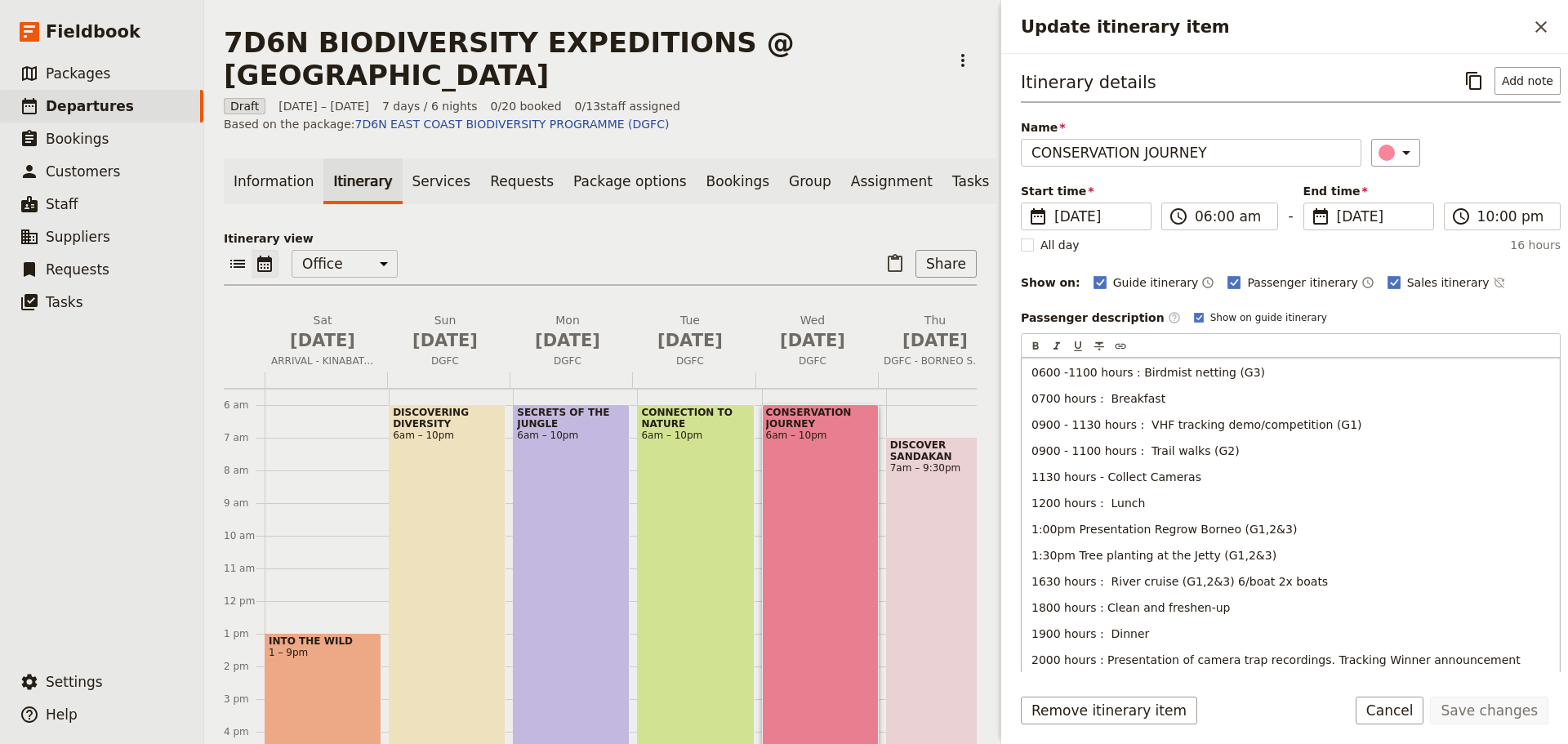
click at [1068, 526] on span "1:00pm Presentation Regrow Borneo (G1,2&3)" at bounding box center [1165, 529] width 266 height 14
drag, startPoint x: 1072, startPoint y: 556, endPoint x: 1038, endPoint y: 558, distance: 34.1
click at [1038, 558] on span "1:30pm Tree planting at the Jetty (G1,2&3)" at bounding box center [1155, 556] width 245 height 14
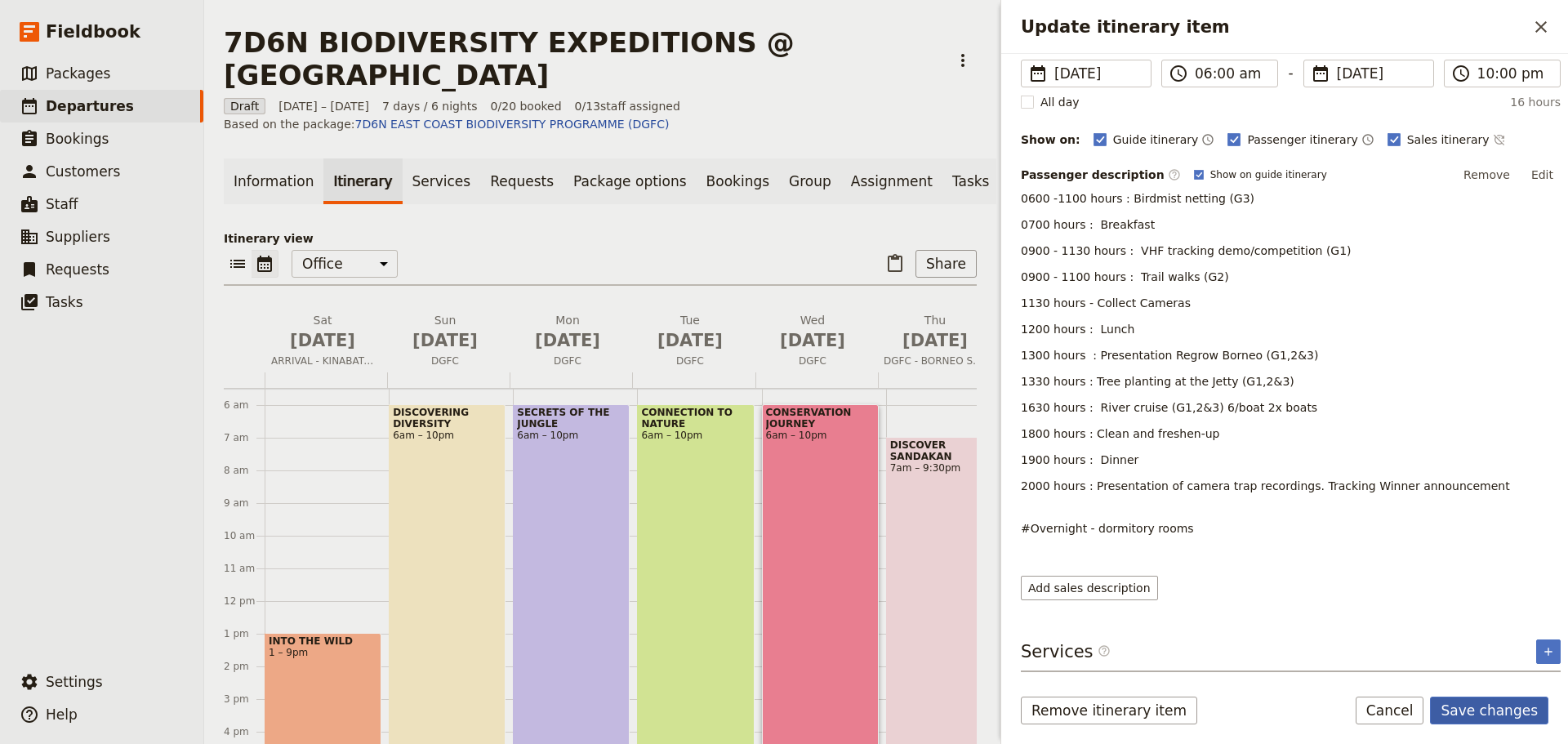
scroll to position [142, 0]
click at [1465, 705] on button "Save changes" at bounding box center [1490, 711] width 119 height 28
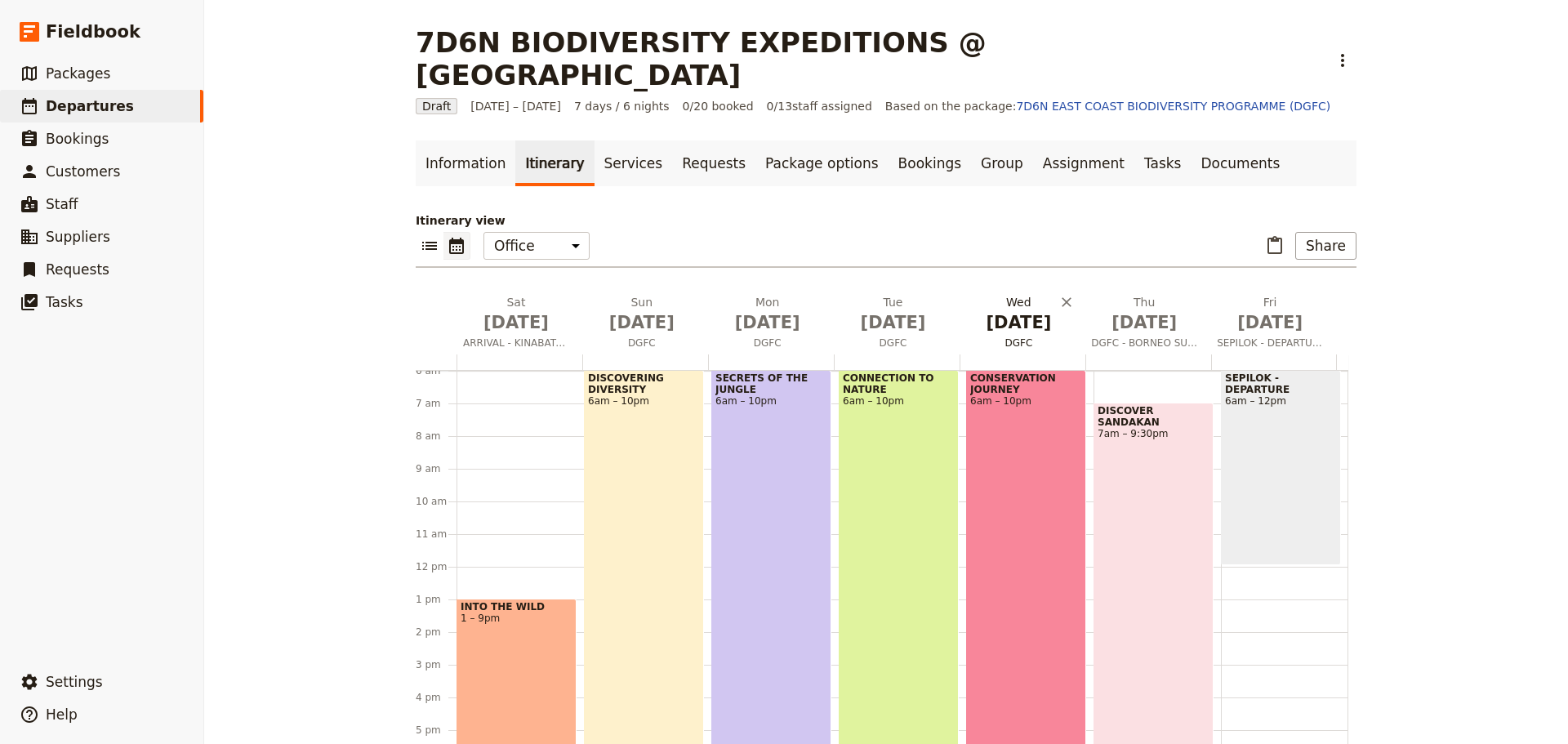
click at [1011, 337] on span "DGFC" at bounding box center [1019, 343] width 119 height 14
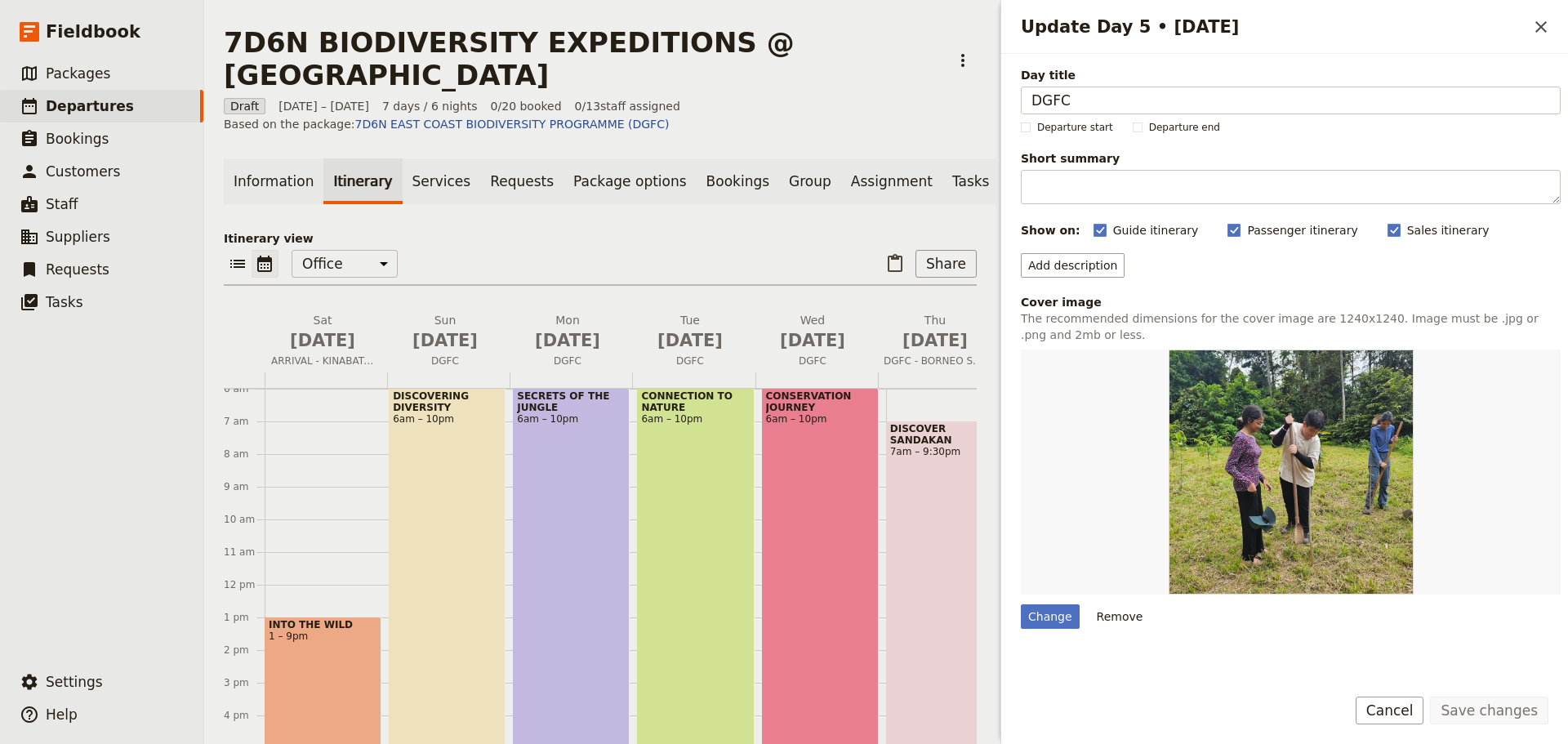
scroll to position [82, 0]
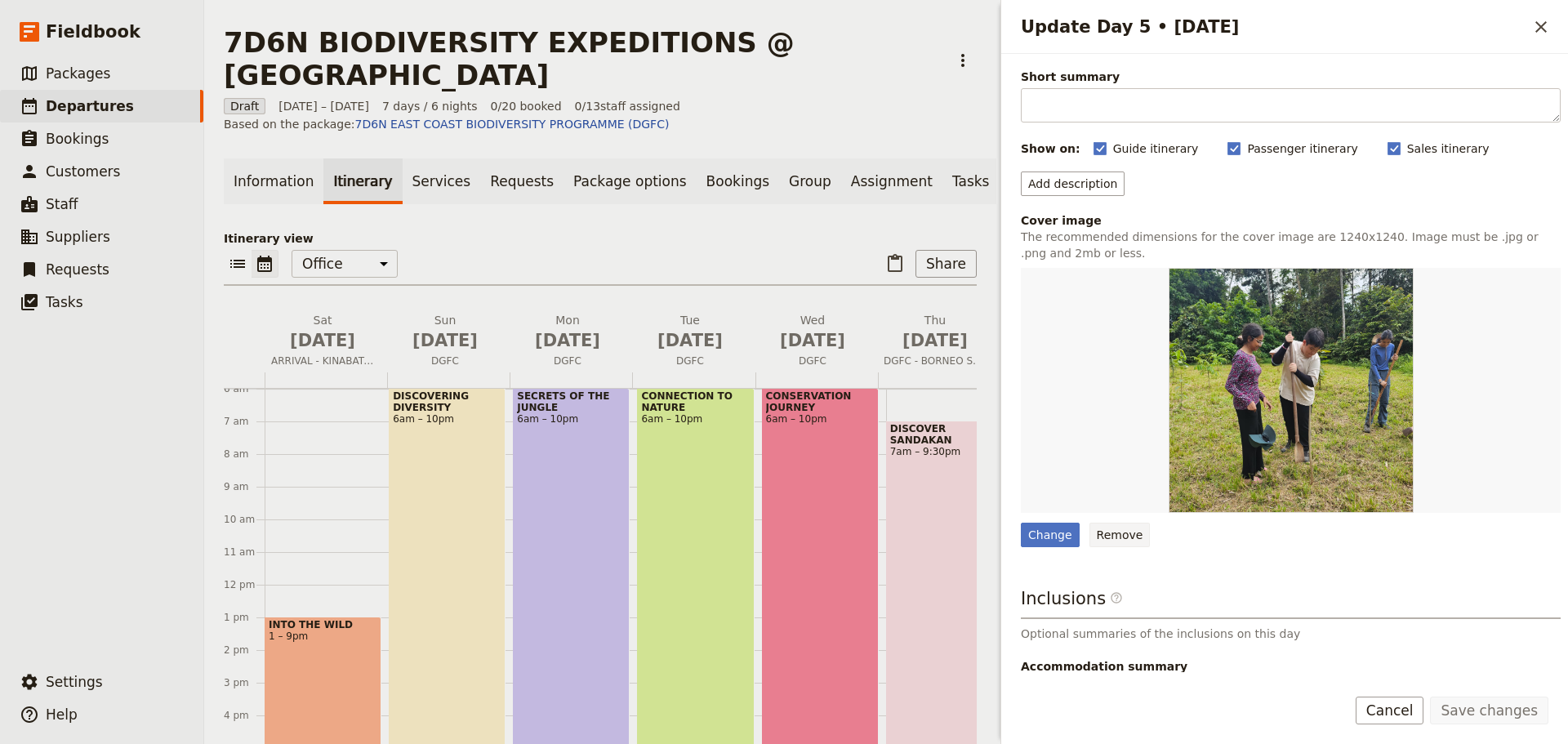
click at [1128, 534] on button "Remove" at bounding box center [1120, 534] width 61 height 24
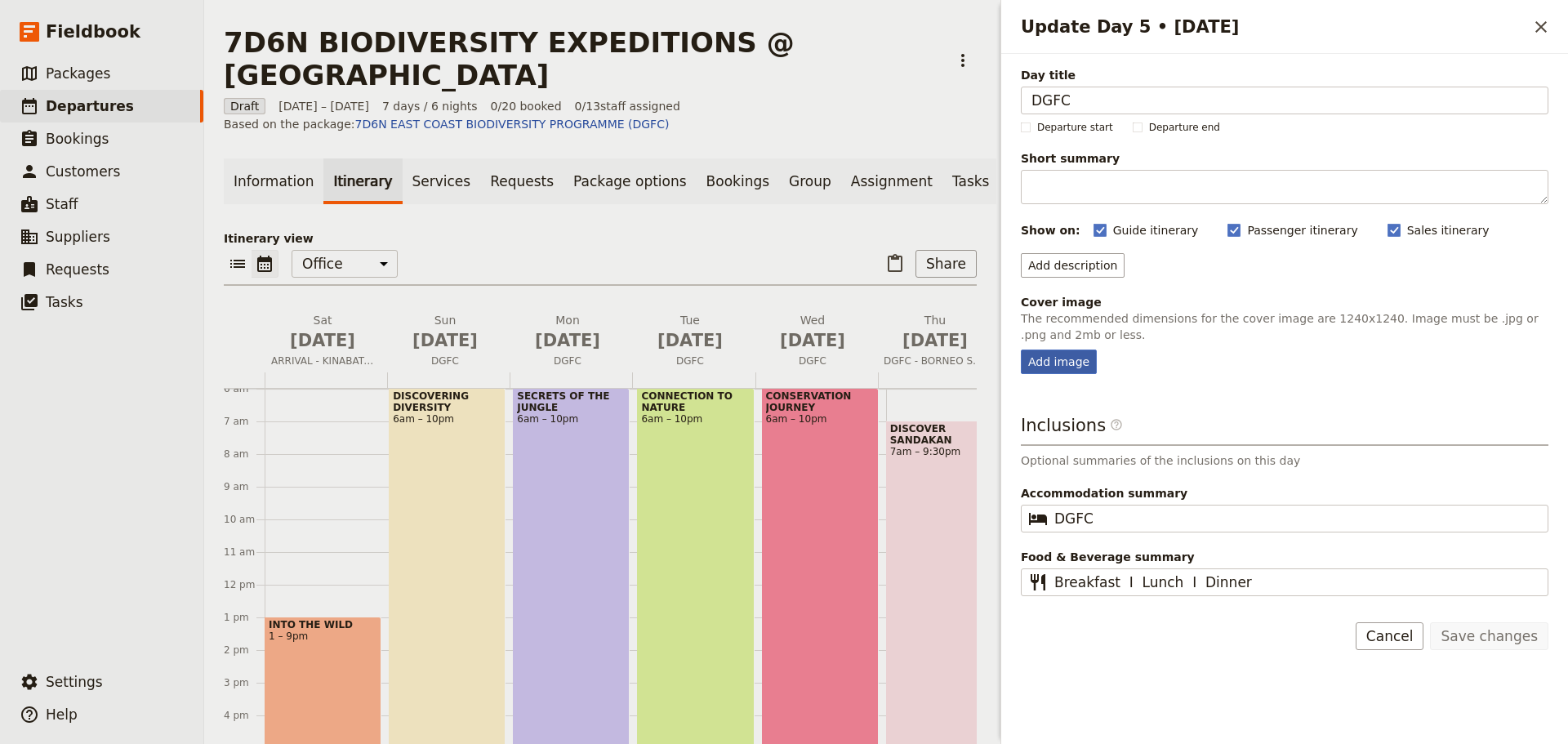
click at [1056, 357] on div "Add image" at bounding box center [1059, 361] width 76 height 24
click at [1021, 349] on input "Add image" at bounding box center [1020, 349] width 1 height 1
type input "C:\fakepath\Day 3 (27).jpeg"
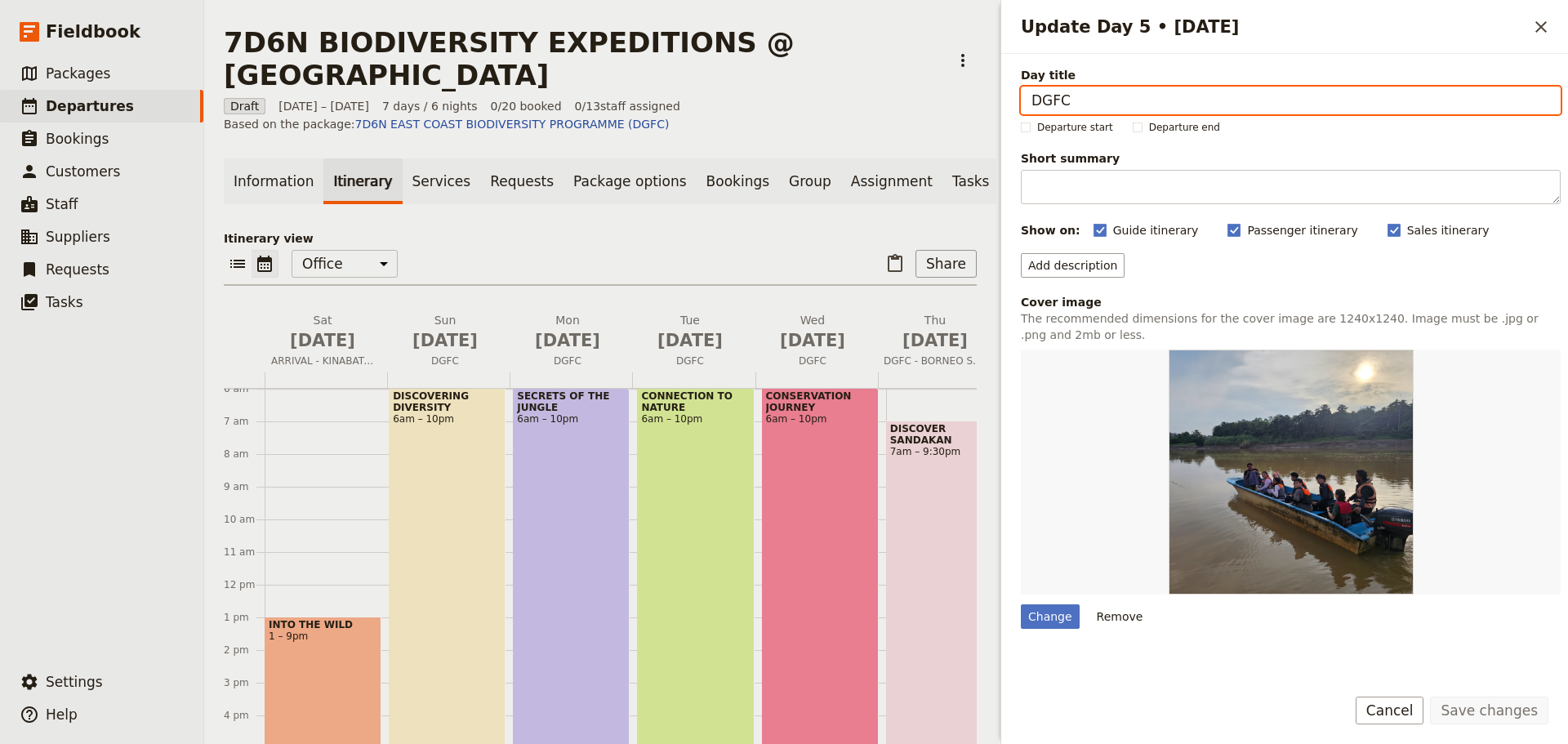
click at [1092, 103] on input "DGFC" at bounding box center [1292, 100] width 540 height 28
type input "DGFC"
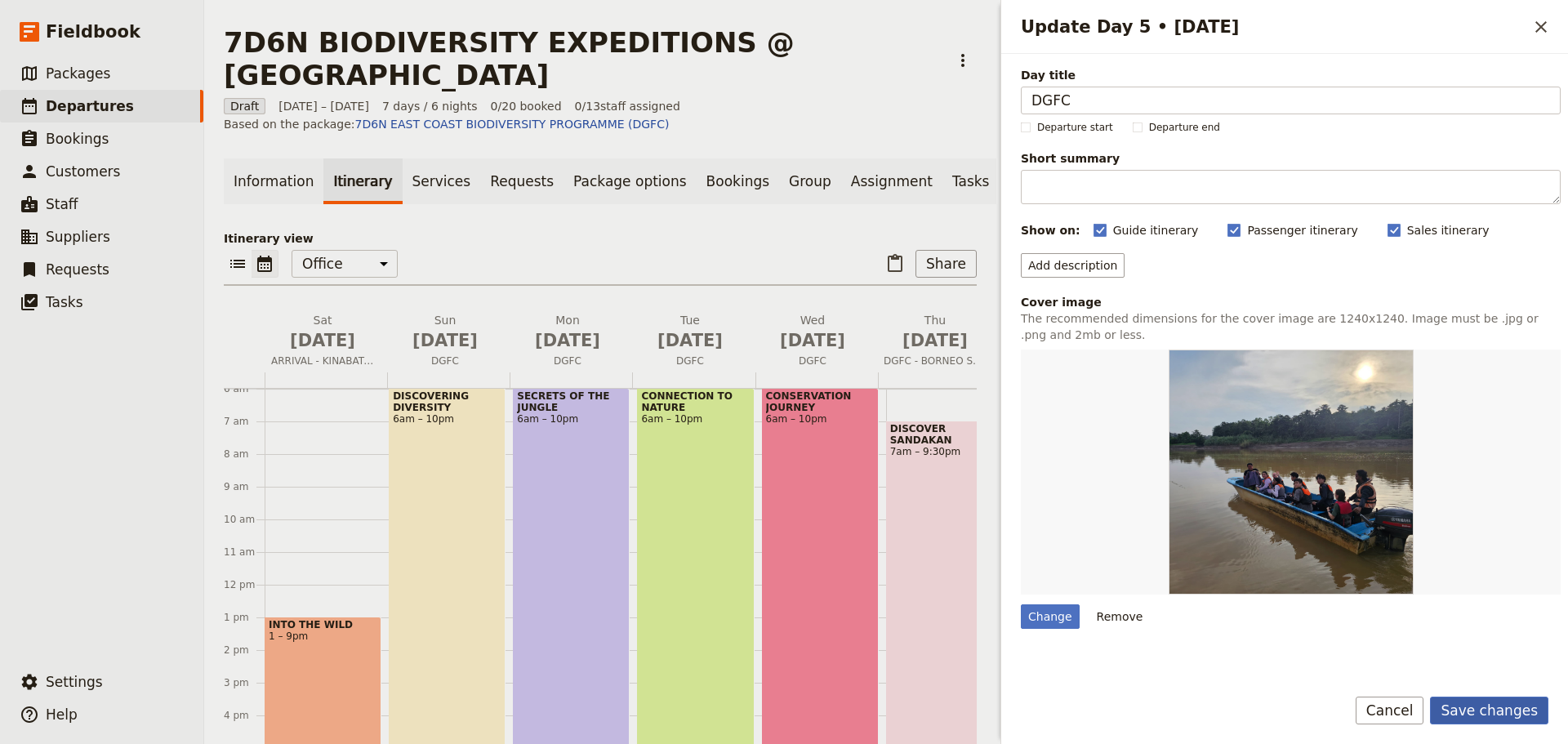
click at [1497, 708] on button "Save changes" at bounding box center [1490, 711] width 119 height 28
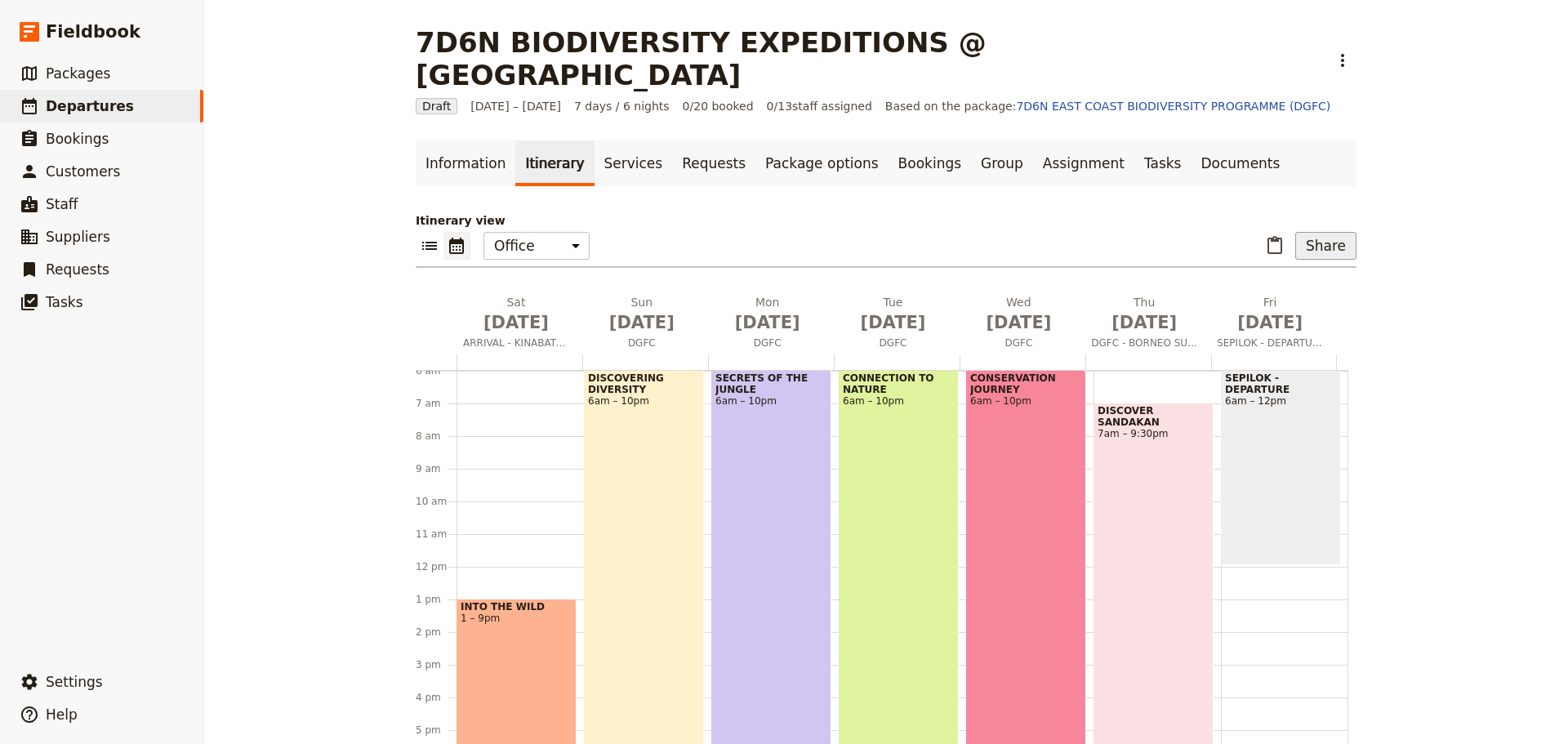
click at [1316, 232] on button "Share" at bounding box center [1327, 246] width 61 height 28
click at [1292, 295] on span "Passenger itinerary" at bounding box center [1284, 295] width 110 height 16
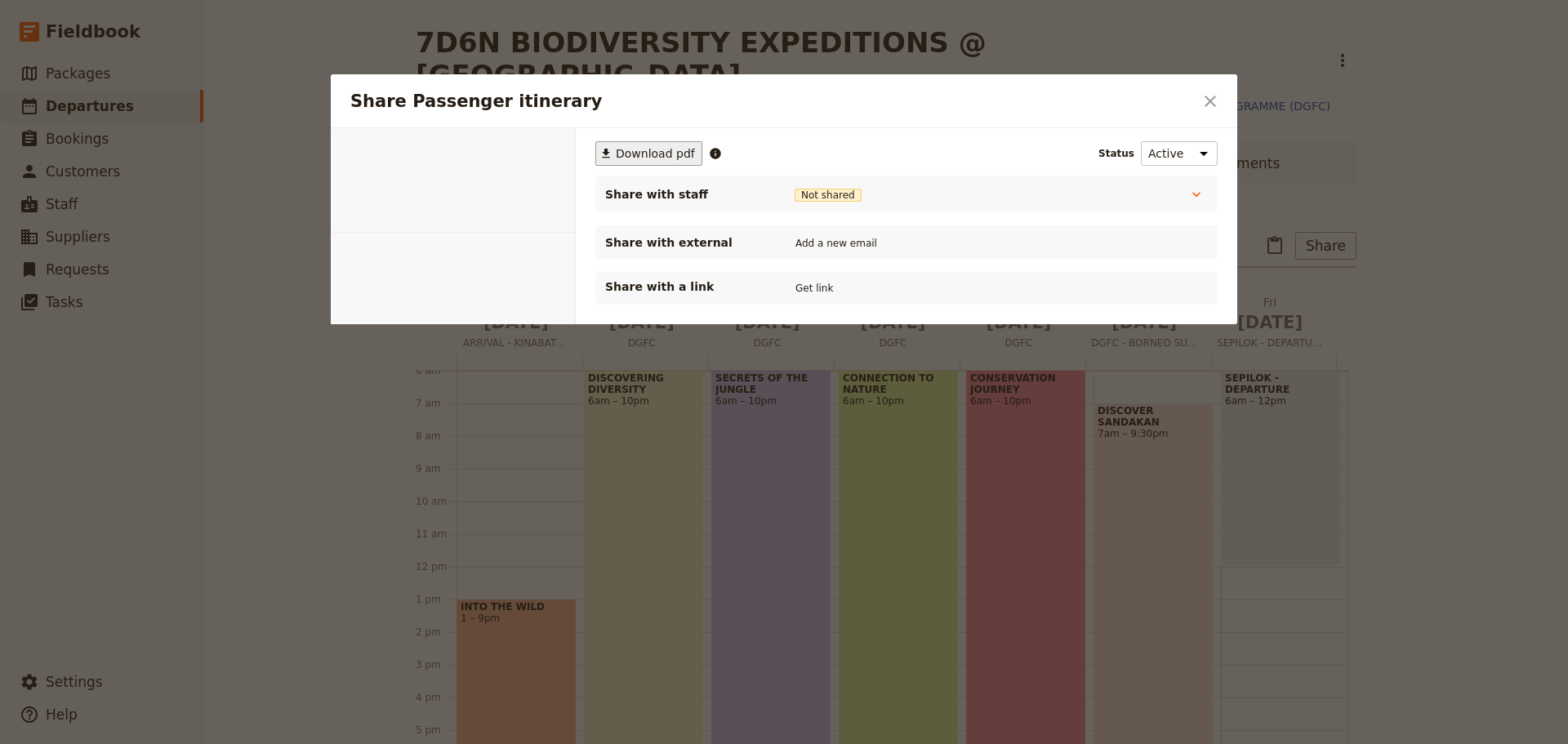
click at [648, 160] on span "Download pdf" at bounding box center [656, 153] width 79 height 16
click at [1203, 107] on icon "Close dialog" at bounding box center [1210, 102] width 20 height 20
